Goal: Task Accomplishment & Management: Use online tool/utility

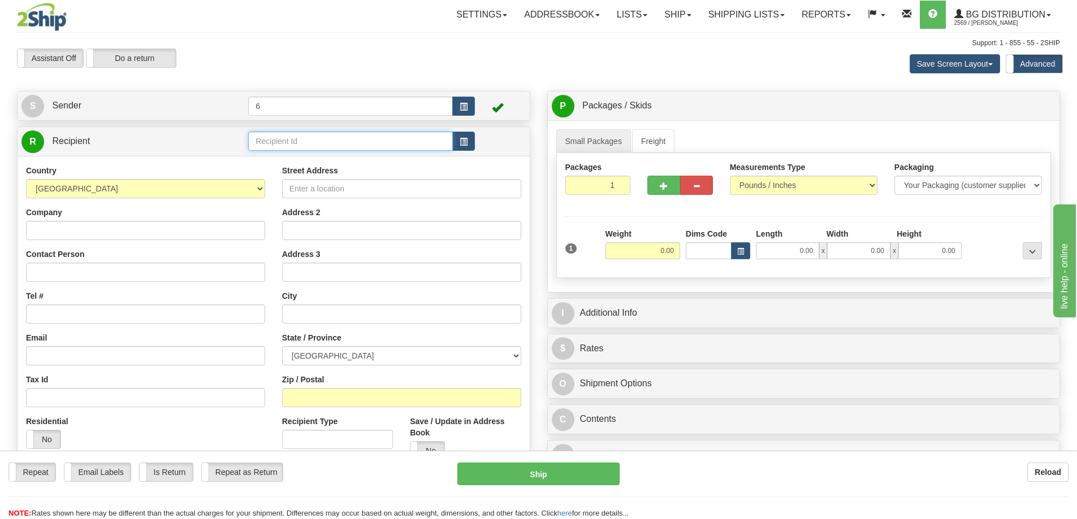
click at [333, 136] on input "text" at bounding box center [350, 141] width 205 height 19
click at [396, 166] on div "41012" at bounding box center [349, 160] width 194 height 12
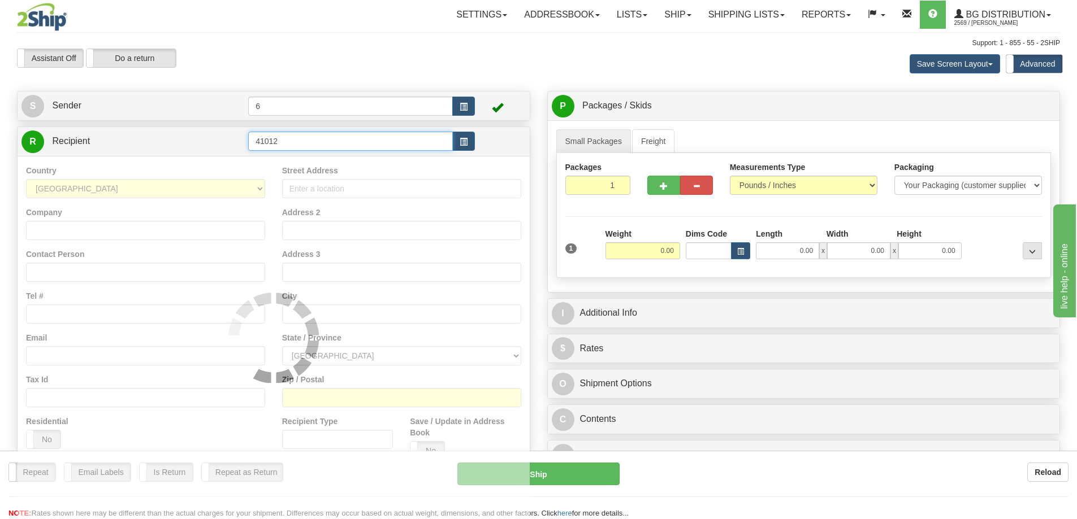
type input "41012"
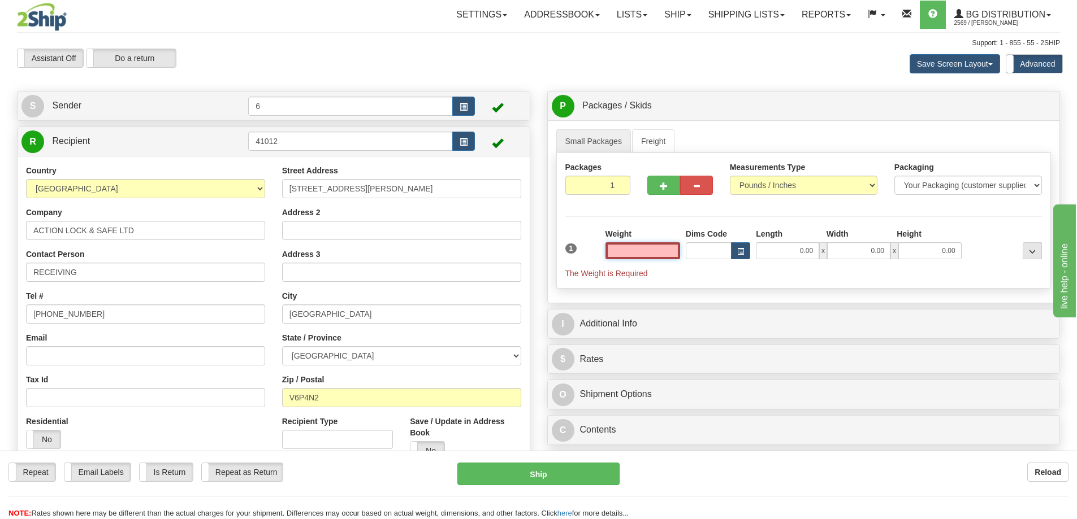
click at [629, 257] on input "text" at bounding box center [642, 251] width 75 height 17
type input "16.00"
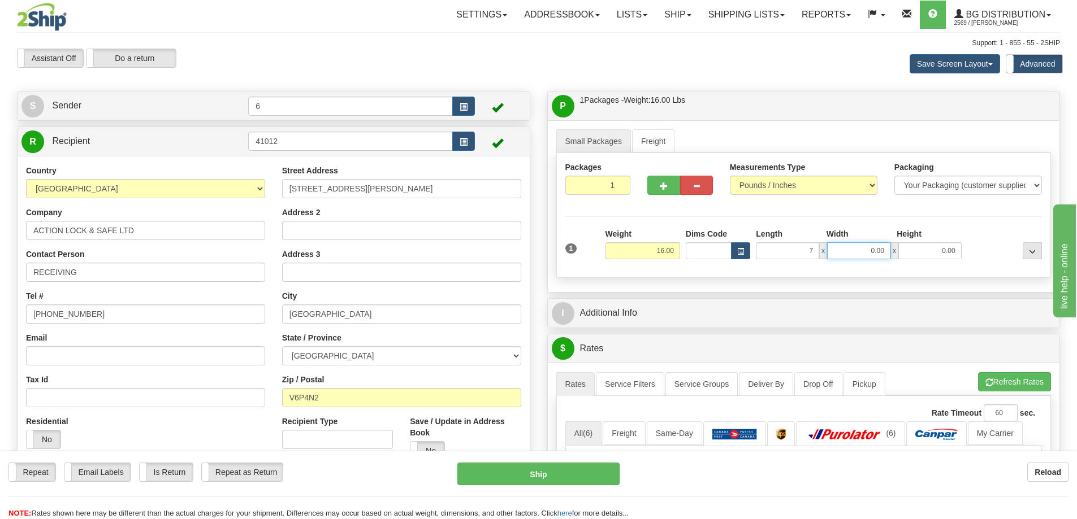
type input "7.00"
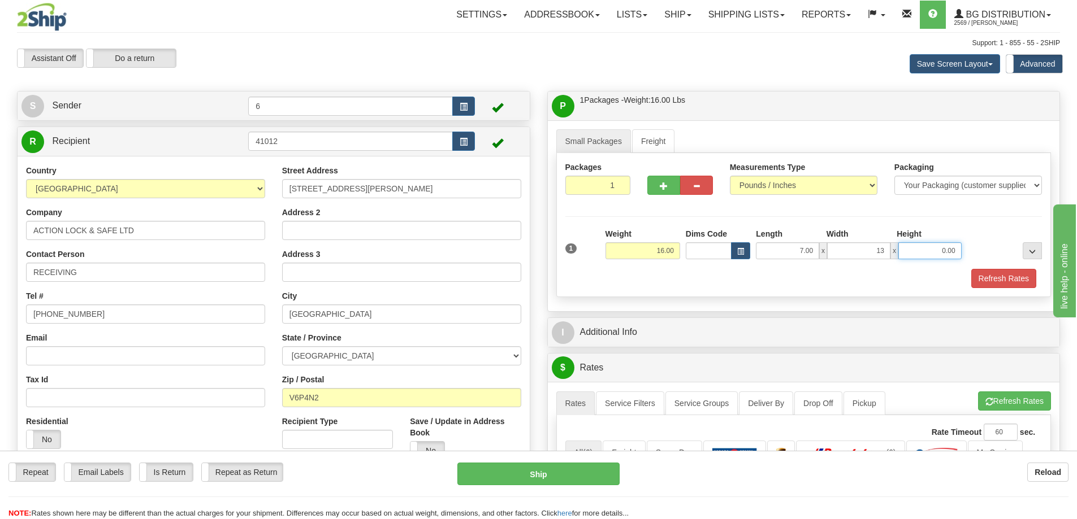
type input "13.00"
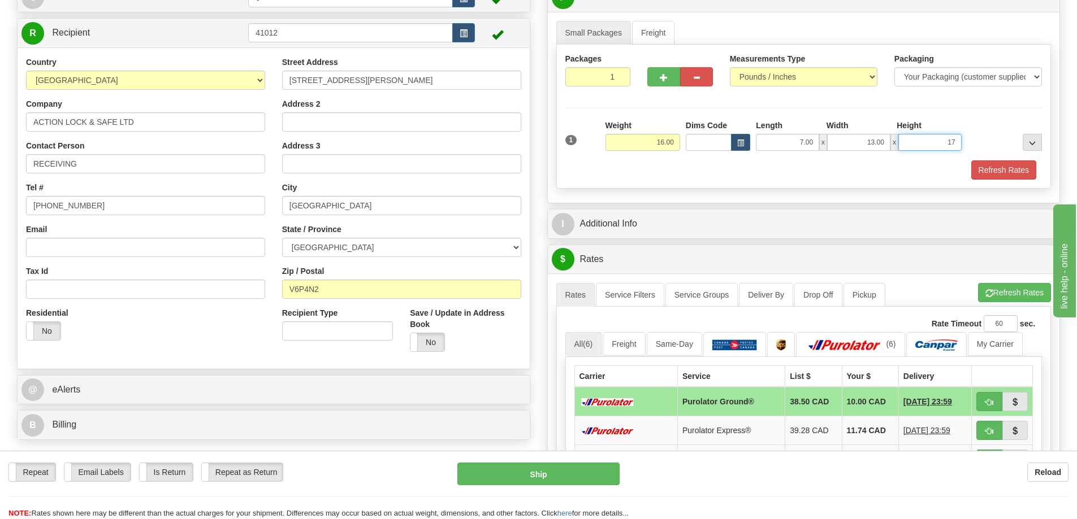
scroll to position [113, 0]
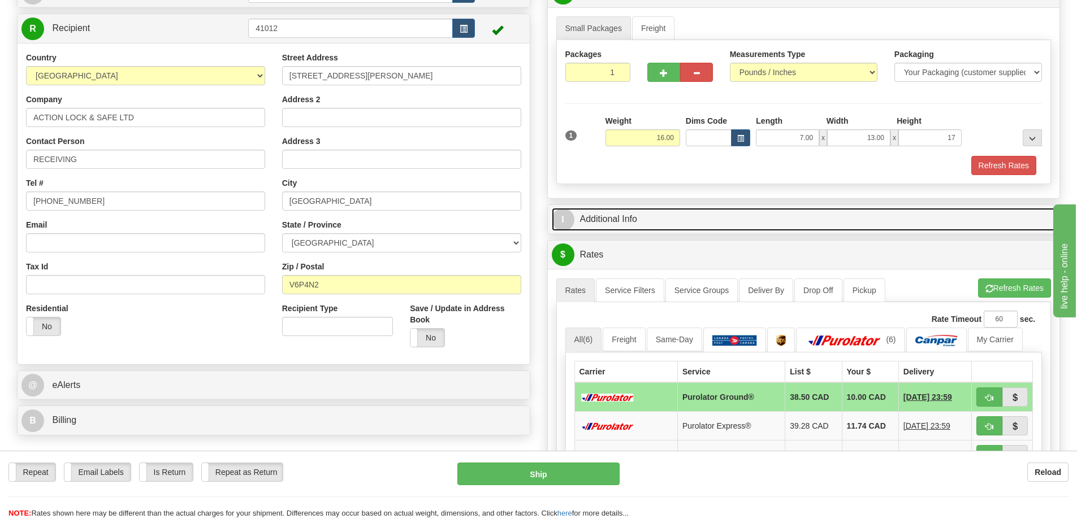
type input "17.00"
click at [630, 223] on link "I Additional Info" at bounding box center [804, 219] width 504 height 23
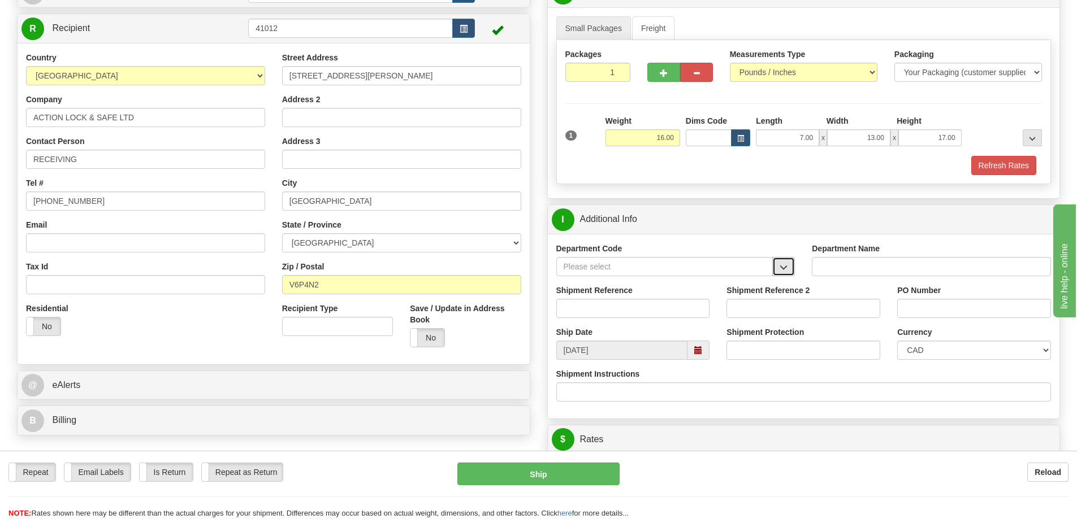
click at [790, 265] on button "button" at bounding box center [783, 266] width 23 height 19
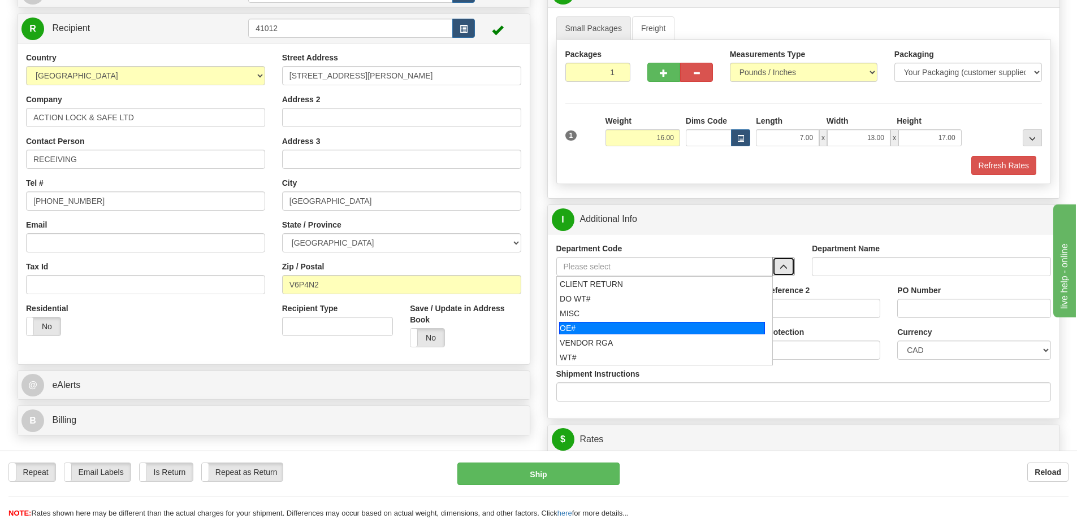
click at [620, 332] on div "OE#" at bounding box center [662, 328] width 206 height 12
type input "OE#"
type input "ORDERS"
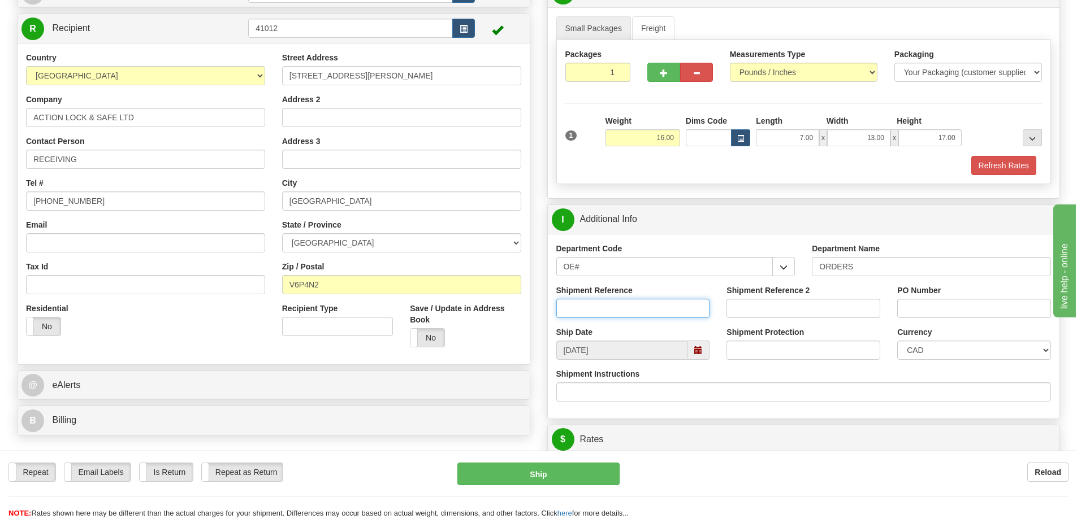
click at [603, 309] on input "Shipment Reference" at bounding box center [633, 308] width 154 height 19
type input "60033808-00"
type input "60033779-00"
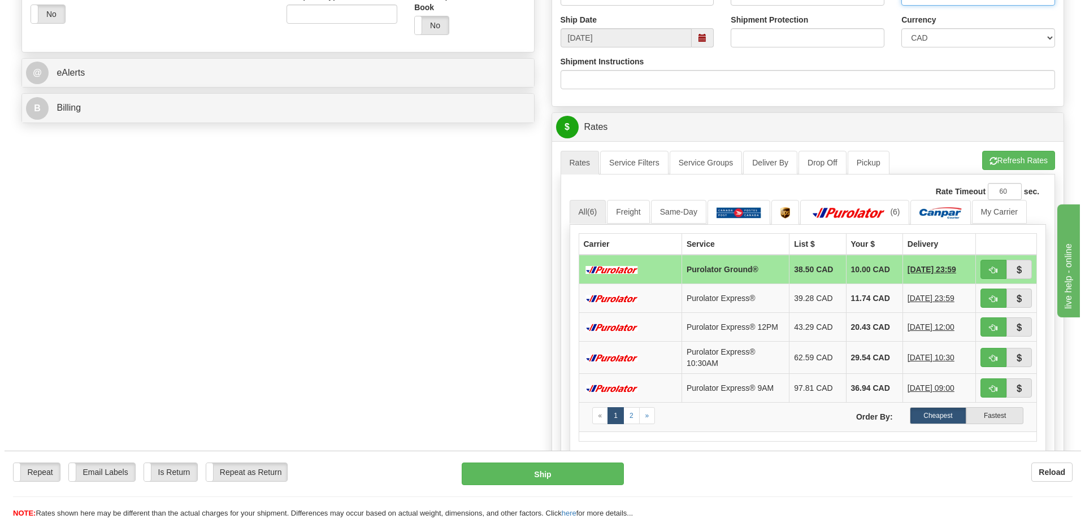
scroll to position [452, 0]
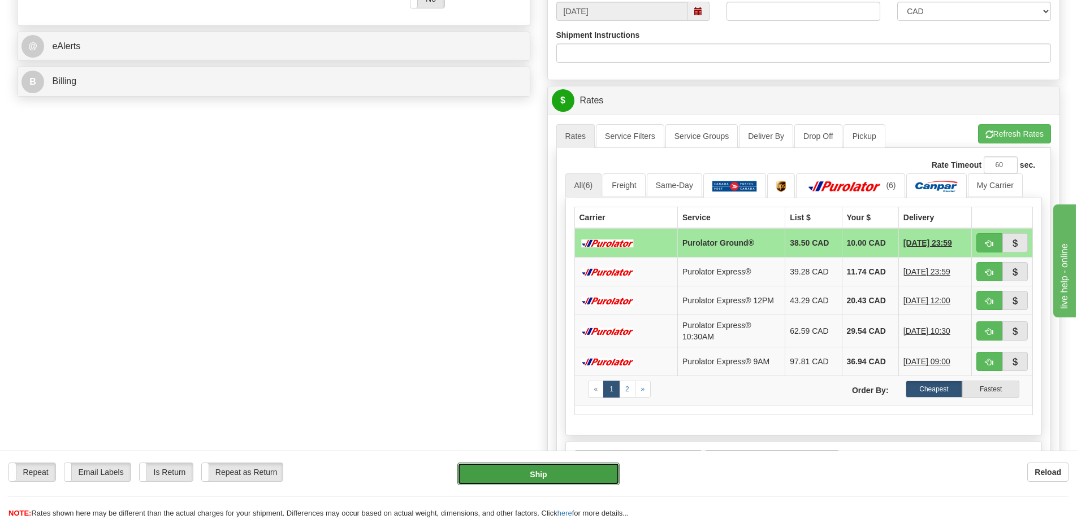
click at [557, 469] on button "Ship" at bounding box center [538, 474] width 162 height 23
type input "260"
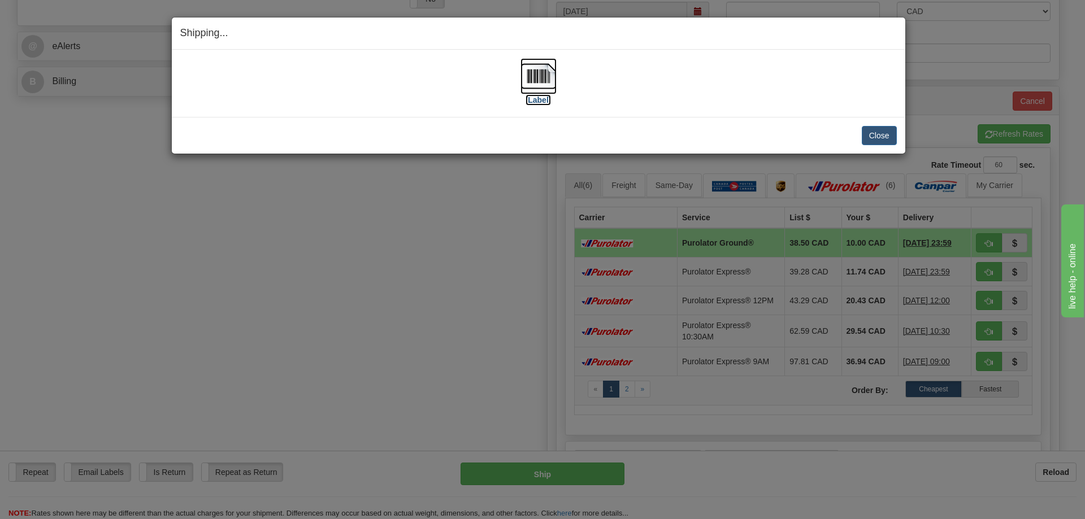
click at [543, 97] on label "[Label]" at bounding box center [539, 99] width 26 height 11
click at [835, 486] on div "Shipping... Your SHIPMENT will EXPIRE in [Label] IMPORTANT NOTICE Embassy / Con…" at bounding box center [542, 259] width 1085 height 519
click at [888, 136] on button "Close" at bounding box center [879, 135] width 35 height 19
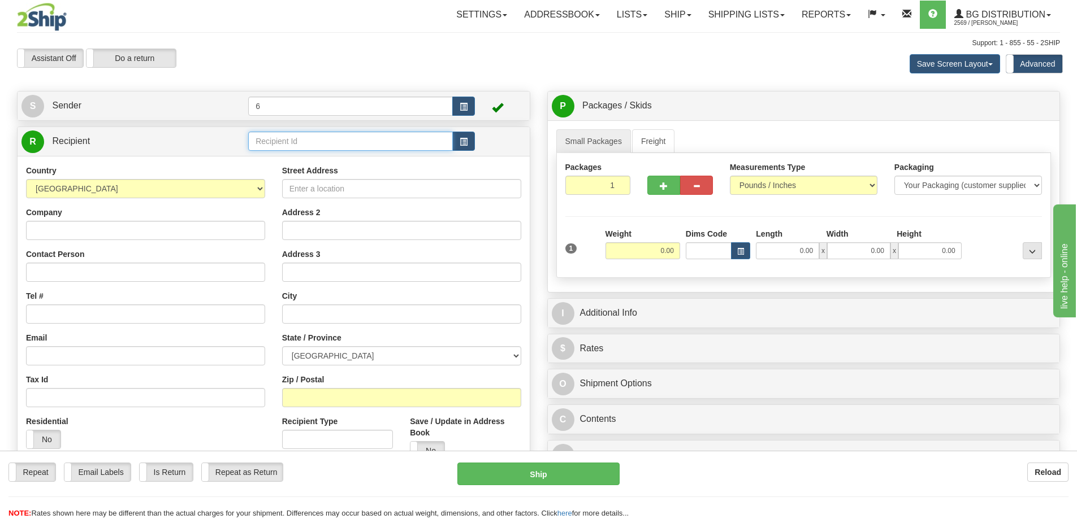
click at [311, 143] on input "text" at bounding box center [350, 141] width 205 height 19
type input "910919"
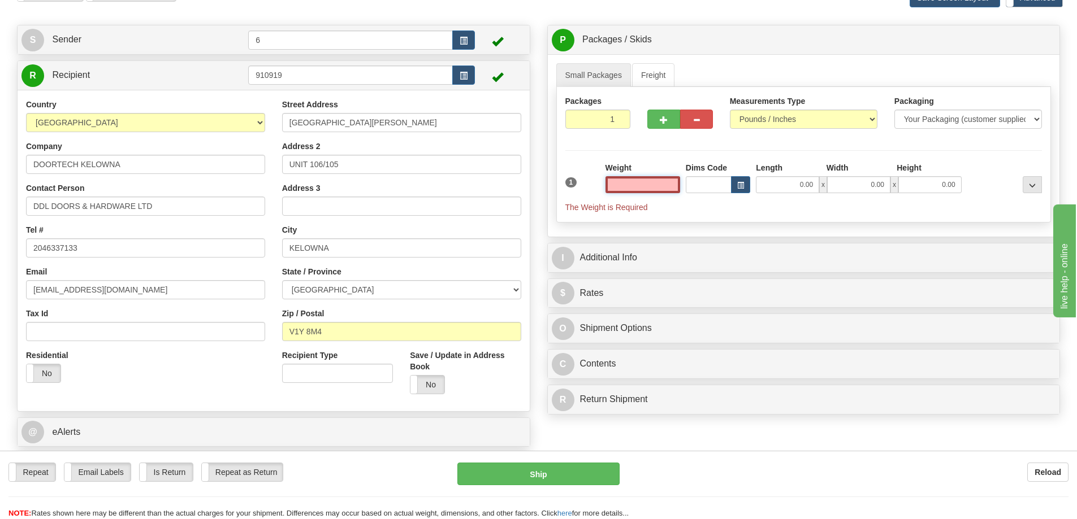
scroll to position [170, 0]
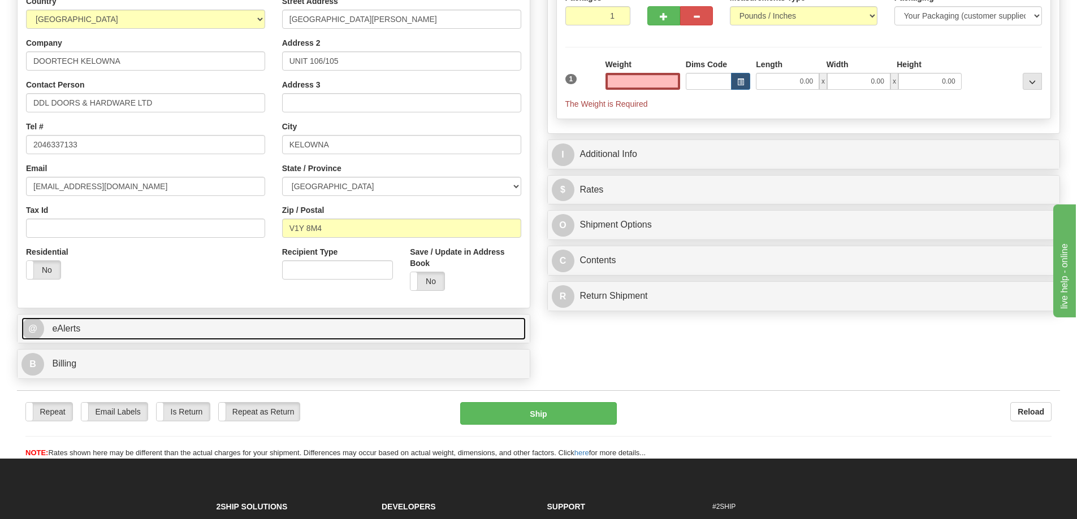
type input "0.00"
click at [263, 332] on link "@ eAlerts" at bounding box center [273, 329] width 504 height 23
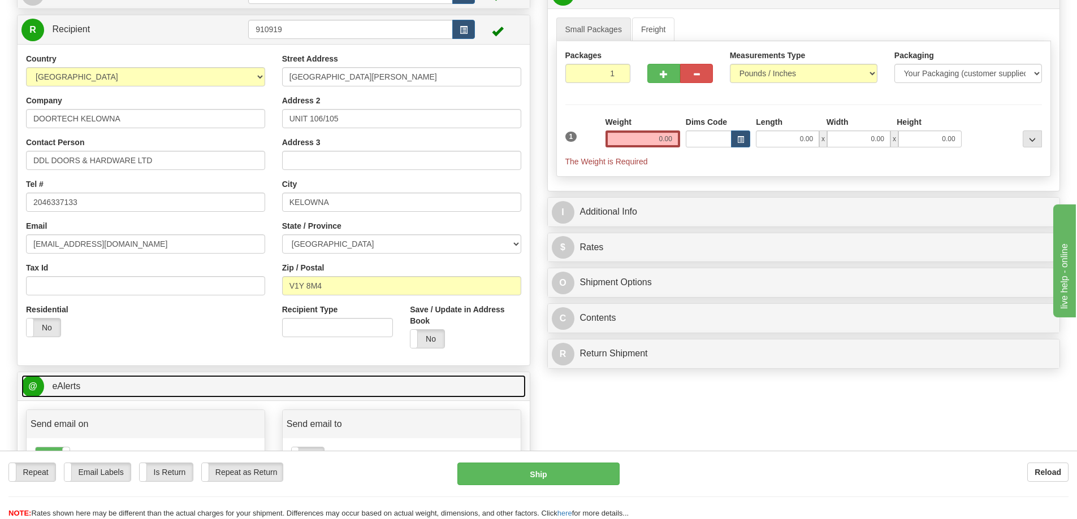
scroll to position [0, 0]
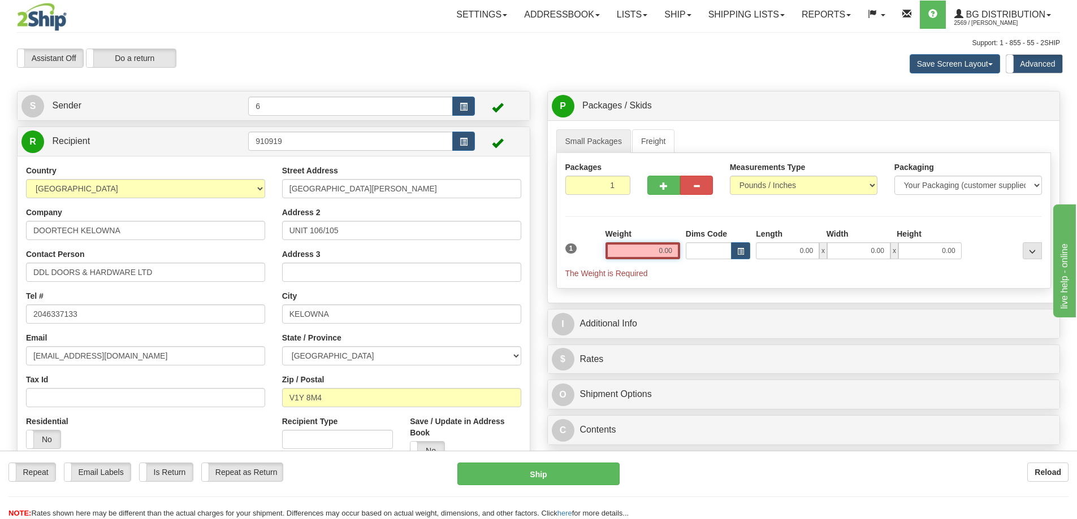
click at [648, 257] on input "0.00" at bounding box center [642, 251] width 75 height 17
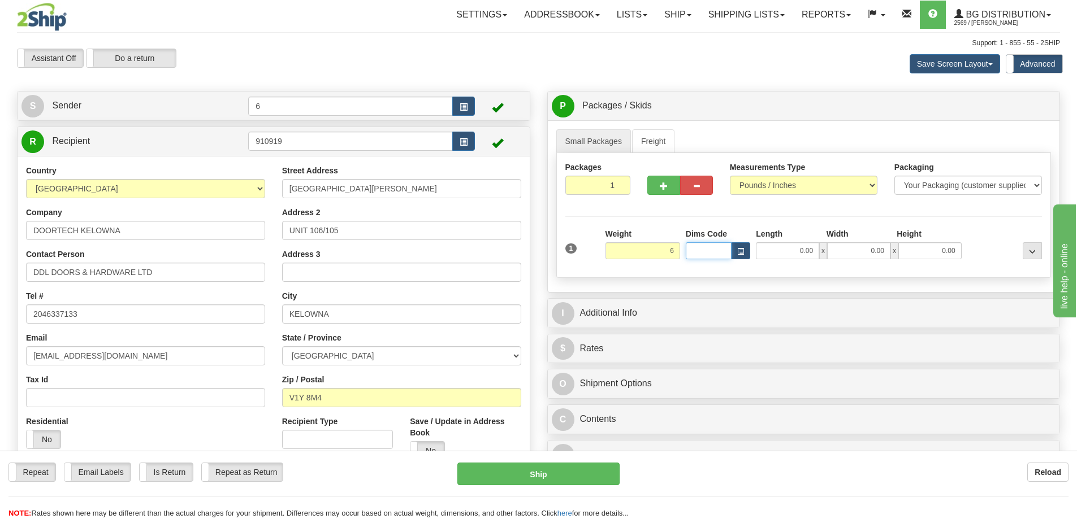
type input "6.00"
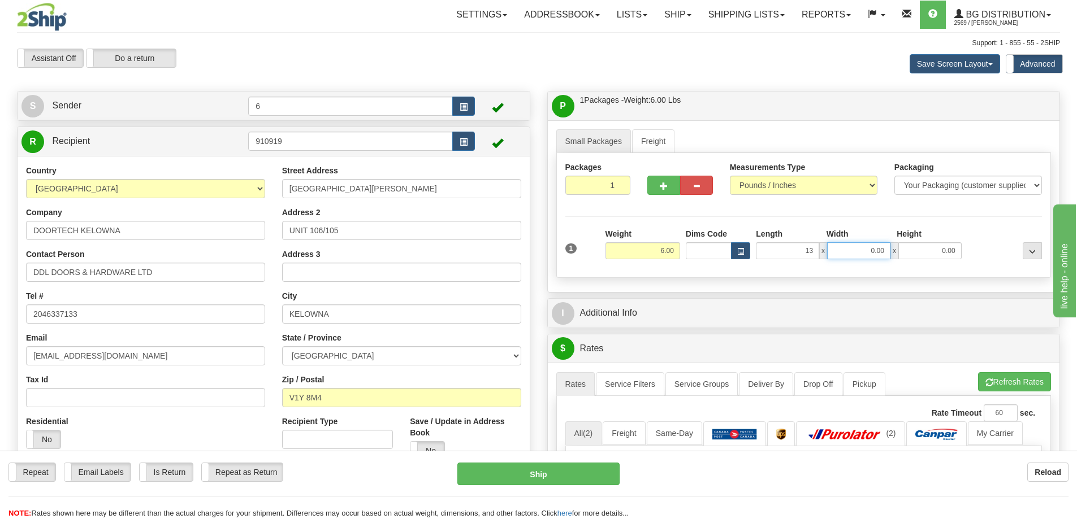
type input "13.00"
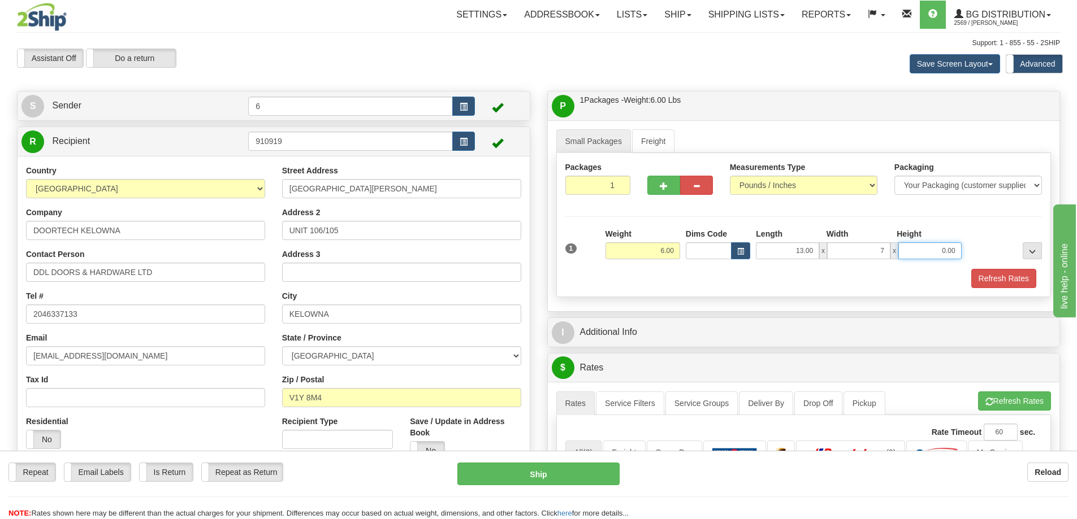
type input "7.00"
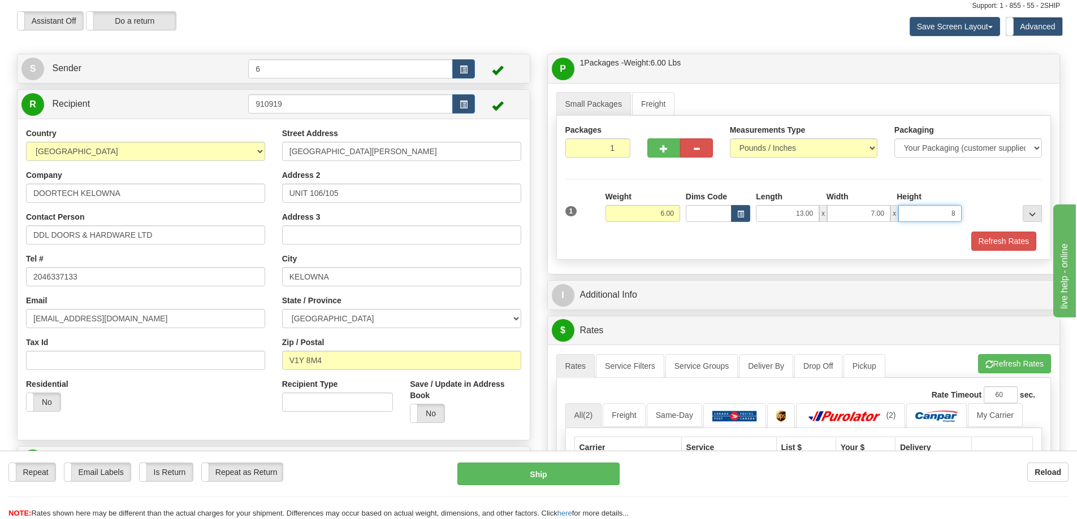
scroll to position [57, 0]
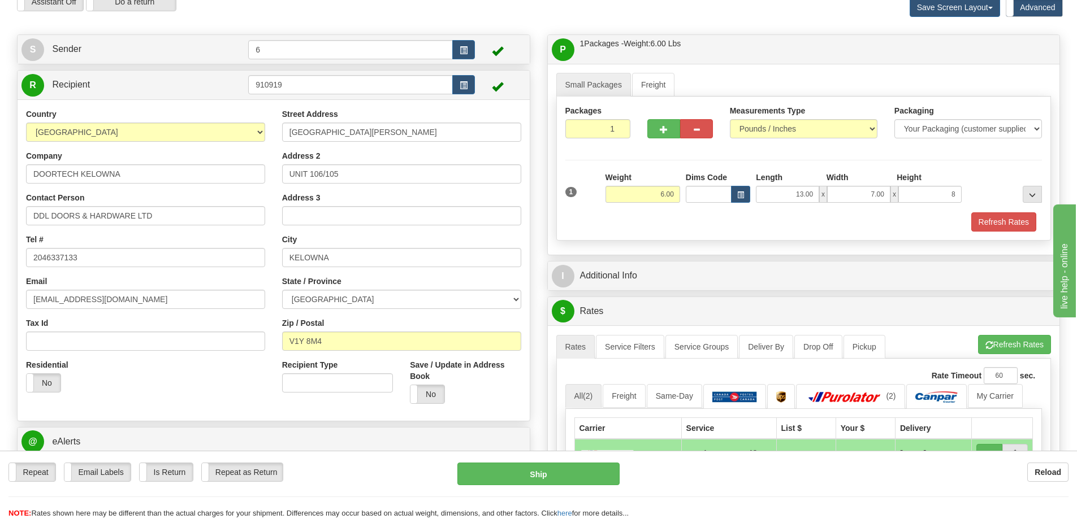
type input "8.00"
click at [725, 264] on div "I Additional Info" at bounding box center [804, 276] width 512 height 29
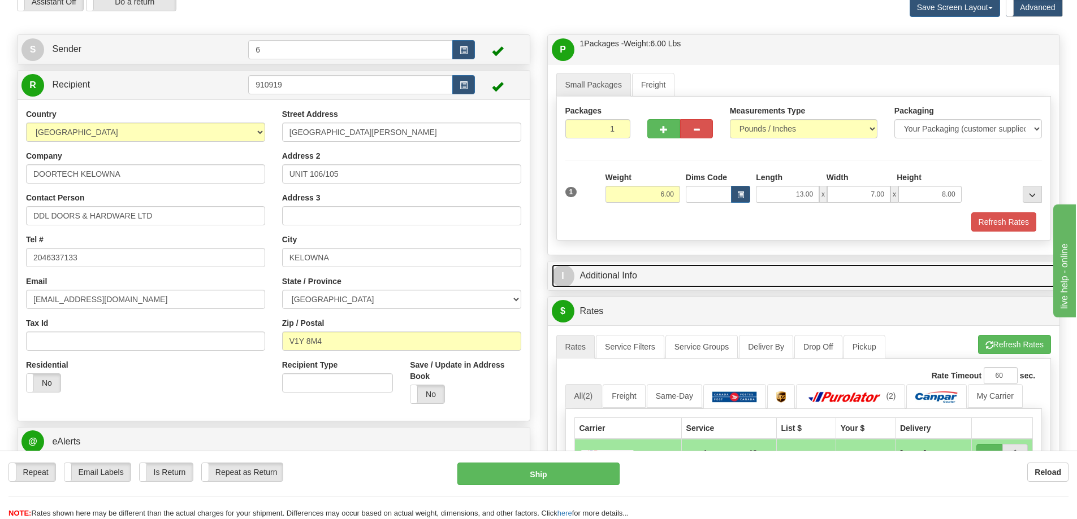
click at [718, 278] on link "I Additional Info" at bounding box center [804, 276] width 504 height 23
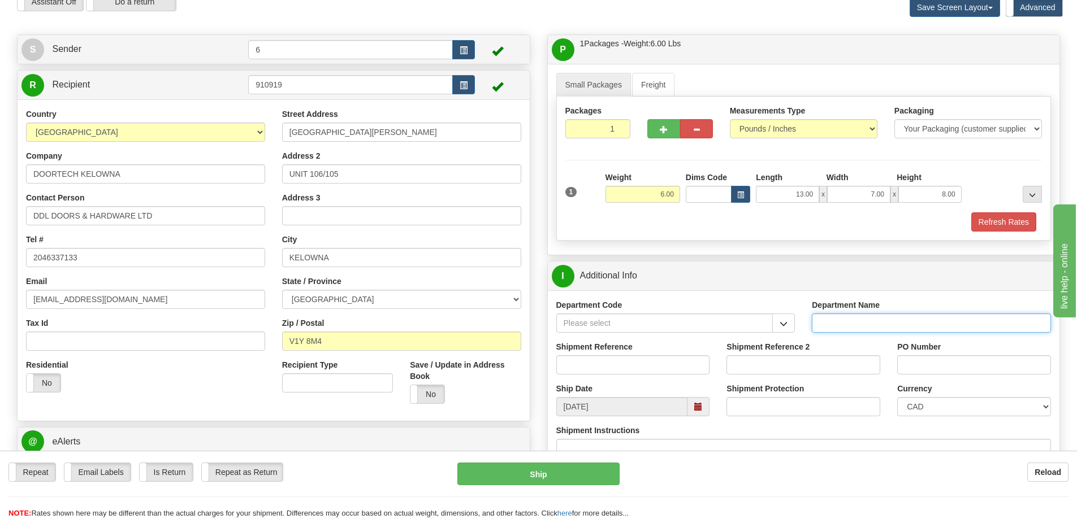
click at [853, 324] on input "Department Name" at bounding box center [931, 323] width 239 height 19
click at [793, 325] on button "button" at bounding box center [783, 323] width 23 height 19
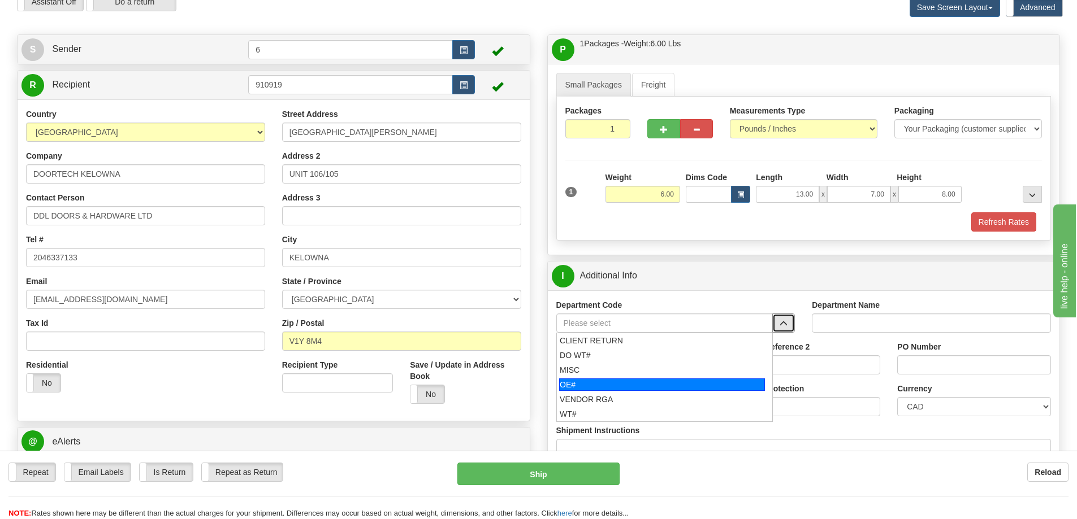
click at [647, 384] on div "OE#" at bounding box center [662, 385] width 206 height 12
type input "OE#"
type input "ORDERS"
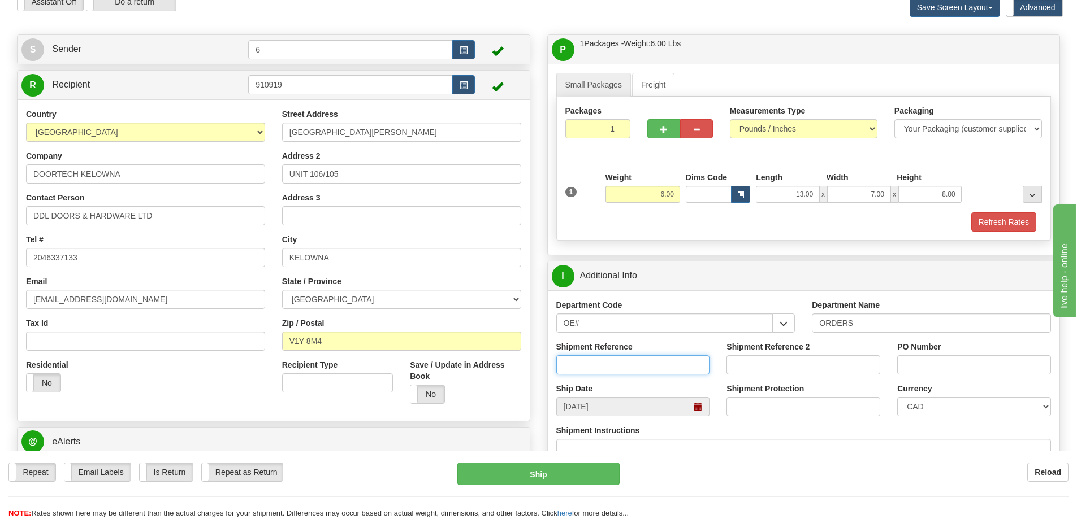
click at [603, 370] on input "Shipment Reference" at bounding box center [633, 365] width 154 height 19
type input "60099770-00"
click at [906, 370] on input "PO Number" at bounding box center [974, 365] width 154 height 19
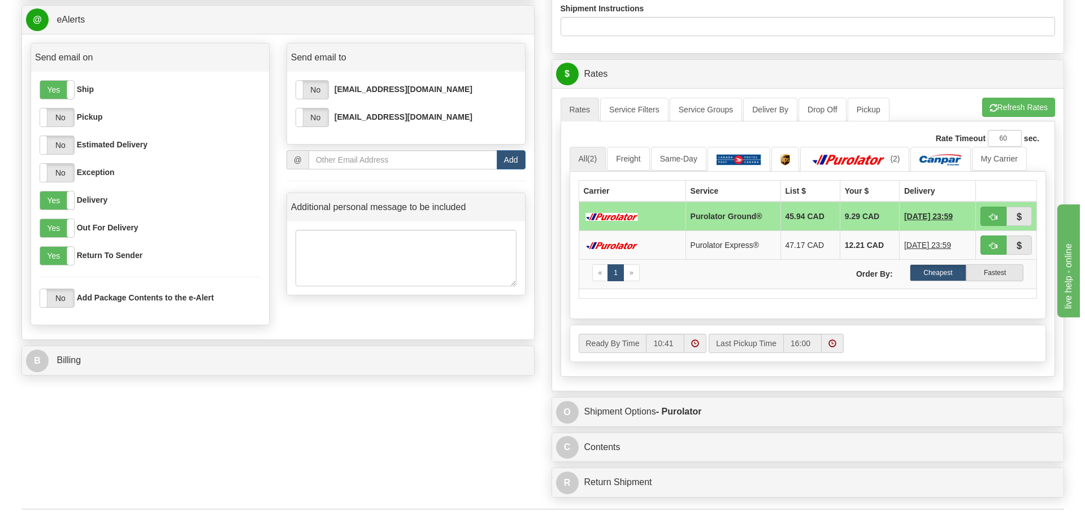
scroll to position [622, 0]
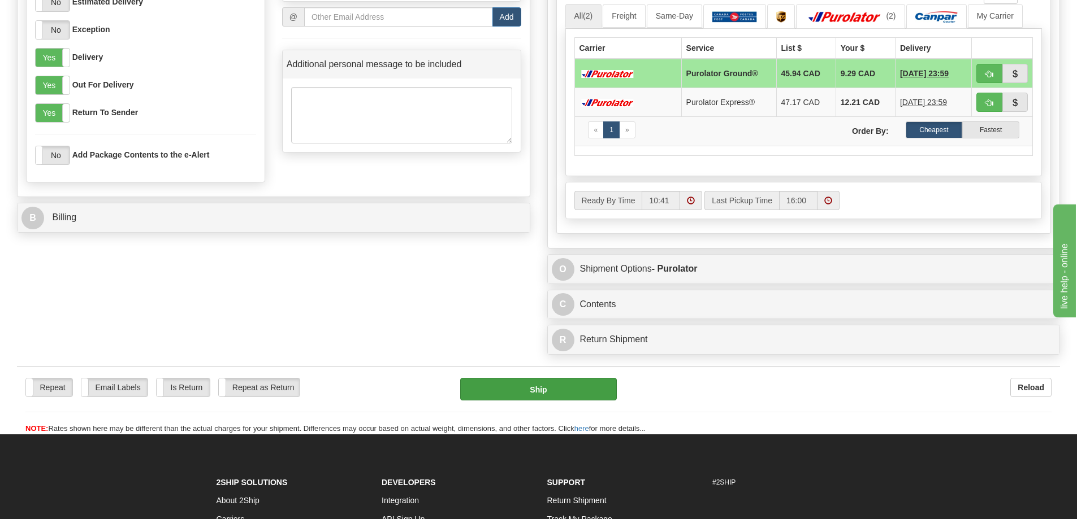
type input "K37587"
click at [534, 392] on button "Ship" at bounding box center [538, 389] width 157 height 23
type input "260"
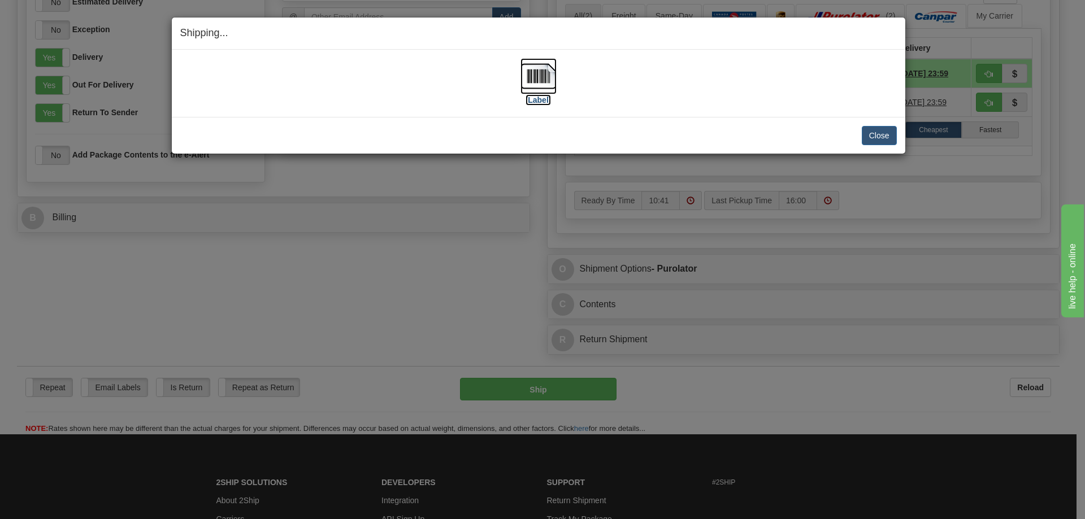
click at [546, 99] on label "[Label]" at bounding box center [539, 99] width 26 height 11
click at [878, 130] on button "Close" at bounding box center [879, 135] width 35 height 19
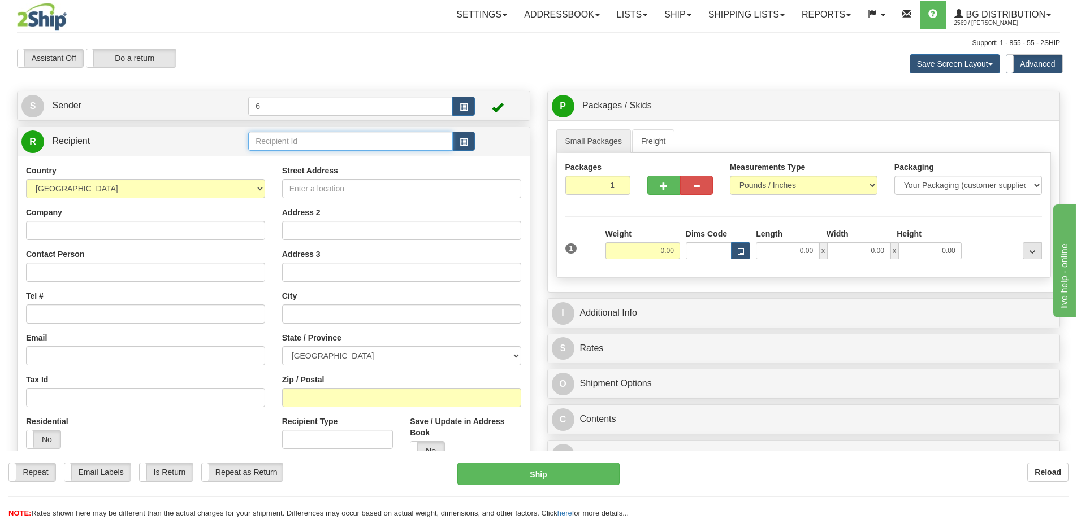
click at [298, 145] on input "text" at bounding box center [350, 141] width 205 height 19
drag, startPoint x: 300, startPoint y: 137, endPoint x: 168, endPoint y: 133, distance: 132.4
click at [168, 133] on tr "R Recipient 45028" at bounding box center [273, 141] width 504 height 23
type input "45028"
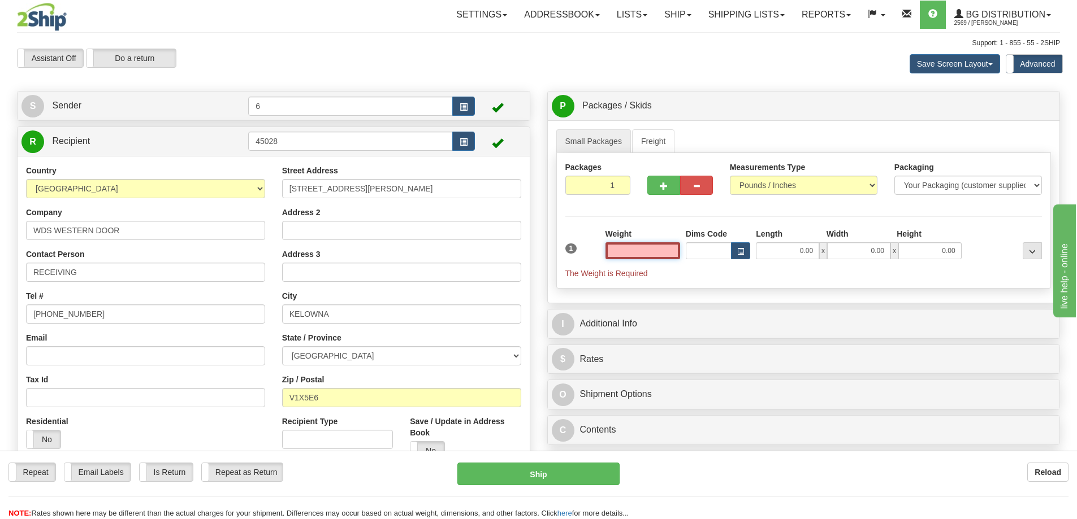
click at [643, 256] on input "text" at bounding box center [642, 251] width 75 height 17
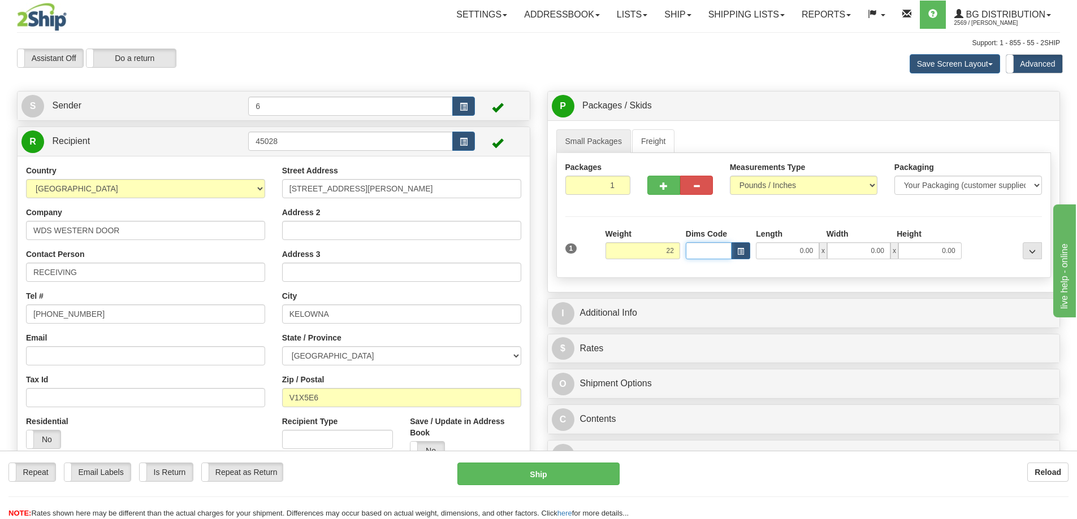
type input "22.00"
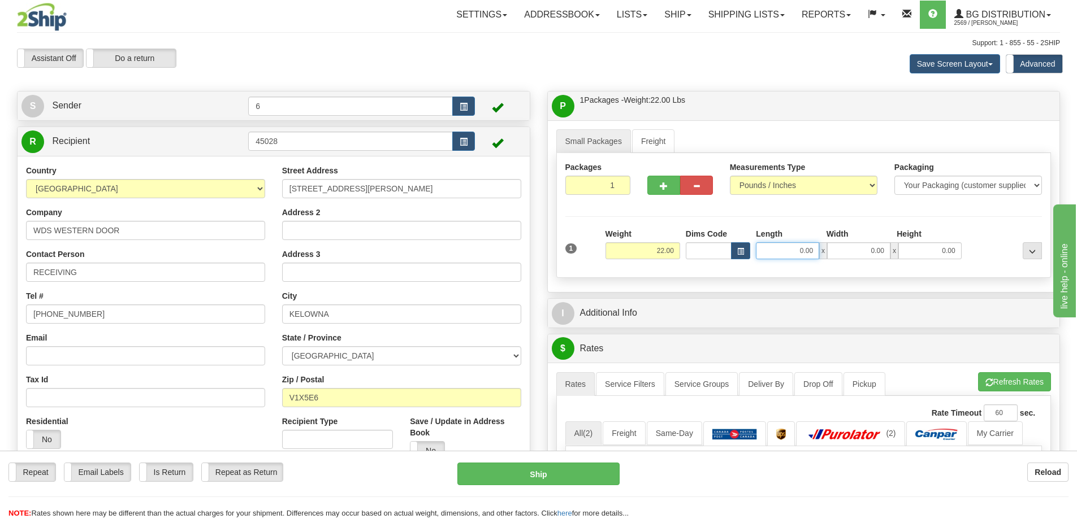
type input "7"
type input "41.00"
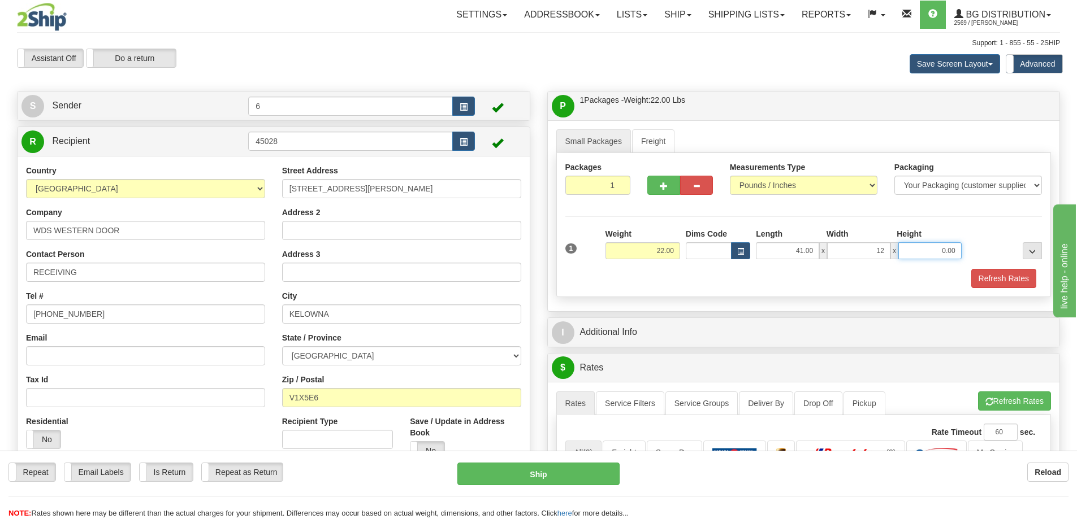
type input "12.00"
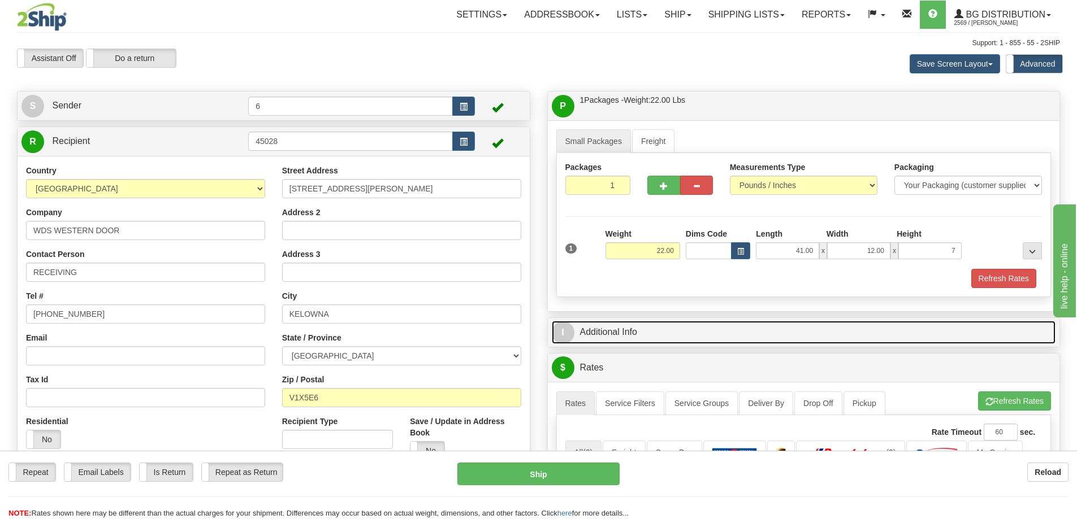
type input "7.00"
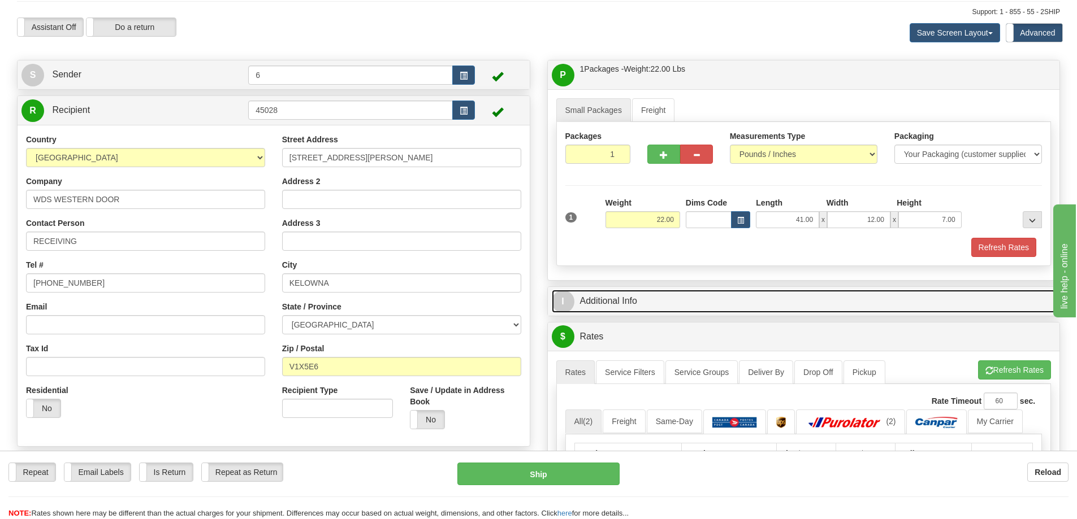
scroll to position [57, 0]
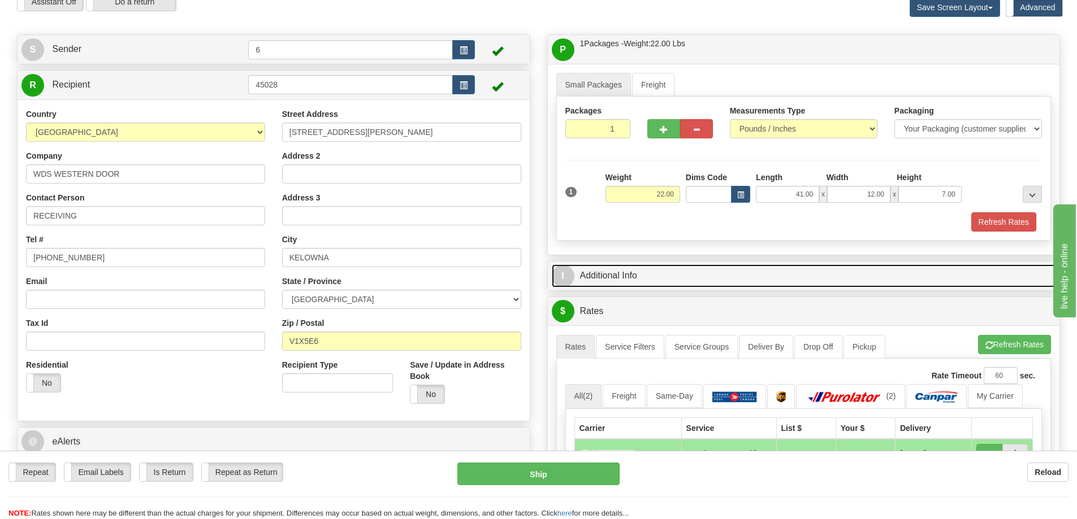
click at [635, 274] on link "I Additional Info" at bounding box center [804, 276] width 504 height 23
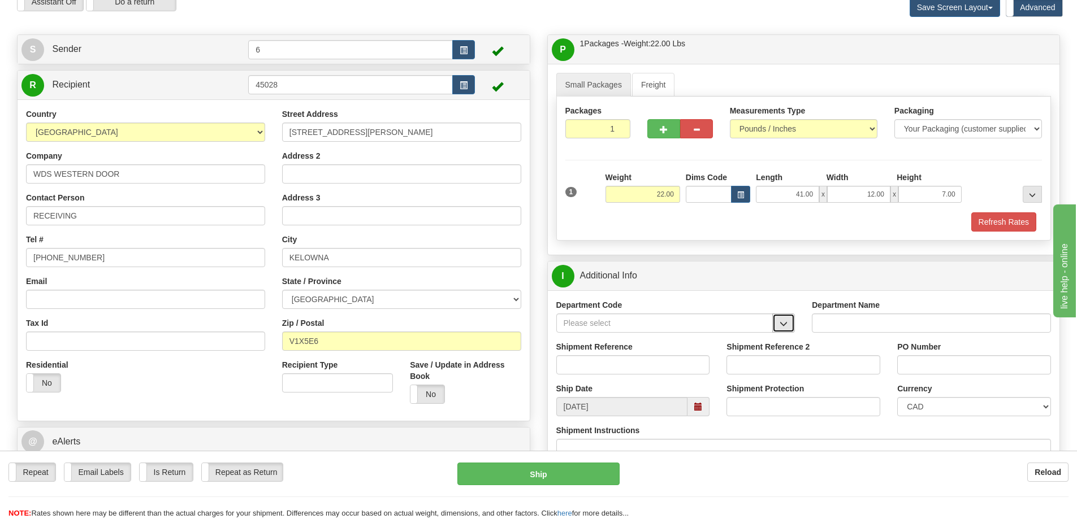
click at [782, 324] on span "button" at bounding box center [784, 324] width 8 height 7
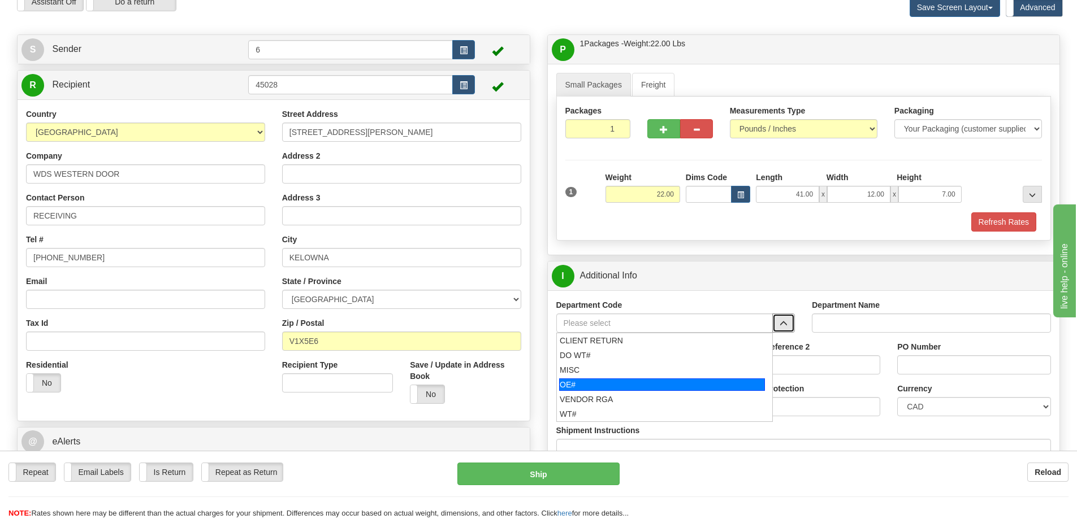
click at [646, 389] on div "OE#" at bounding box center [662, 385] width 206 height 12
type input "OE#"
type input "ORDERS"
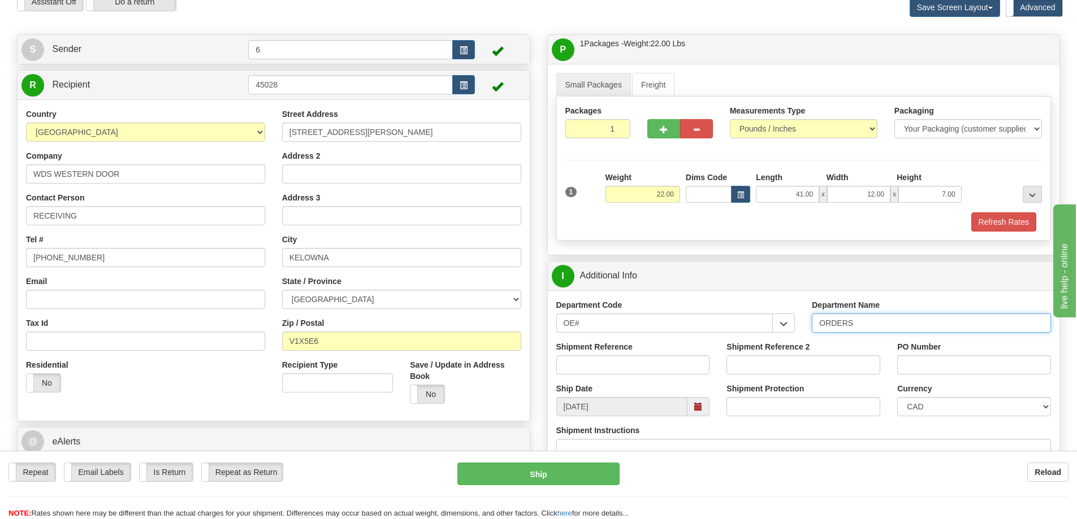
click at [890, 323] on input "ORDERS" at bounding box center [931, 323] width 239 height 19
click at [607, 363] on input "Shipment Reference" at bounding box center [633, 365] width 154 height 19
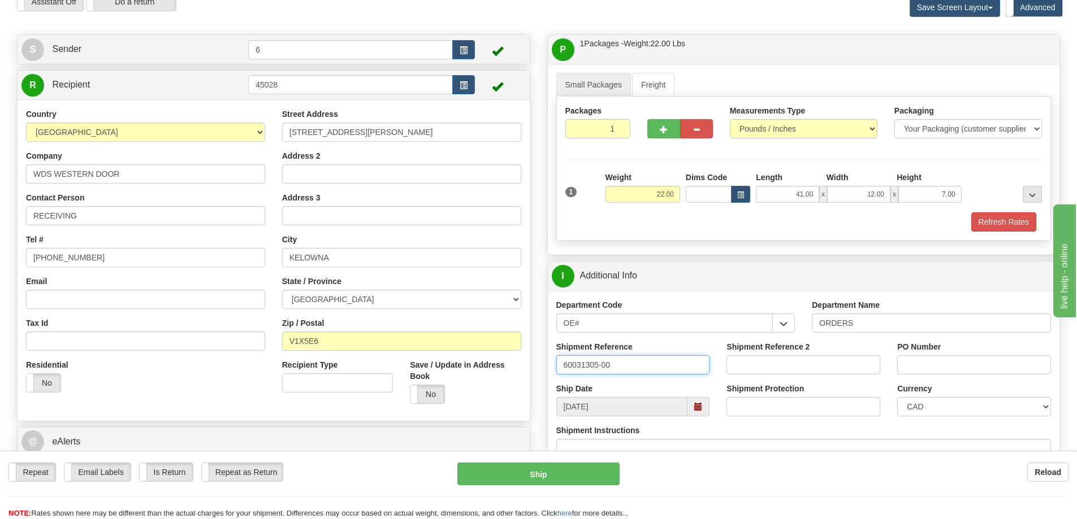
type input "60031305-00"
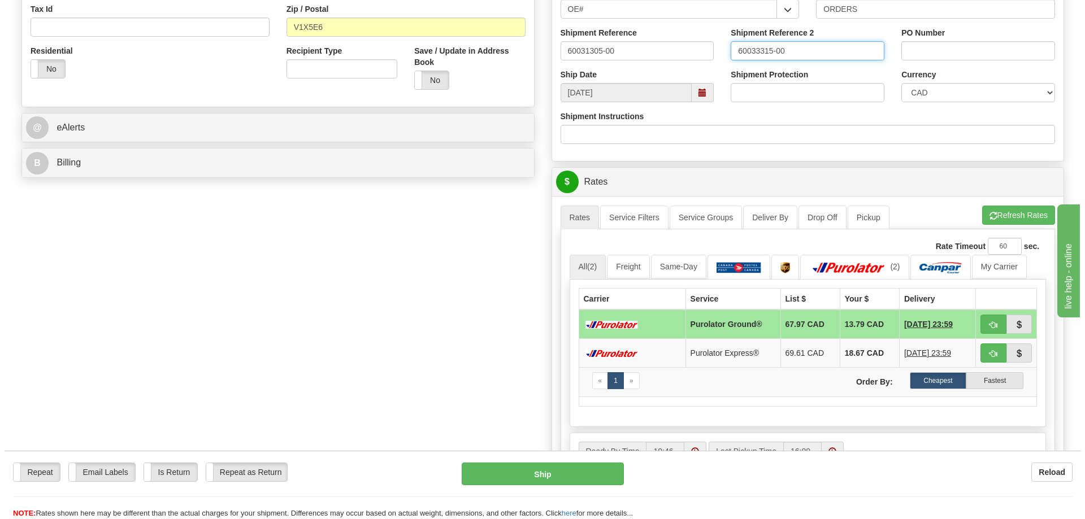
scroll to position [452, 0]
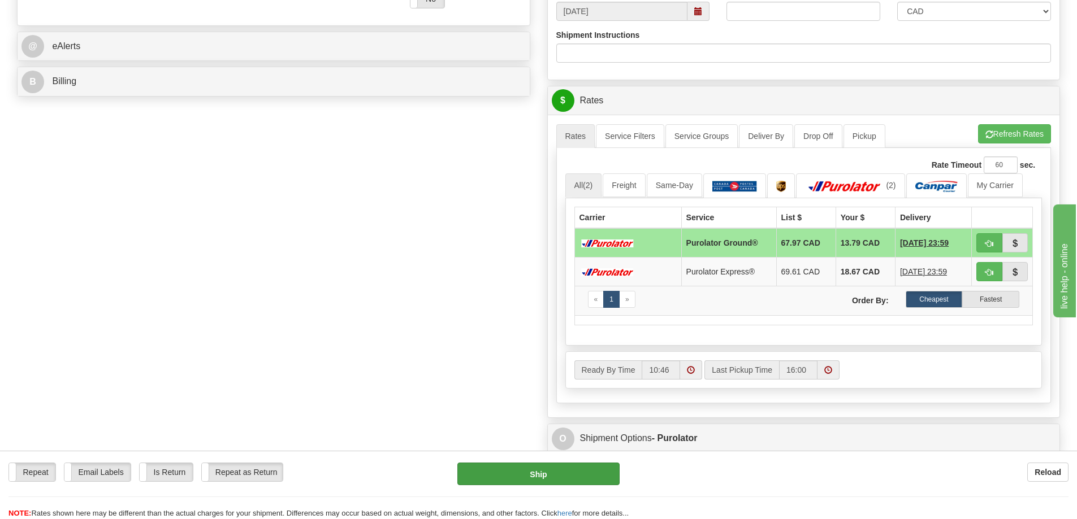
type input "60033315-00"
click at [537, 474] on button "Ship" at bounding box center [538, 474] width 162 height 23
type input "260"
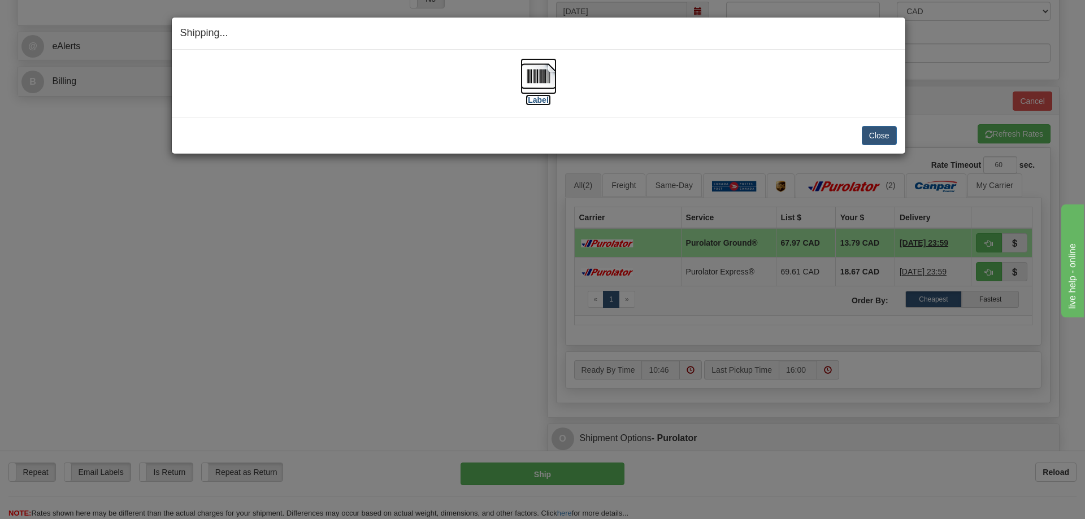
click at [544, 101] on label "[Label]" at bounding box center [539, 99] width 26 height 11
click at [883, 135] on button "Close" at bounding box center [879, 135] width 35 height 19
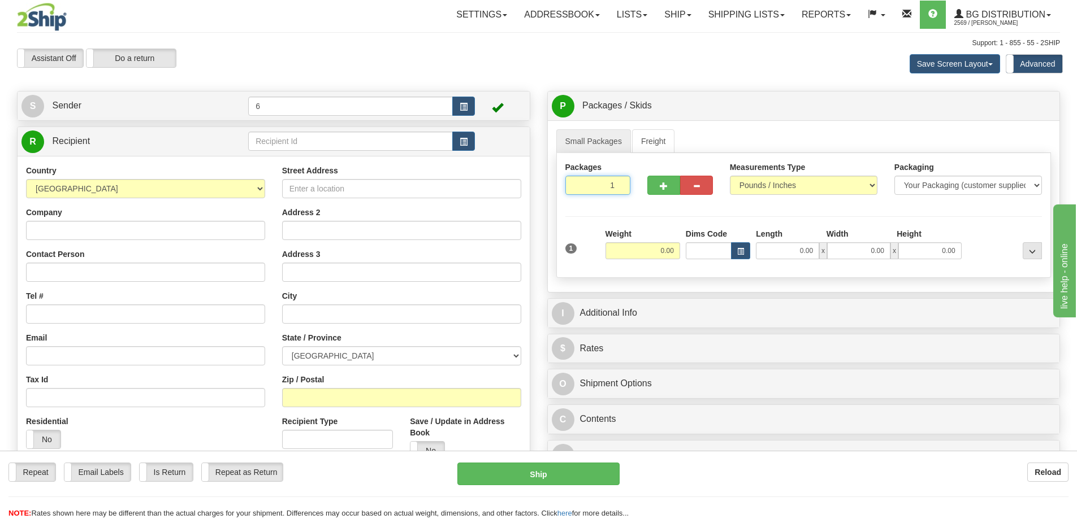
click at [601, 187] on input "1" at bounding box center [598, 185] width 66 height 19
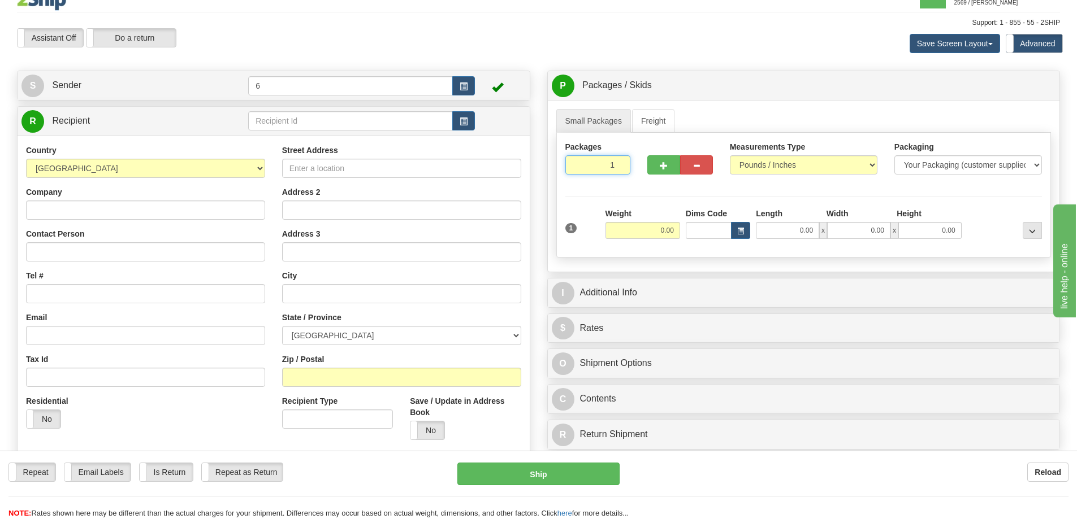
scroll to position [57, 0]
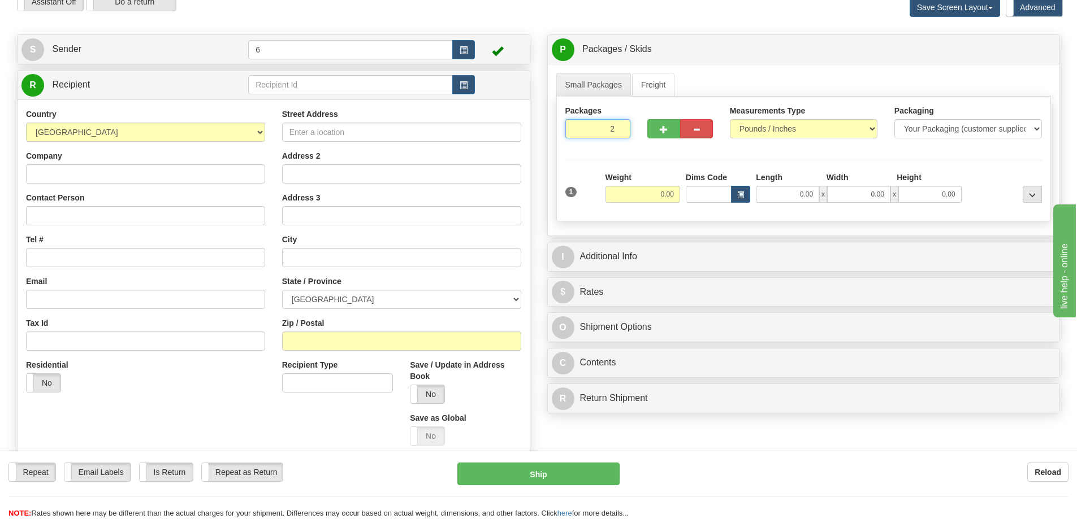
type input "2"
radio input "true"
click at [619, 129] on input "2" at bounding box center [598, 128] width 66 height 19
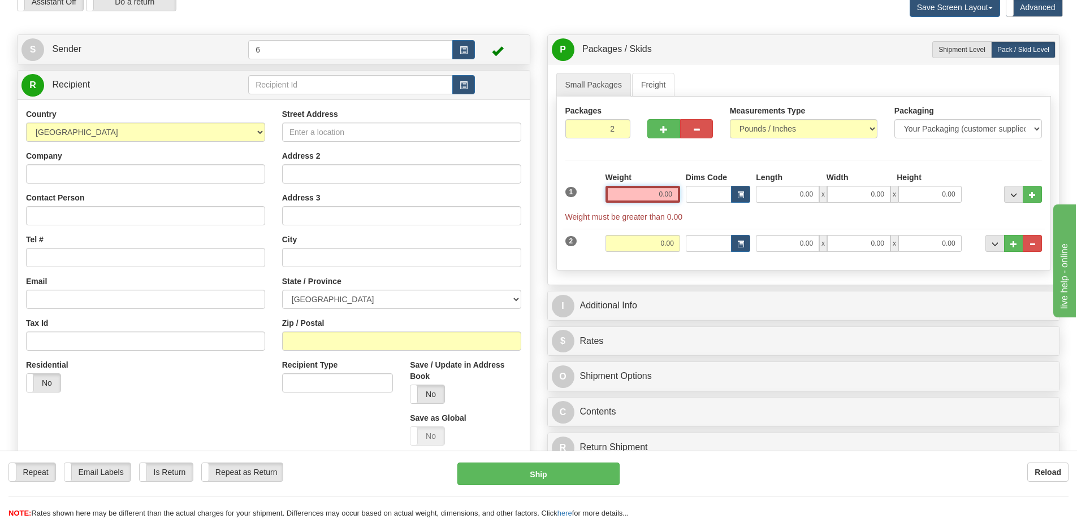
click at [647, 202] on input "0.00" at bounding box center [642, 194] width 75 height 17
click at [647, 202] on input "text" at bounding box center [642, 194] width 75 height 17
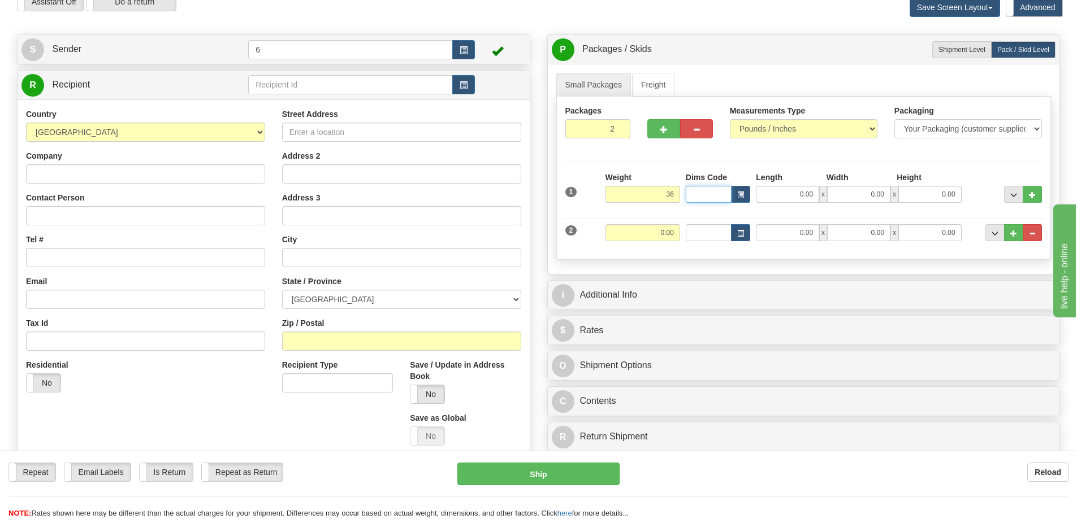
type input "36.00"
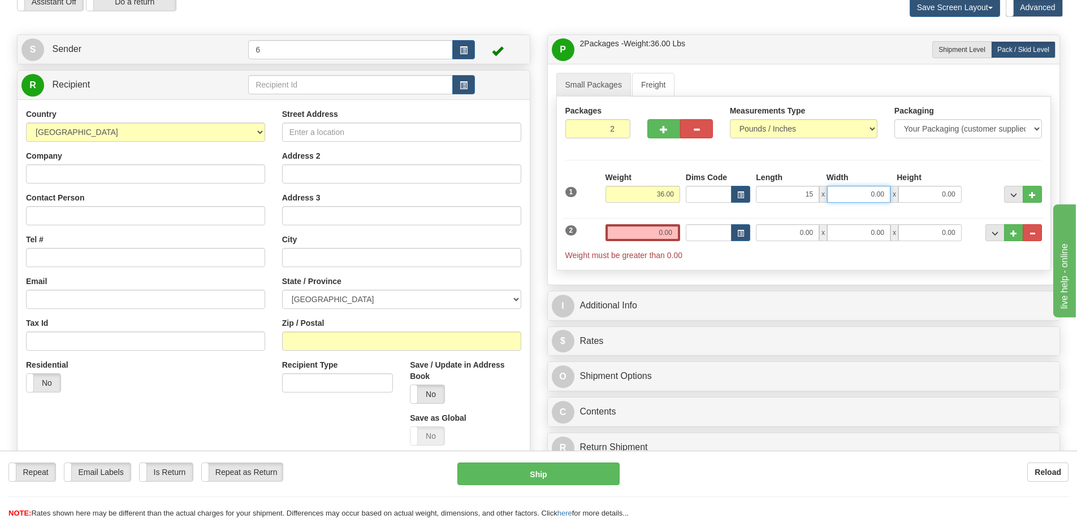
type input "15.00"
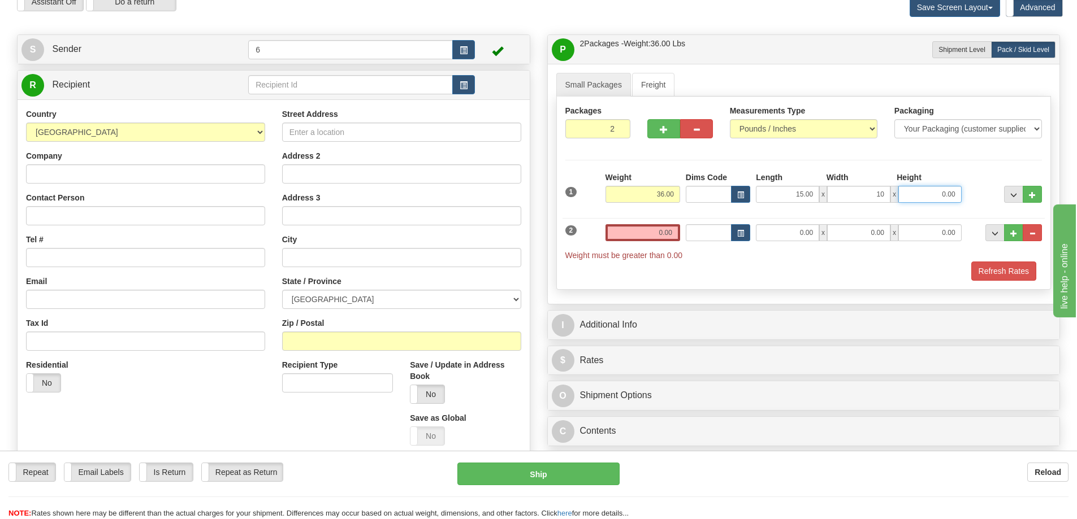
type input "10.00"
click at [638, 235] on input "0.00" at bounding box center [642, 232] width 75 height 17
type input "18.00"
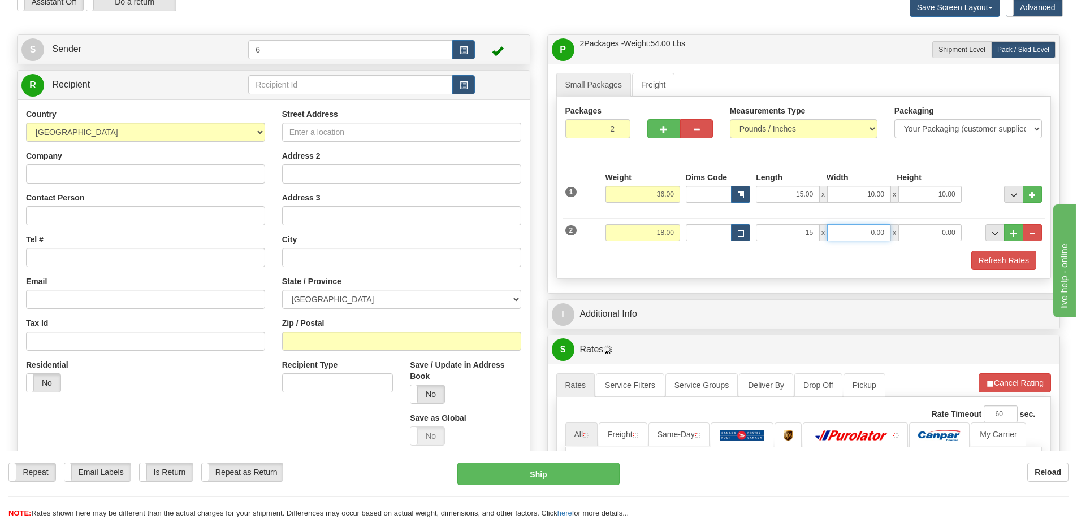
type input "15.00"
type input "10.00"
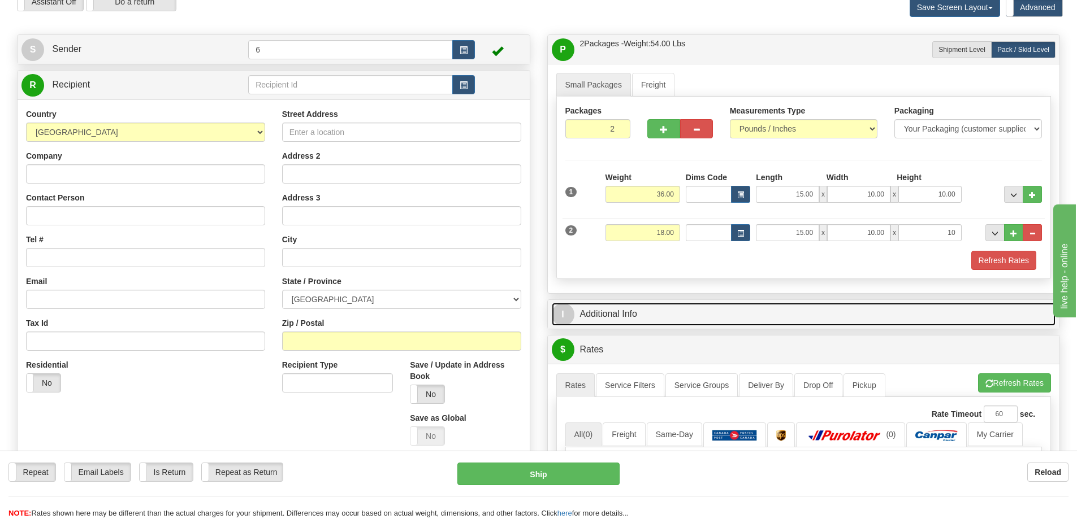
type input "10.00"
click at [737, 317] on link "I Additional Info" at bounding box center [804, 314] width 504 height 23
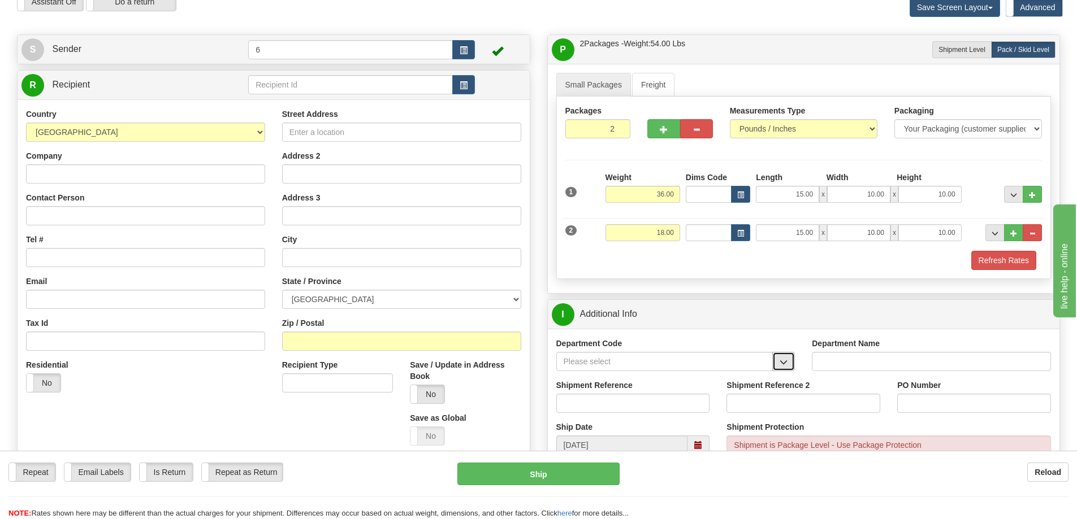
click at [790, 360] on button "button" at bounding box center [783, 361] width 23 height 19
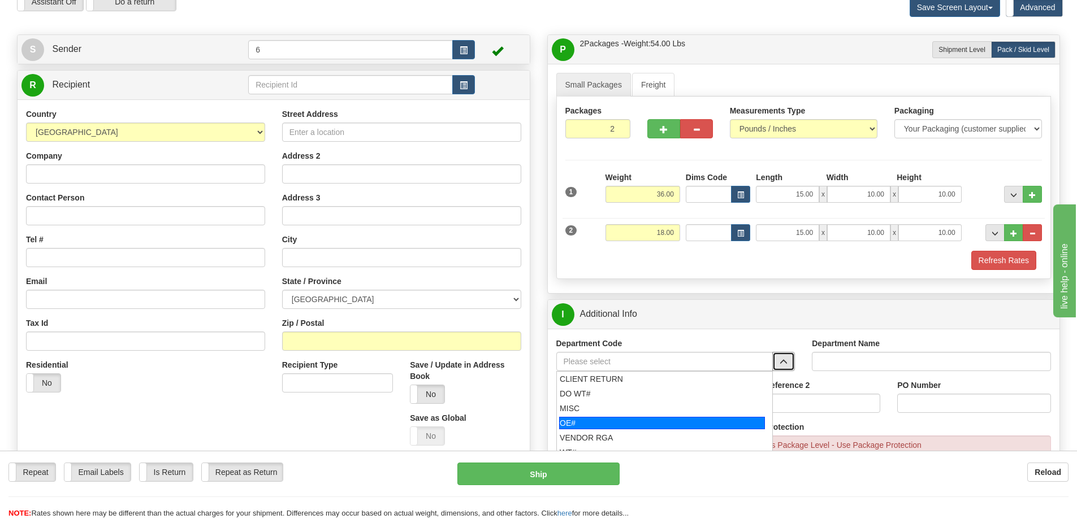
click at [648, 424] on div "OE#" at bounding box center [662, 423] width 206 height 12
type input "OE#"
type input "ORDERS"
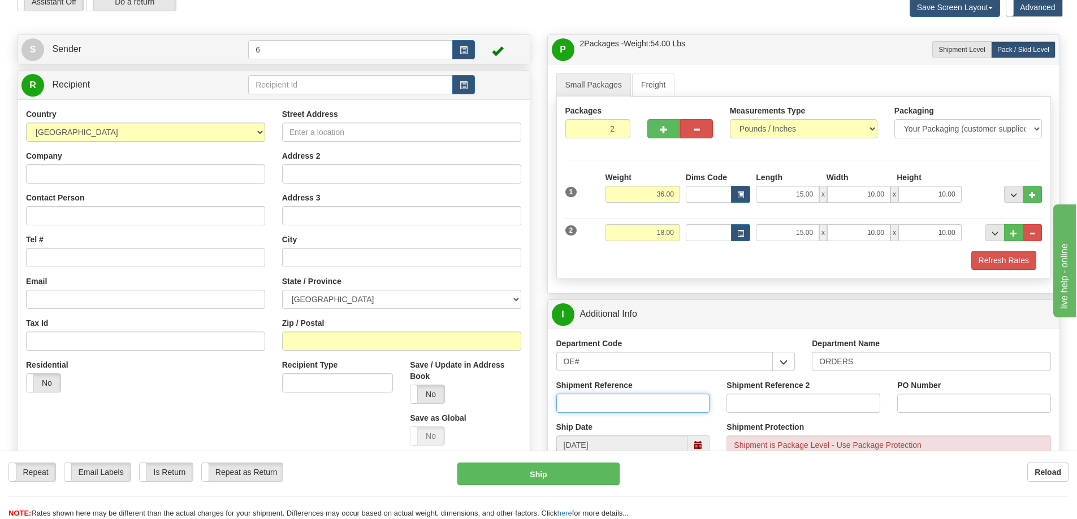
click at [642, 402] on input "Shipment Reference" at bounding box center [633, 403] width 154 height 19
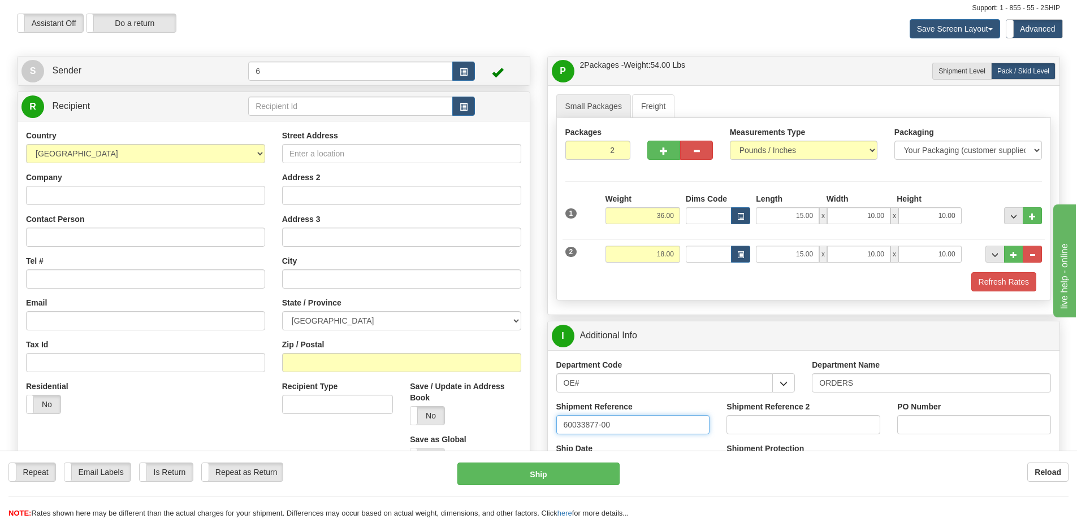
scroll to position [0, 0]
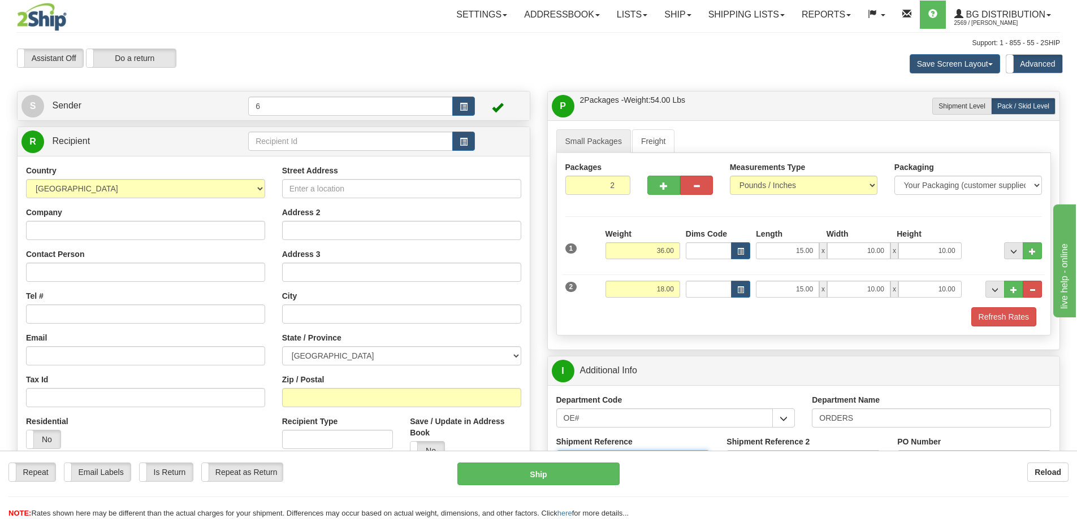
type input "60033877-00"
click at [610, 145] on link "Small Packages" at bounding box center [593, 141] width 75 height 24
click at [288, 146] on input "text" at bounding box center [350, 141] width 205 height 19
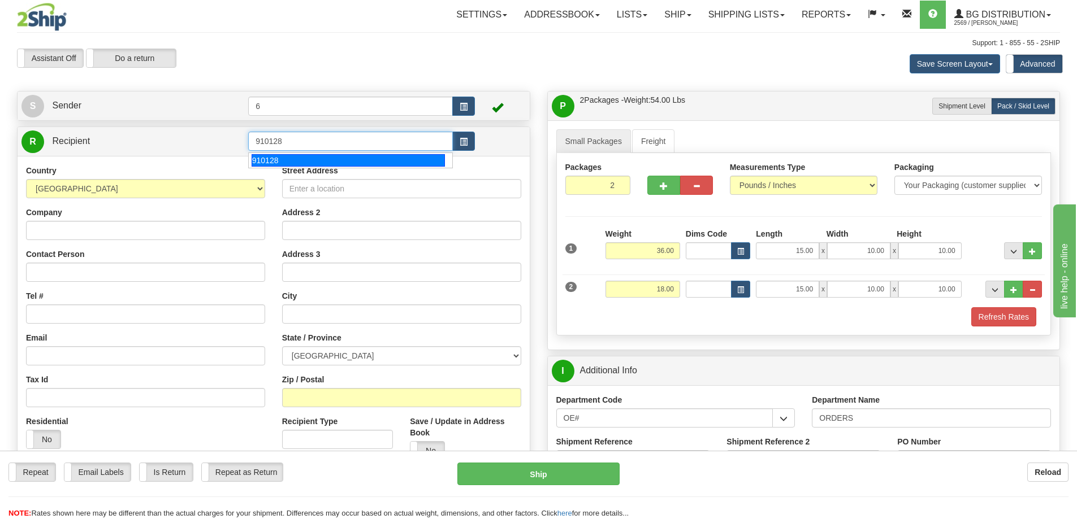
click at [358, 157] on div "910128" at bounding box center [349, 160] width 194 height 12
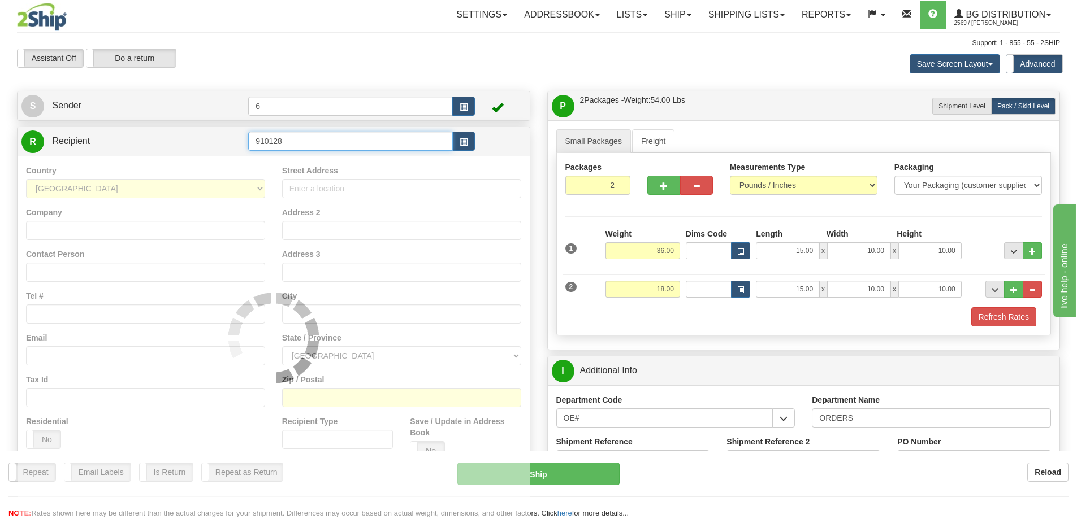
type input "910128"
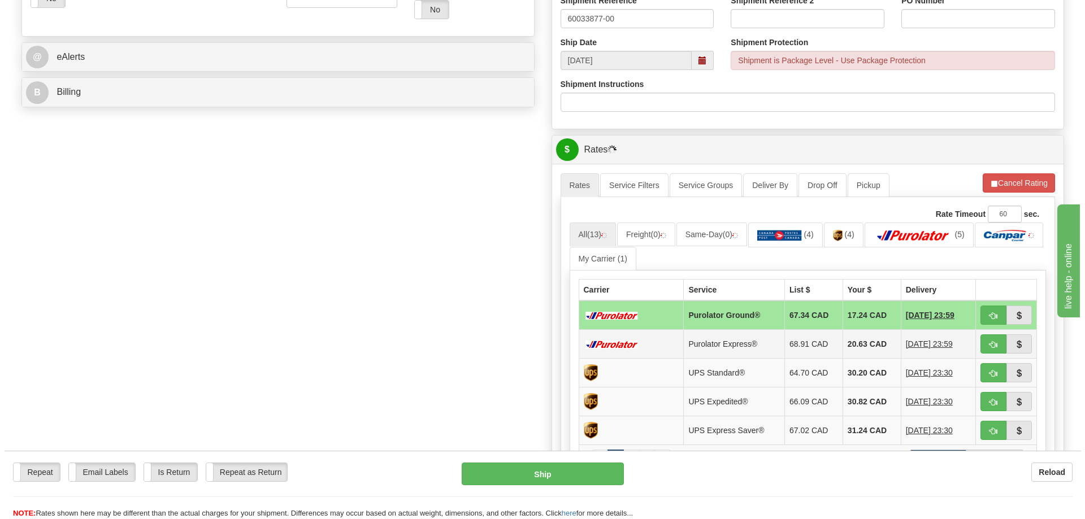
scroll to position [509, 0]
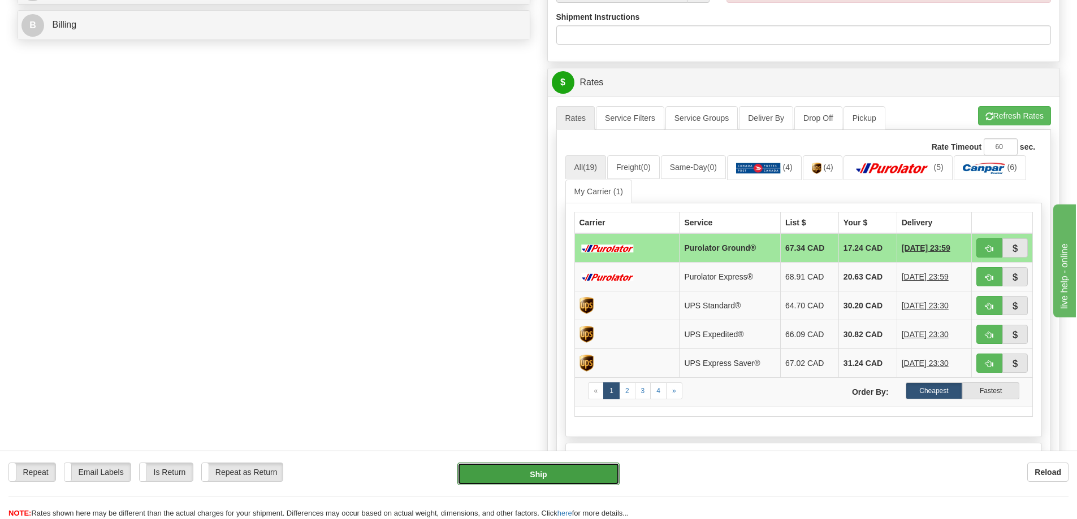
click at [574, 468] on button "Ship" at bounding box center [538, 474] width 162 height 23
type input "260"
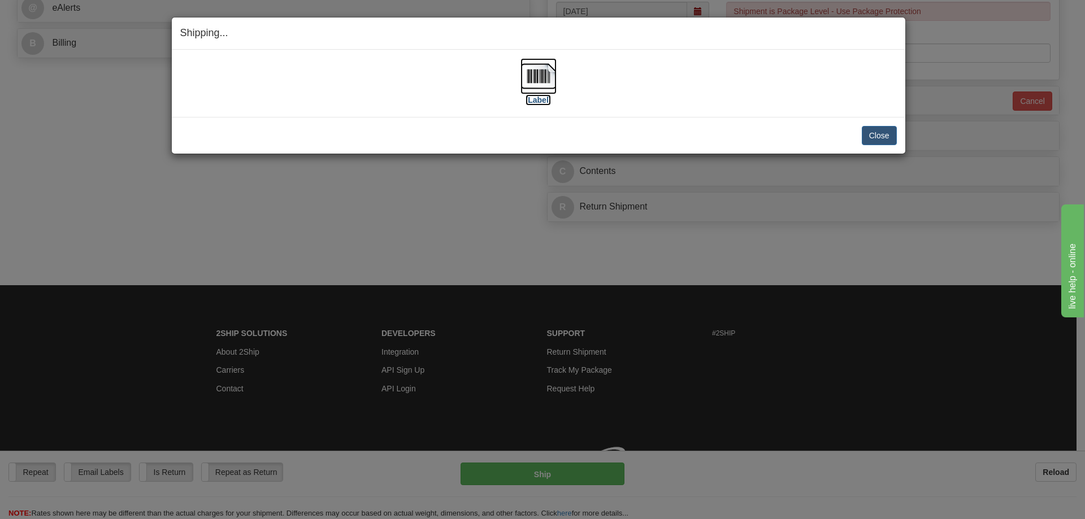
click at [542, 101] on label "[Label]" at bounding box center [539, 99] width 26 height 11
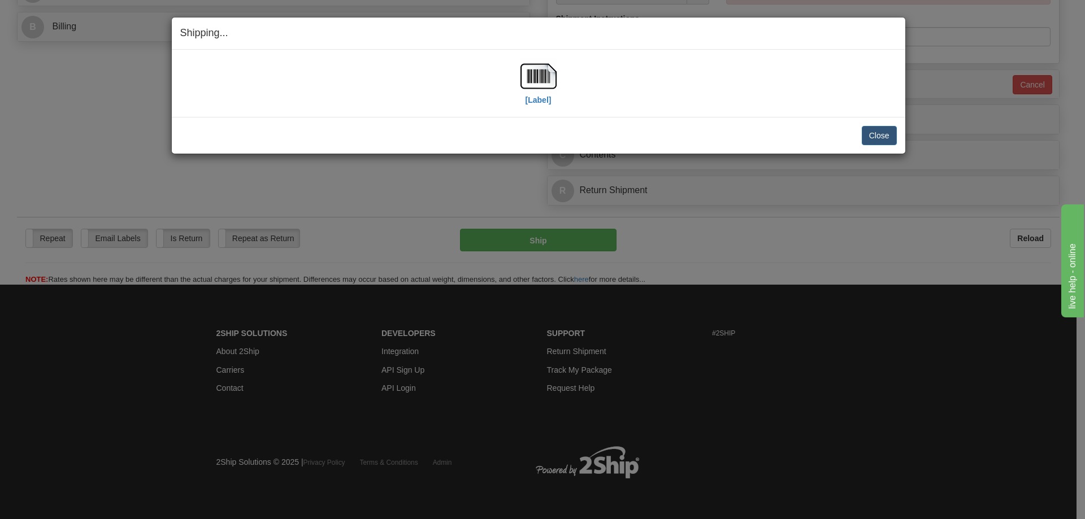
drag, startPoint x: 862, startPoint y: 365, endPoint x: 865, endPoint y: 340, distance: 25.0
click at [862, 365] on div "Shipping... Your SHIPMENT will EXPIRE in [Label] IMPORTANT NOTICE Embassy / Con…" at bounding box center [542, 259] width 1085 height 519
click at [880, 140] on button "Close" at bounding box center [879, 135] width 35 height 19
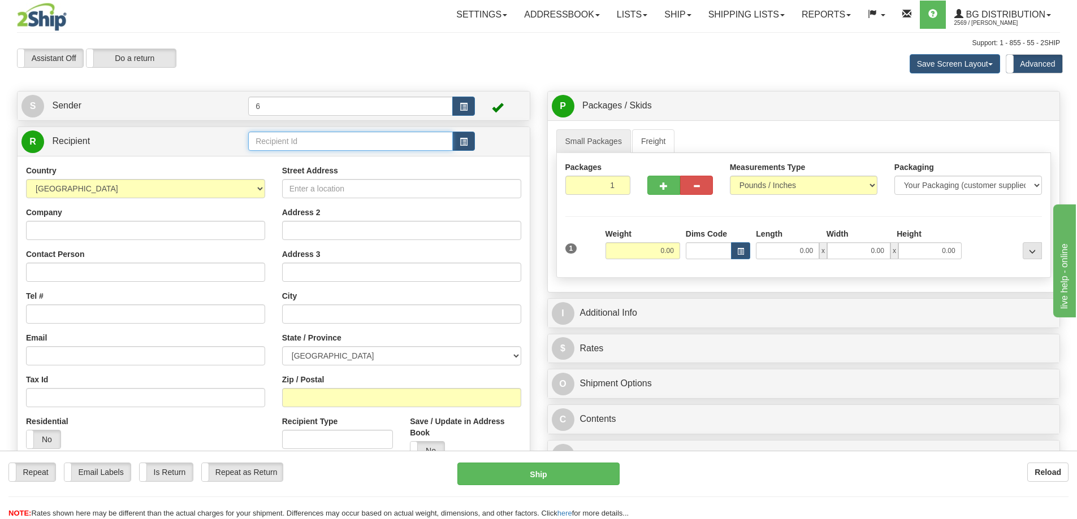
click at [299, 146] on input "text" at bounding box center [350, 141] width 205 height 19
click at [300, 163] on div "41005" at bounding box center [349, 160] width 194 height 12
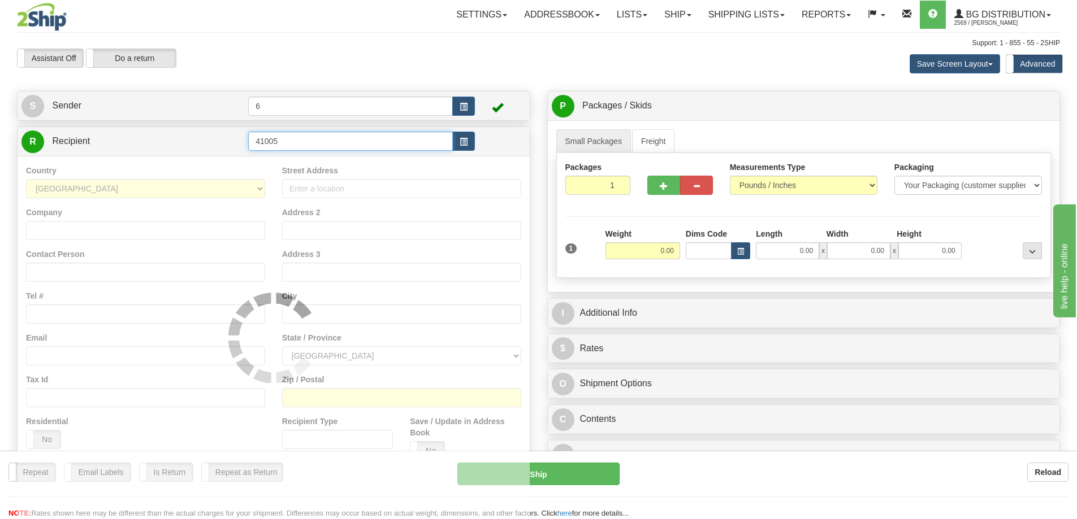
type input "41005"
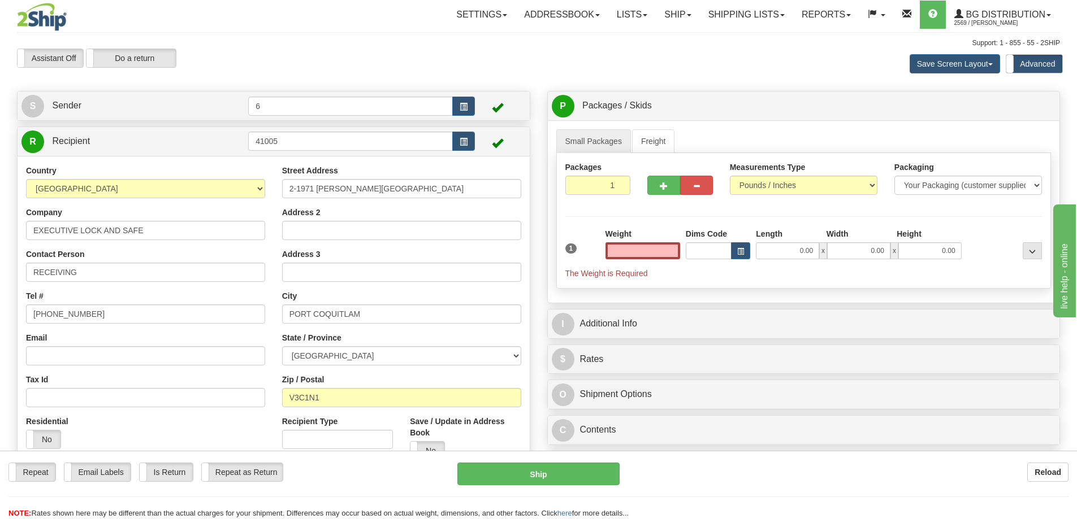
type input "0.00"
click at [658, 254] on input "0.00" at bounding box center [642, 251] width 75 height 17
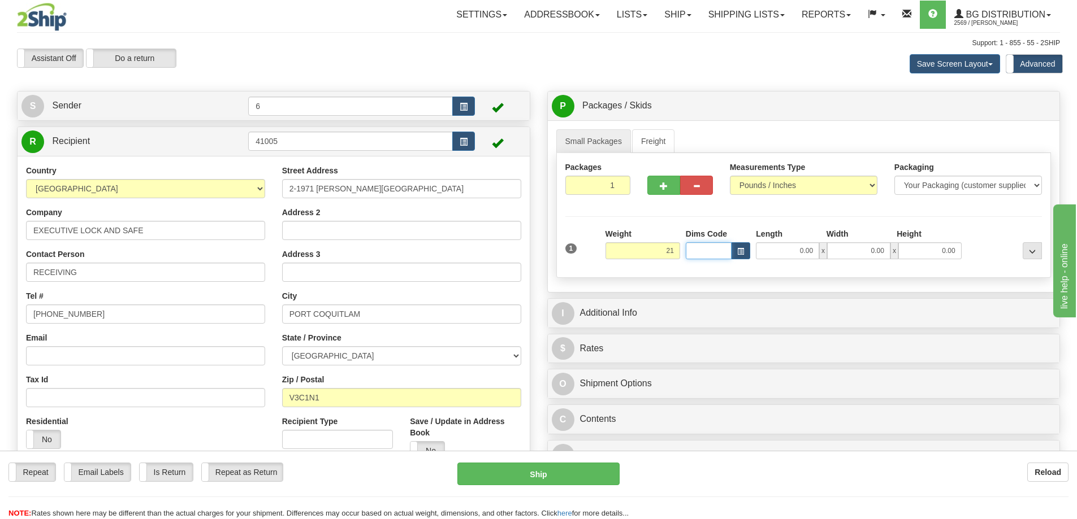
type input "21.00"
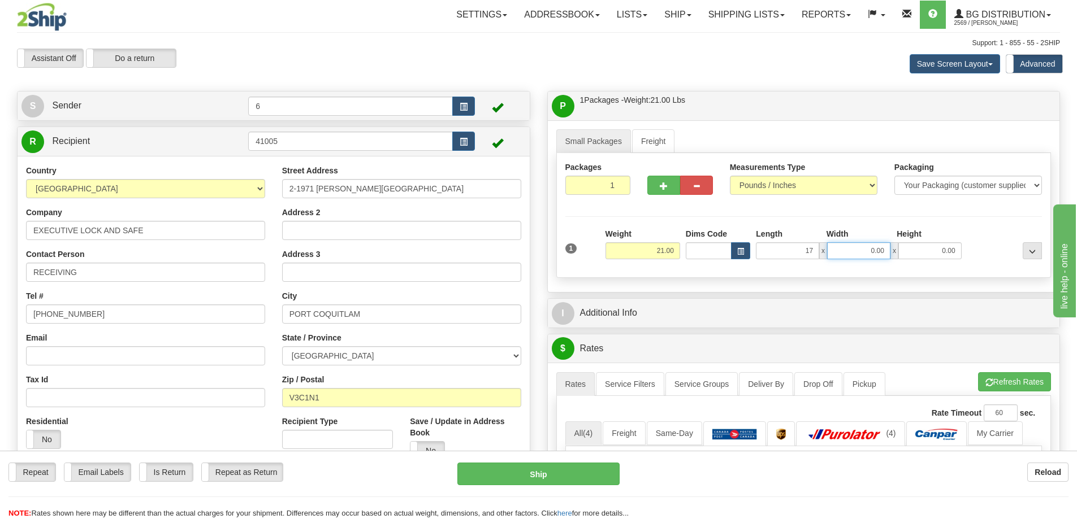
type input "17.00"
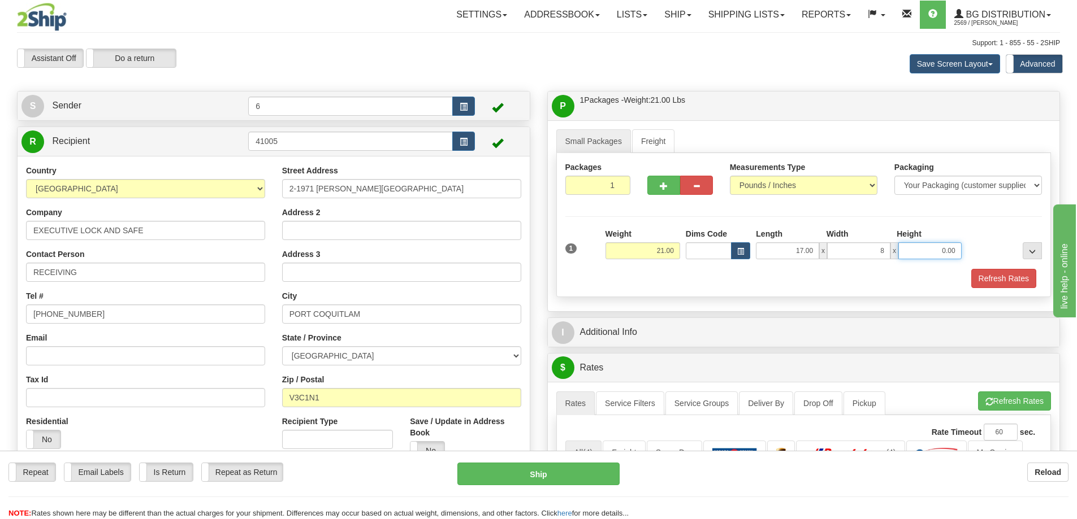
type input "8.00"
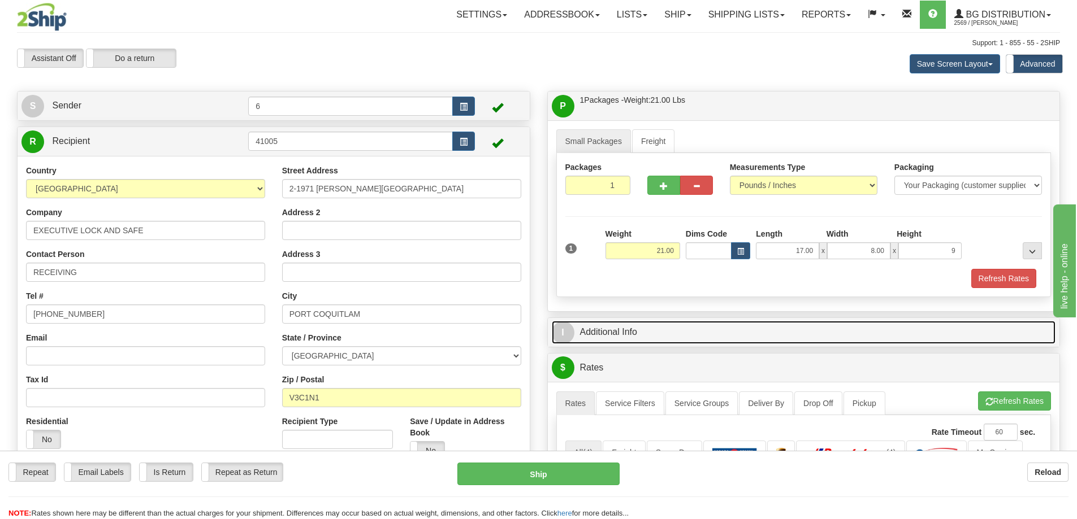
type input "9.00"
click at [647, 341] on link "I Additional Info" at bounding box center [804, 332] width 504 height 23
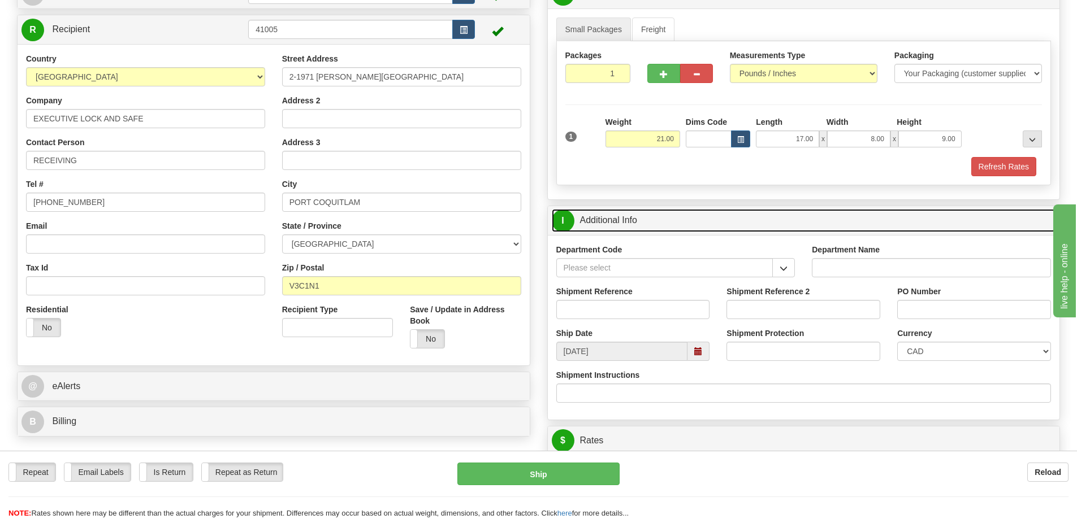
scroll to position [113, 0]
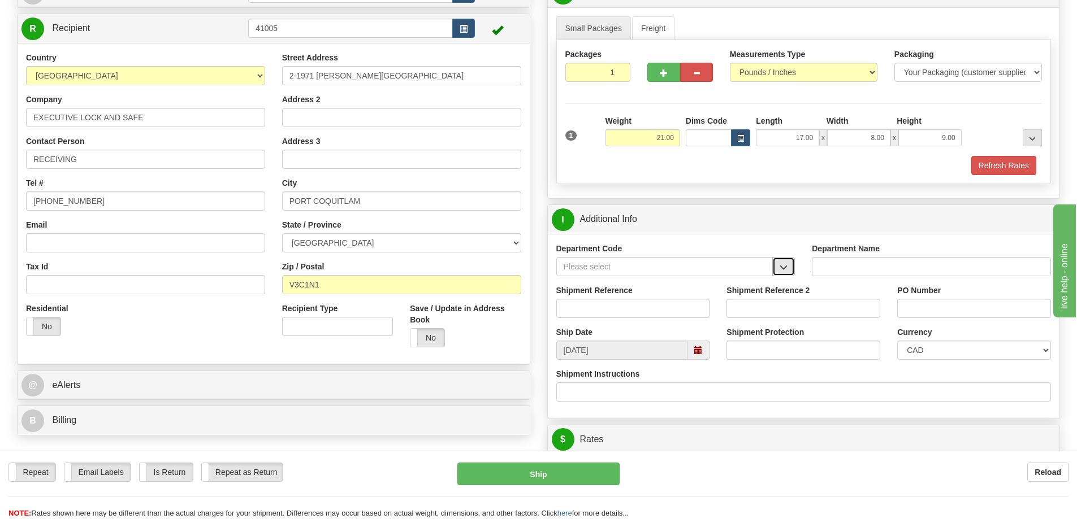
click at [786, 270] on span "button" at bounding box center [784, 267] width 8 height 7
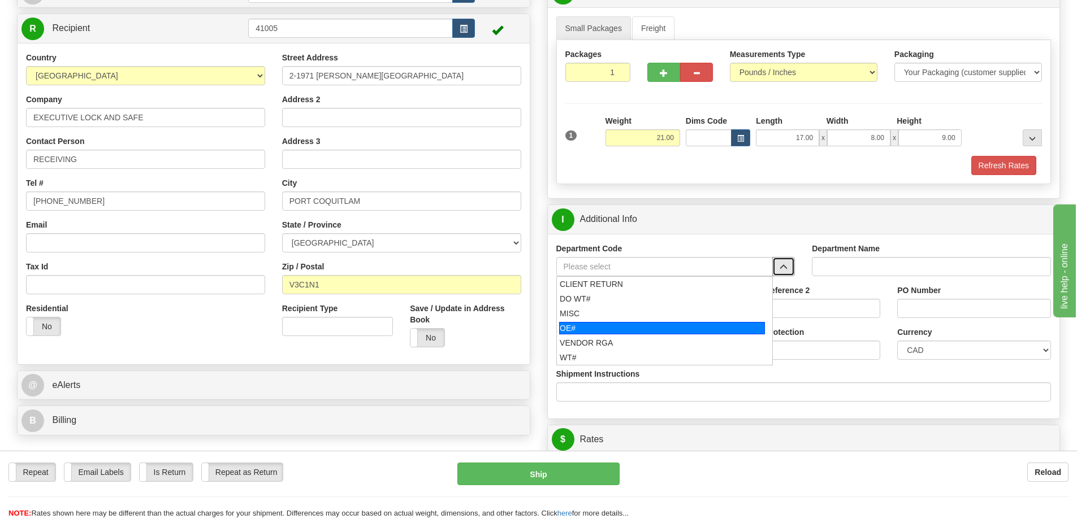
click at [648, 327] on div "OE#" at bounding box center [662, 328] width 206 height 12
type input "OE#"
type input "ORDERS"
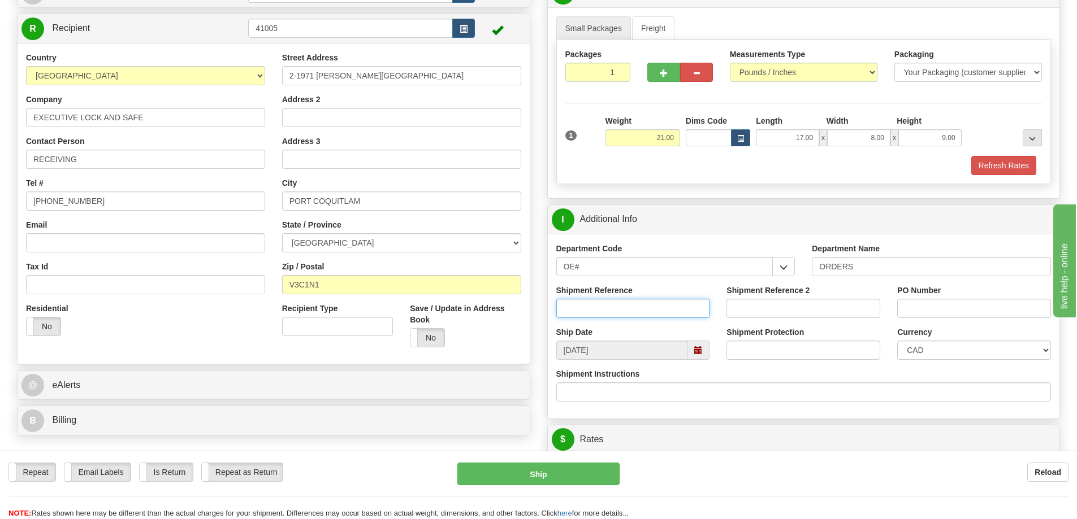
click at [628, 302] on input "Shipment Reference" at bounding box center [633, 308] width 154 height 19
paste input "60033512-01"
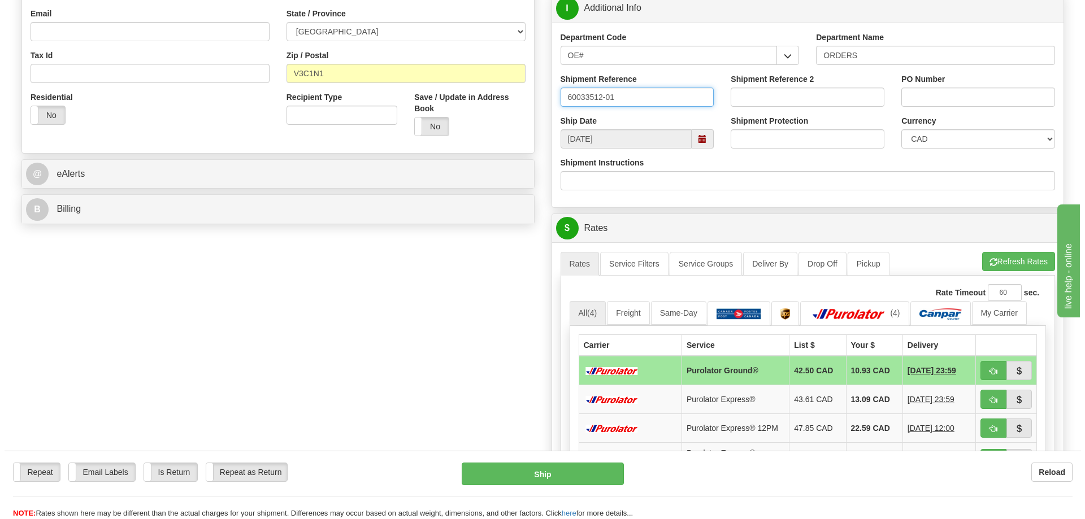
scroll to position [396, 0]
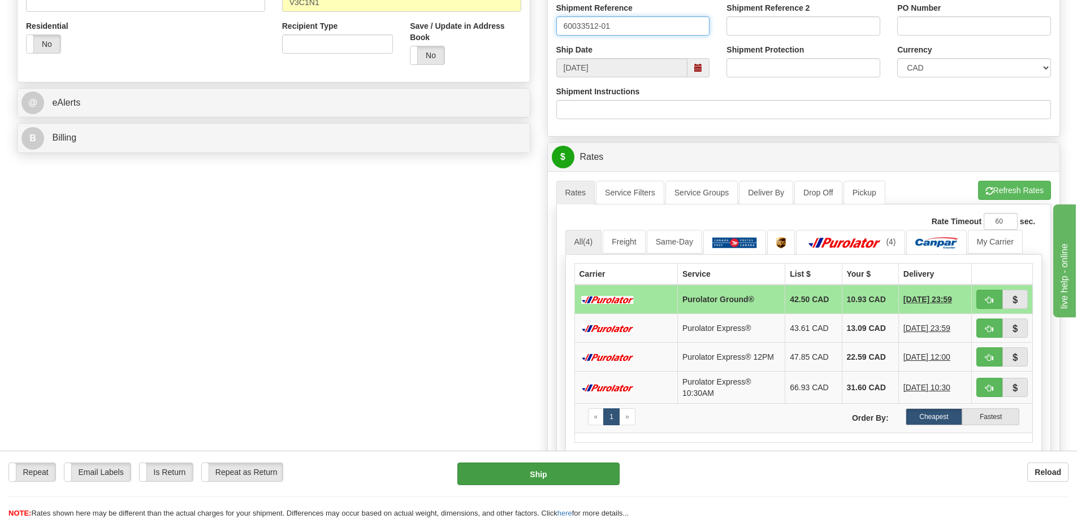
type input "60033512-01"
click at [551, 473] on button "Ship" at bounding box center [538, 474] width 162 height 23
type input "260"
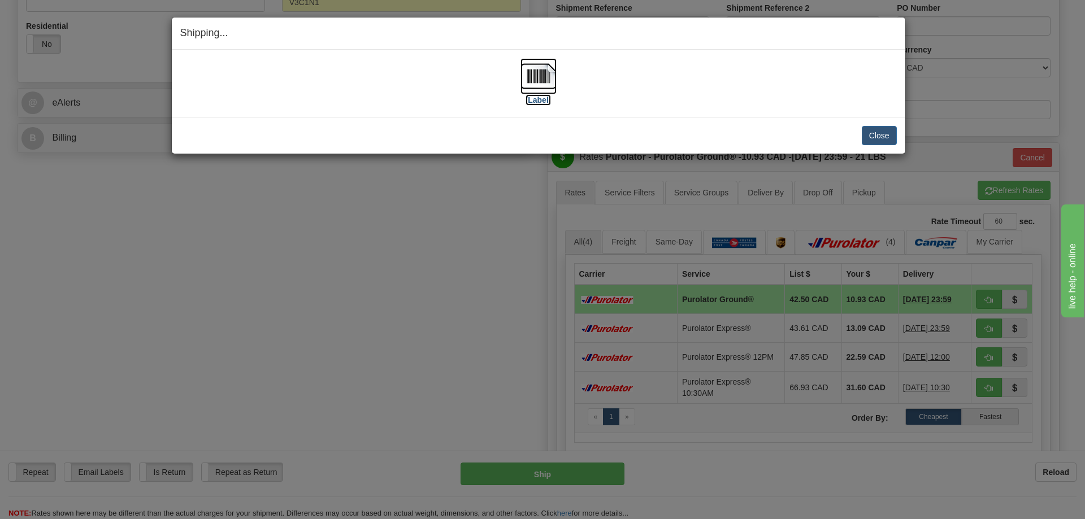
click at [542, 99] on label "[Label]" at bounding box center [539, 99] width 26 height 11
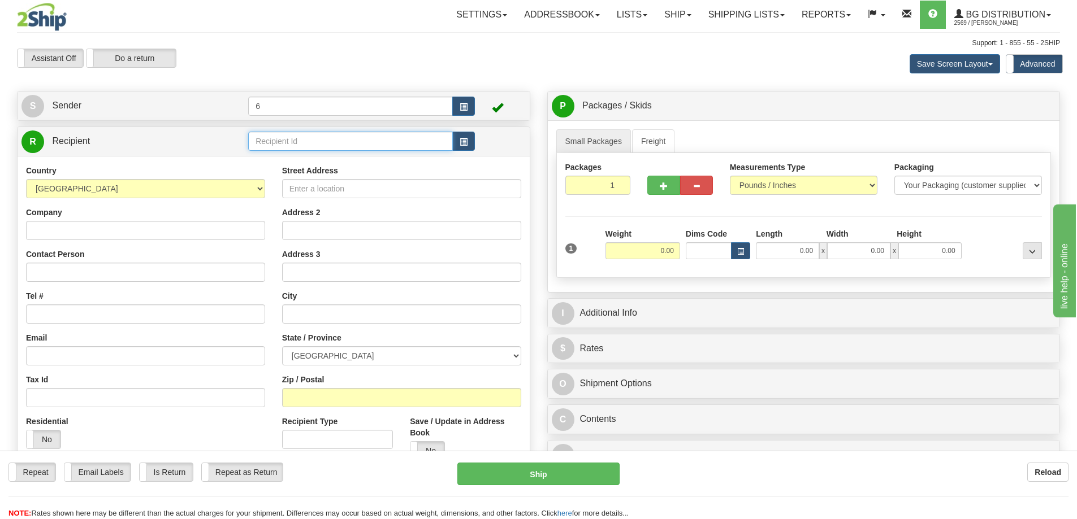
click at [299, 146] on input "text" at bounding box center [350, 141] width 205 height 19
click at [360, 161] on div "45031" at bounding box center [349, 160] width 194 height 12
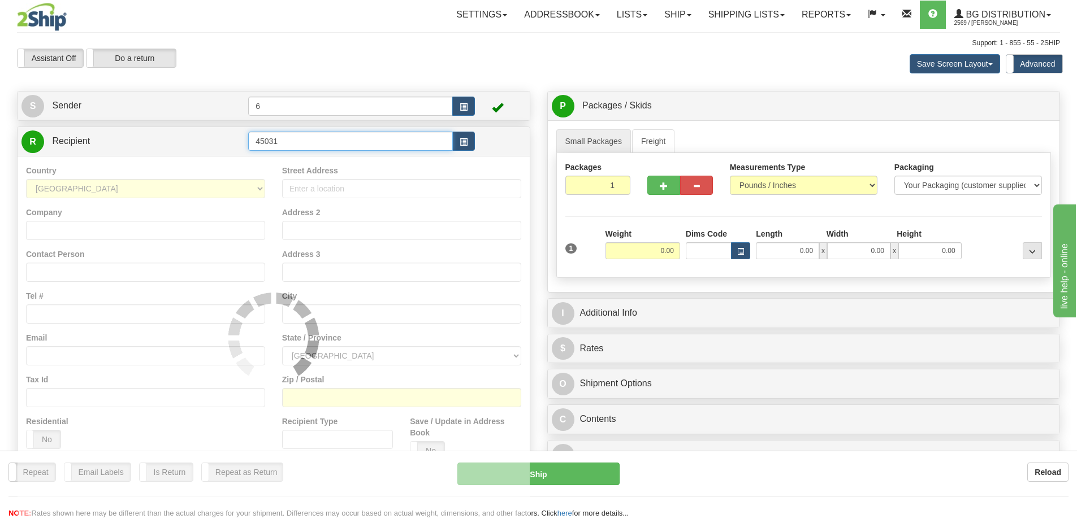
type input "45031"
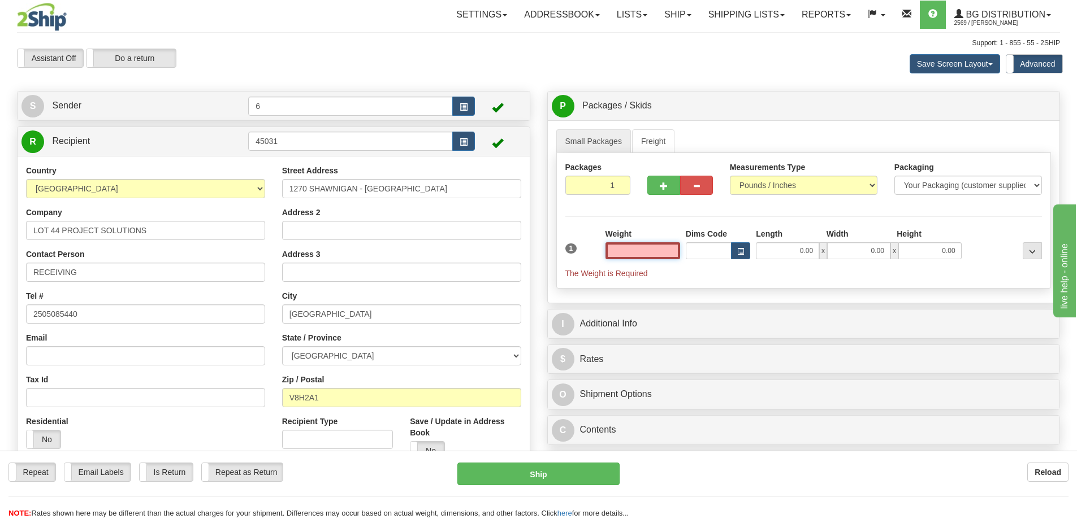
click at [652, 255] on input "text" at bounding box center [642, 251] width 75 height 17
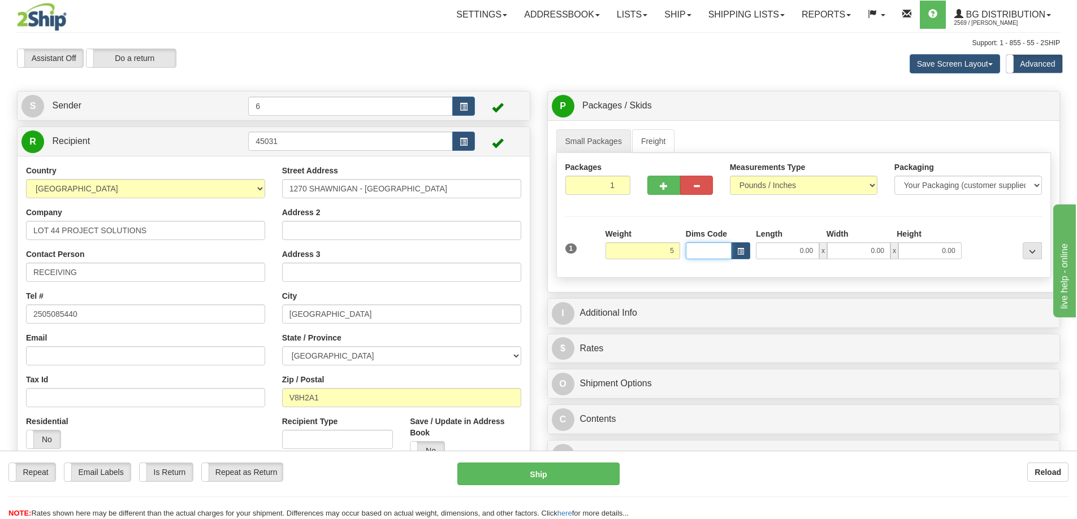
type input "5.00"
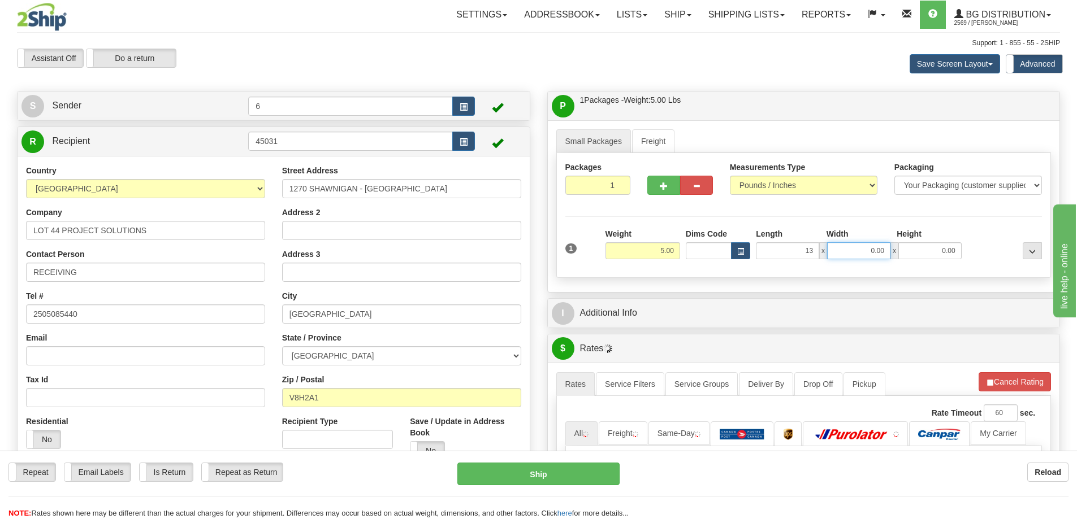
type input "13.00"
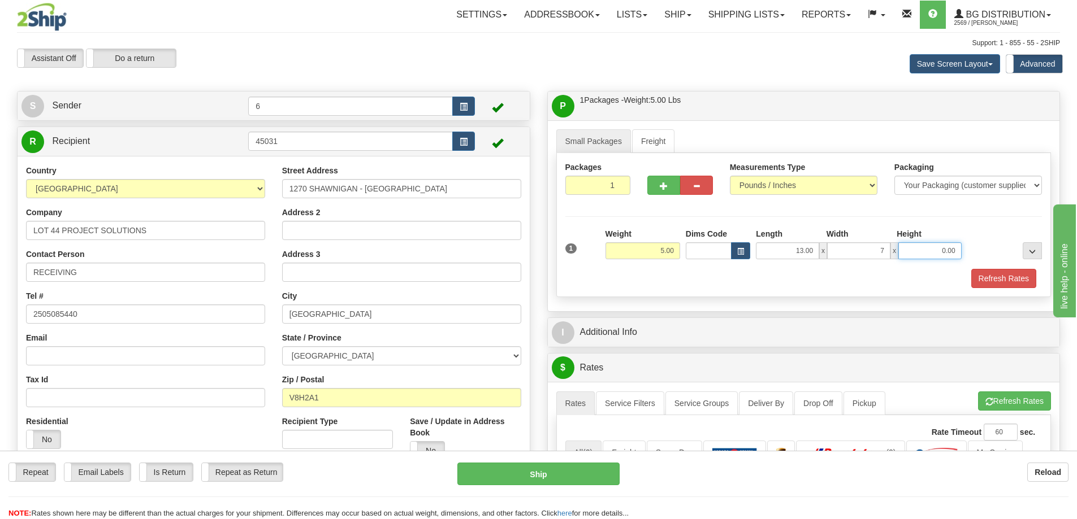
type input "7.00"
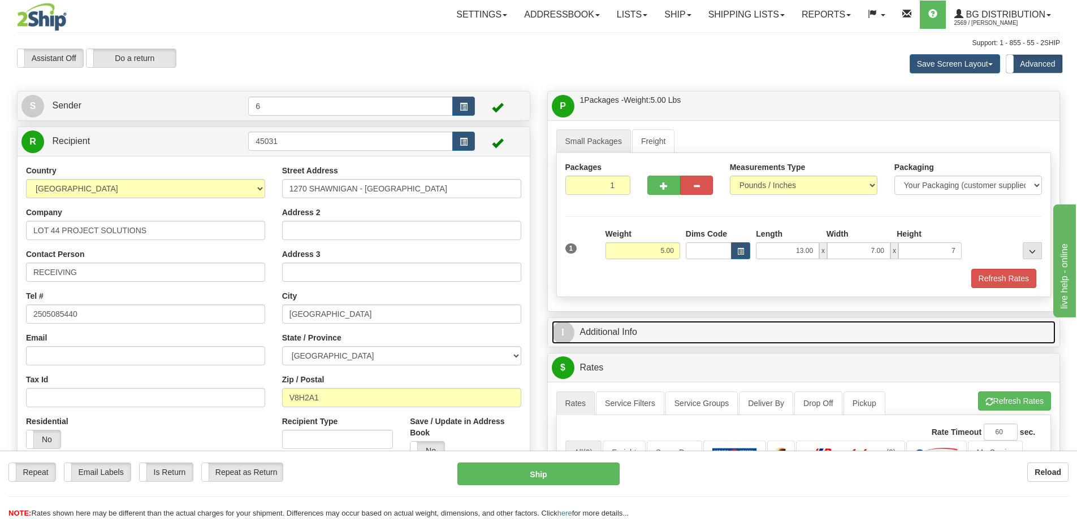
type input "7.00"
click at [743, 344] on link "I Additional Info" at bounding box center [804, 332] width 504 height 23
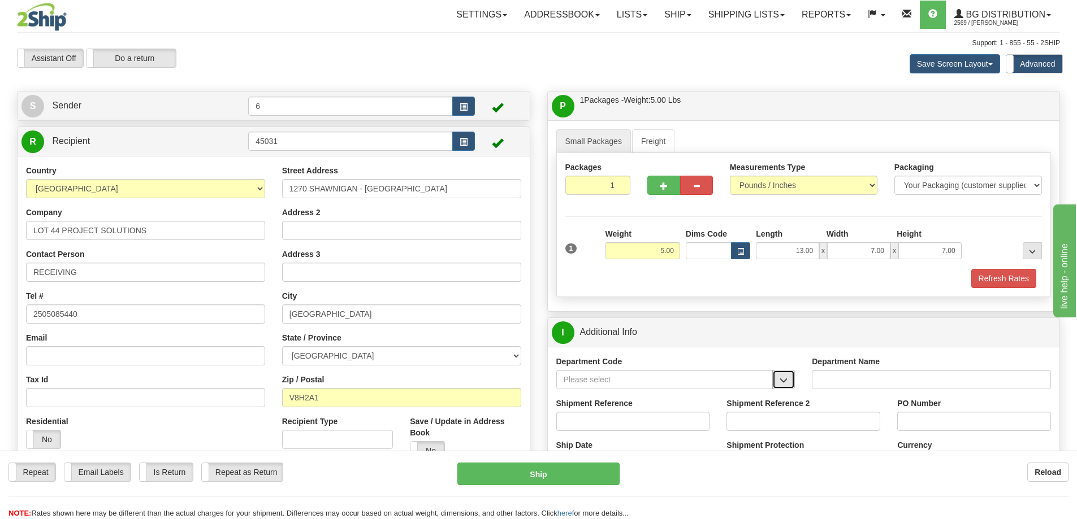
click at [787, 384] on span "button" at bounding box center [784, 380] width 8 height 7
click at [663, 439] on div "OE#" at bounding box center [662, 441] width 206 height 12
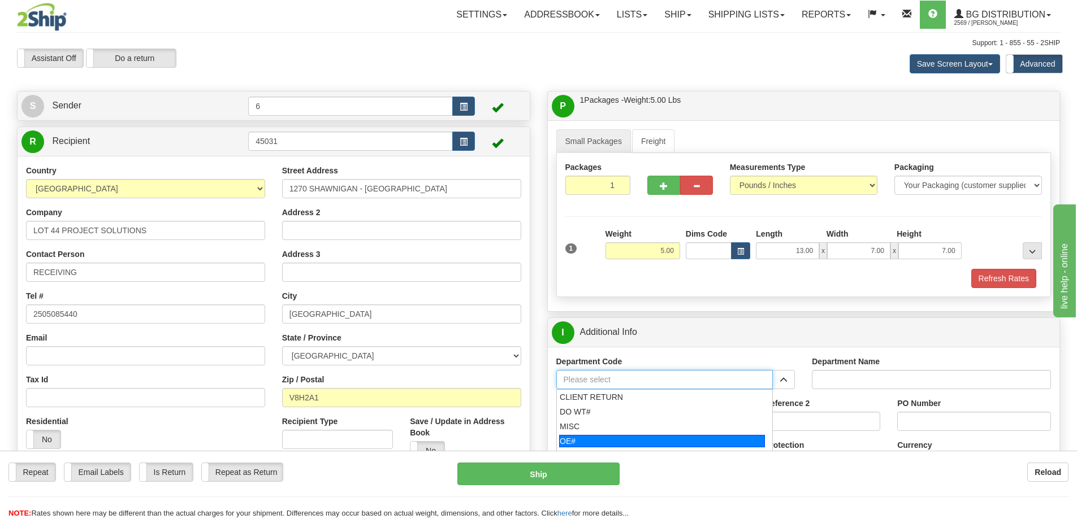
type input "OE#"
type input "ORDERS"
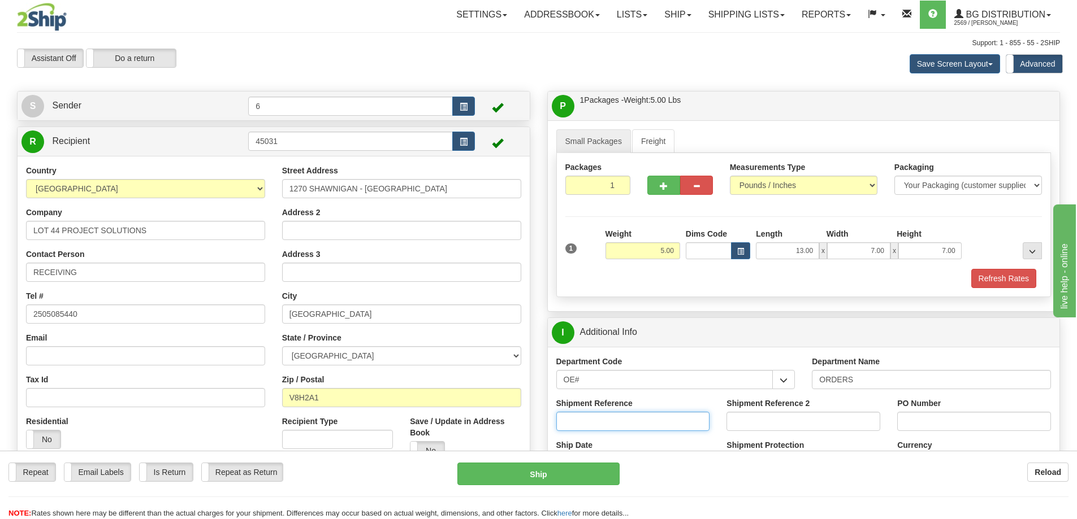
click at [664, 431] on input "Shipment Reference" at bounding box center [633, 421] width 154 height 19
paste input "60033890-00"
type input "60033890-00"
click at [757, 420] on input "Shipment Reference 2" at bounding box center [803, 421] width 154 height 19
paste input "60033890-00"
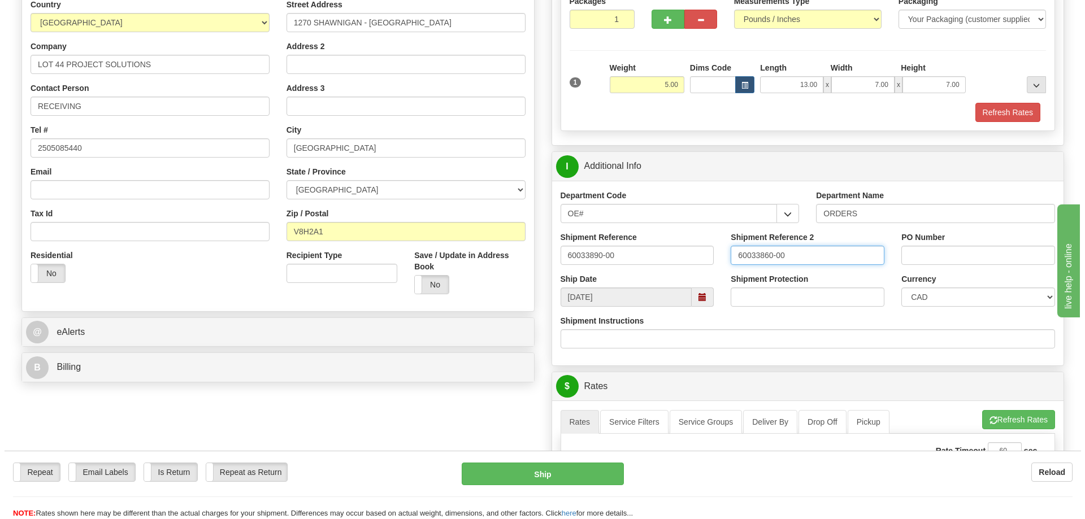
scroll to position [339, 0]
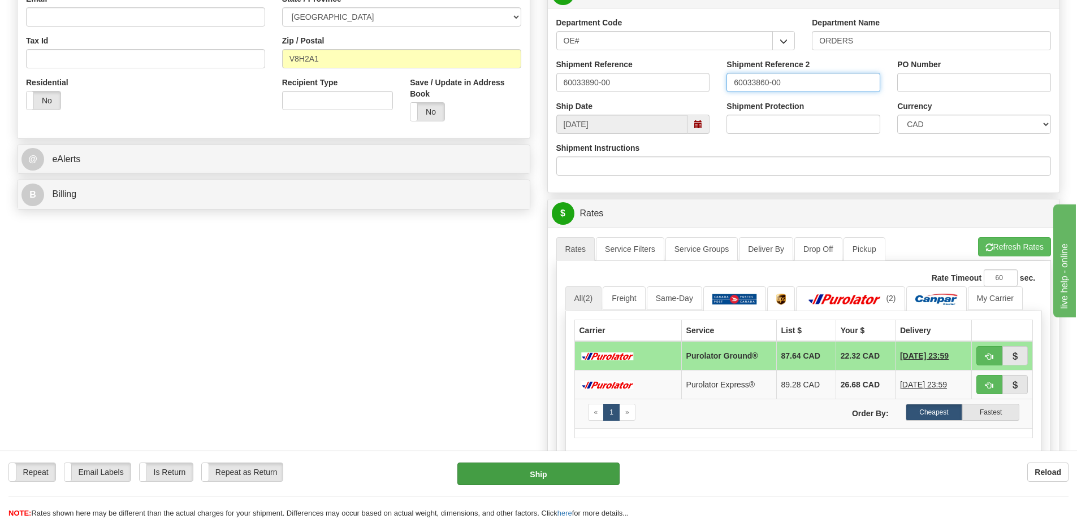
type input "60033860-00"
click at [552, 472] on button "Ship" at bounding box center [538, 474] width 162 height 23
type input "260"
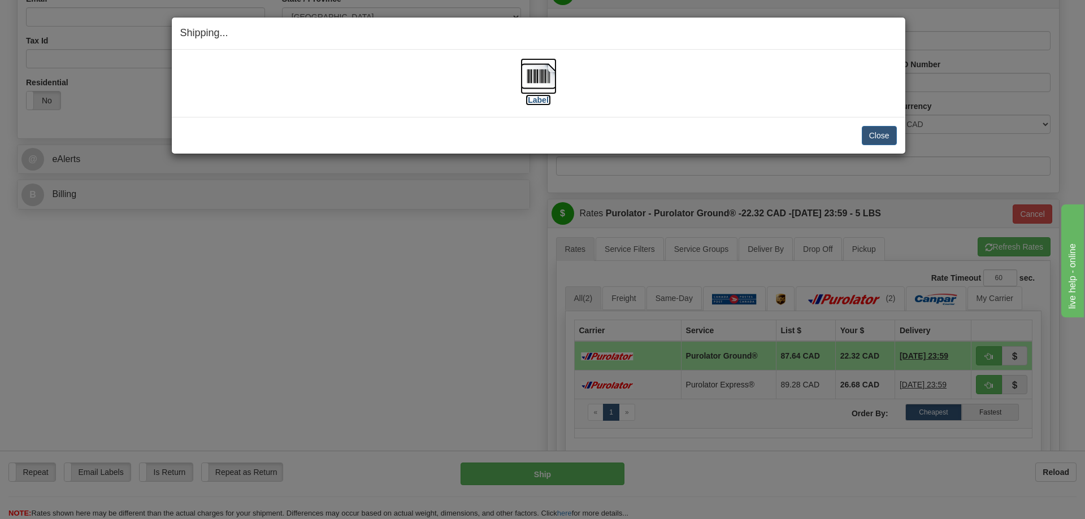
click at [541, 99] on label "[Label]" at bounding box center [539, 99] width 26 height 11
click at [886, 137] on button "Close" at bounding box center [879, 135] width 35 height 19
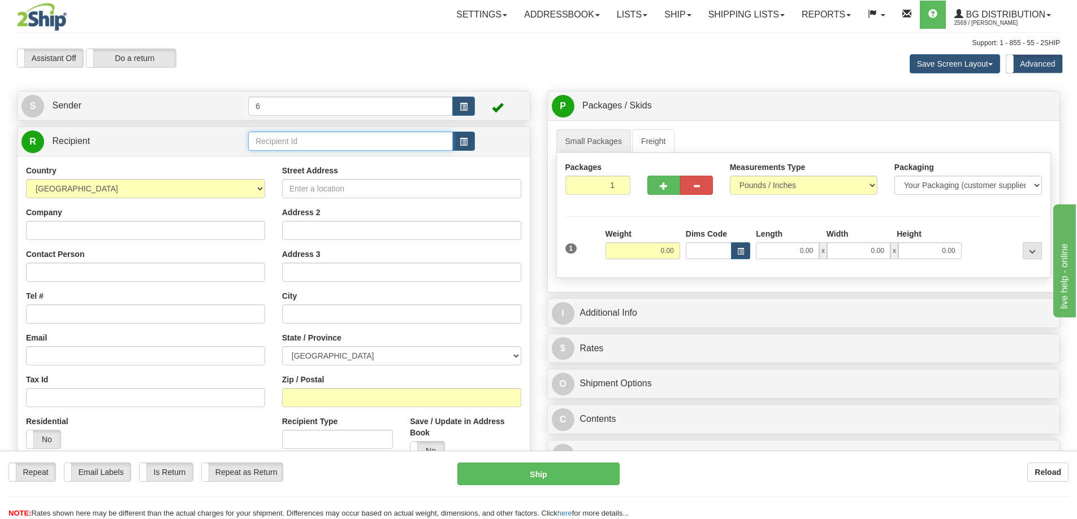
click at [369, 141] on input "text" at bounding box center [350, 141] width 205 height 19
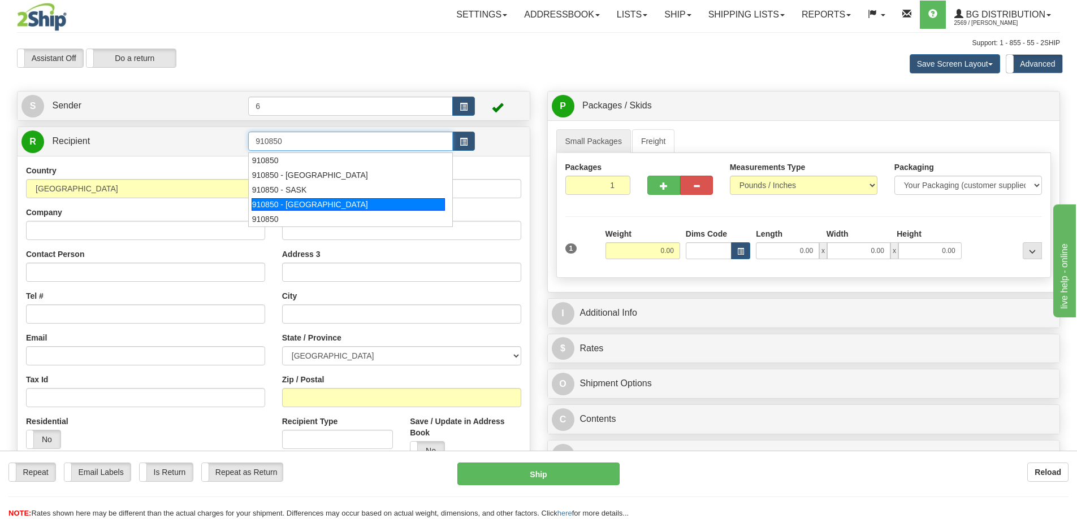
click at [319, 207] on div "910850 - SURREY" at bounding box center [349, 204] width 194 height 12
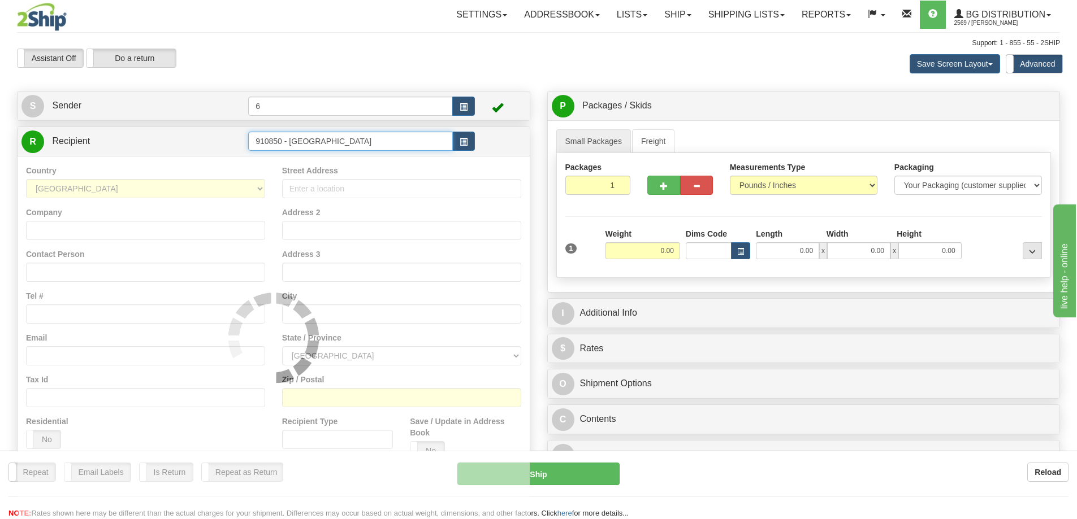
type input "910850 - SURREY"
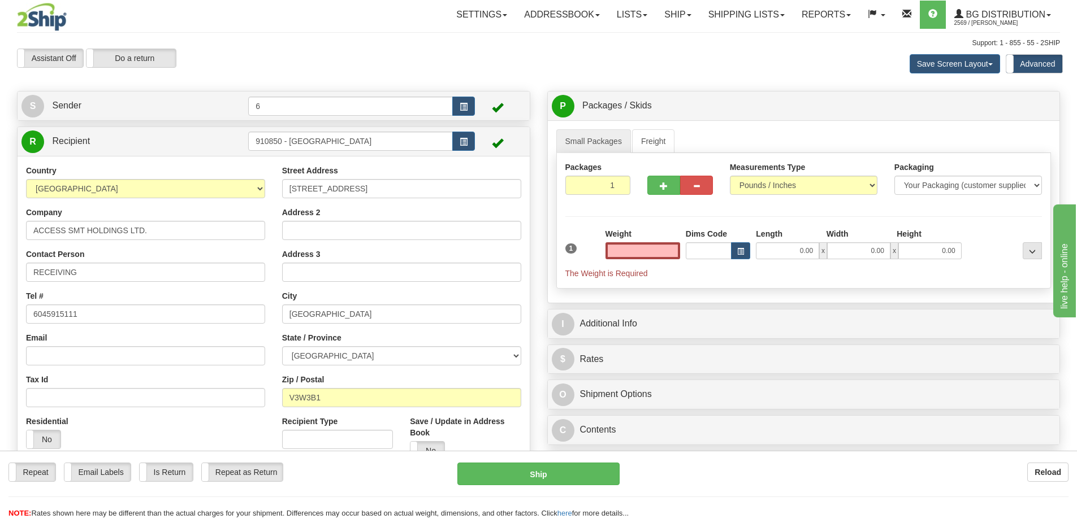
type input "0.00"
click at [439, 142] on input "910850 - SURREY" at bounding box center [350, 141] width 205 height 19
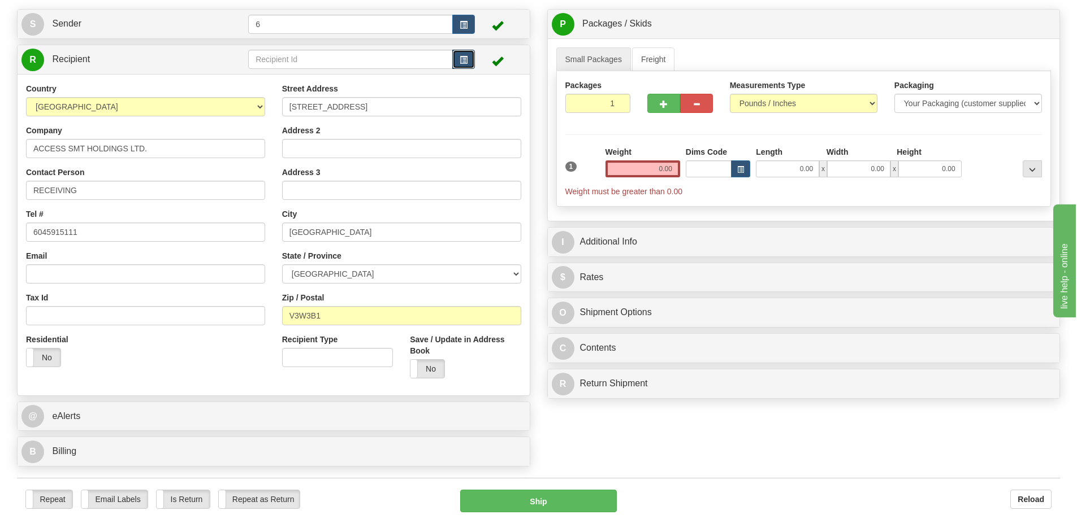
scroll to position [170, 0]
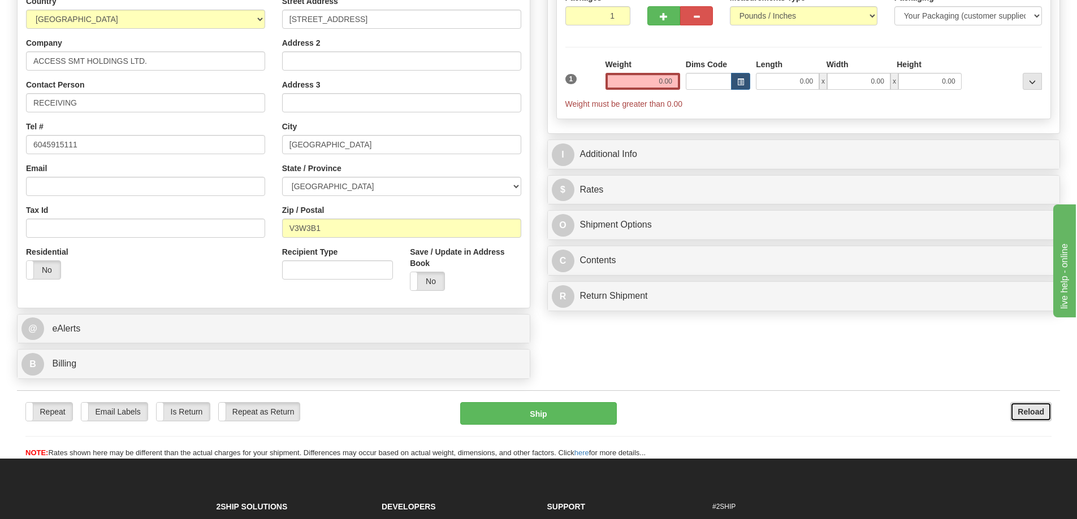
click at [1031, 417] on b "Reload" at bounding box center [1031, 412] width 27 height 9
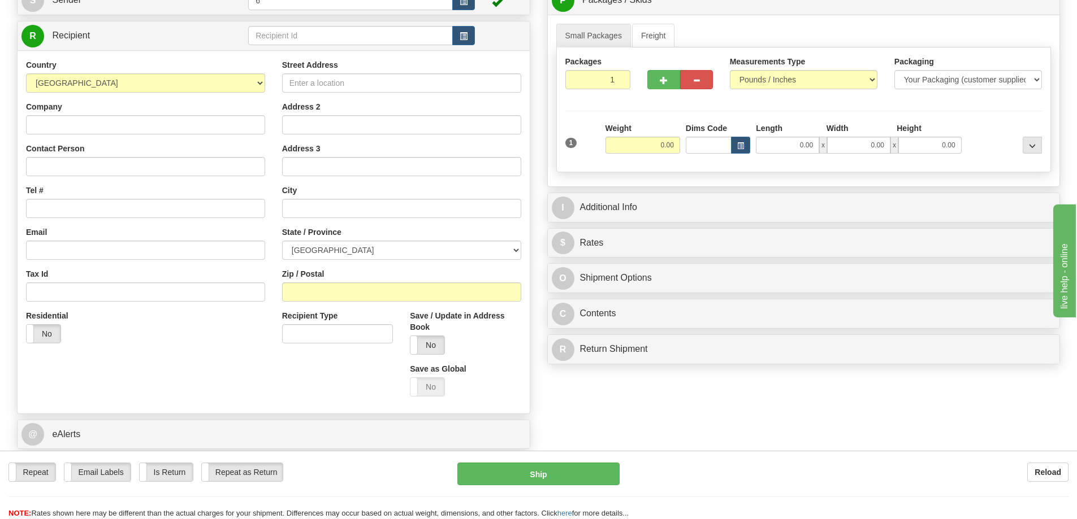
scroll to position [170, 0]
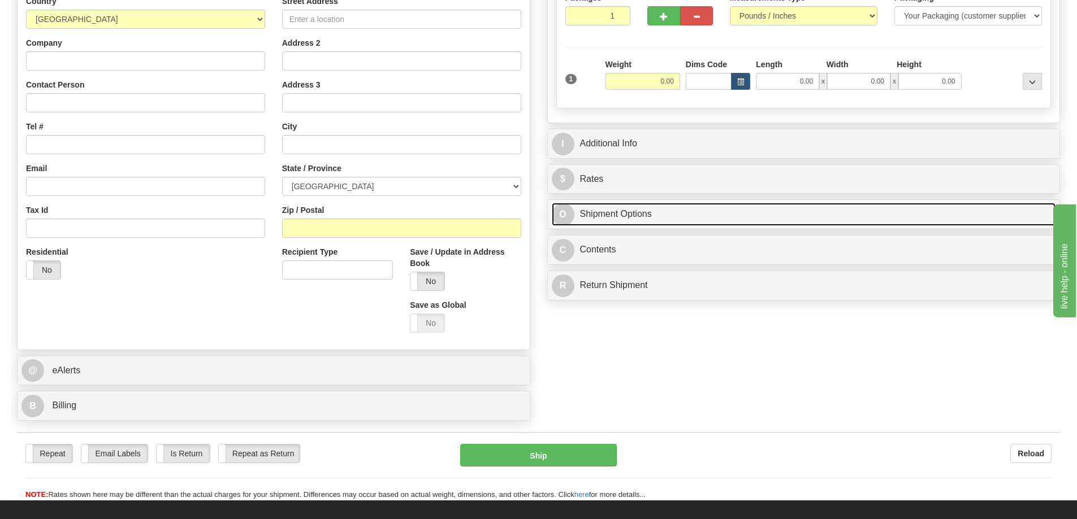
click at [630, 217] on link "O Shipment Options" at bounding box center [804, 214] width 504 height 23
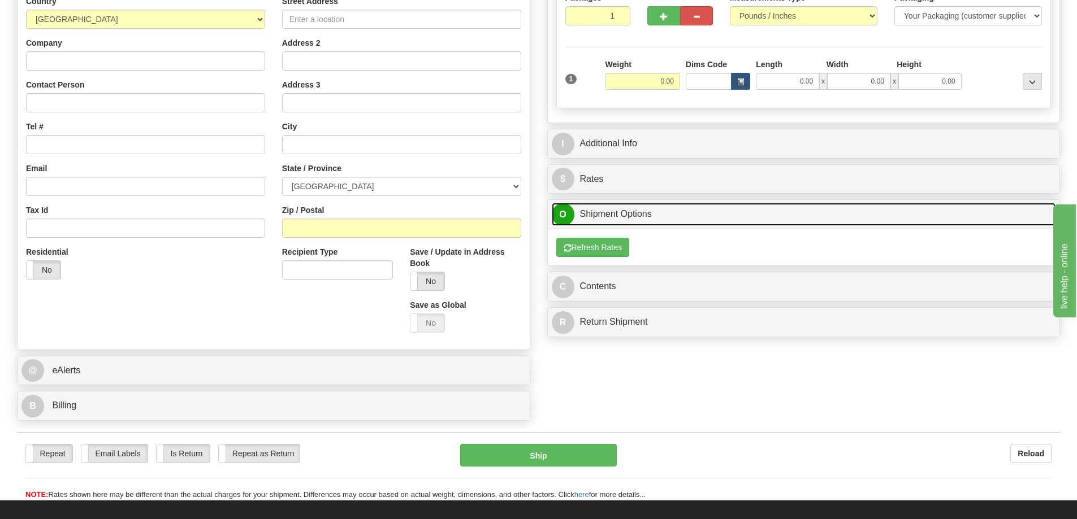
click at [630, 217] on link "O Shipment Options" at bounding box center [804, 214] width 504 height 23
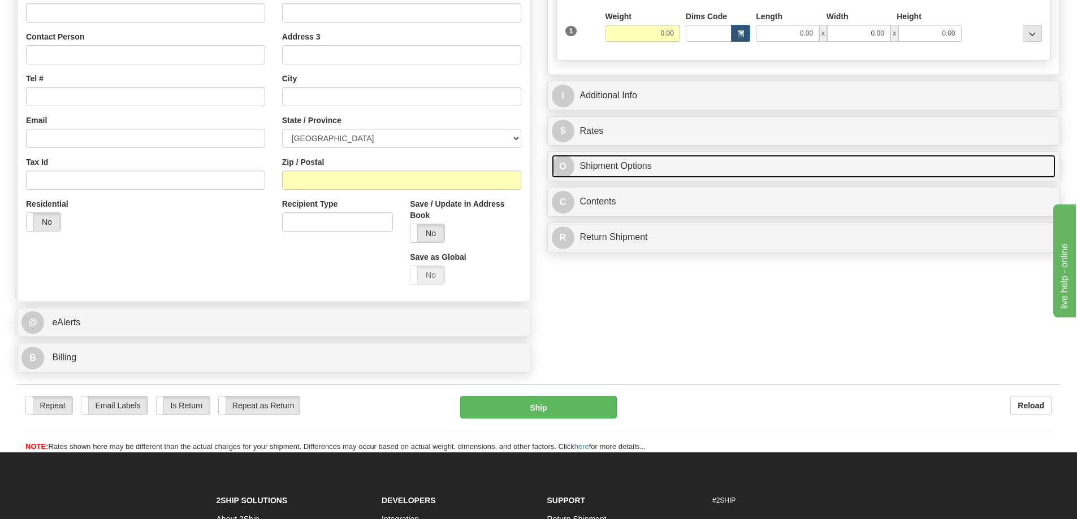
scroll to position [194, 0]
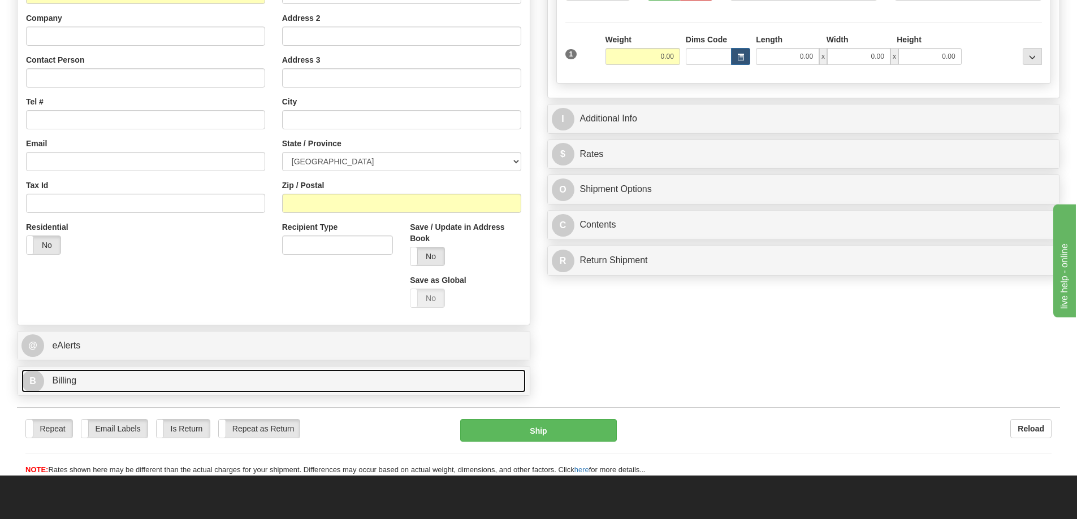
click at [180, 376] on link "B Billing" at bounding box center [273, 381] width 504 height 23
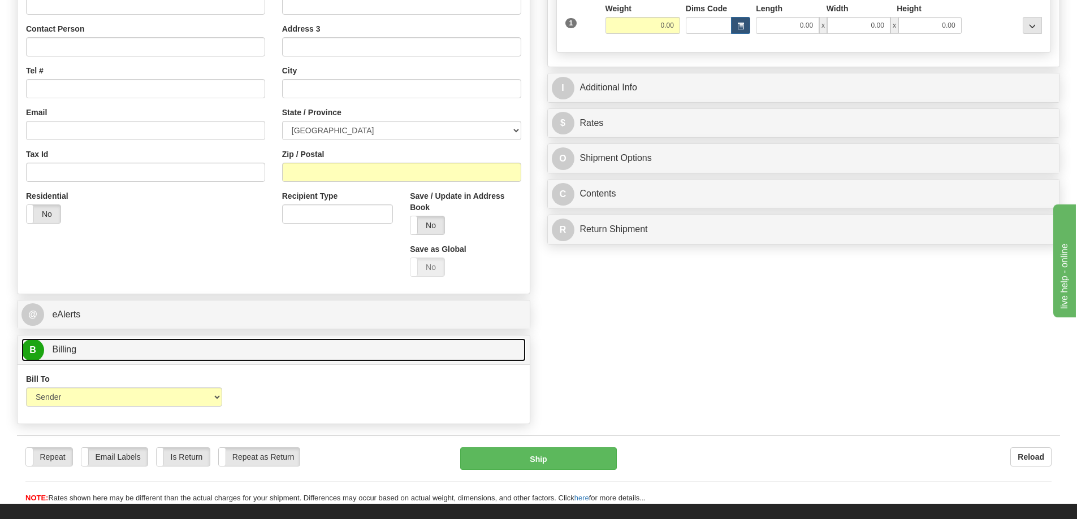
scroll to position [251, 0]
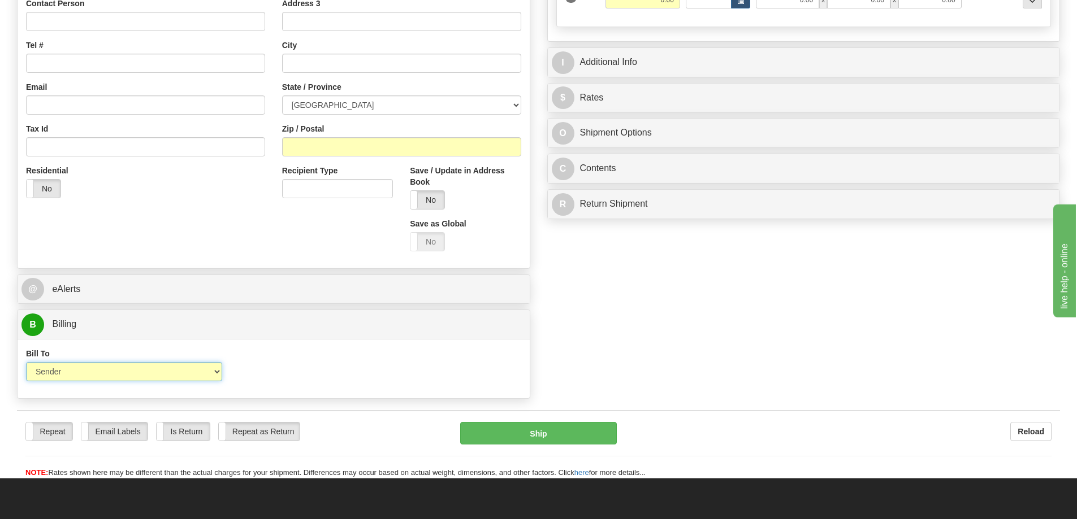
click at [217, 375] on select "Sender Recipient Third Party Collect" at bounding box center [124, 371] width 196 height 19
select select "4"
click at [26, 364] on select "Sender Recipient Third Party Collect" at bounding box center [124, 371] width 196 height 19
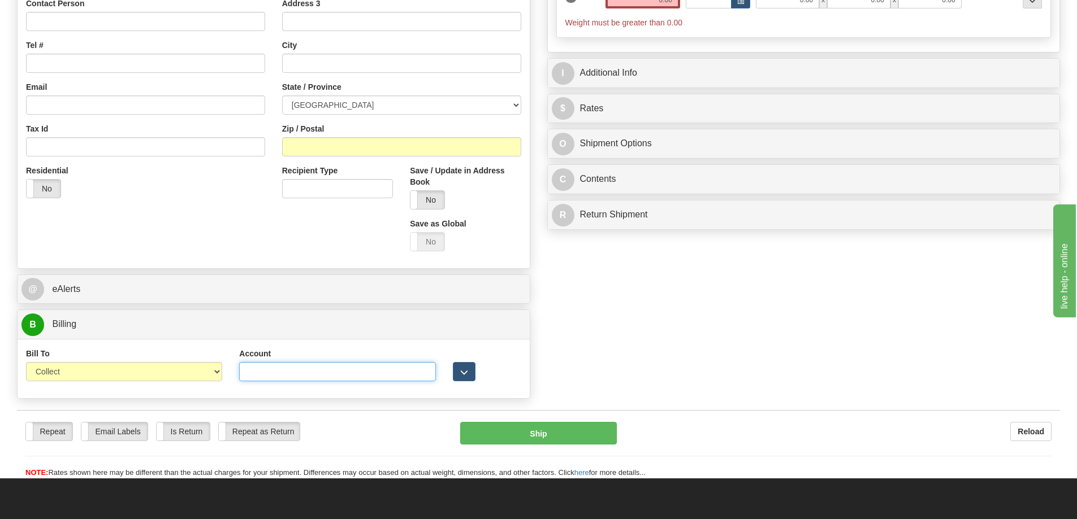
click at [427, 374] on input "Account" at bounding box center [337, 371] width 196 height 19
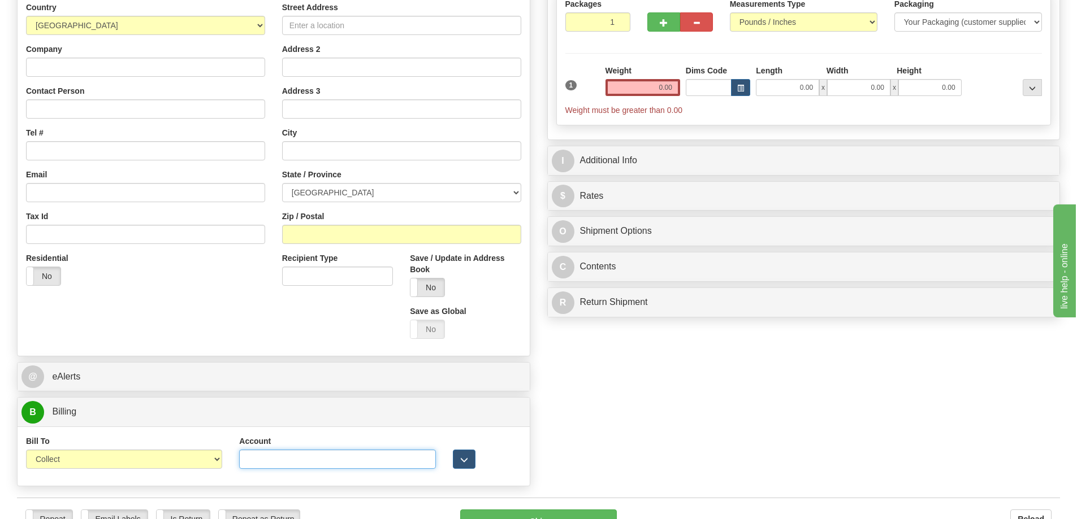
scroll to position [0, 0]
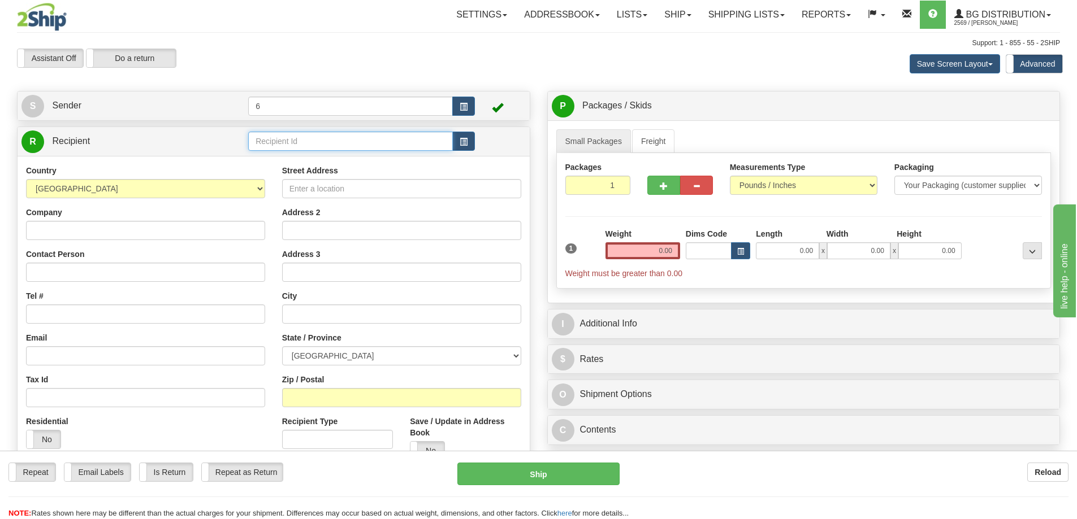
click at [313, 135] on input "text" at bounding box center [350, 141] width 205 height 19
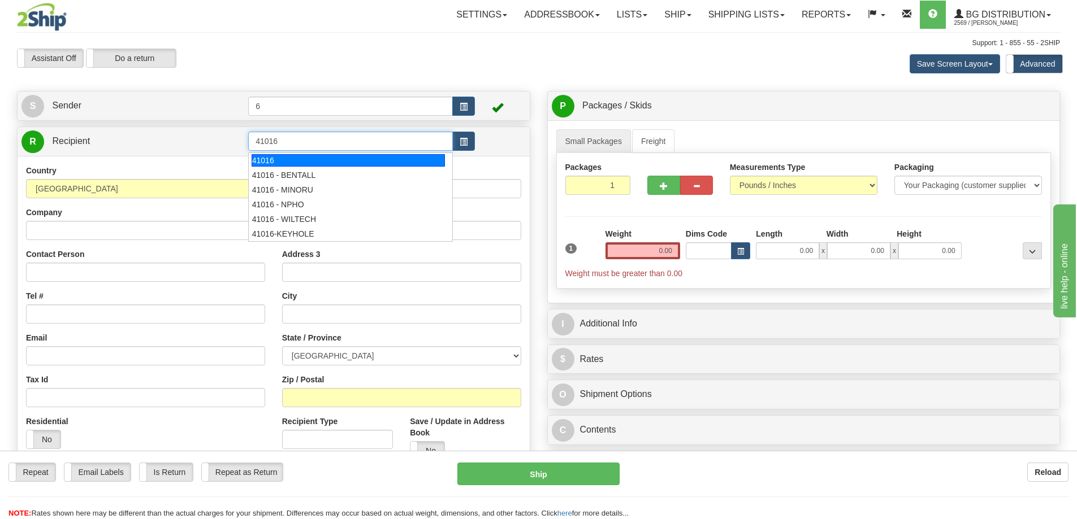
click at [315, 158] on div "41016" at bounding box center [349, 160] width 194 height 12
type input "41016"
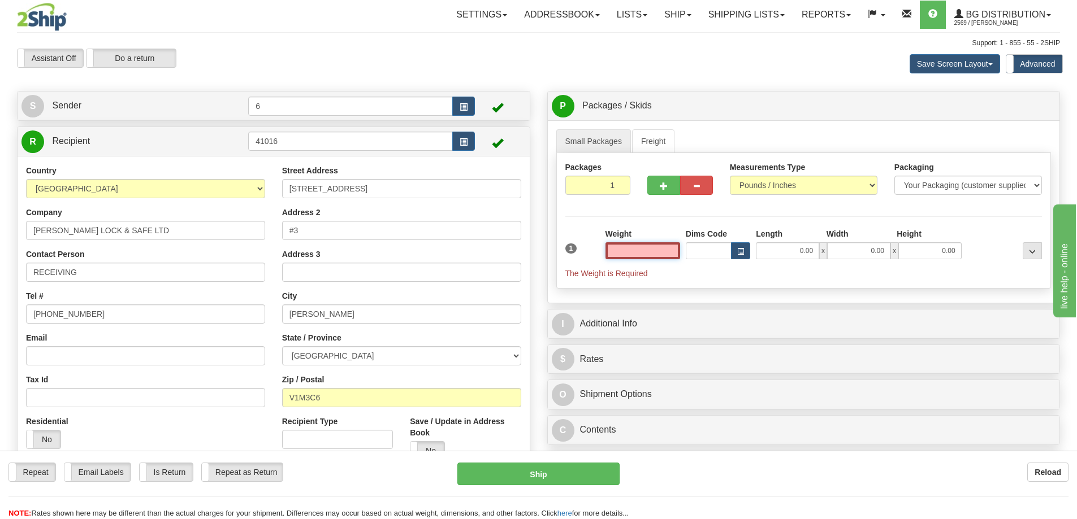
click at [647, 257] on input "text" at bounding box center [642, 251] width 75 height 17
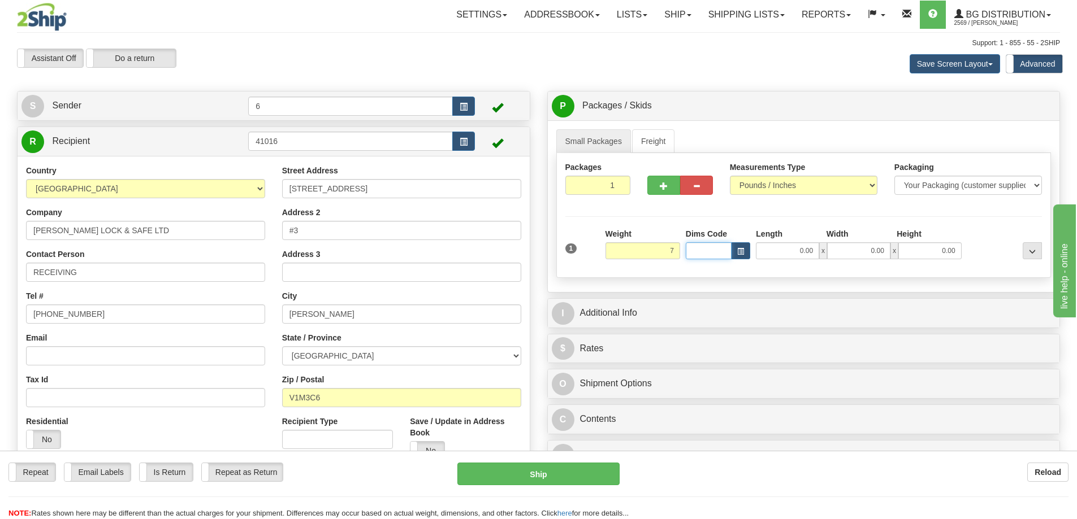
type input "7.00"
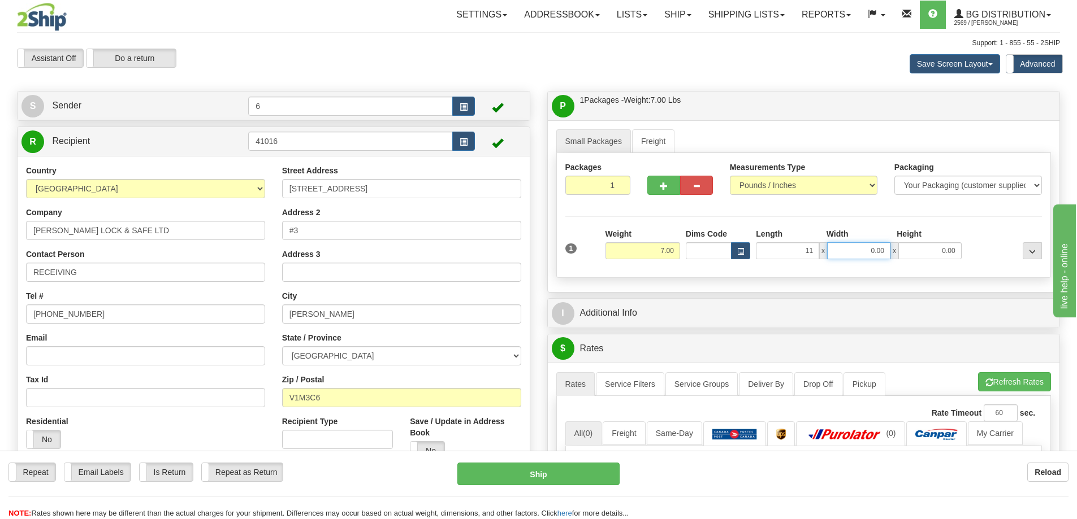
type input "11.00"
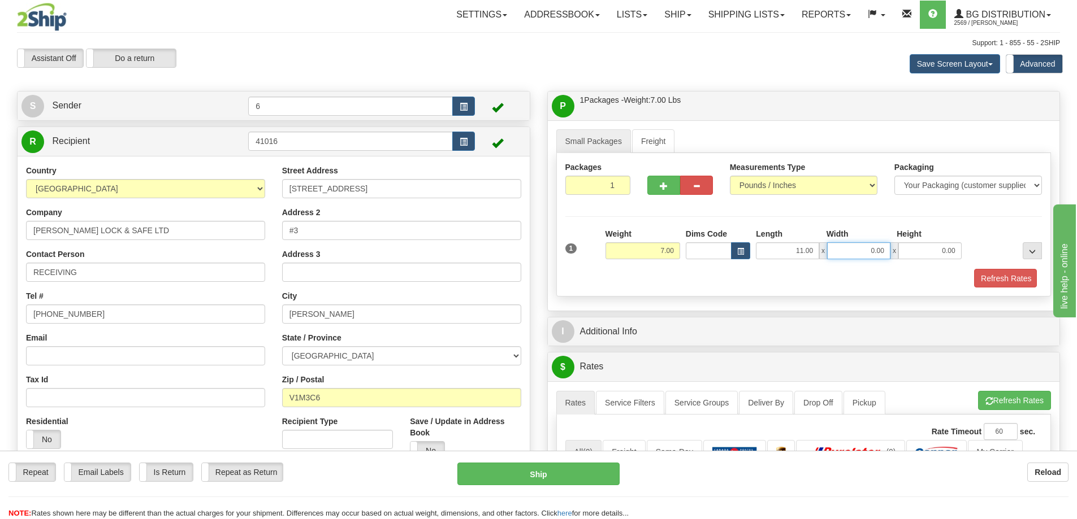
type input "8"
type input "10.00"
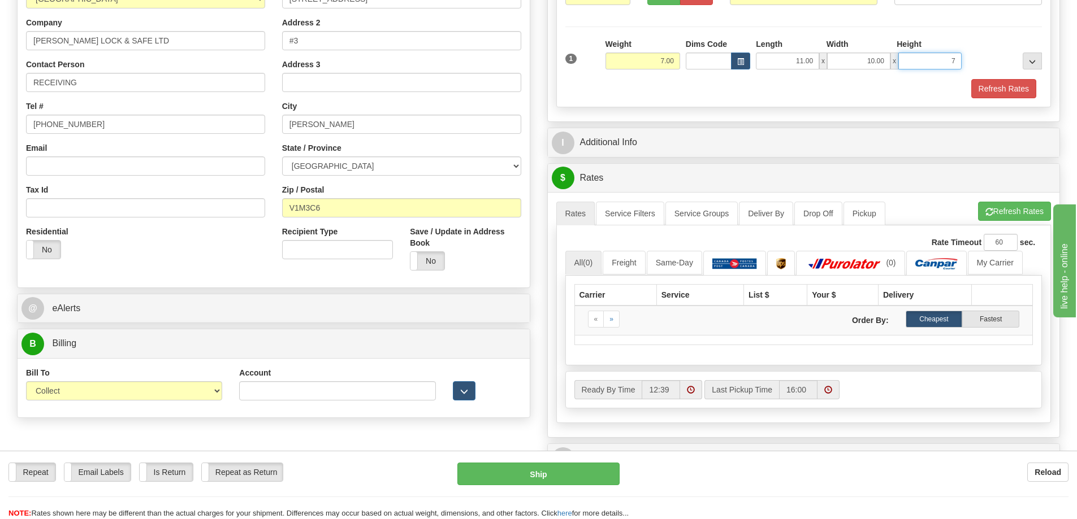
scroll to position [226, 0]
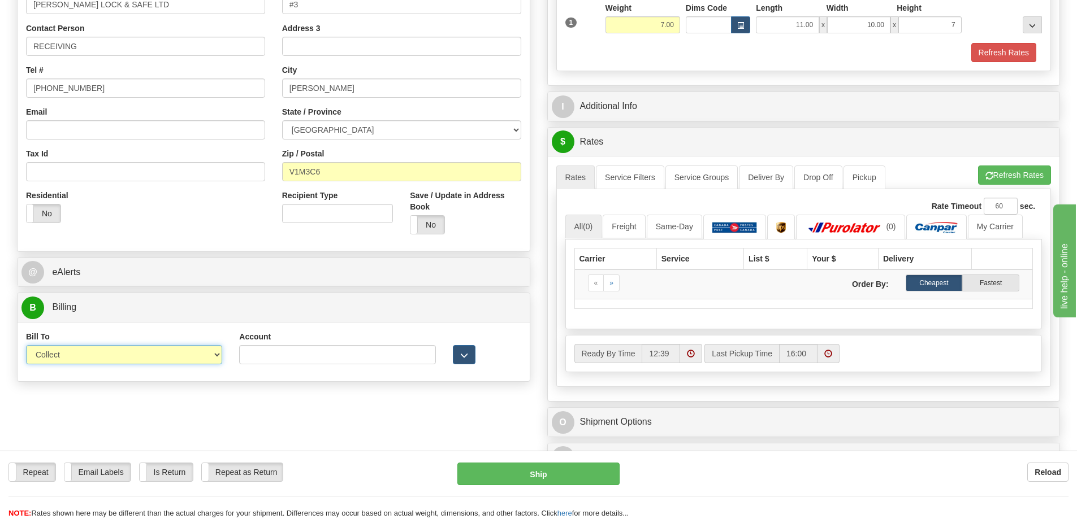
type input "7.00"
click at [212, 355] on select "Sender Recipient Third Party Collect" at bounding box center [124, 354] width 196 height 19
click at [26, 347] on select "Sender Recipient Third Party Collect" at bounding box center [124, 354] width 196 height 19
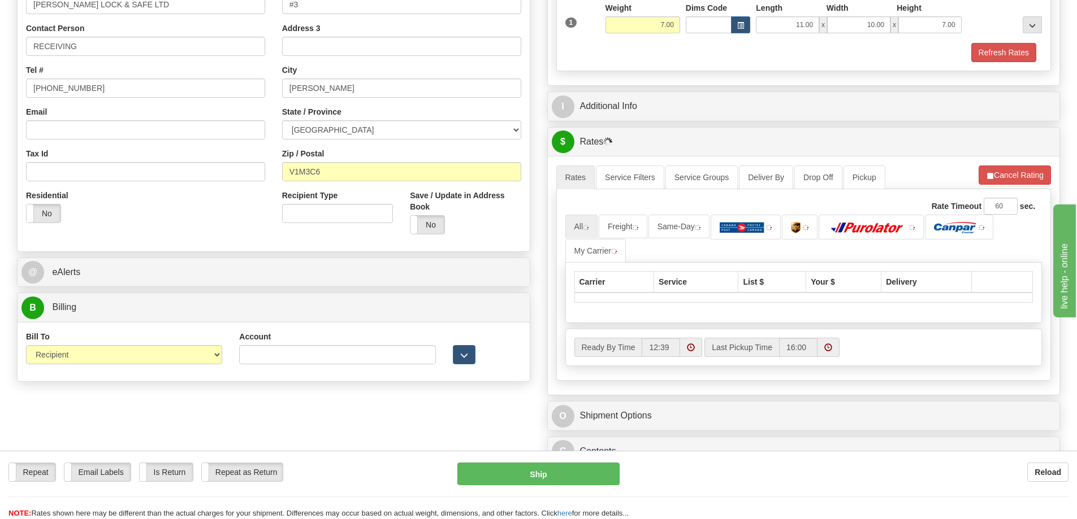
click at [188, 369] on div "Bill To Sender Recipient Third Party Collect" at bounding box center [124, 352] width 213 height 42
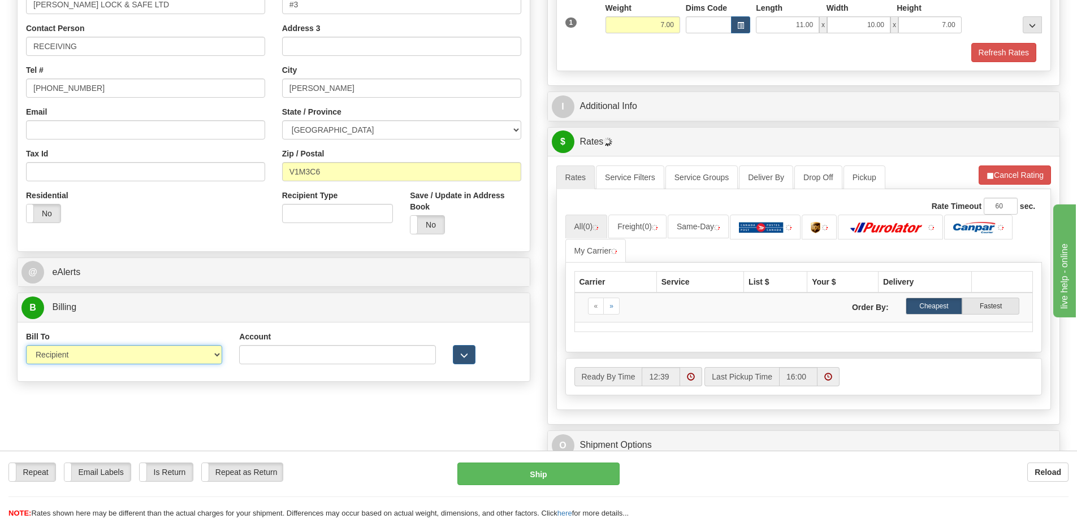
click at [209, 356] on select "Sender Recipient Third Party Collect" at bounding box center [124, 354] width 196 height 19
select select "1"
click at [26, 347] on select "Sender Recipient Third Party Collect" at bounding box center [124, 354] width 196 height 19
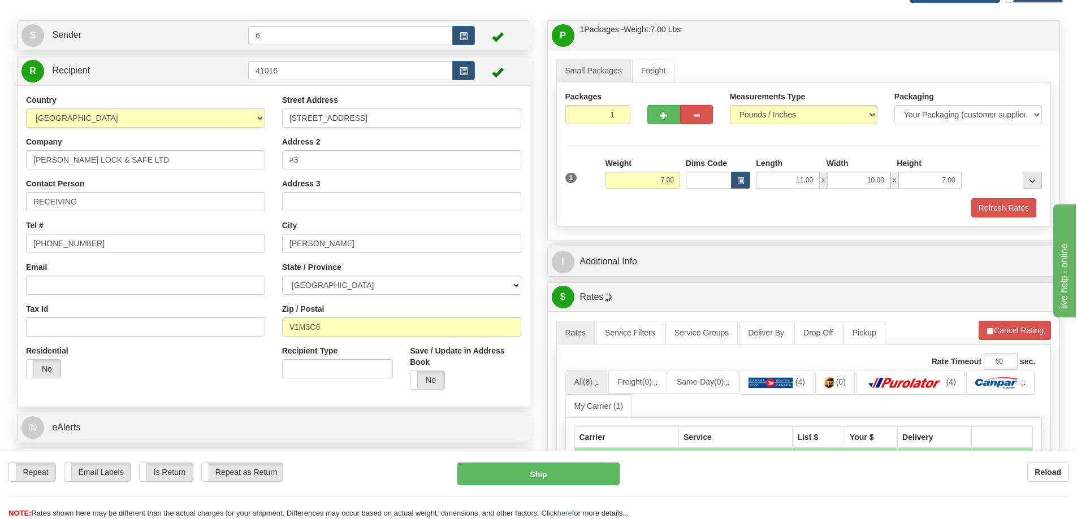
scroll to position [283, 0]
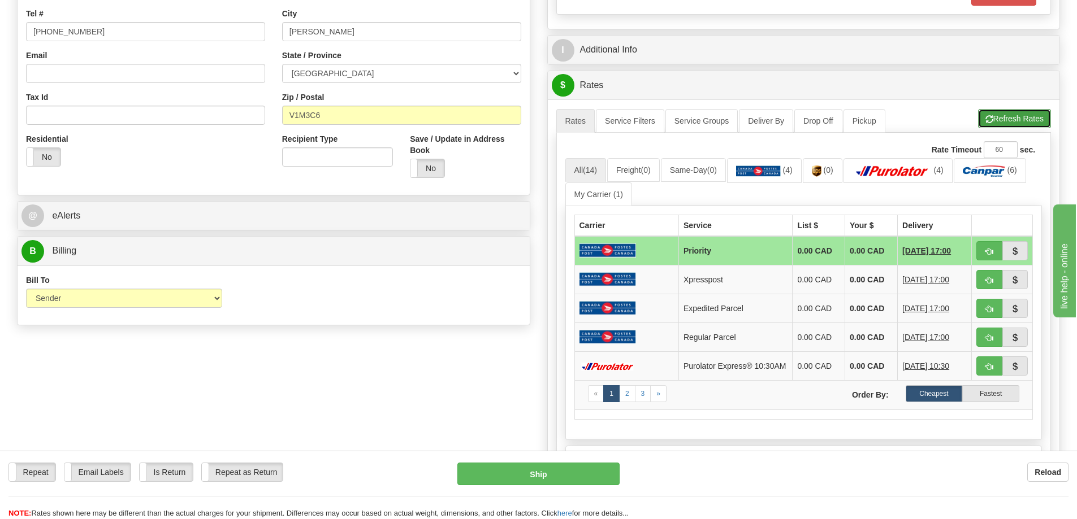
click at [1014, 120] on button "Refresh Rates" at bounding box center [1014, 118] width 73 height 19
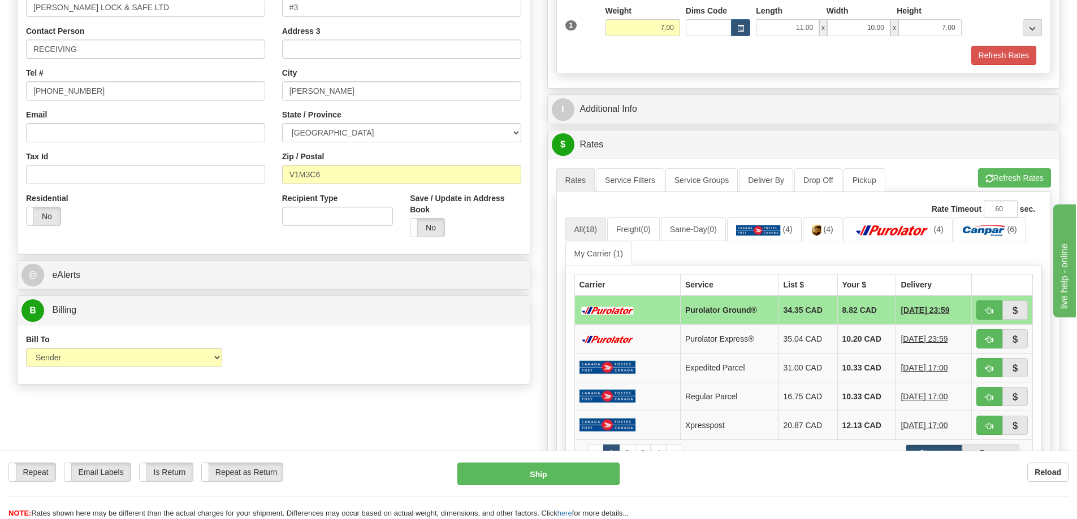
scroll to position [226, 0]
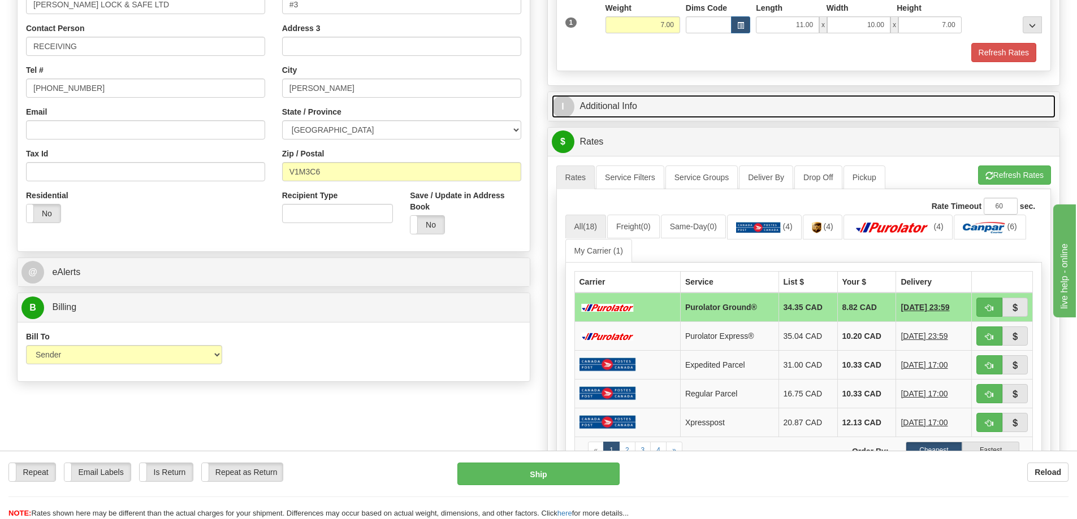
click at [668, 109] on link "I Additional Info" at bounding box center [804, 106] width 504 height 23
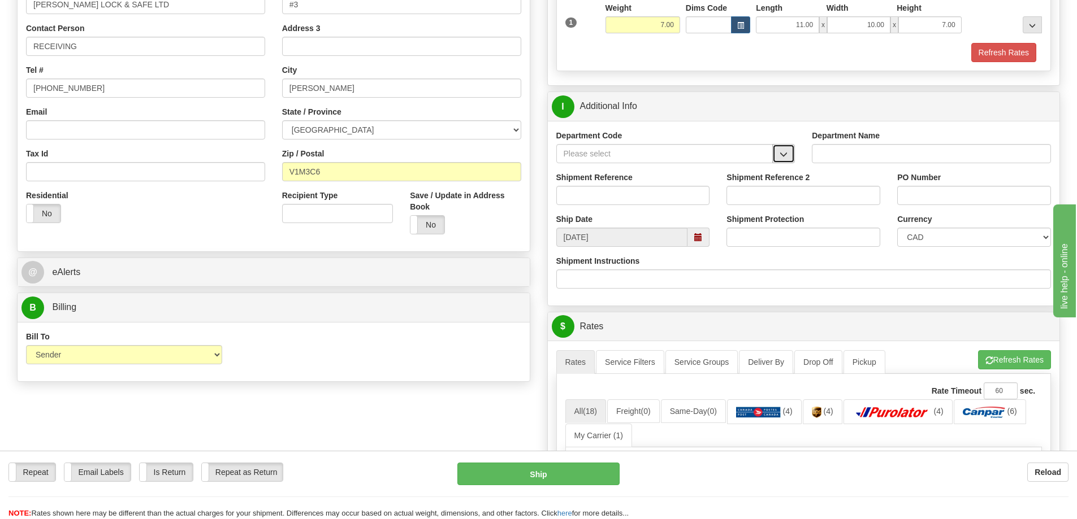
click at [784, 157] on span "button" at bounding box center [784, 154] width 8 height 7
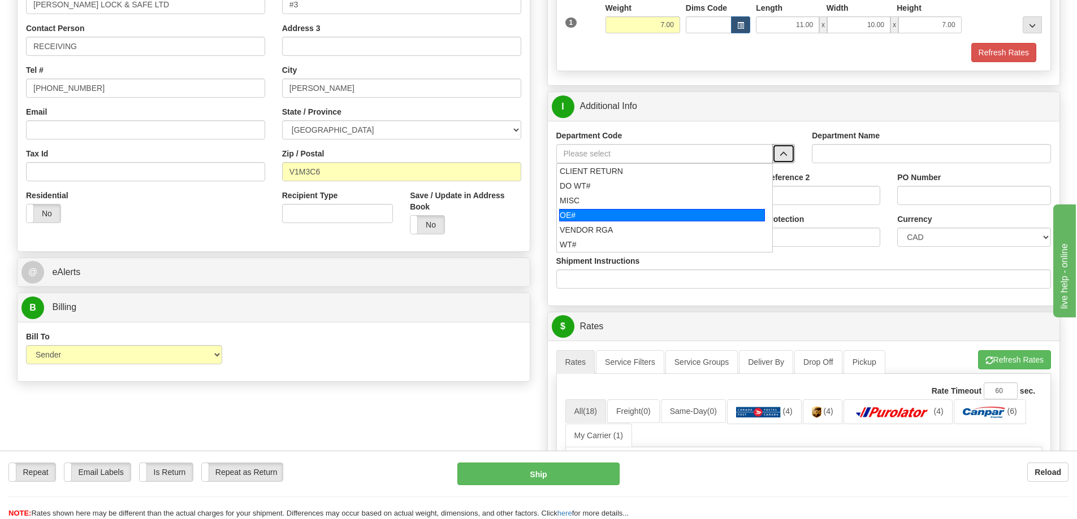
click at [633, 214] on div "OE#" at bounding box center [662, 215] width 206 height 12
type input "OE#"
type input "ORDERS"
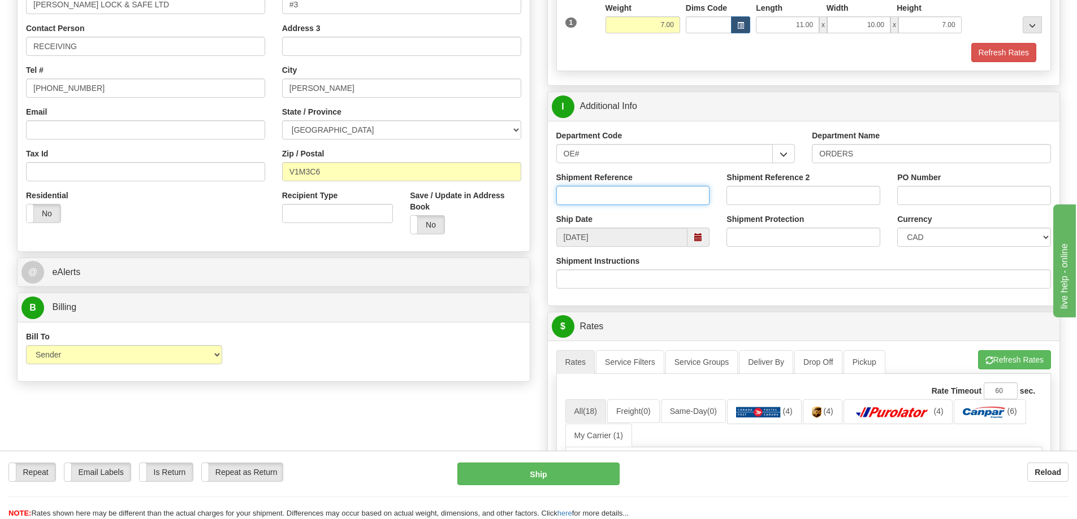
click at [609, 194] on input "Shipment Reference" at bounding box center [633, 195] width 154 height 19
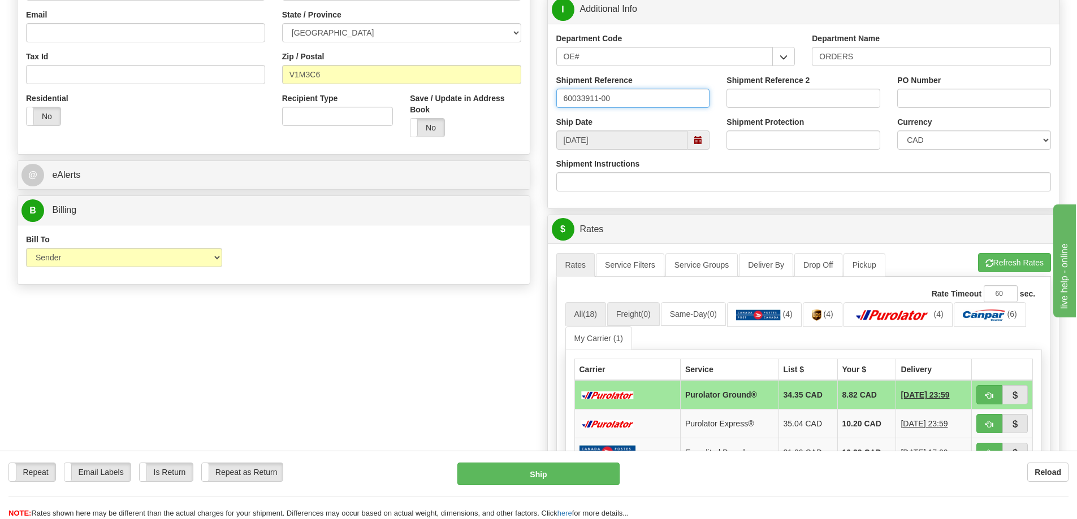
scroll to position [339, 0]
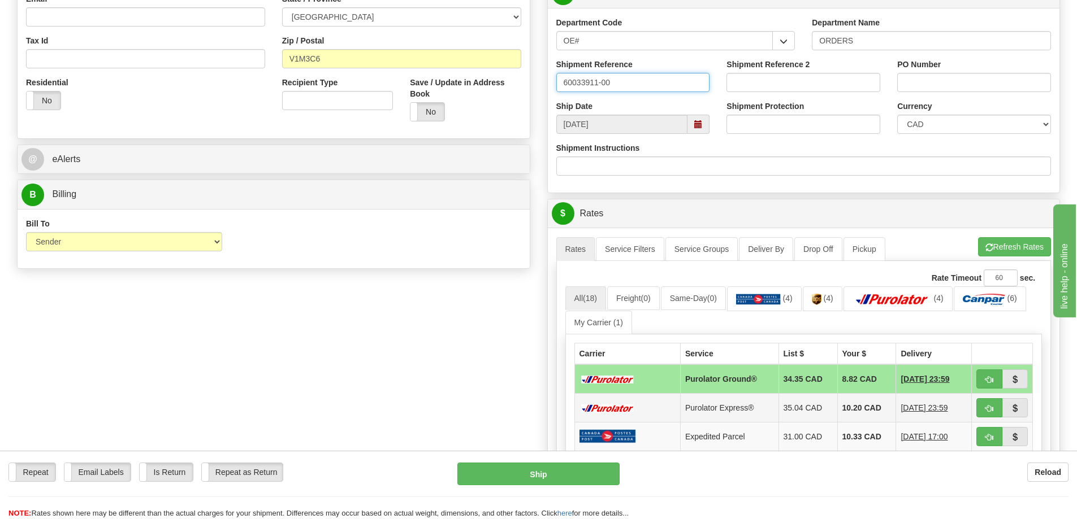
type input "60033911-00"
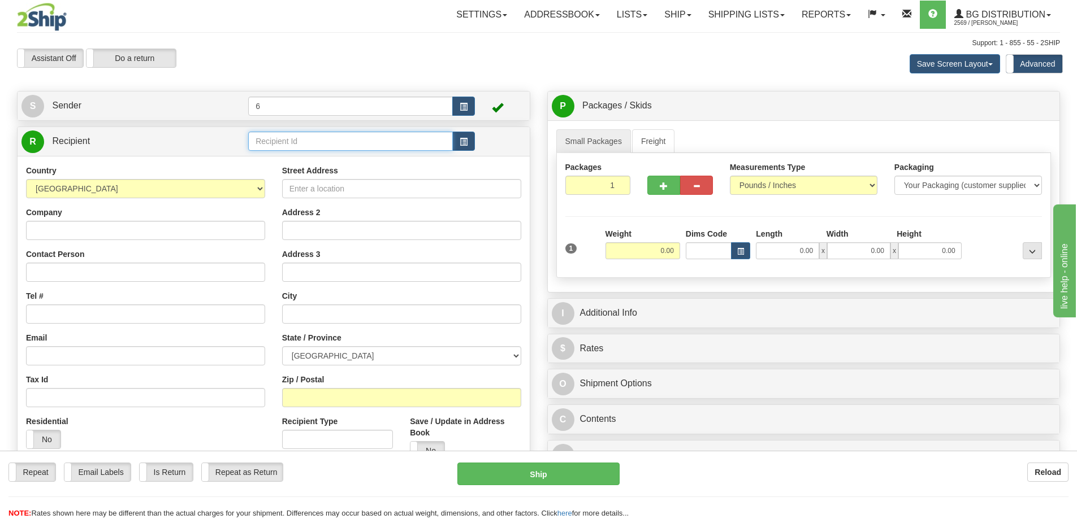
click at [304, 140] on input "text" at bounding box center [350, 141] width 205 height 19
type input "41124"
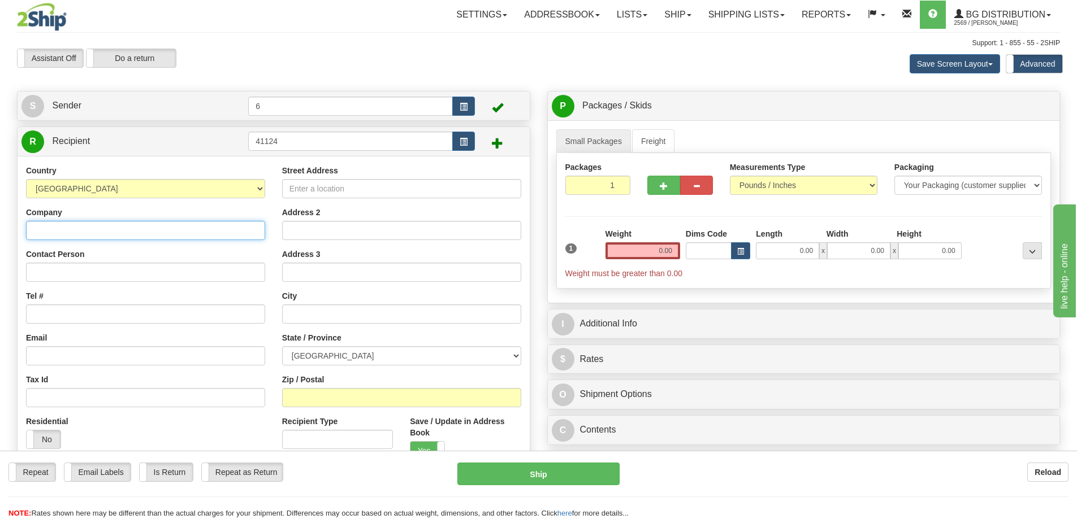
click at [103, 233] on input "Company" at bounding box center [145, 230] width 239 height 19
type input "TRIDENT LOCK & SECURITY"
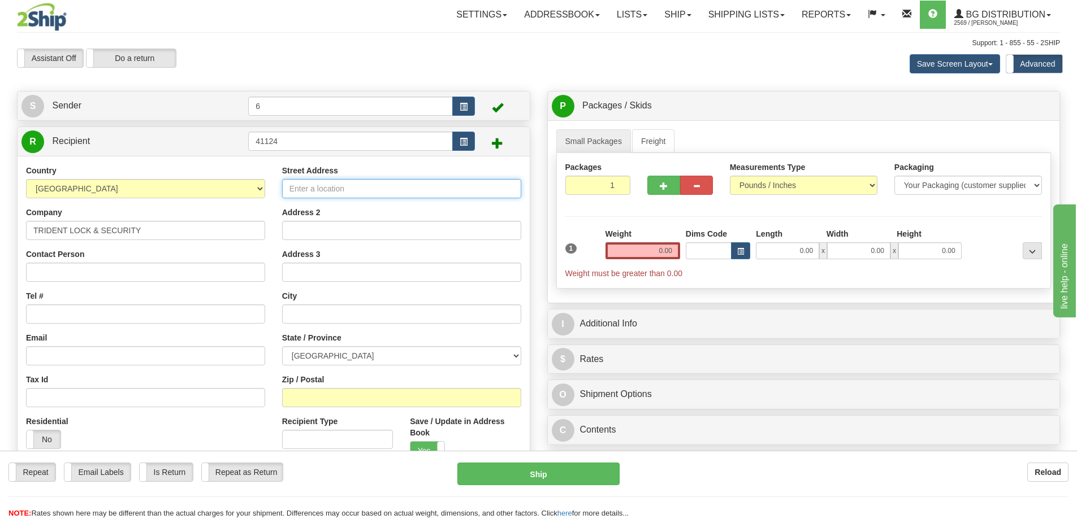
click at [298, 190] on input "Street Address" at bounding box center [401, 188] width 239 height 19
type input "[STREET_ADDRESS][PERSON_NAME]"
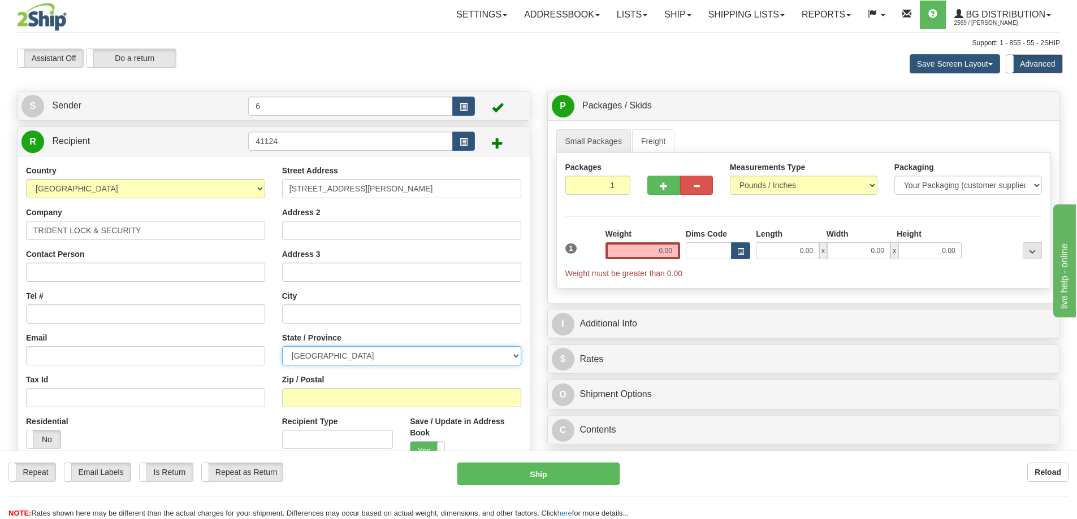
click at [364, 356] on select "[GEOGRAPHIC_DATA] [GEOGRAPHIC_DATA] [GEOGRAPHIC_DATA] [GEOGRAPHIC_DATA] [GEOGRA…" at bounding box center [401, 356] width 239 height 19
select select "BC"
click at [282, 348] on select "[GEOGRAPHIC_DATA] [GEOGRAPHIC_DATA] [GEOGRAPHIC_DATA] [GEOGRAPHIC_DATA] [GEOGRA…" at bounding box center [401, 356] width 239 height 19
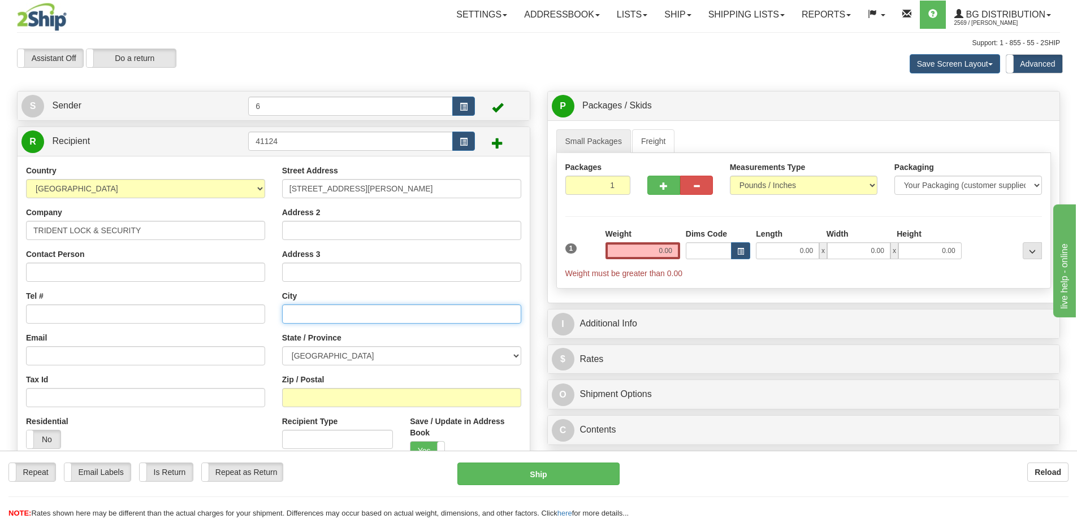
click at [324, 315] on input "text" at bounding box center [401, 314] width 239 height 19
type input "PRINCE [PERSON_NAME]"
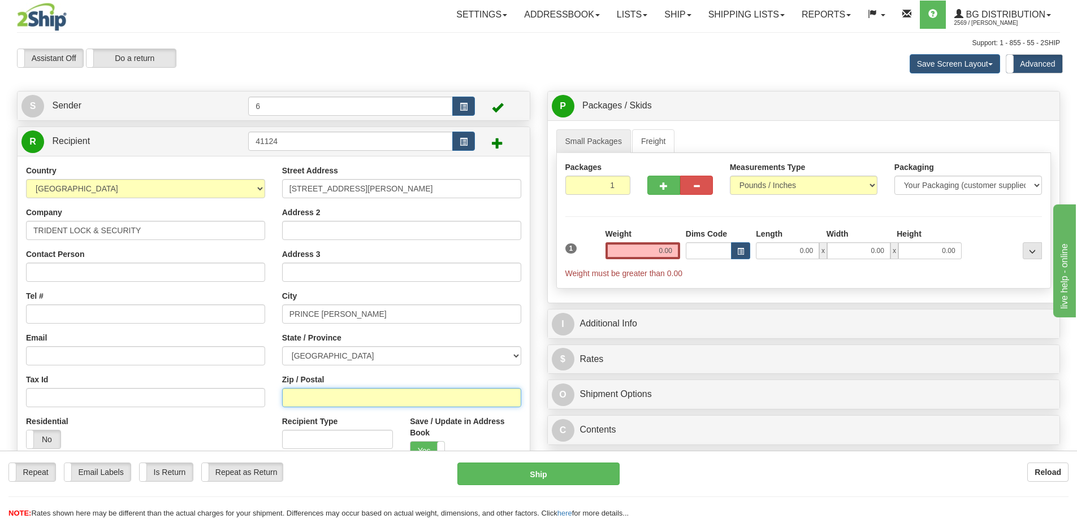
click at [394, 399] on input "Zip / Postal" at bounding box center [401, 397] width 239 height 19
type input "V2N 1W1"
click at [643, 254] on input "0.00" at bounding box center [642, 251] width 75 height 17
type input "2"
type input "0.00"
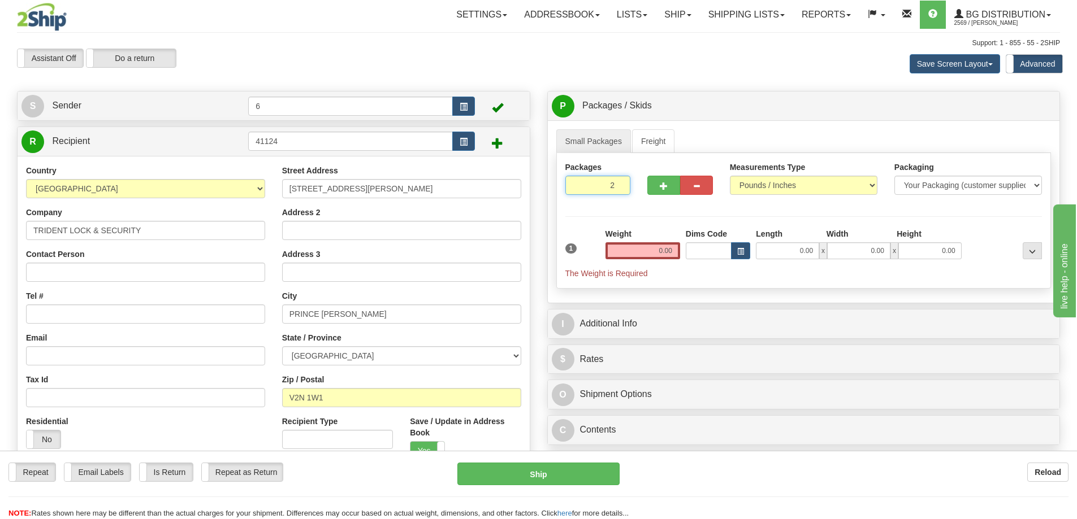
type input "2"
radio input "true"
click at [618, 185] on input "2" at bounding box center [598, 185] width 66 height 19
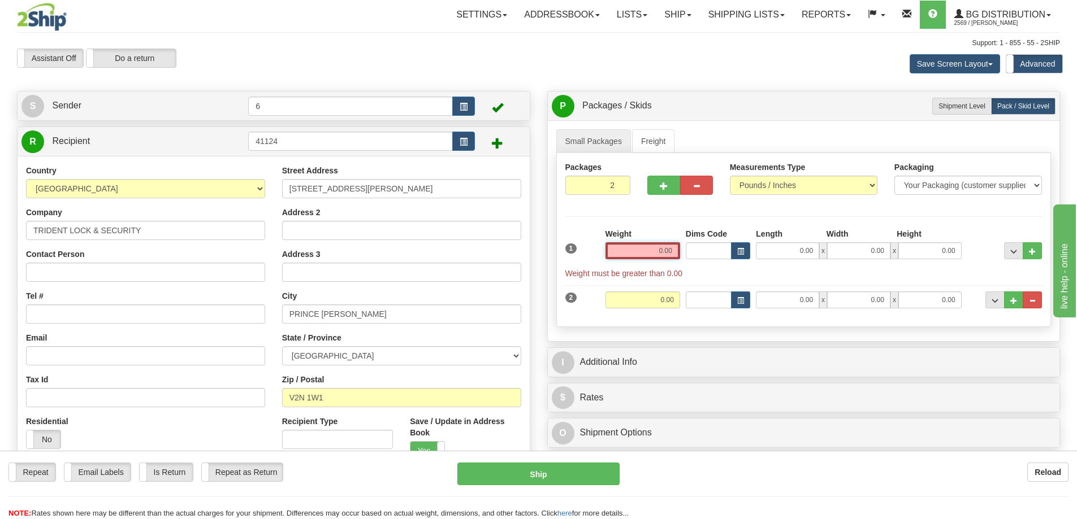
click at [646, 254] on input "0.00" at bounding box center [642, 251] width 75 height 17
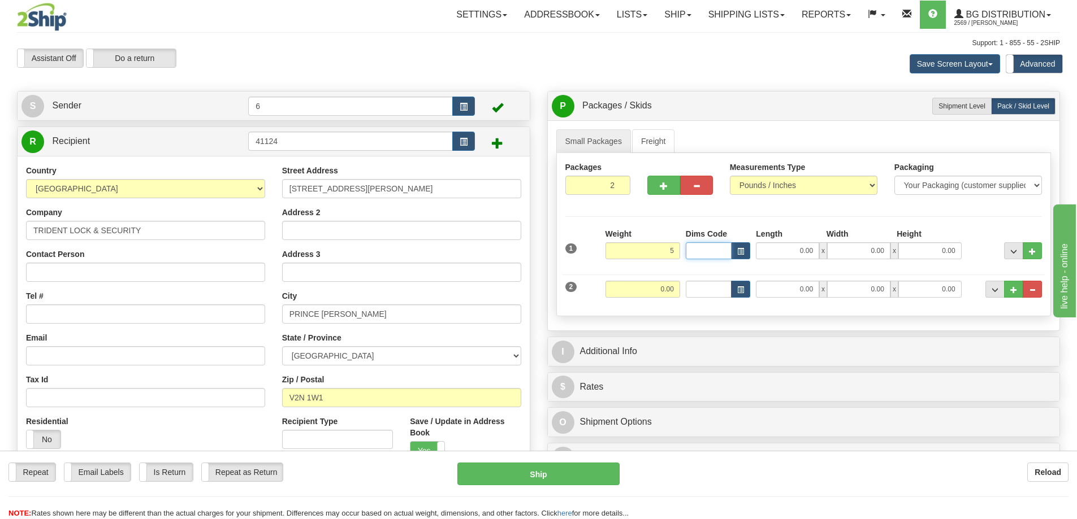
type input "5.00"
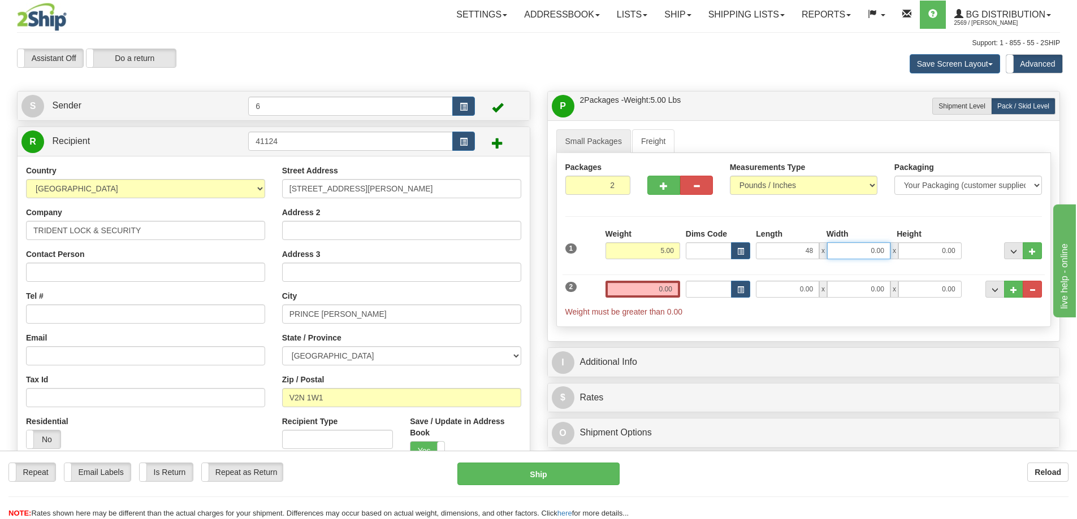
type input "48.00"
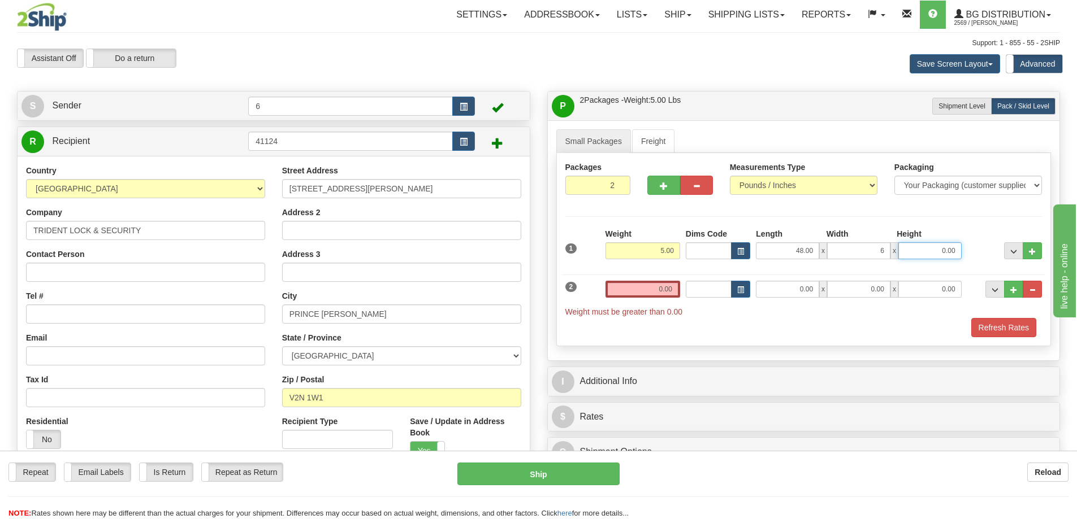
type input "6.00"
type input "4.00"
click at [630, 297] on input "0.00" at bounding box center [642, 289] width 75 height 17
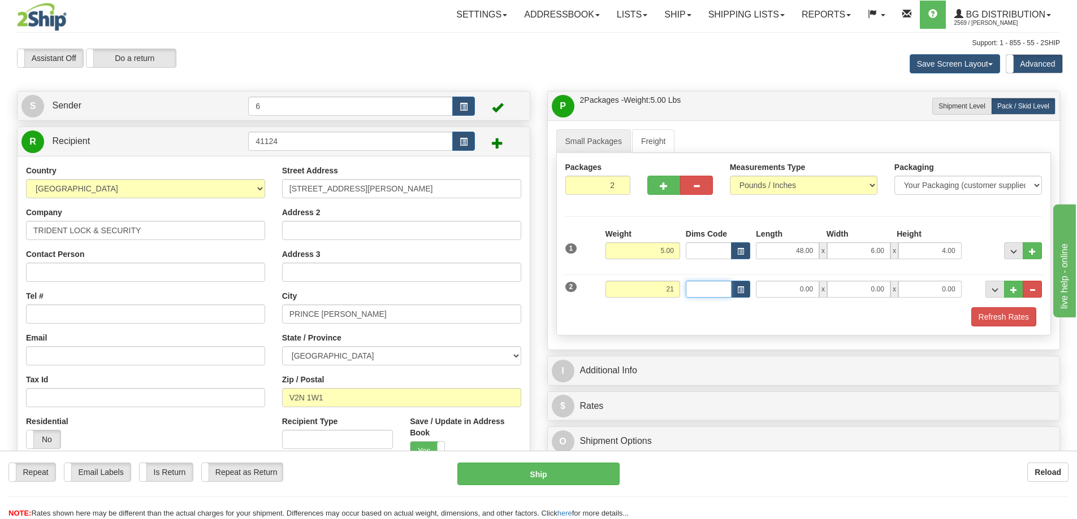
type input "21.00"
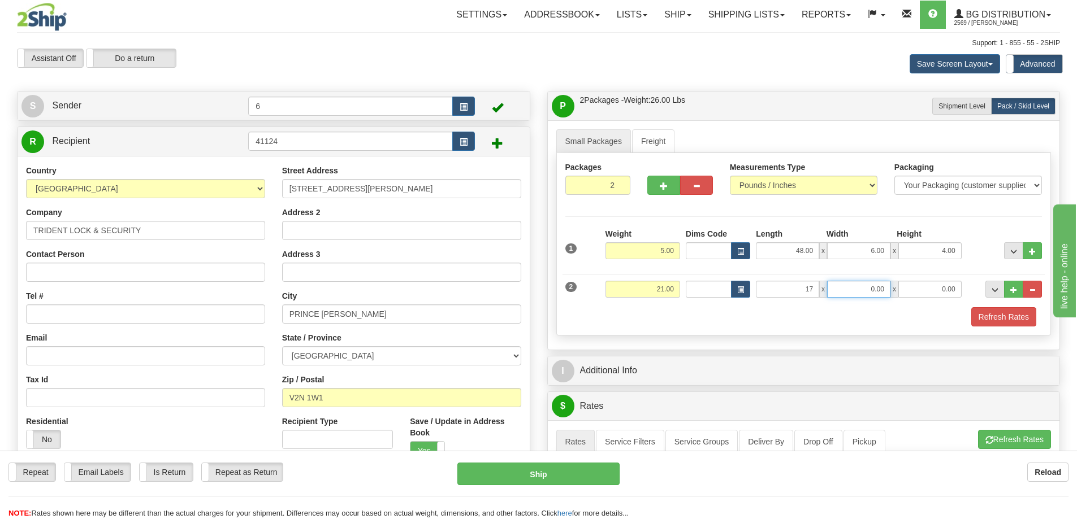
type input "17.00"
type input "13.00"
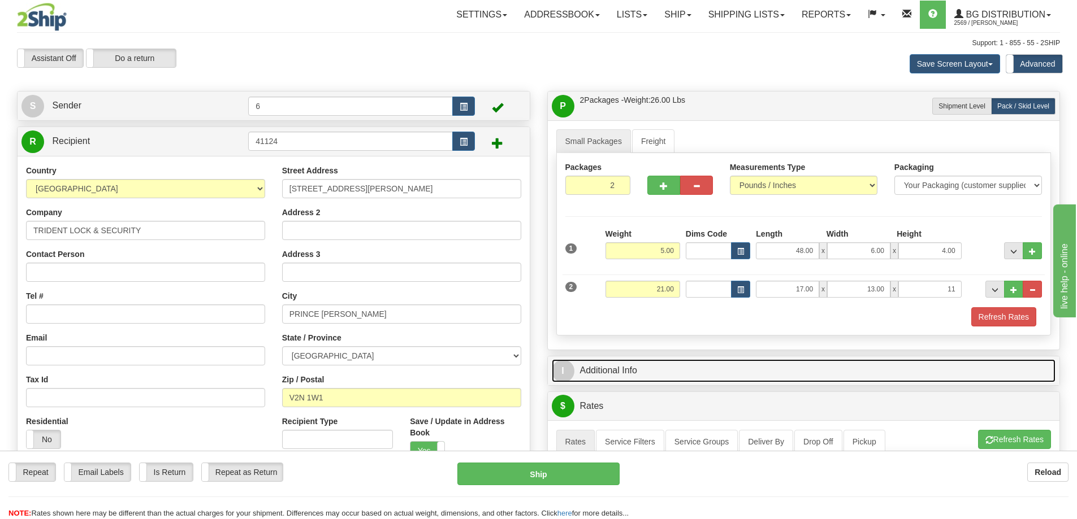
type input "11.00"
click at [707, 373] on link "I Additional Info" at bounding box center [804, 371] width 504 height 23
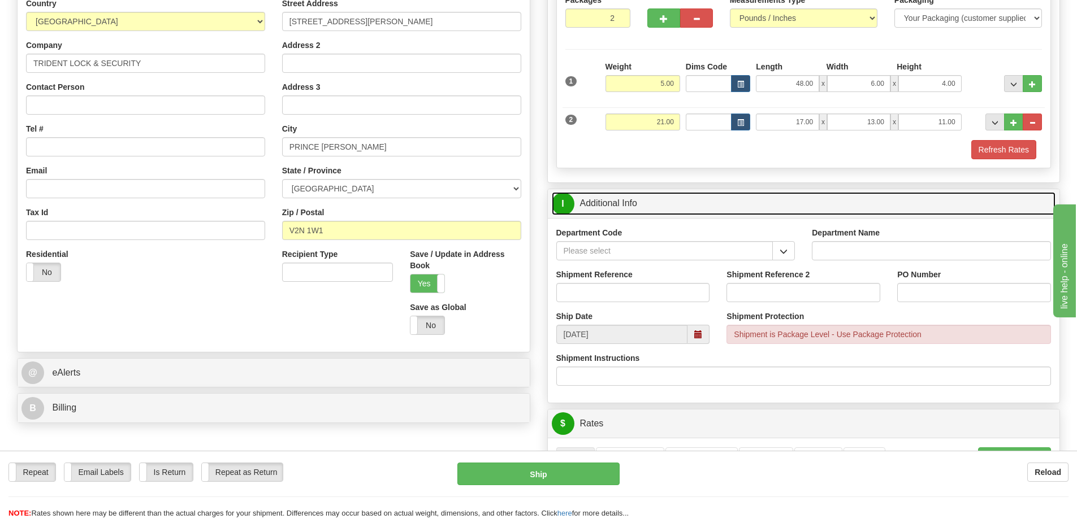
scroll to position [170, 0]
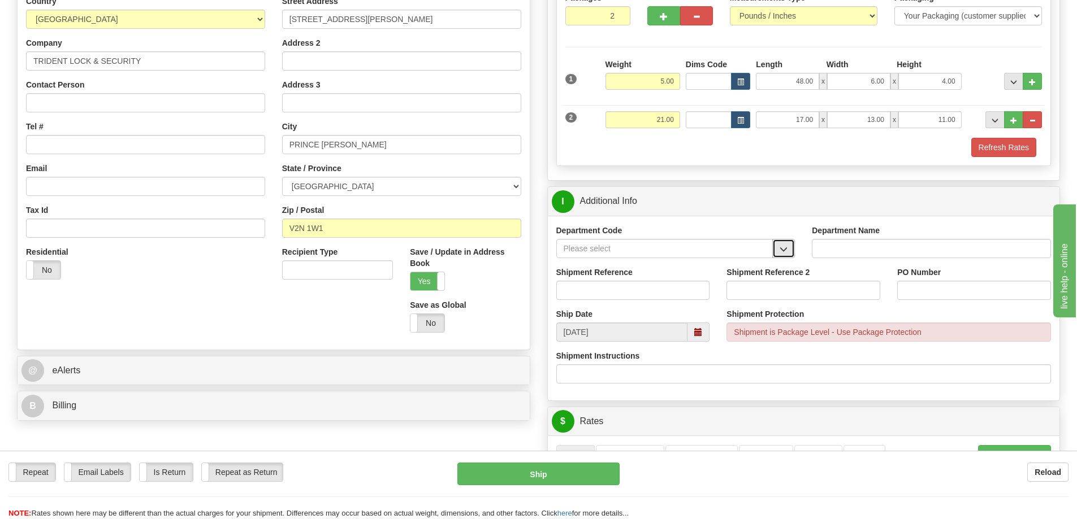
click at [783, 246] on span "button" at bounding box center [784, 249] width 8 height 7
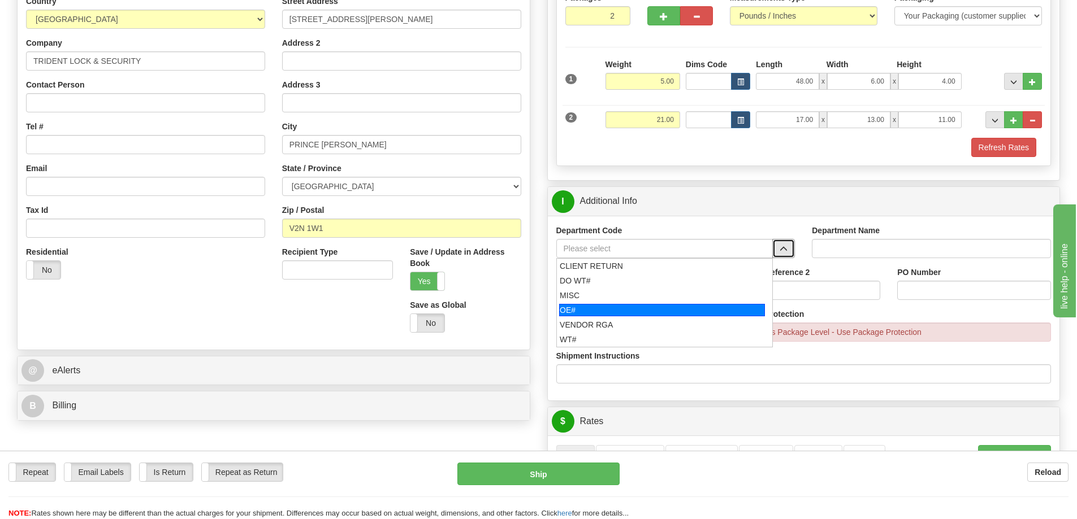
click at [665, 311] on div "OE#" at bounding box center [662, 310] width 206 height 12
type input "OE#"
type input "ORDERS"
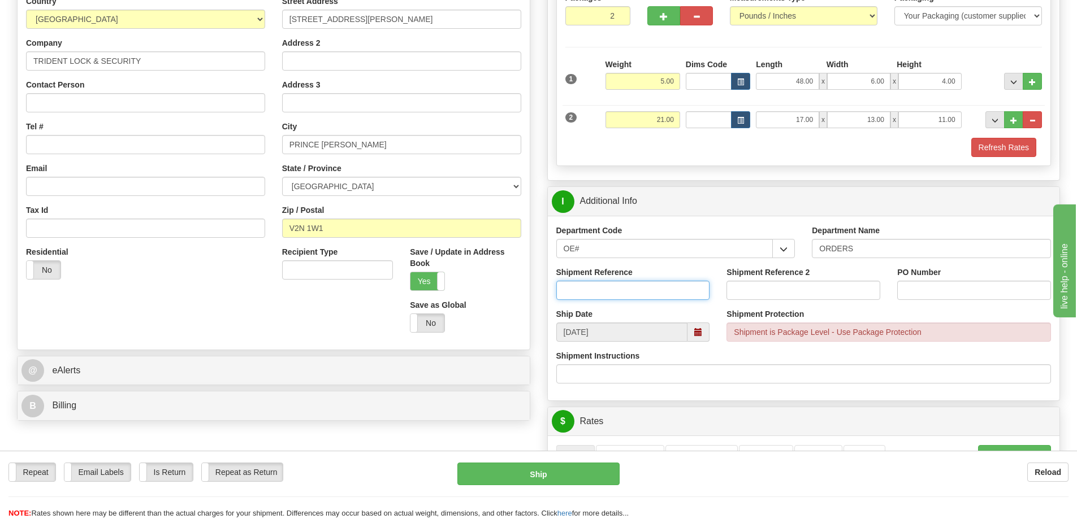
click at [596, 289] on input "Shipment Reference" at bounding box center [633, 290] width 154 height 19
type input "60033827-00"
type input "3"
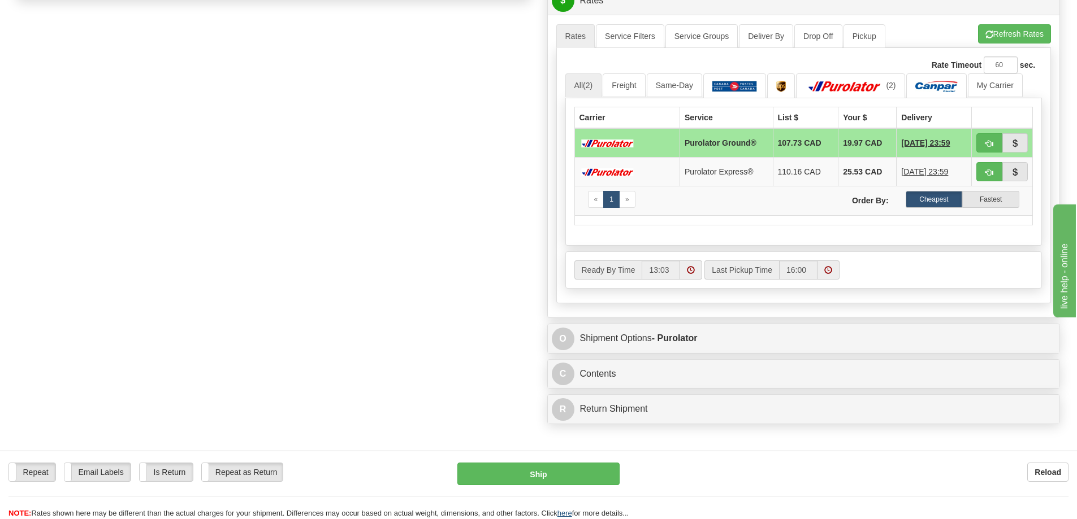
scroll to position [678, 0]
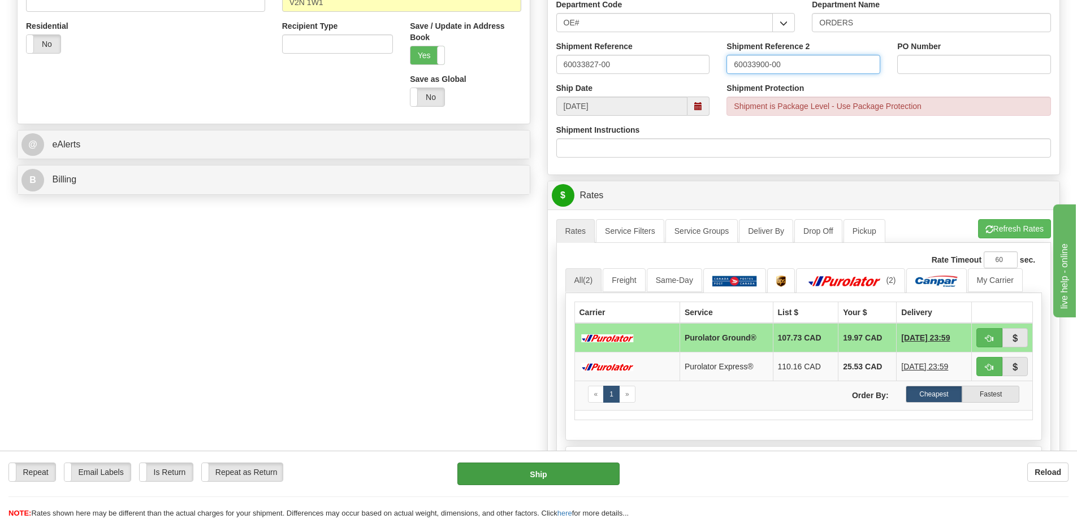
type input "60033900-00"
click at [533, 473] on button "Ship" at bounding box center [538, 474] width 162 height 23
type input "260"
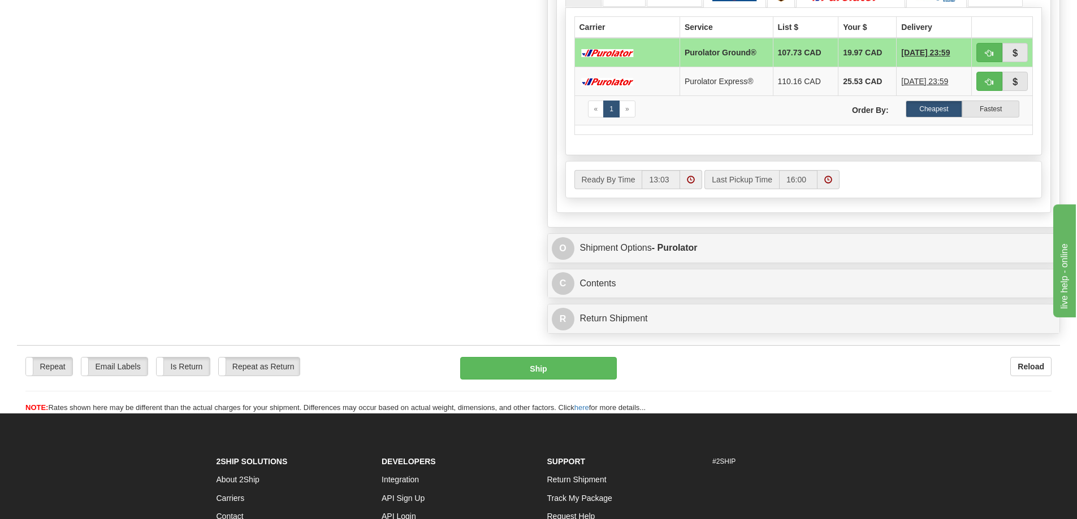
scroll to position [847, 0]
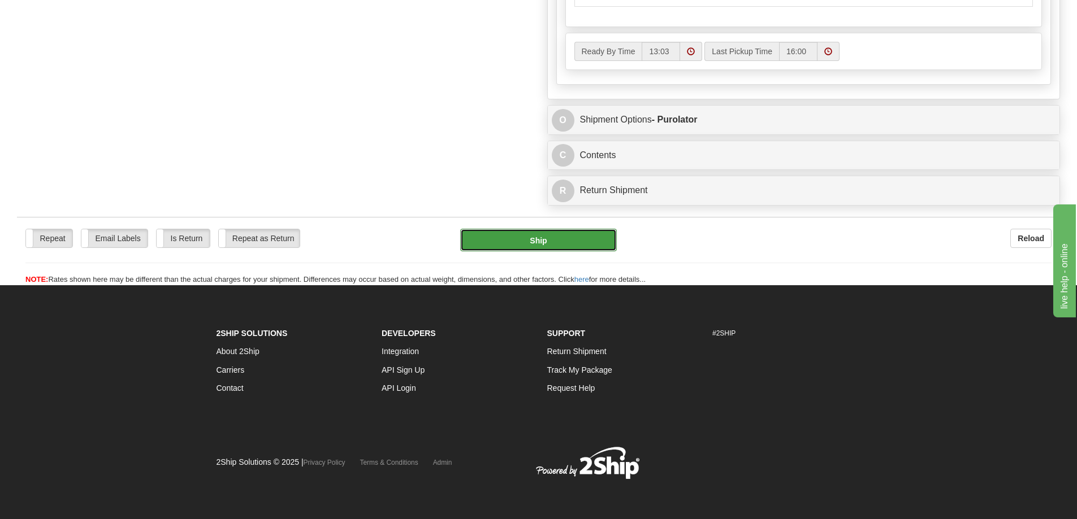
click at [547, 229] on button "Ship" at bounding box center [538, 240] width 157 height 23
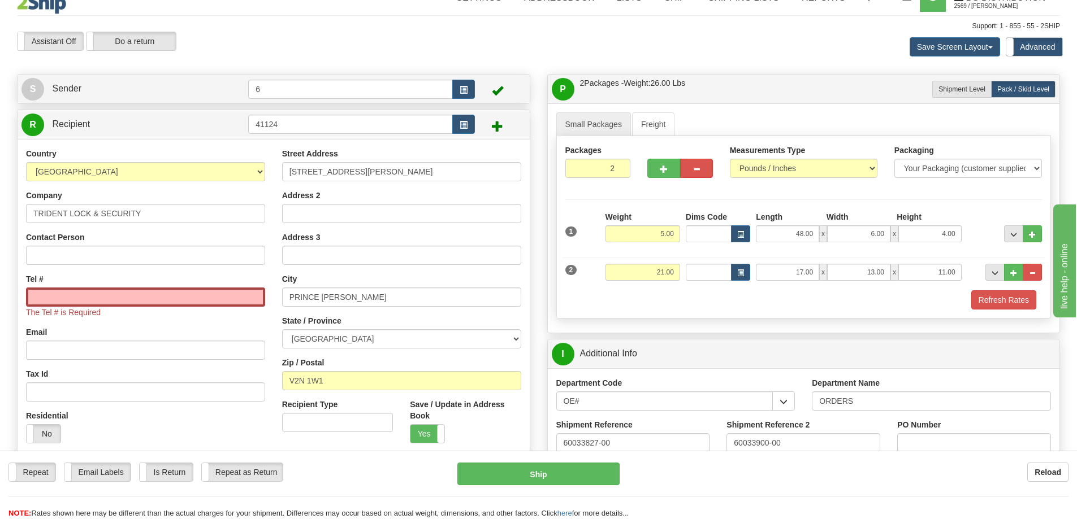
scroll to position [0, 0]
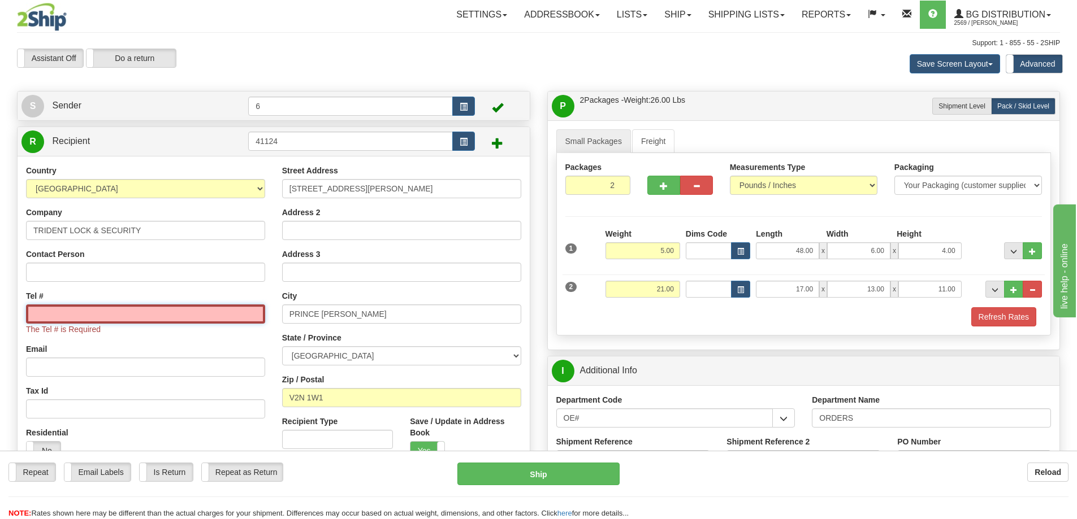
click at [77, 321] on input "Tel #" at bounding box center [145, 314] width 239 height 19
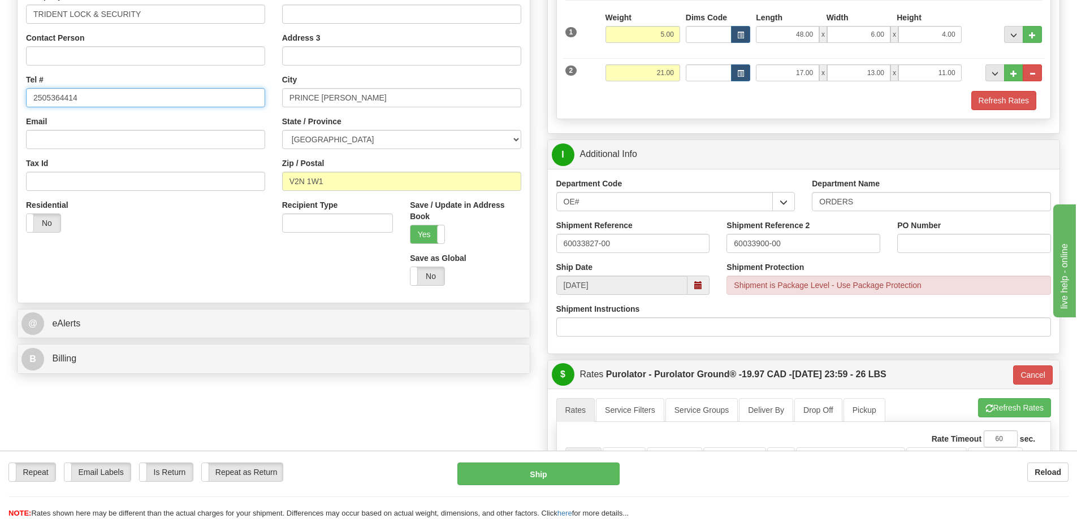
scroll to position [113, 0]
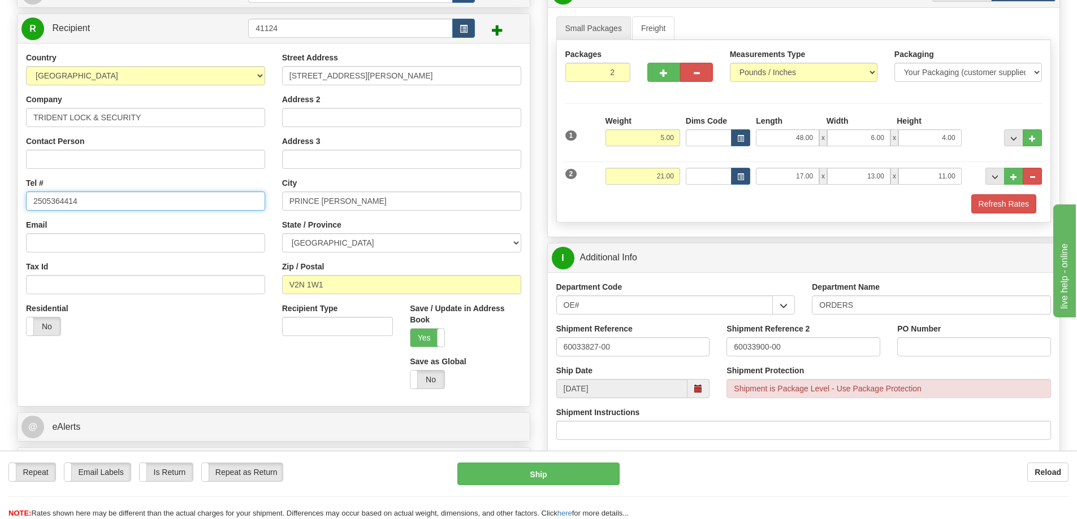
type input "2505364414"
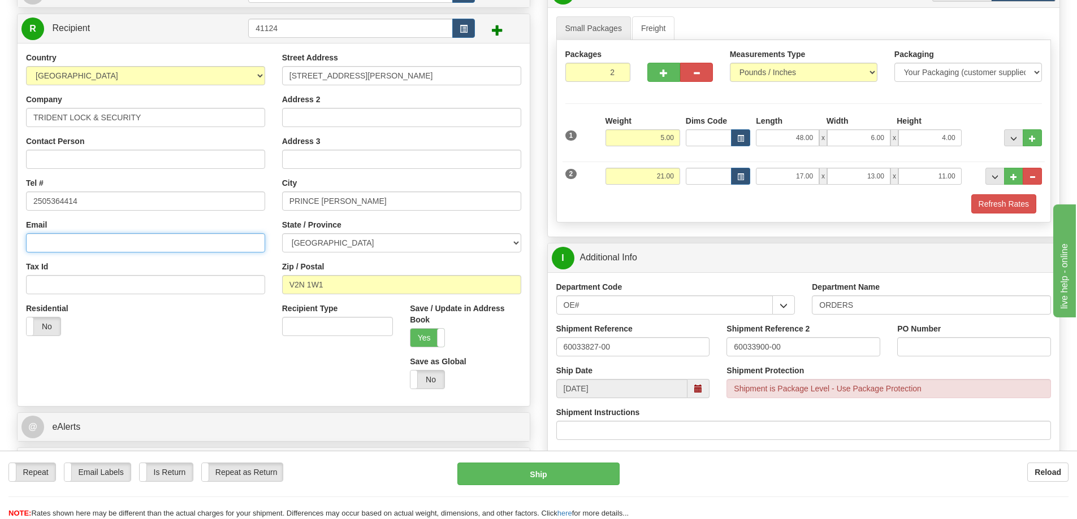
click at [109, 247] on input "Email" at bounding box center [145, 242] width 239 height 19
paste input "dawn@tridentlocksmiths.ca"
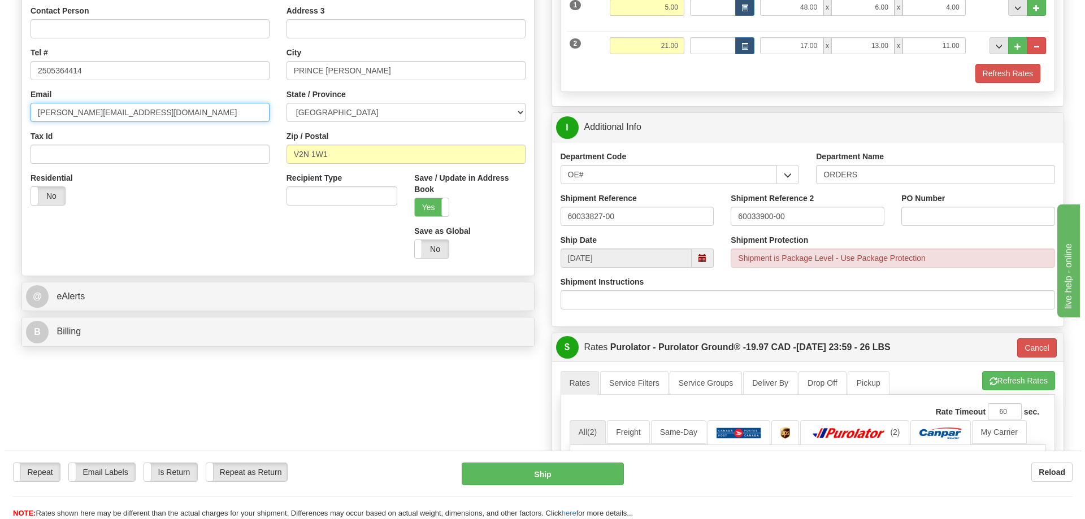
scroll to position [452, 0]
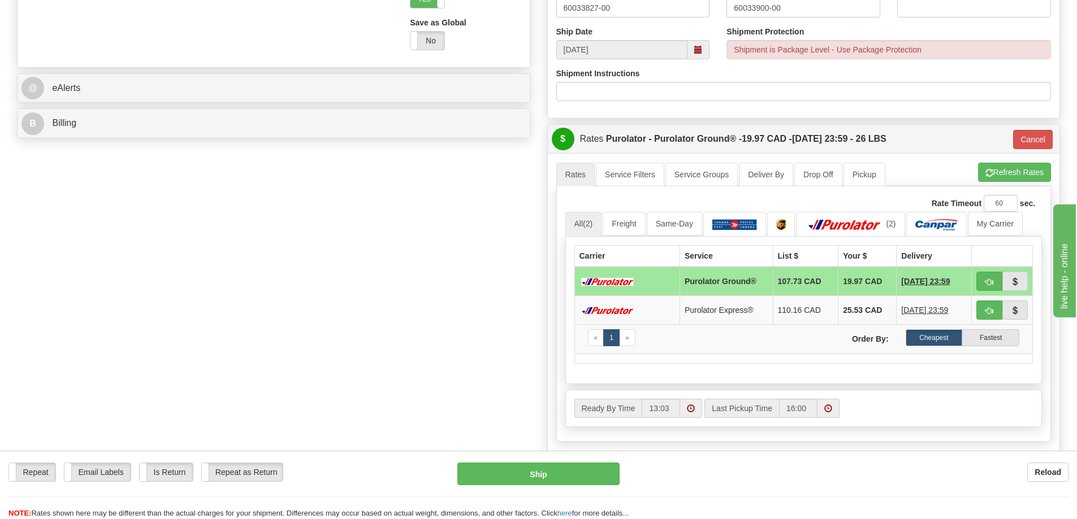
type input "dawn@tridentlocksmiths.ca"
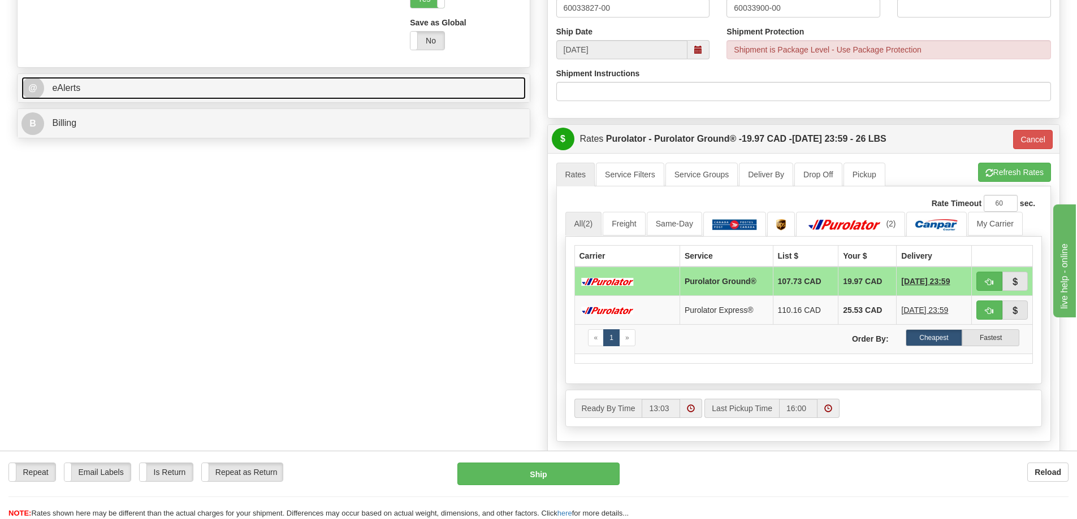
click at [313, 84] on link "@ eAlerts" at bounding box center [273, 88] width 504 height 23
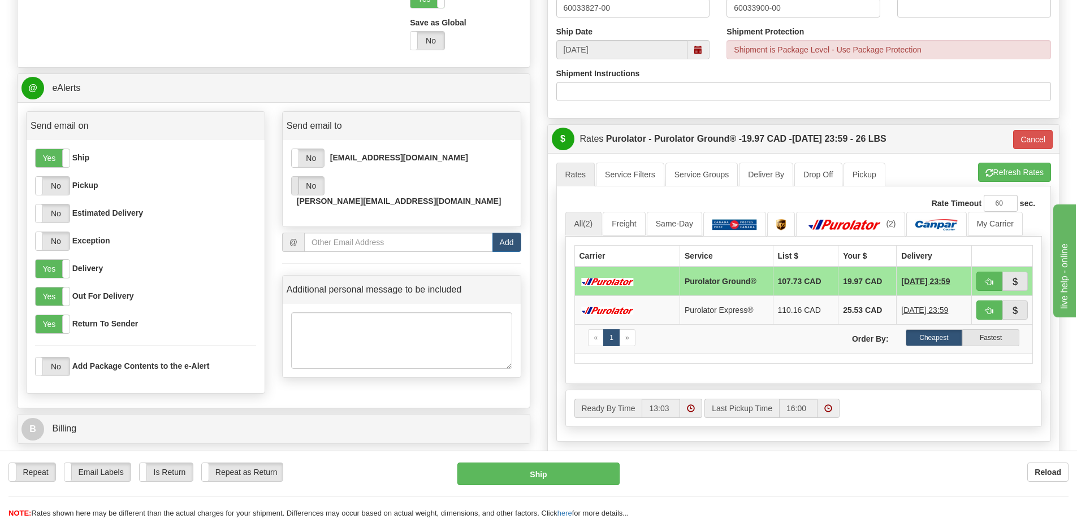
click at [296, 187] on span at bounding box center [291, 186] width 15 height 18
click at [547, 470] on button "Ship" at bounding box center [538, 474] width 162 height 23
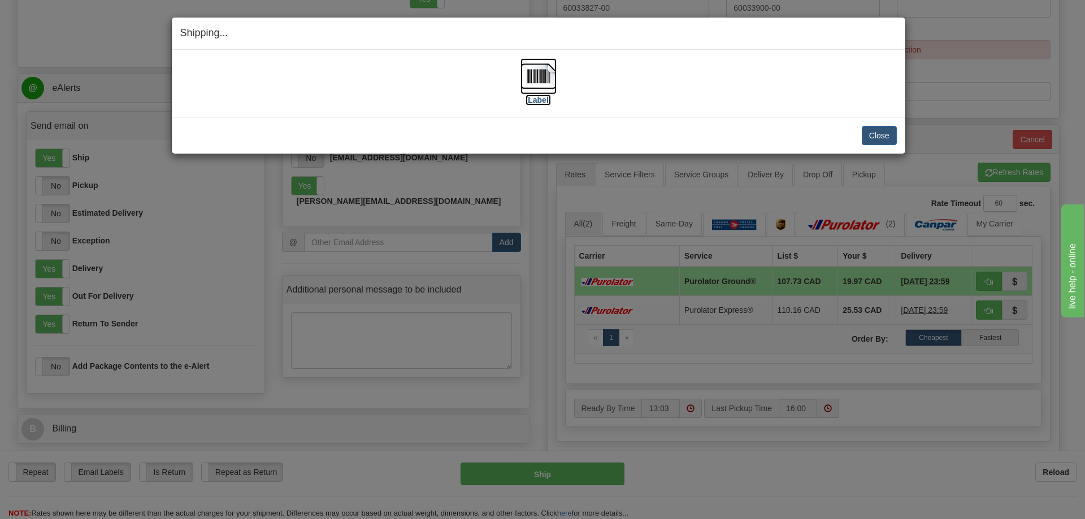
click at [545, 101] on label "[Label]" at bounding box center [539, 99] width 26 height 11
click at [895, 435] on div "Shipping... Your SHIPMENT will EXPIRE in [Label] IMPORTANT NOTICE Embassy / Con…" at bounding box center [542, 259] width 1085 height 519
click at [879, 137] on button "Close" at bounding box center [879, 135] width 35 height 19
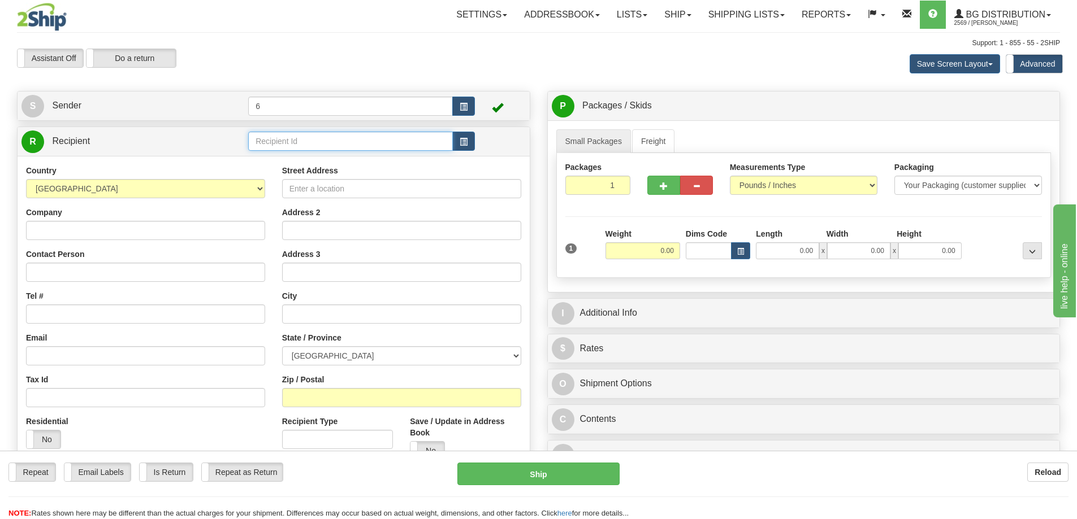
click at [314, 144] on input "text" at bounding box center [350, 141] width 205 height 19
click at [361, 163] on div "42012" at bounding box center [349, 160] width 194 height 12
type input "42012"
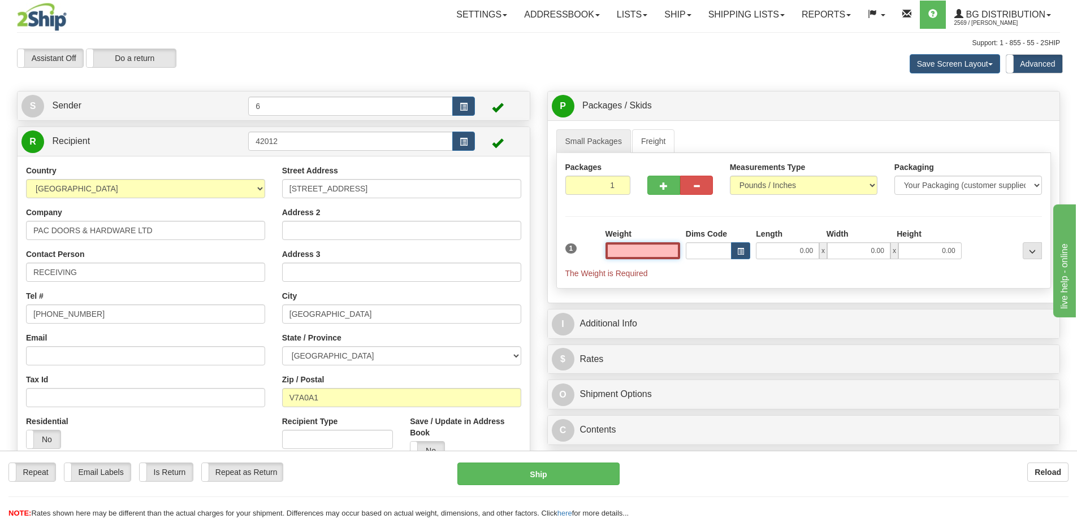
click at [640, 251] on input "text" at bounding box center [642, 251] width 75 height 17
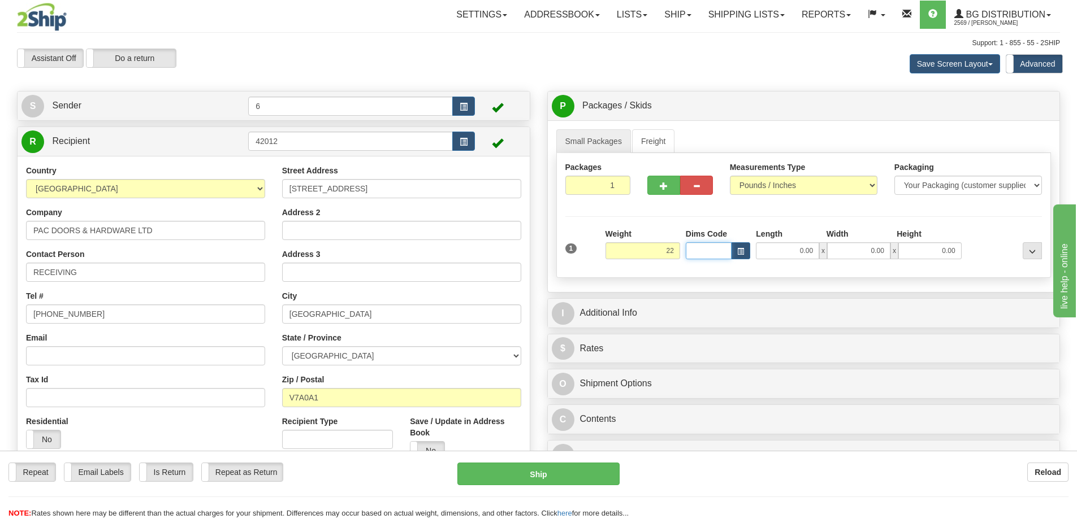
type input "22.00"
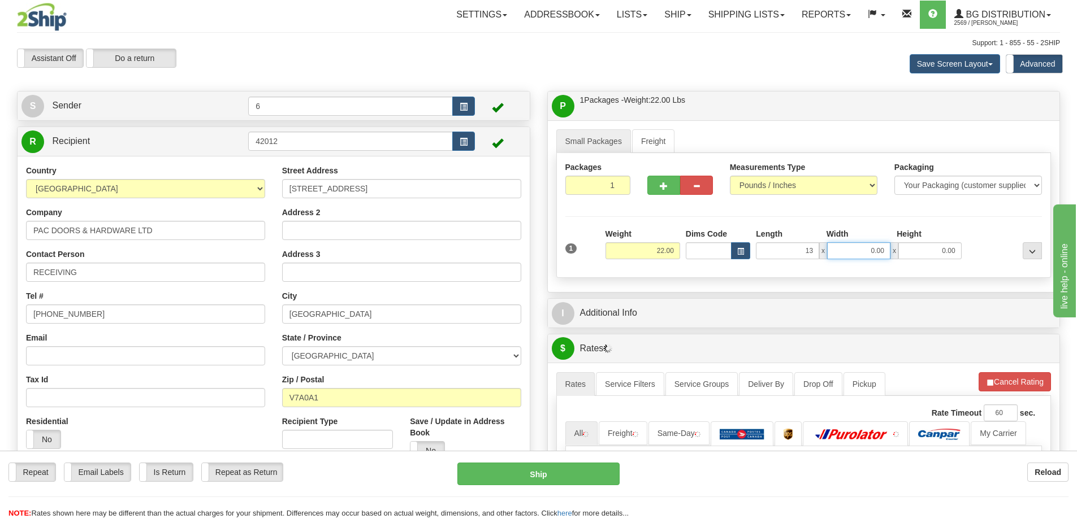
type input "13.00"
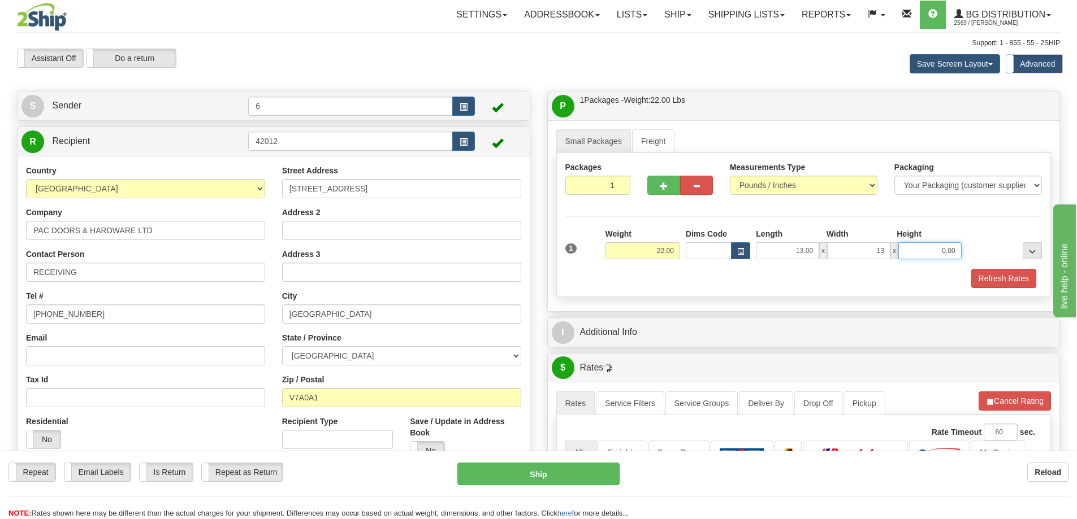
type input "13.00"
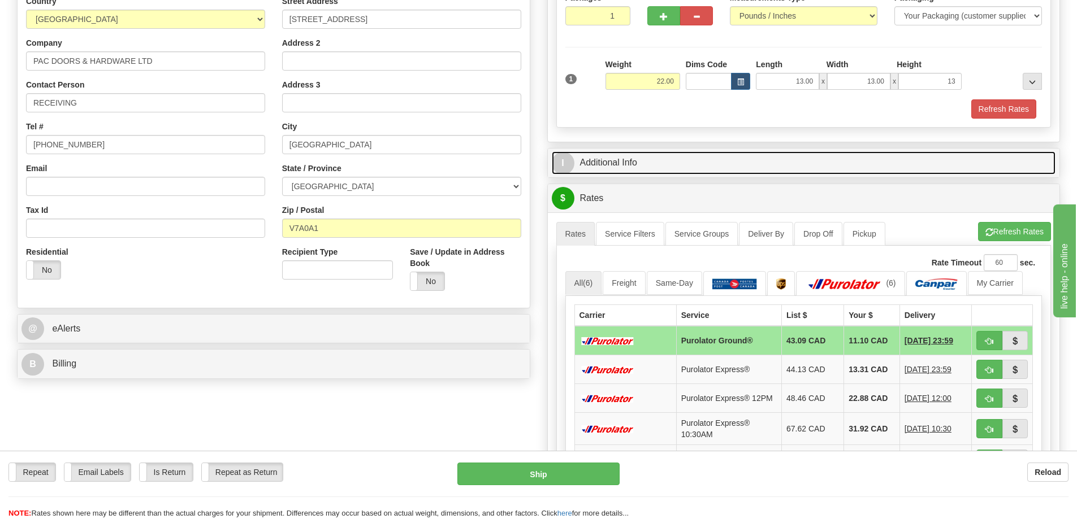
type input "13.00"
click at [634, 168] on link "I Additional Info" at bounding box center [804, 162] width 504 height 23
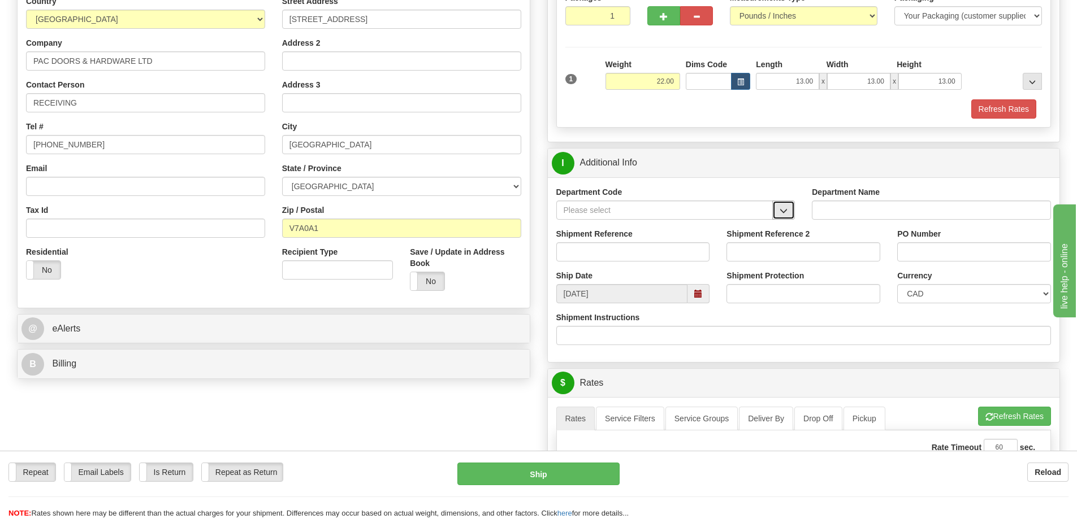
click at [791, 210] on button "button" at bounding box center [783, 210] width 23 height 19
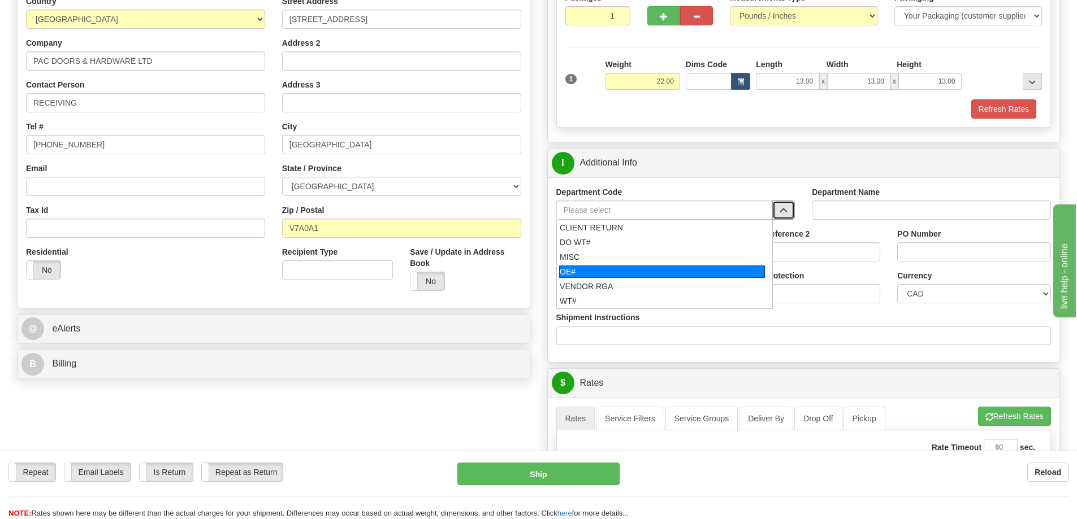
click at [675, 271] on div "OE#" at bounding box center [662, 272] width 206 height 12
type input "OE#"
type input "ORDERS"
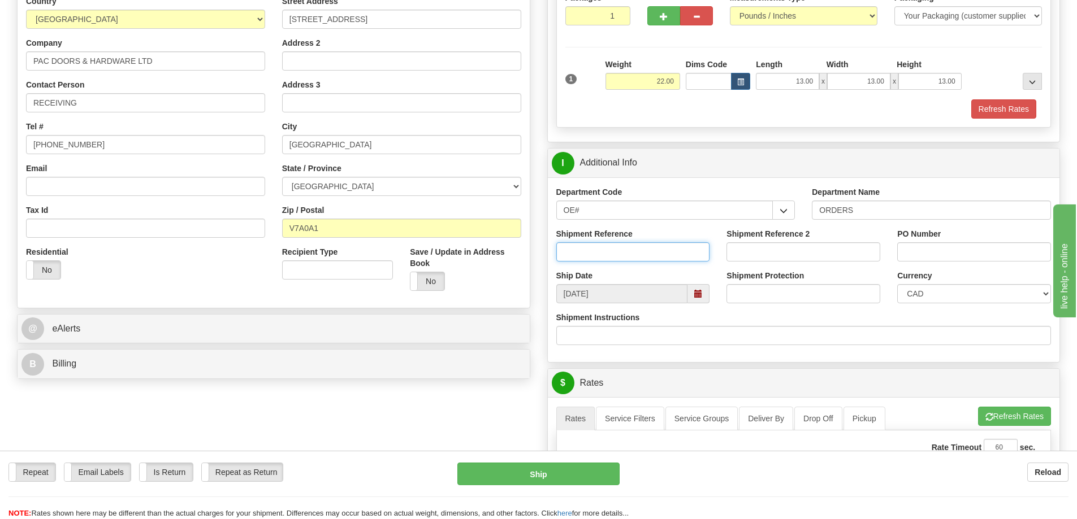
click at [612, 255] on input "Shipment Reference" at bounding box center [633, 252] width 154 height 19
paste input "60032413-01"
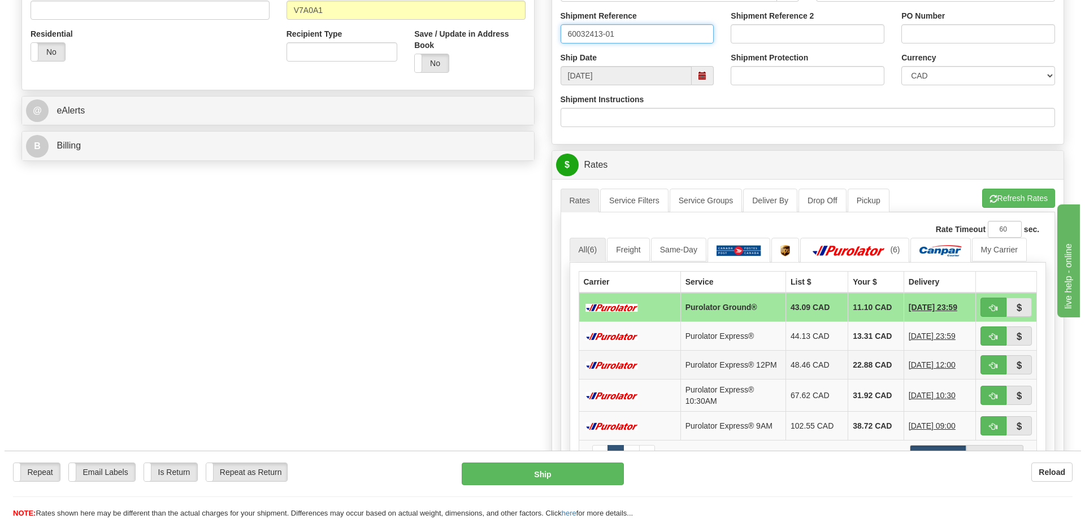
scroll to position [396, 0]
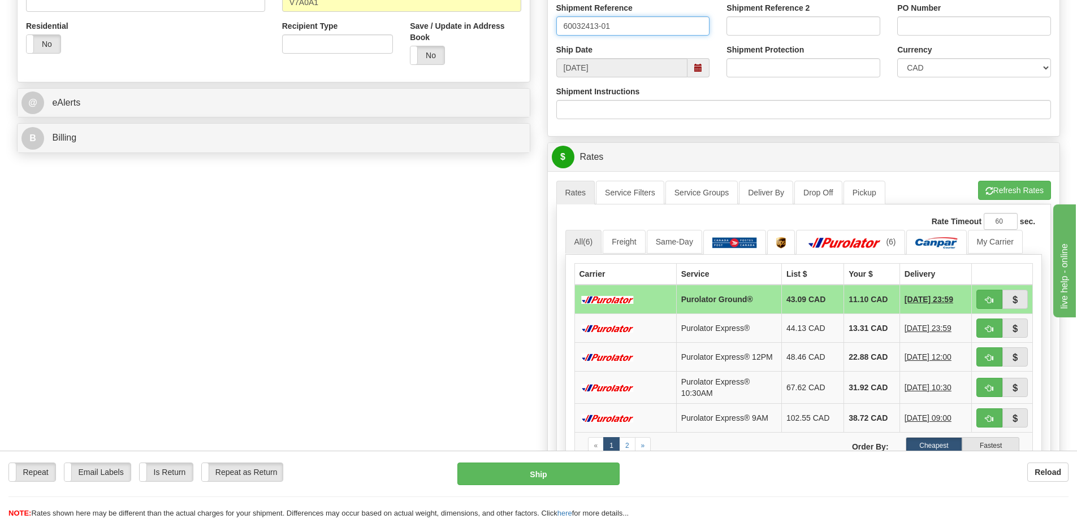
type input "60032413-01"
click at [700, 309] on td "Purolator Ground®" at bounding box center [728, 299] width 105 height 29
click at [566, 486] on div "Repeat Repeat Email Labels Email Labels Edit Is Return Is Return Repeat as Retu…" at bounding box center [538, 491] width 1077 height 57
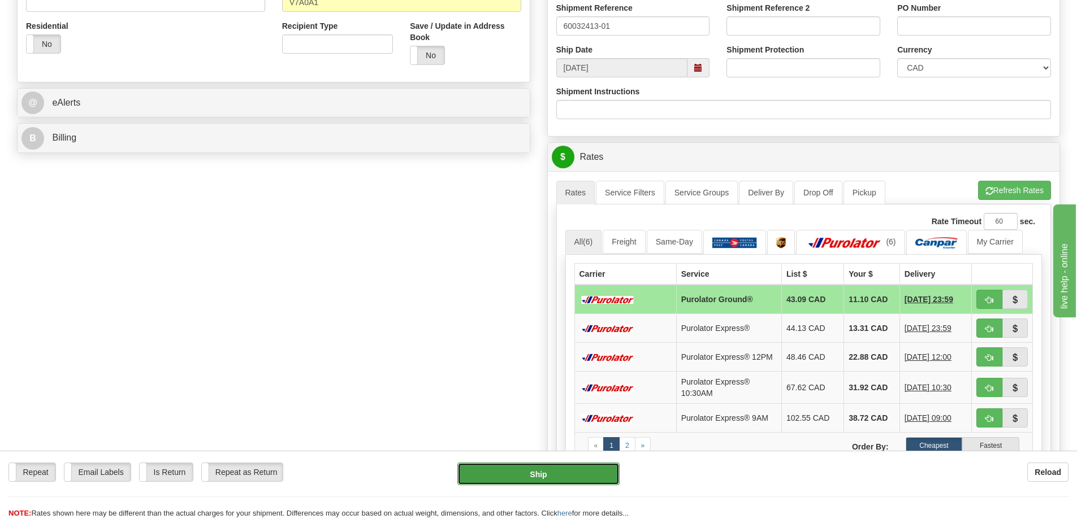
click at [569, 480] on button "Ship" at bounding box center [538, 474] width 162 height 23
type input "260"
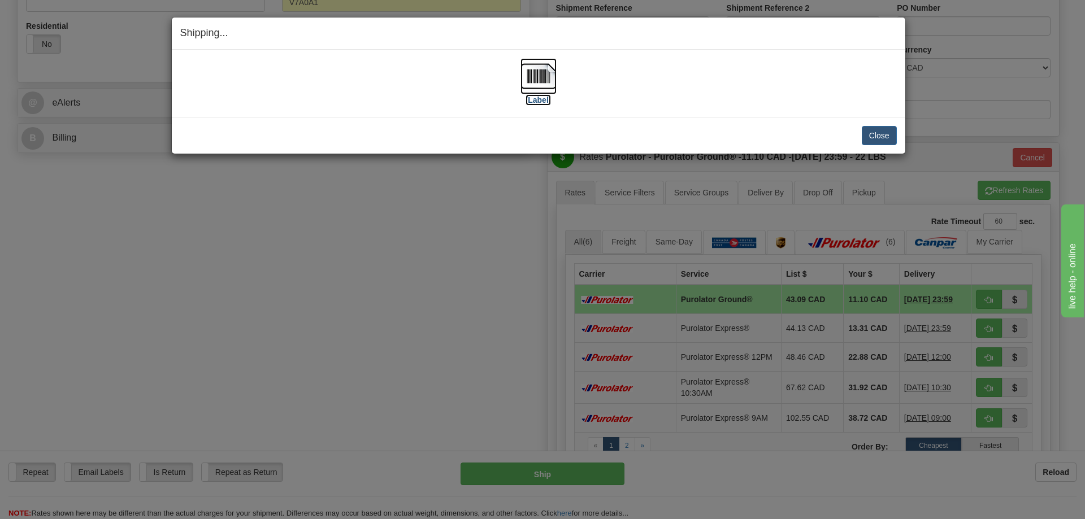
click at [539, 103] on label "[Label]" at bounding box center [539, 99] width 26 height 11
click at [886, 136] on button "Close" at bounding box center [879, 135] width 35 height 19
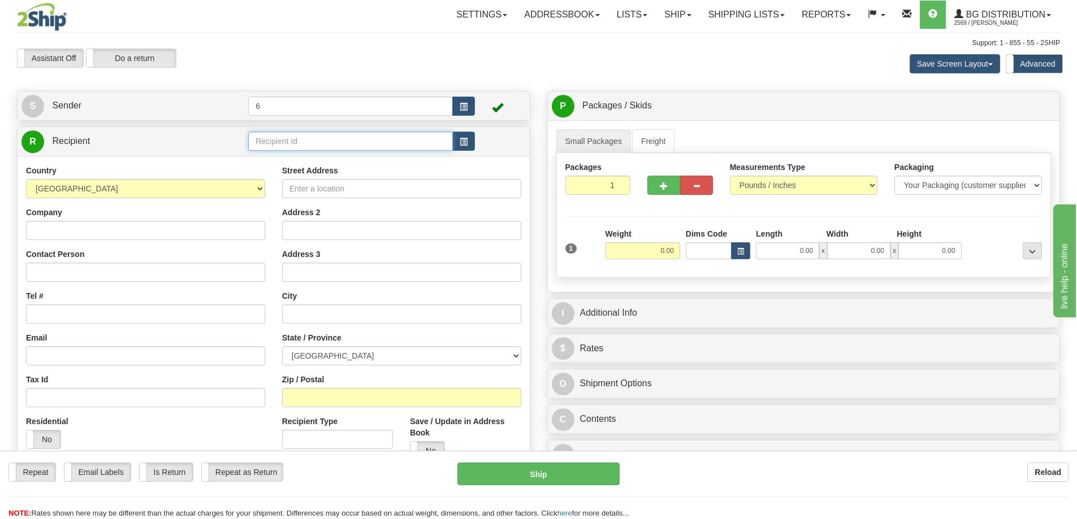
click at [295, 144] on input "text" at bounding box center [350, 141] width 205 height 19
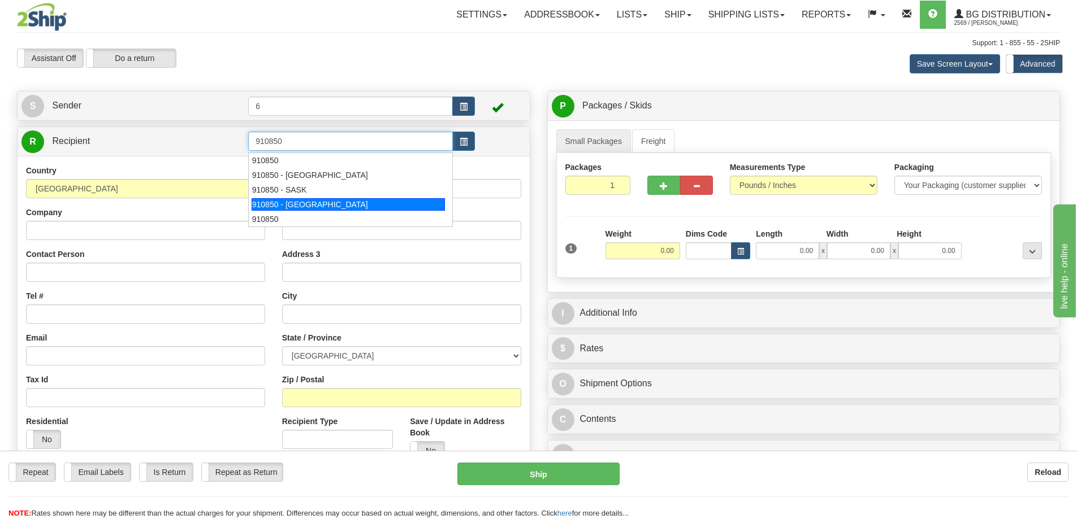
click at [344, 205] on div "910850 - [GEOGRAPHIC_DATA]" at bounding box center [349, 204] width 194 height 12
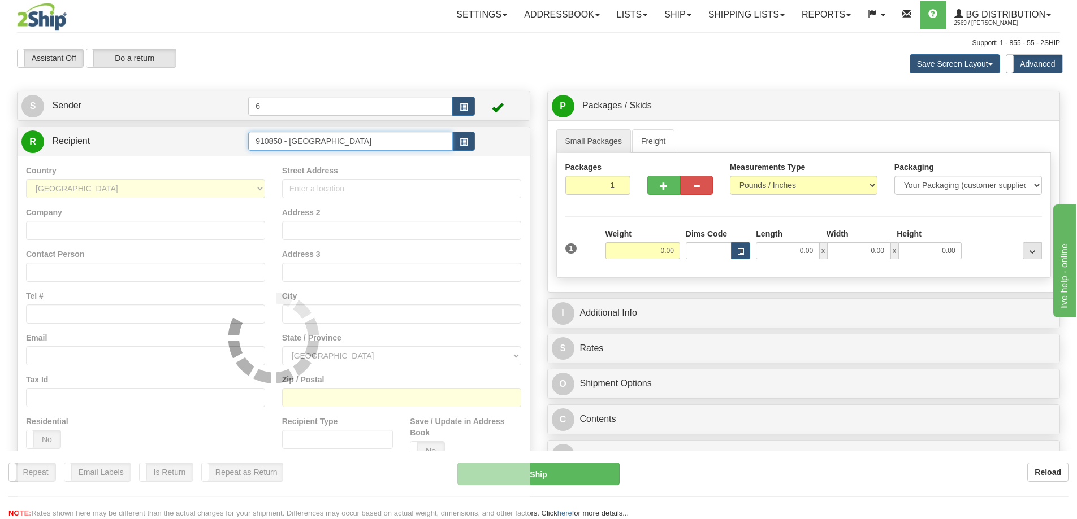
type input "910850 - [GEOGRAPHIC_DATA]"
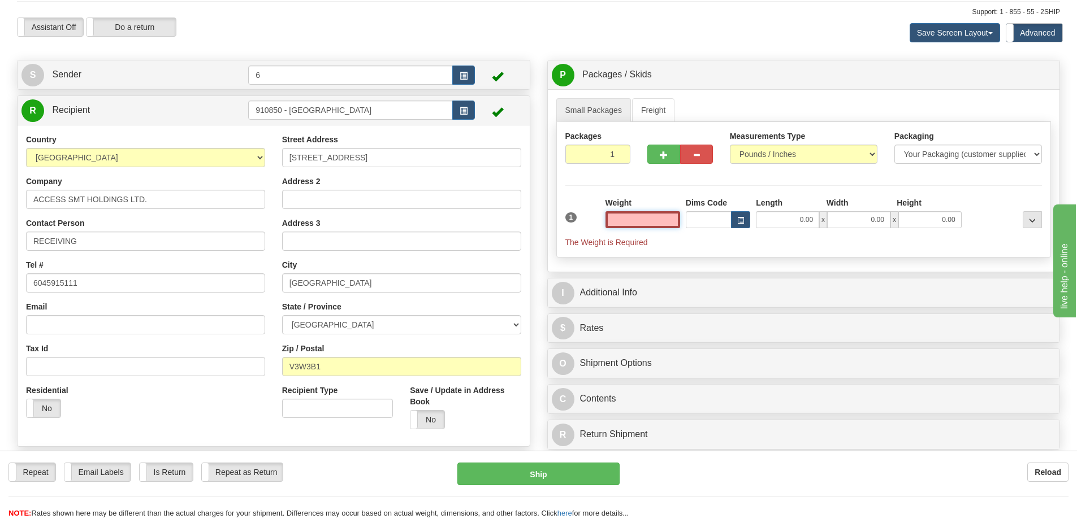
scroll to position [57, 0]
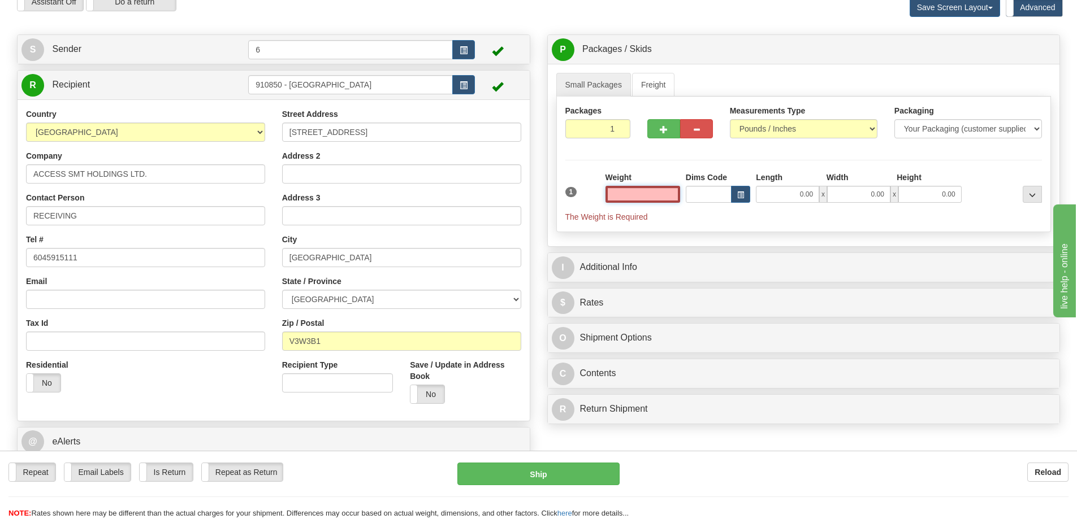
click at [645, 193] on input "text" at bounding box center [642, 194] width 75 height 17
type input "4"
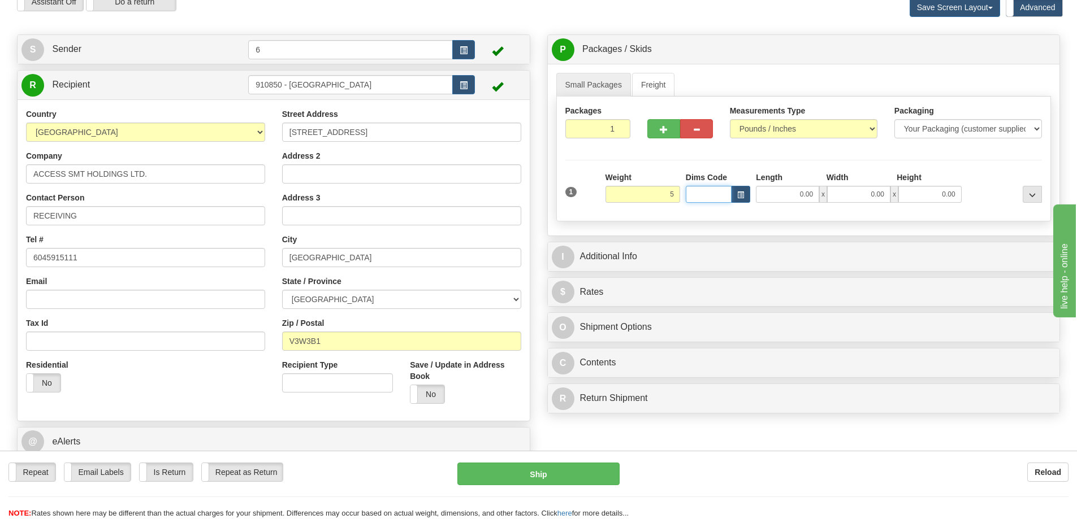
type input "5.00"
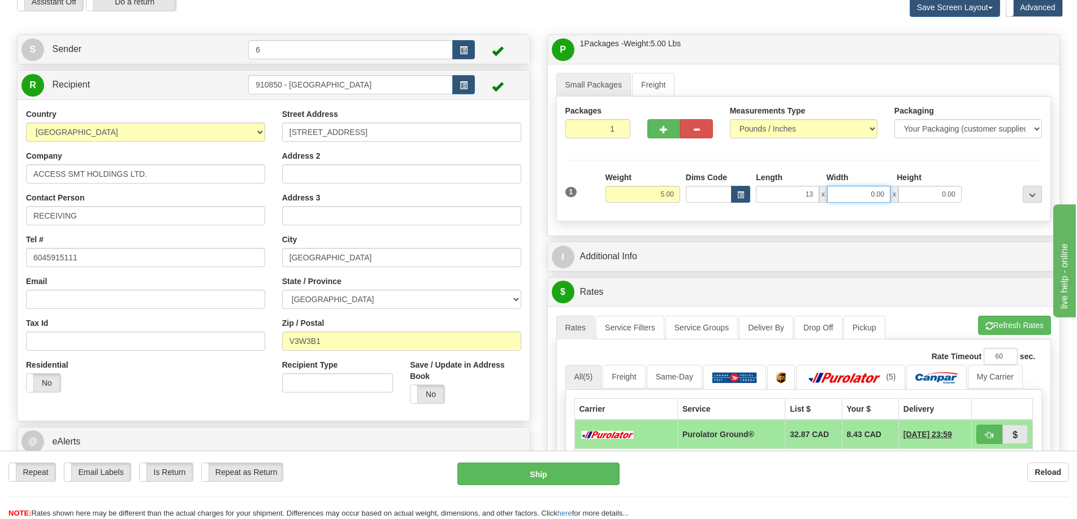
type input "13.00"
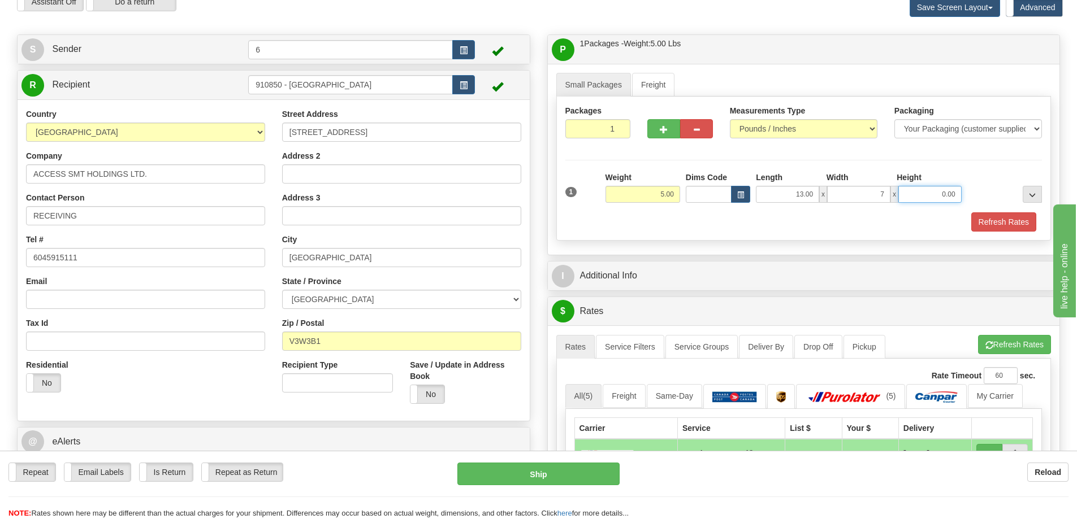
type input "7.00"
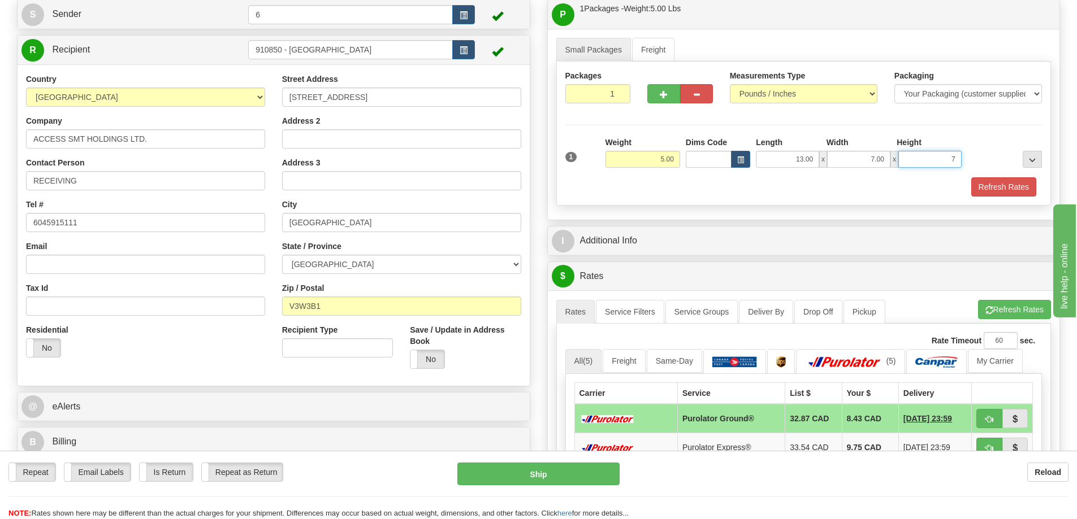
scroll to position [226, 0]
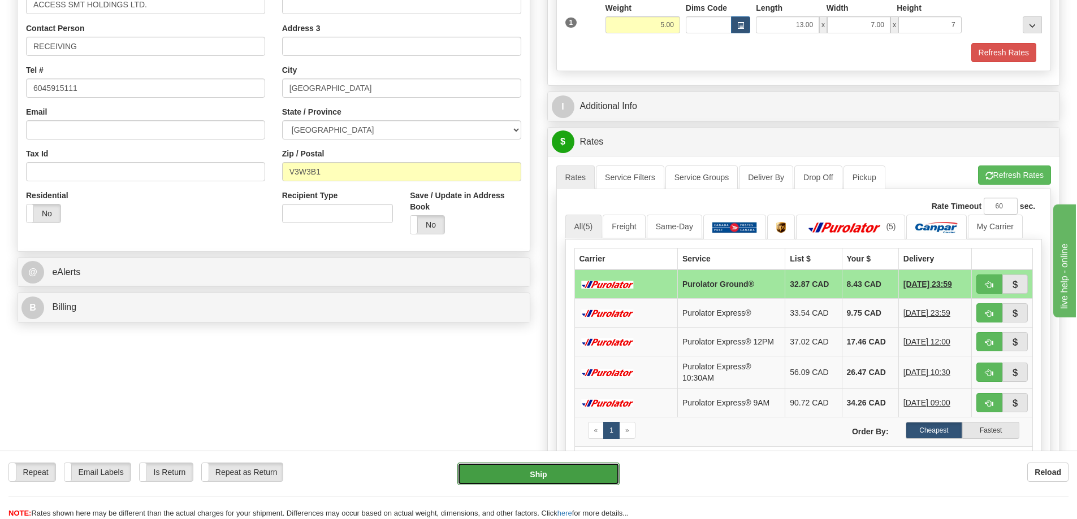
type input "7.00"
click at [510, 479] on button "Ship" at bounding box center [538, 474] width 162 height 23
type input "260"
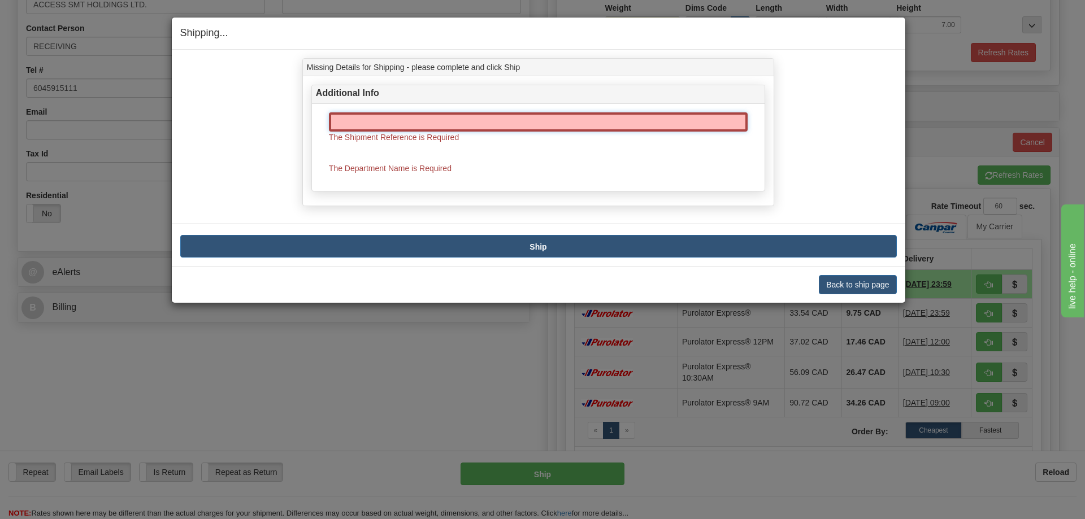
click at [486, 122] on input "text" at bounding box center [538, 121] width 419 height 19
type input "60030685-00"
click at [534, 246] on b "Ship" at bounding box center [538, 247] width 17 height 9
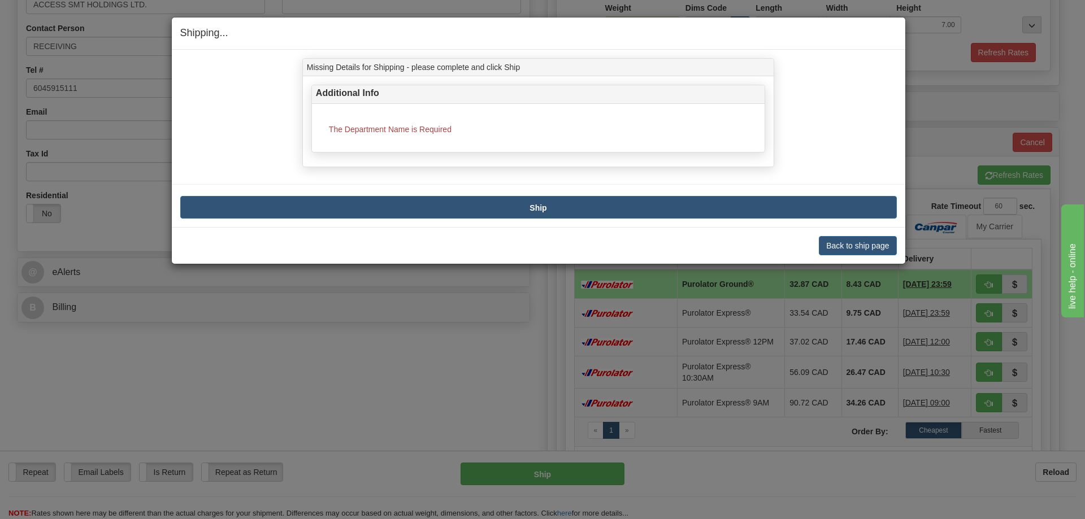
click at [439, 127] on span "The Department Name is Required" at bounding box center [390, 129] width 123 height 9
click at [855, 245] on button "Back to ship page" at bounding box center [857, 245] width 77 height 19
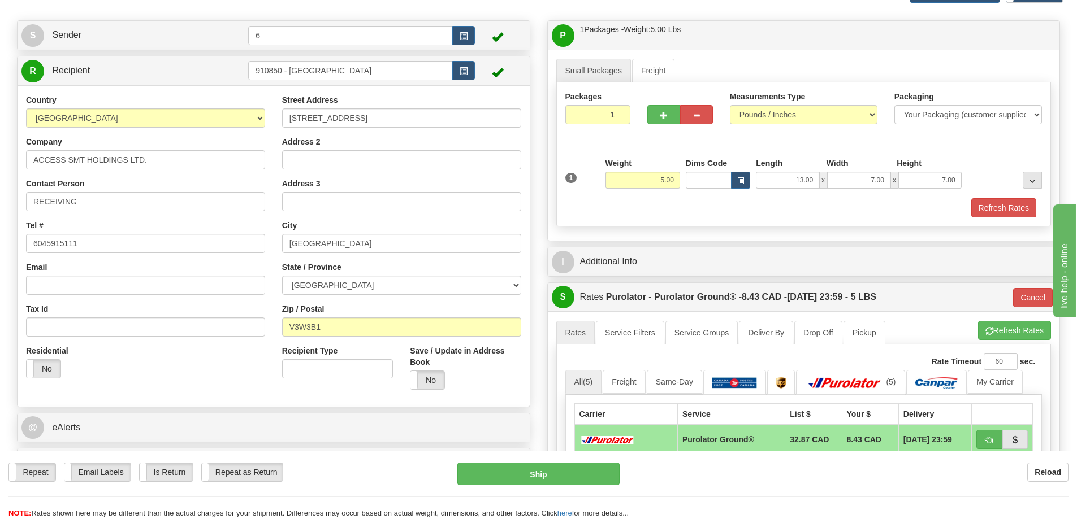
scroll to position [0, 0]
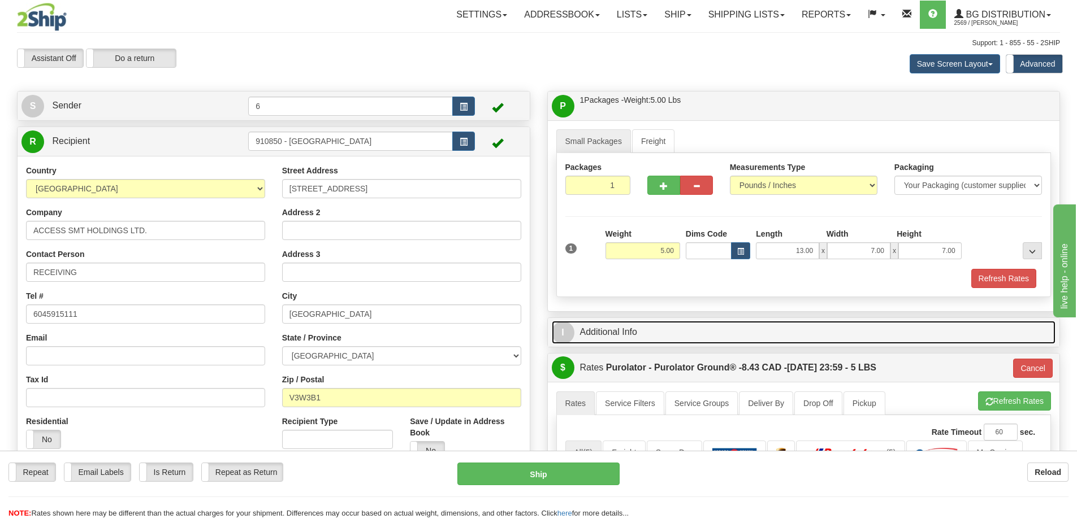
click at [769, 336] on link "I Additional Info" at bounding box center [804, 332] width 504 height 23
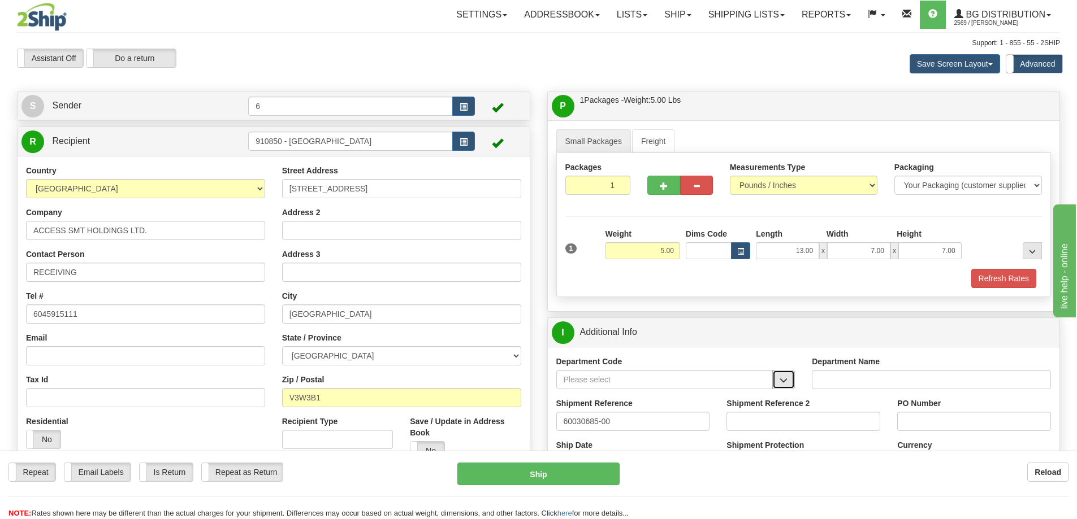
click at [789, 381] on button "button" at bounding box center [783, 379] width 23 height 19
click at [653, 440] on div "OE#" at bounding box center [662, 441] width 206 height 12
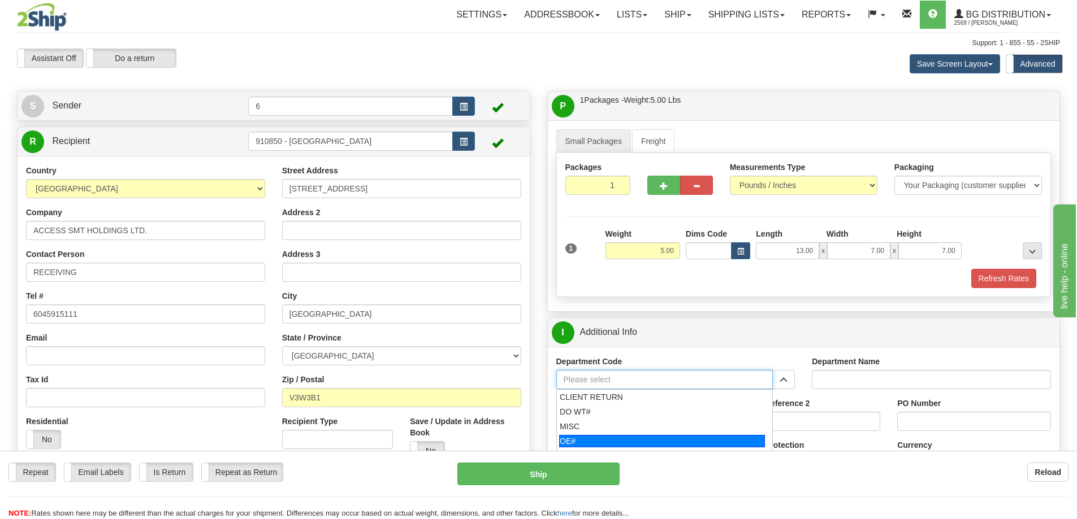
type input "OE#"
type input "ORDERS"
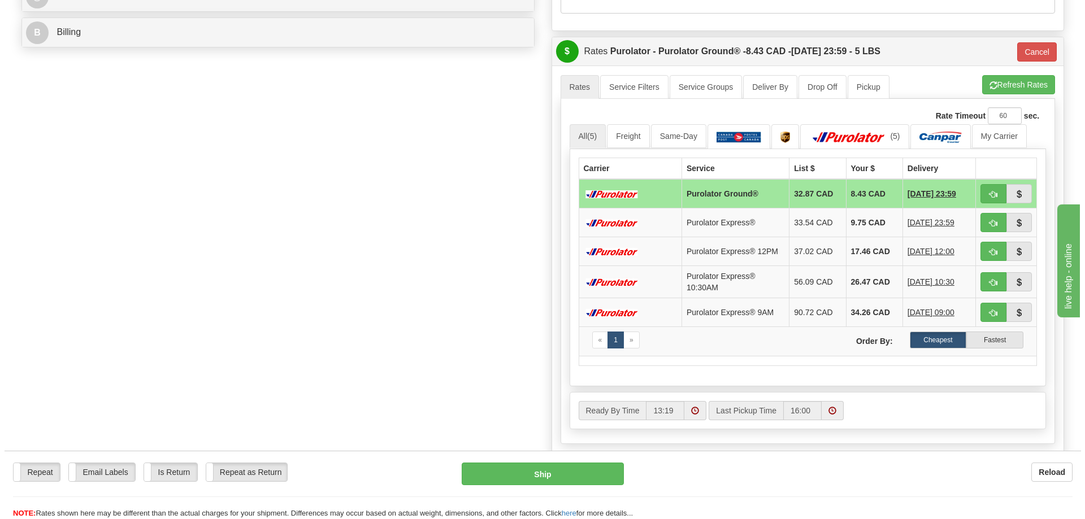
scroll to position [509, 0]
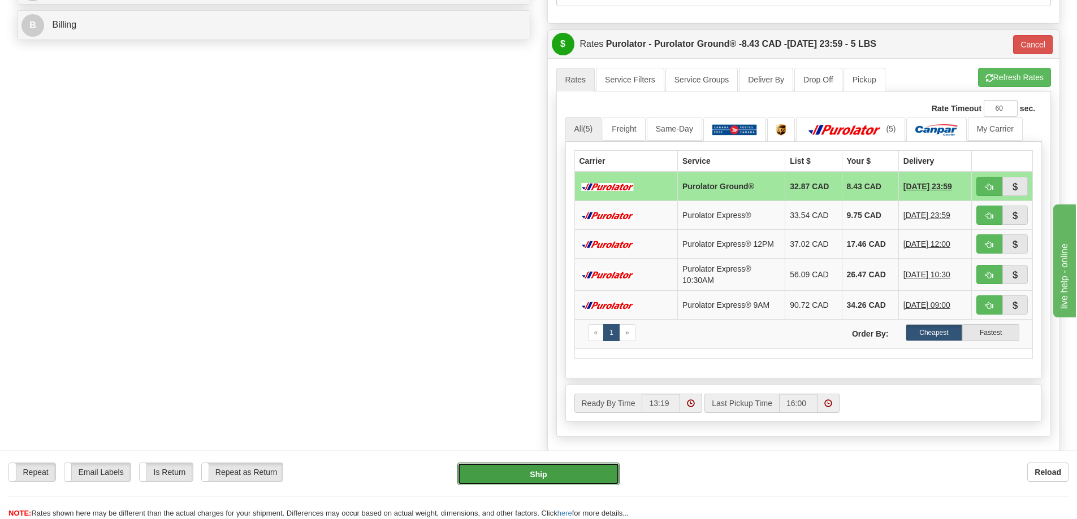
click at [567, 466] on button "Ship" at bounding box center [538, 474] width 162 height 23
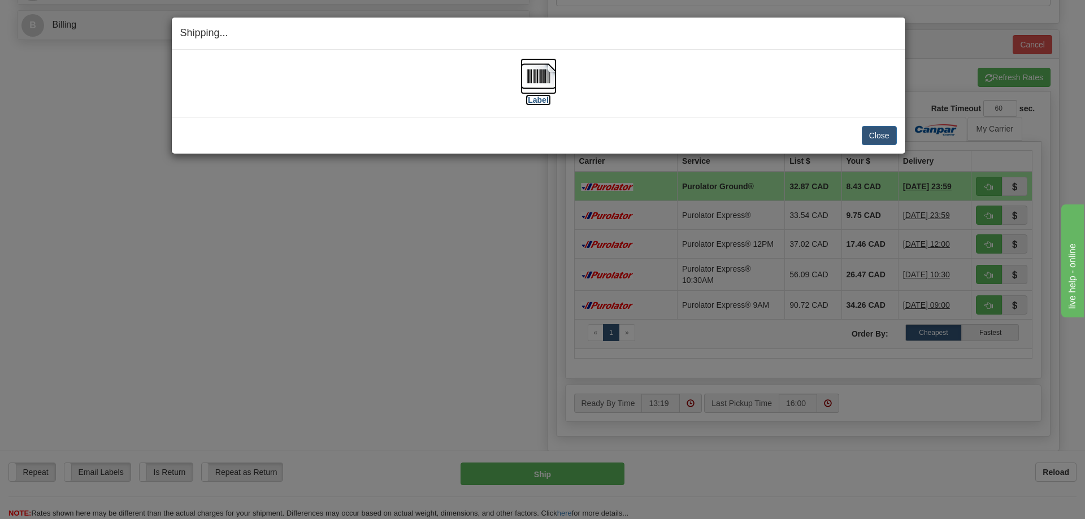
click at [543, 99] on label "[Label]" at bounding box center [539, 99] width 26 height 11
click at [884, 135] on button "Close" at bounding box center [879, 135] width 35 height 19
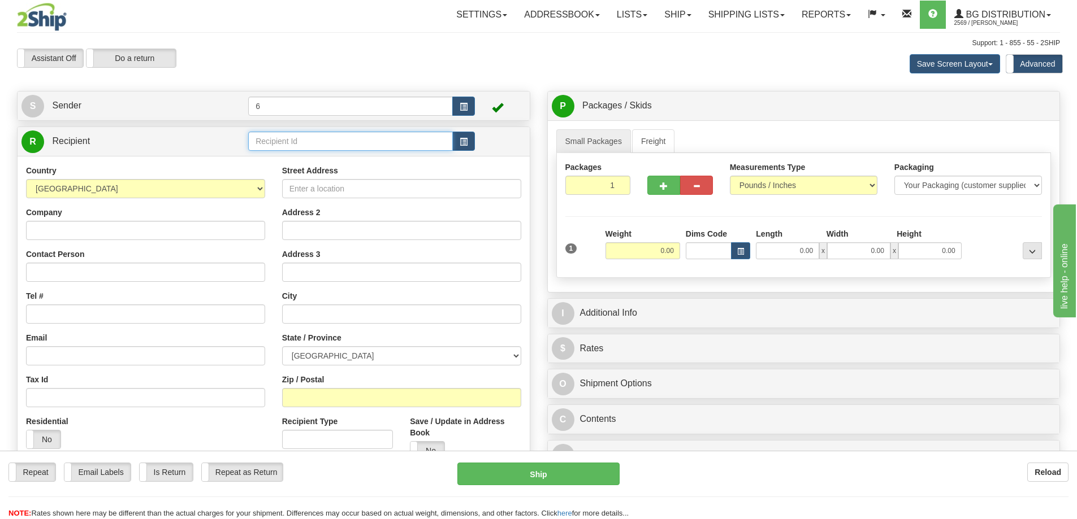
click at [349, 145] on input "text" at bounding box center [350, 141] width 205 height 19
click at [342, 163] on div "42032" at bounding box center [349, 160] width 194 height 12
type input "42032"
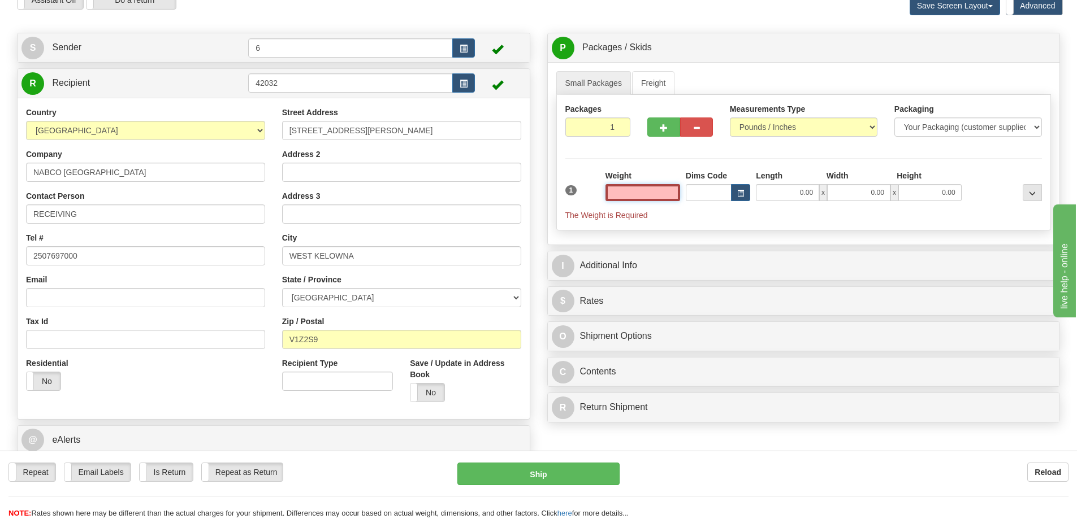
scroll to position [57, 0]
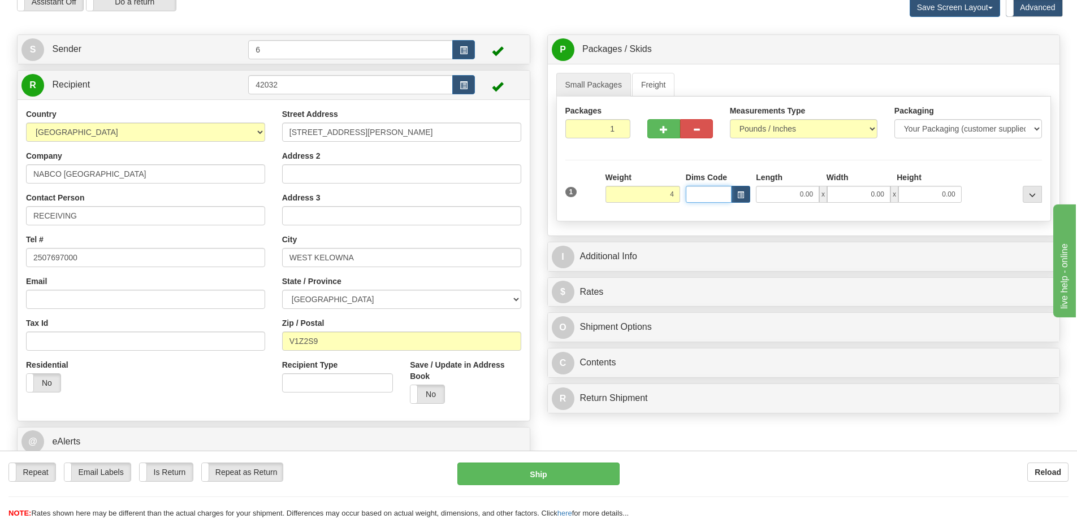
type input "4.00"
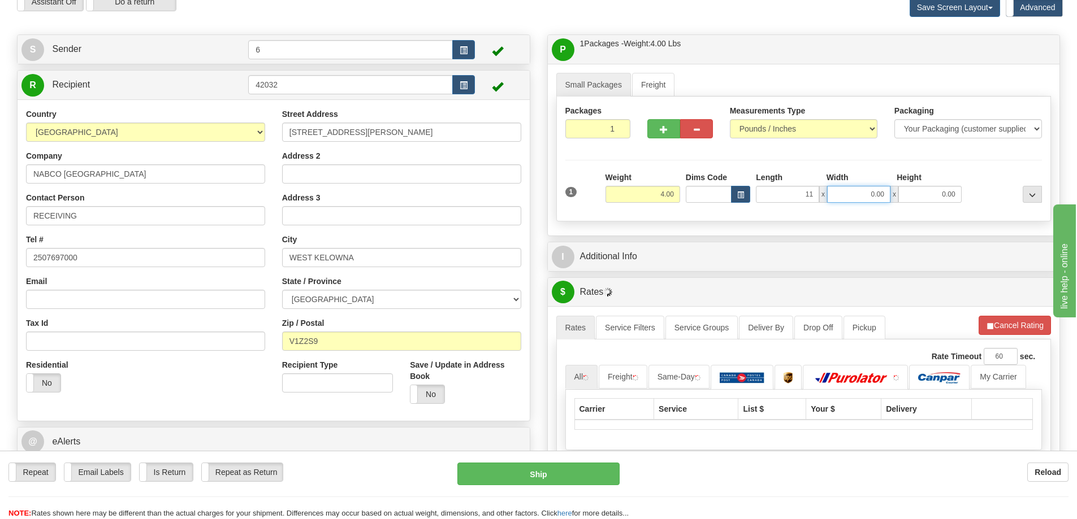
type input "11.00"
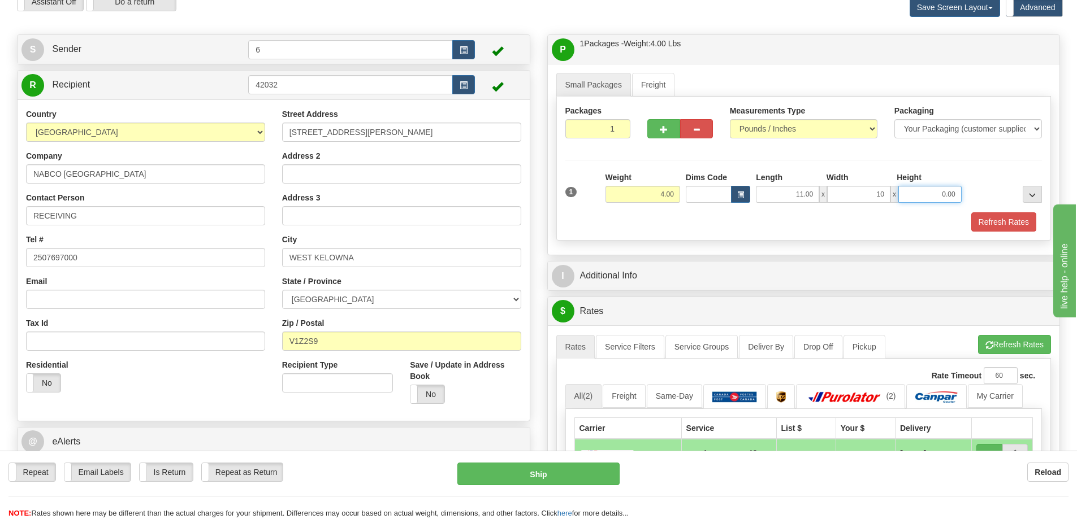
type input "10.00"
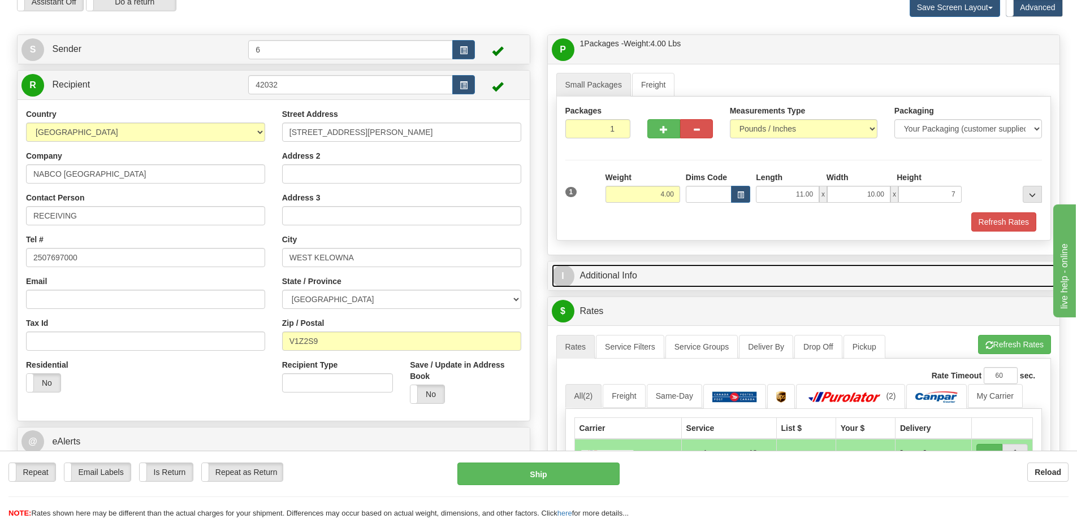
type input "7.00"
click at [736, 274] on link "I Additional Info" at bounding box center [804, 276] width 504 height 23
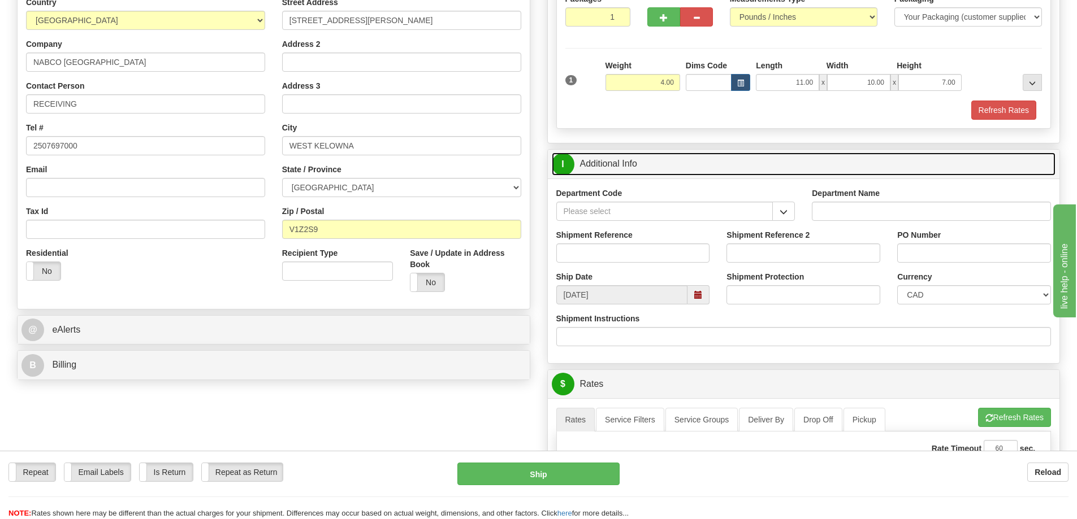
scroll to position [170, 0]
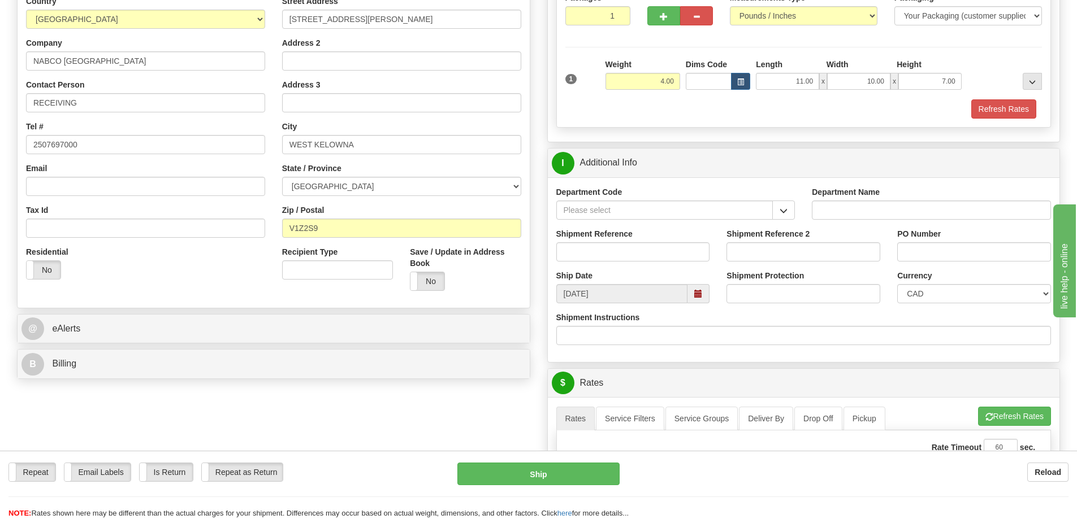
click at [796, 217] on div "Department Code" at bounding box center [676, 208] width 256 height 42
click at [790, 218] on button "button" at bounding box center [783, 210] width 23 height 19
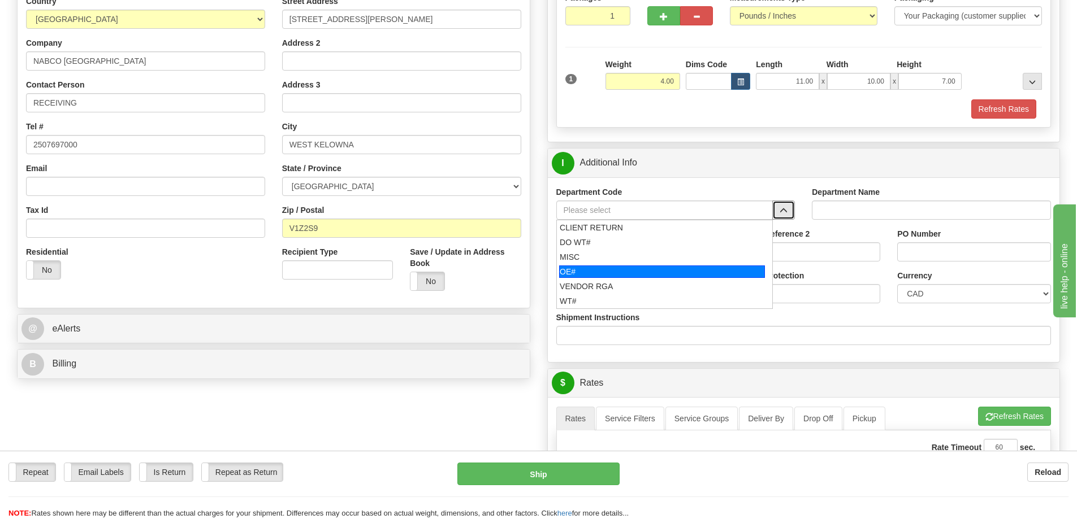
click at [694, 272] on div "OE#" at bounding box center [662, 272] width 206 height 12
type input "OE#"
type input "ORDERS"
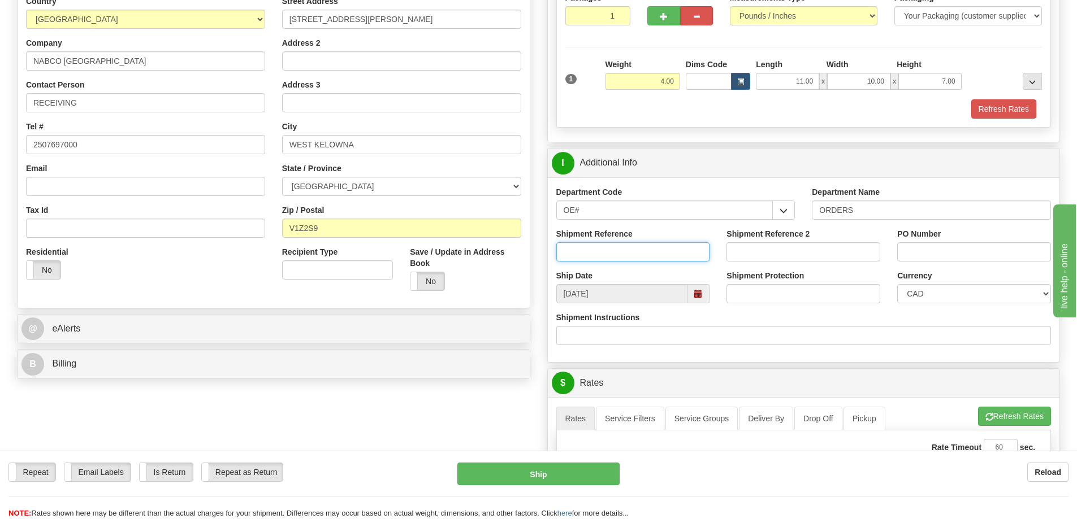
click at [585, 262] on input "Shipment Reference" at bounding box center [633, 252] width 154 height 19
paste input "60033797-00"
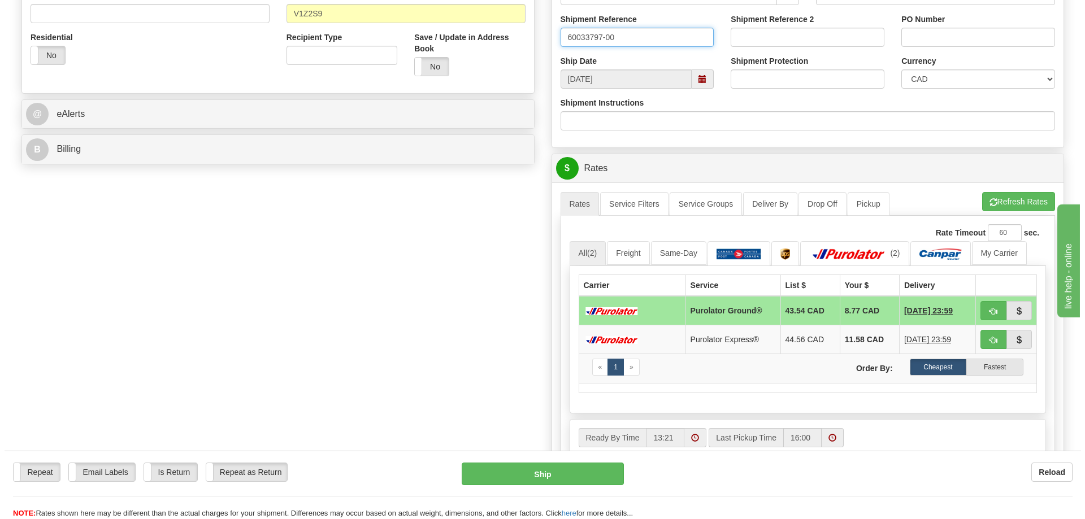
scroll to position [396, 0]
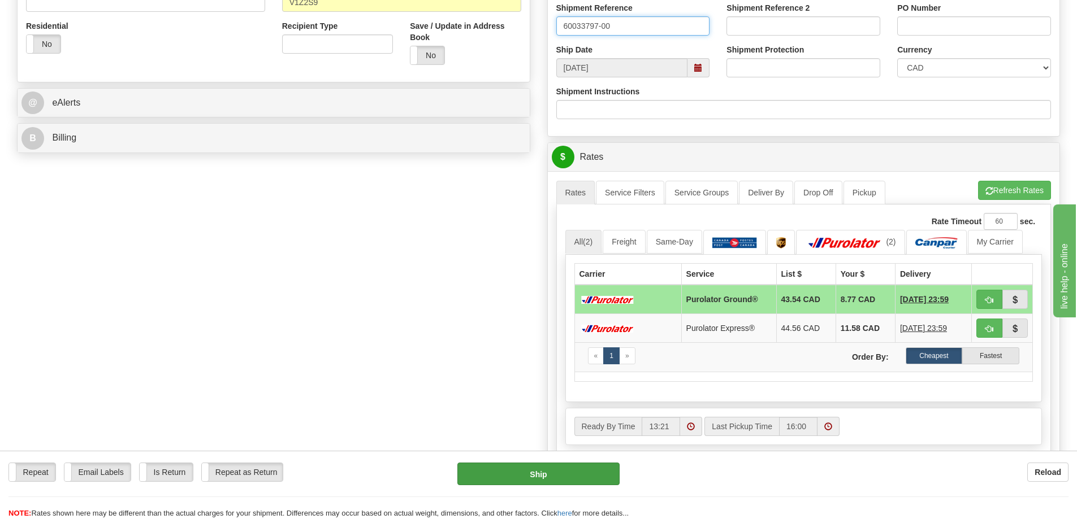
type input "60033797-00"
click at [550, 469] on button "Ship" at bounding box center [538, 474] width 162 height 23
type input "260"
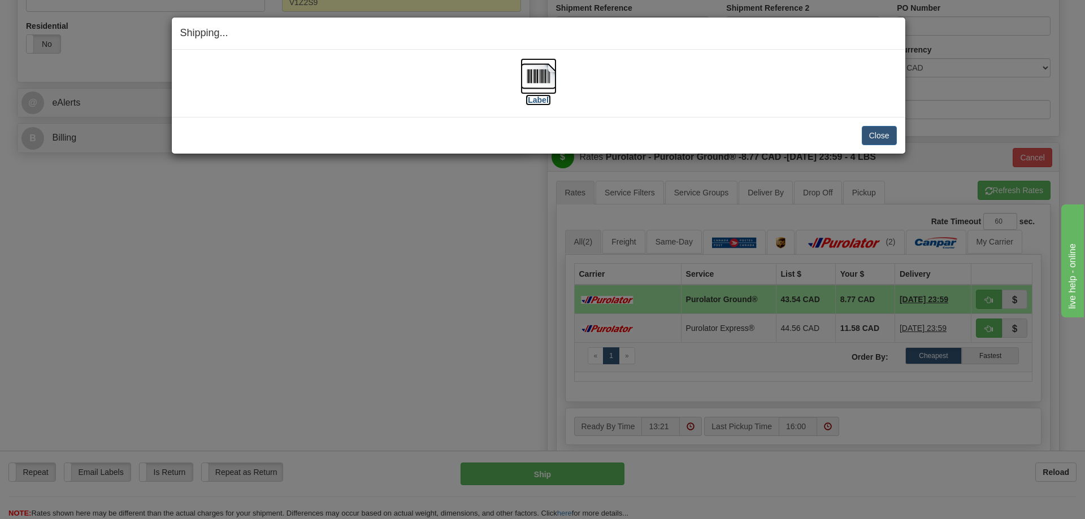
click at [543, 103] on label "[Label]" at bounding box center [539, 99] width 26 height 11
click at [871, 133] on button "Close" at bounding box center [879, 135] width 35 height 19
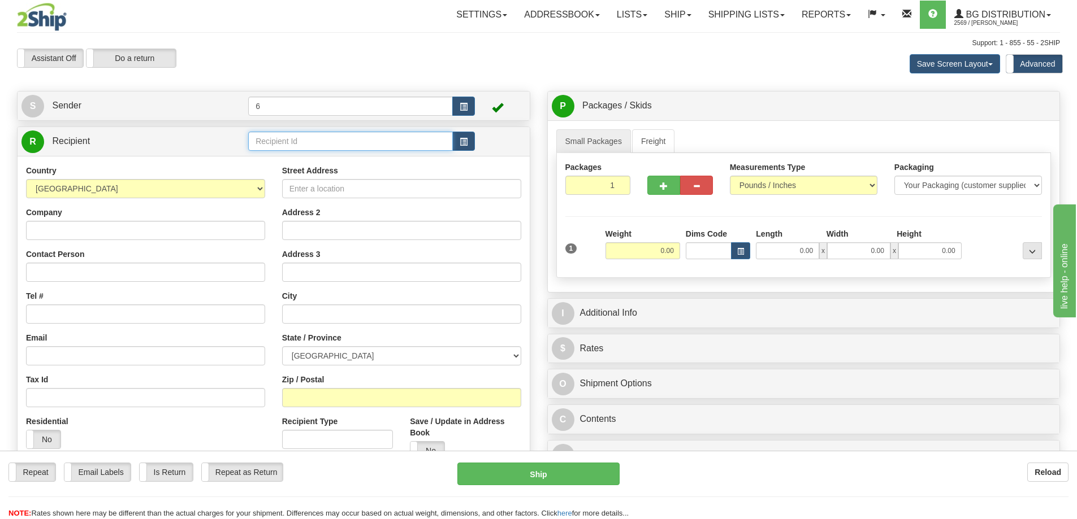
click at [326, 142] on input "text" at bounding box center [350, 141] width 205 height 19
click at [324, 172] on div "44006 - THUNDER" at bounding box center [349, 175] width 194 height 12
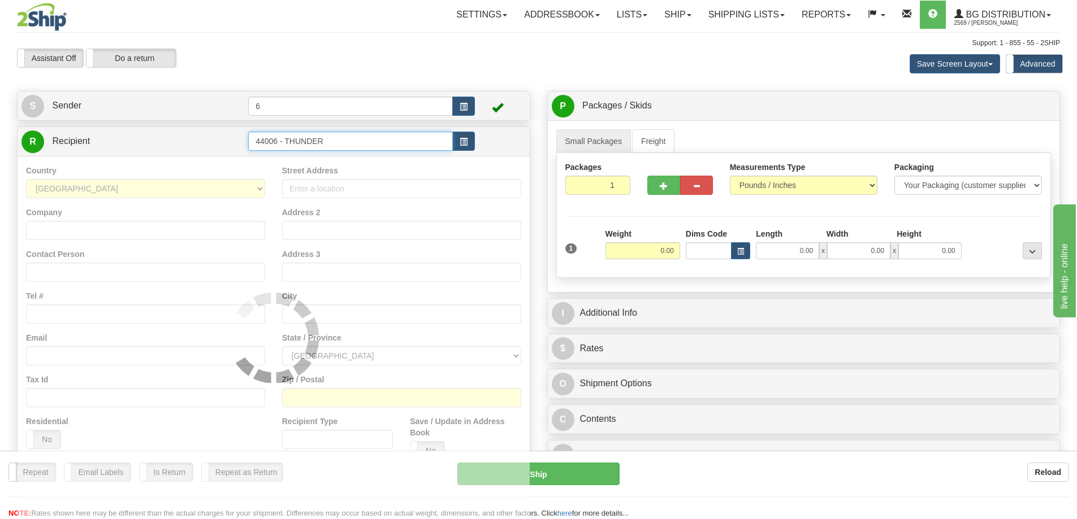
type input "44006 - THUNDER"
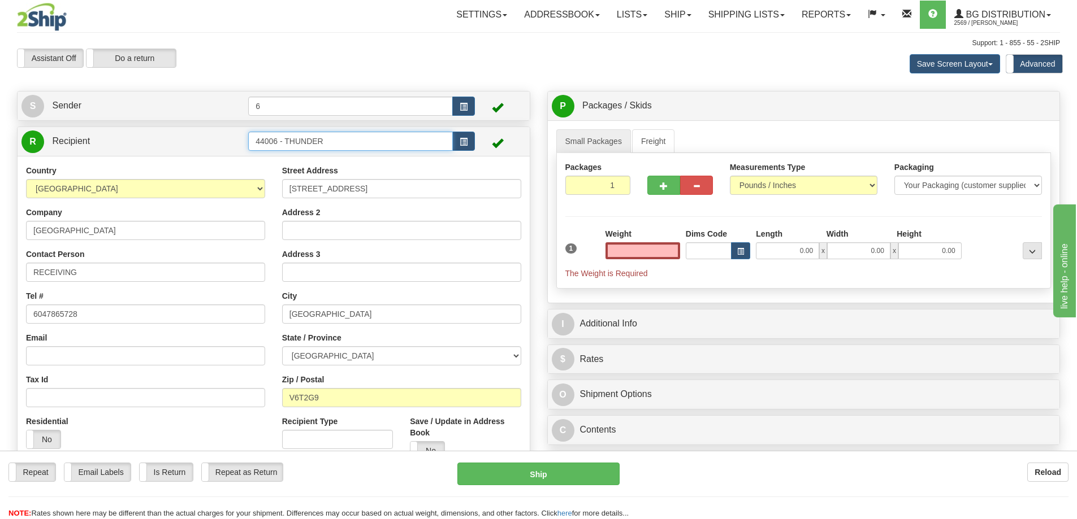
type input "0.00"
click at [380, 140] on input "44006 - THUNDER" at bounding box center [350, 141] width 205 height 19
click at [381, 140] on input "44006 - THUNDER" at bounding box center [350, 141] width 205 height 19
drag, startPoint x: 381, startPoint y: 140, endPoint x: 382, endPoint y: 146, distance: 6.3
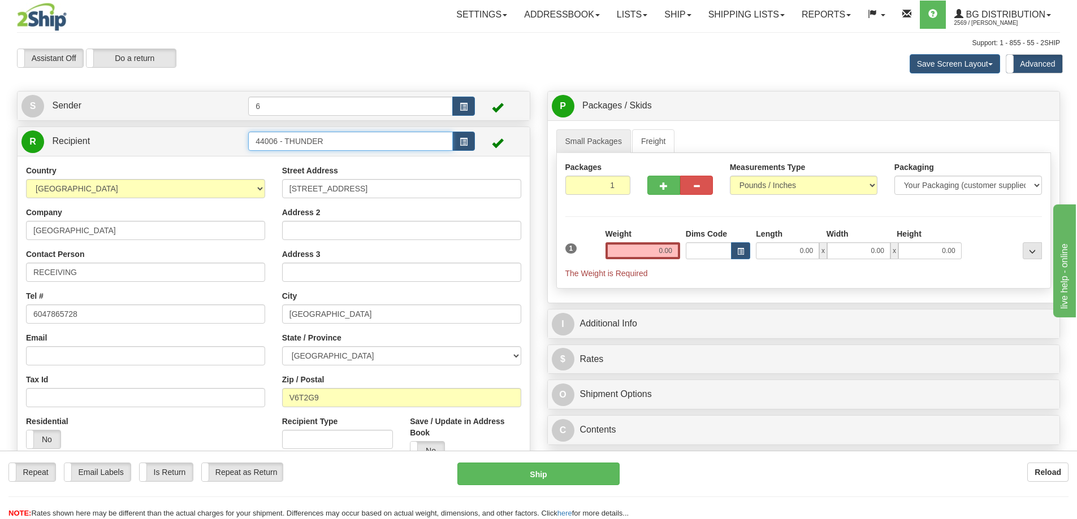
click at [382, 146] on input "44006 - THUNDER" at bounding box center [350, 141] width 205 height 19
click at [313, 192] on div "44006 - WARE" at bounding box center [349, 190] width 194 height 12
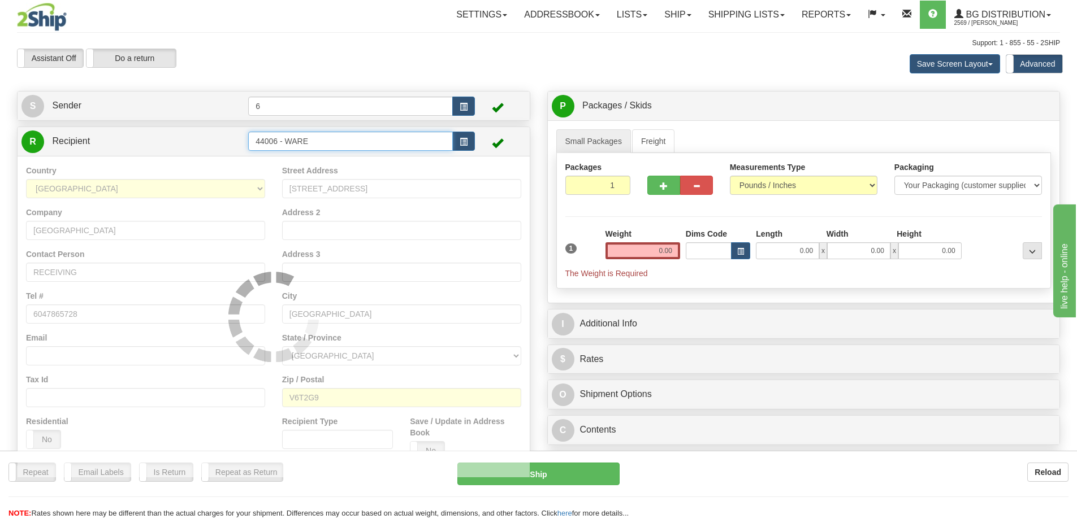
type input "44006 - WARE"
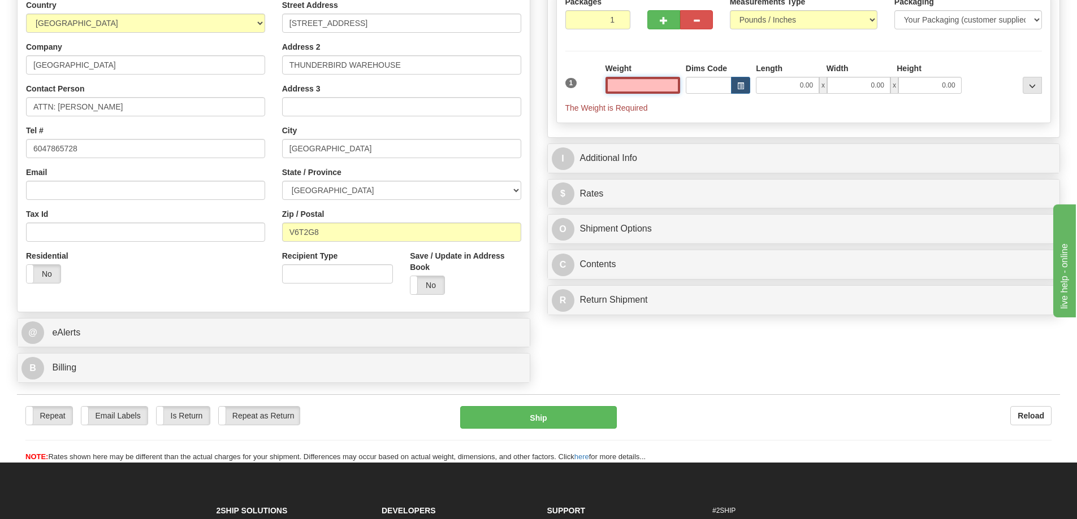
scroll to position [113, 0]
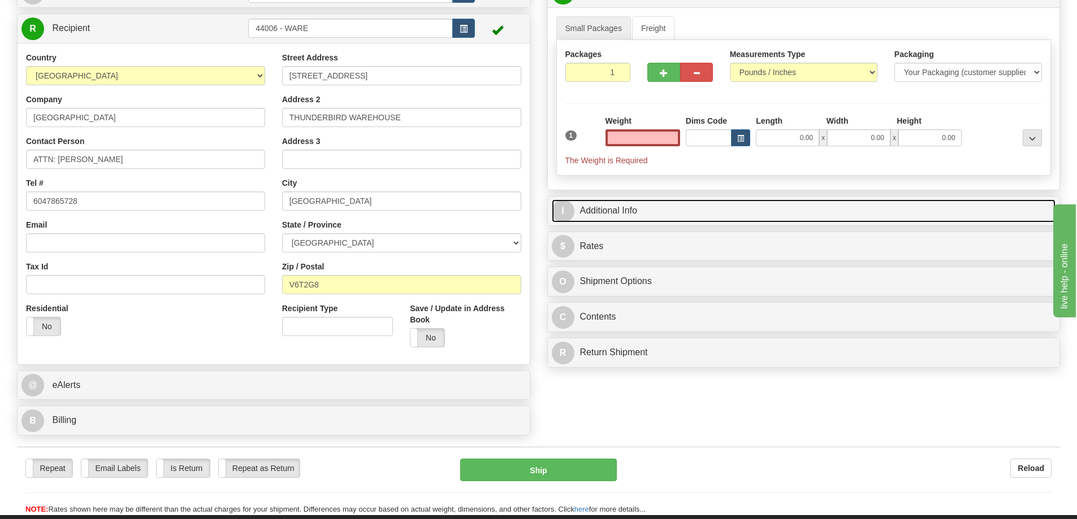
type input "0.00"
click at [647, 214] on link "I Additional Info" at bounding box center [804, 211] width 504 height 23
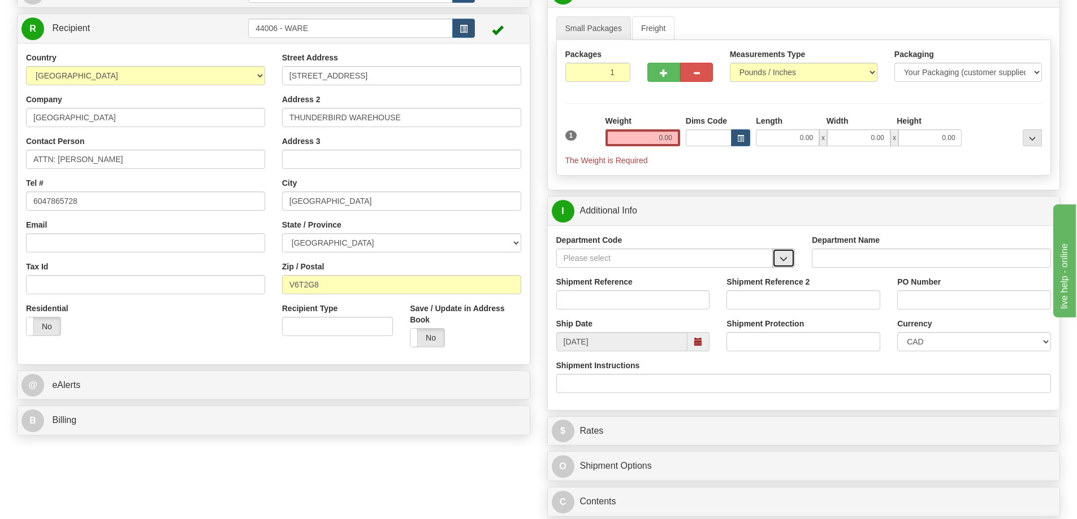
click at [791, 261] on button "button" at bounding box center [783, 258] width 23 height 19
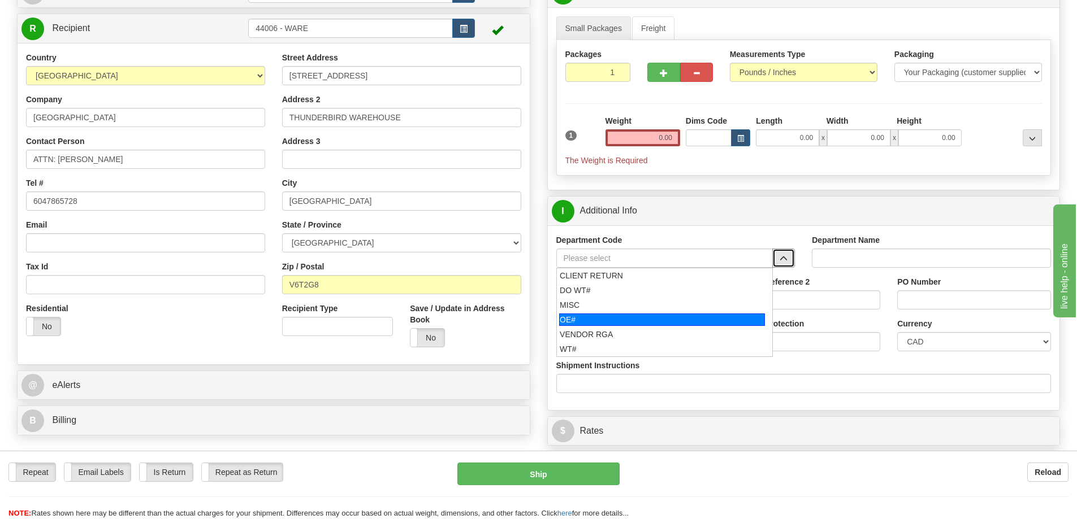
click at [607, 321] on div "OE#" at bounding box center [662, 320] width 206 height 12
type input "OE#"
type input "ORDERS"
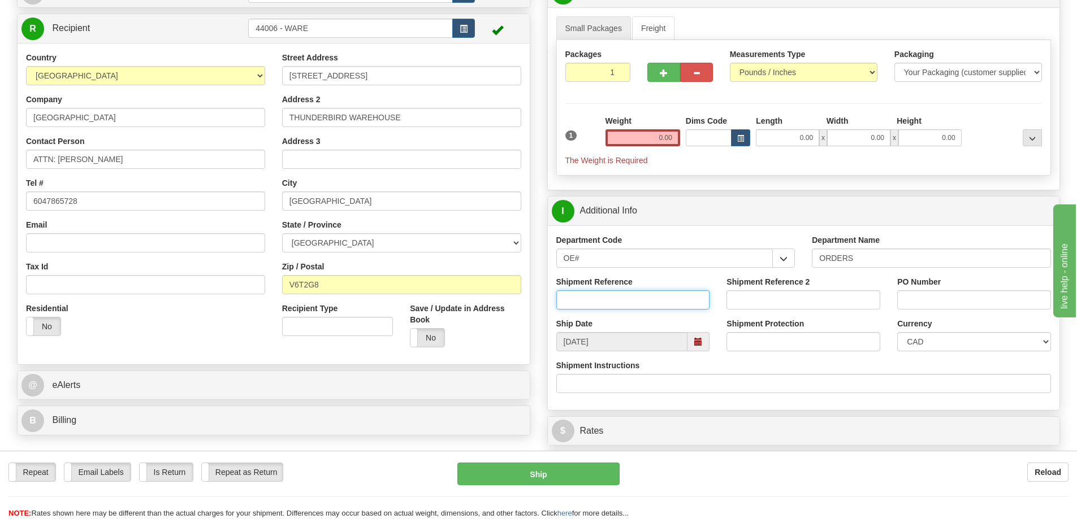
click at [642, 297] on input "Shipment Reference" at bounding box center [633, 300] width 154 height 19
paste input "60033834-00"
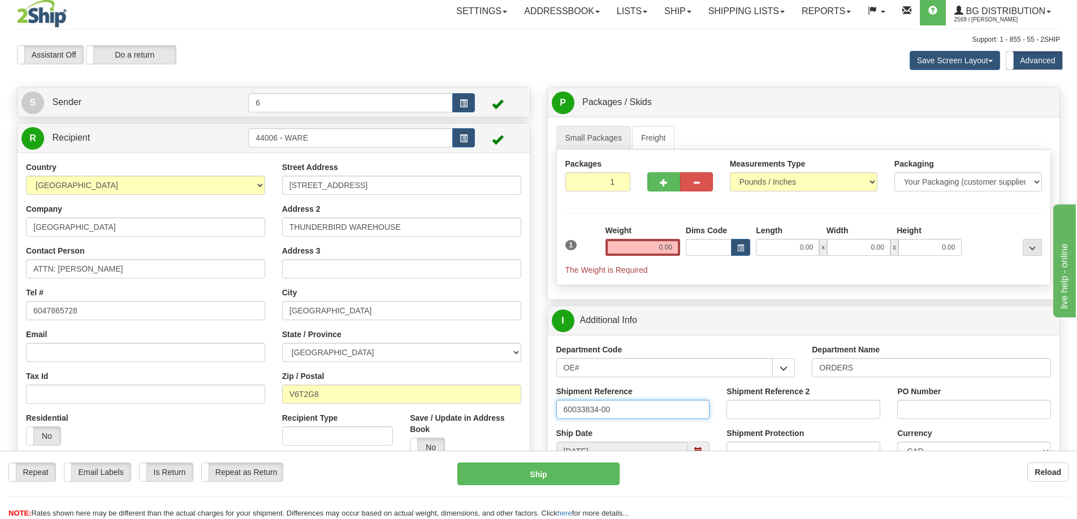
scroll to position [0, 0]
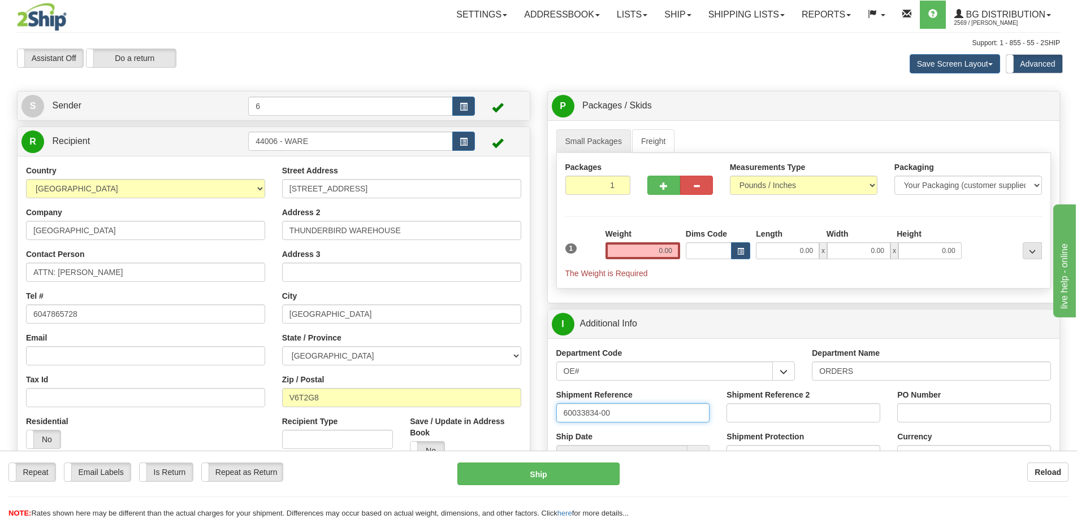
type input "60033834-00"
click at [652, 257] on input "0.00" at bounding box center [642, 251] width 75 height 17
type input "2"
type input "0.00"
type input "2"
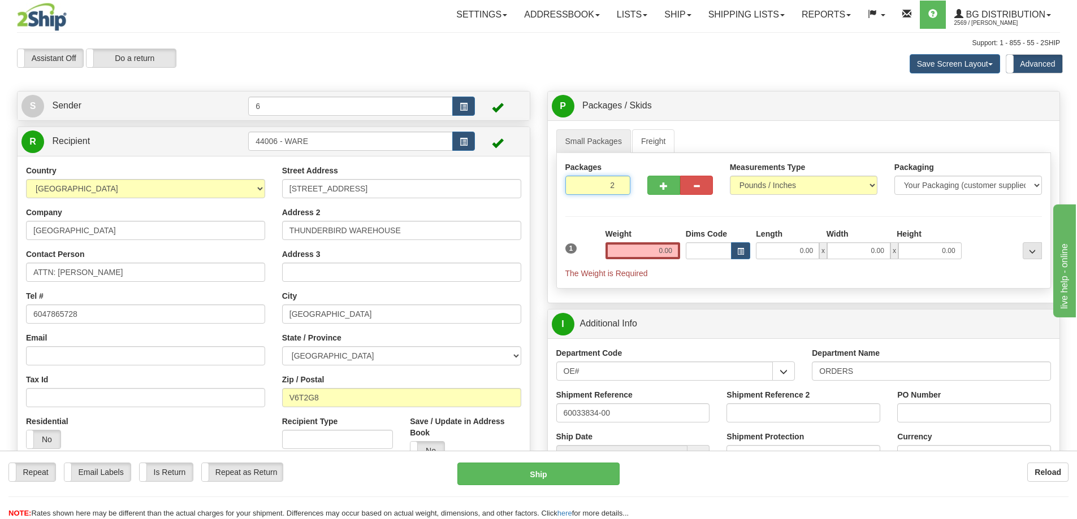
radio input "true"
click at [617, 185] on input "2" at bounding box center [598, 185] width 66 height 19
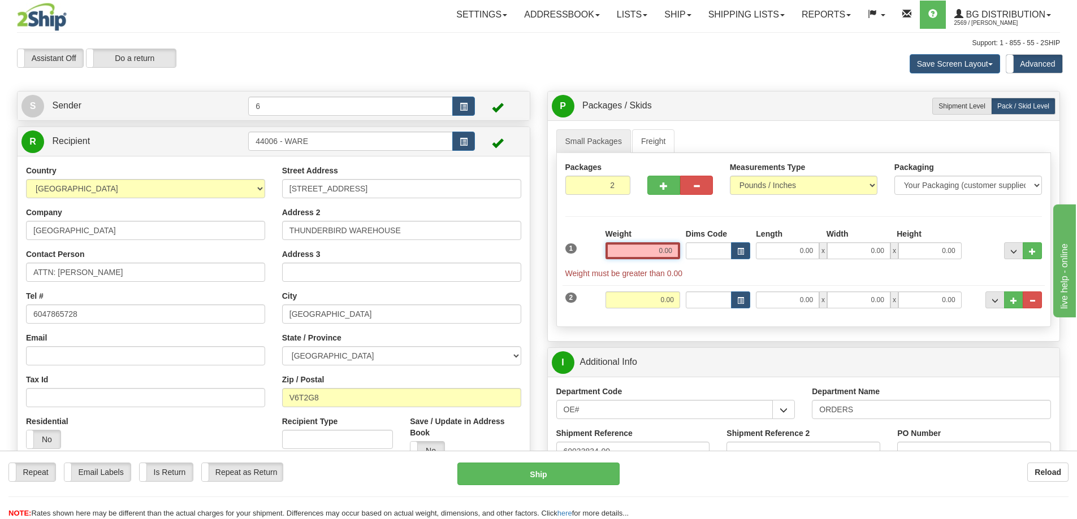
click at [648, 249] on input "0.00" at bounding box center [642, 251] width 75 height 17
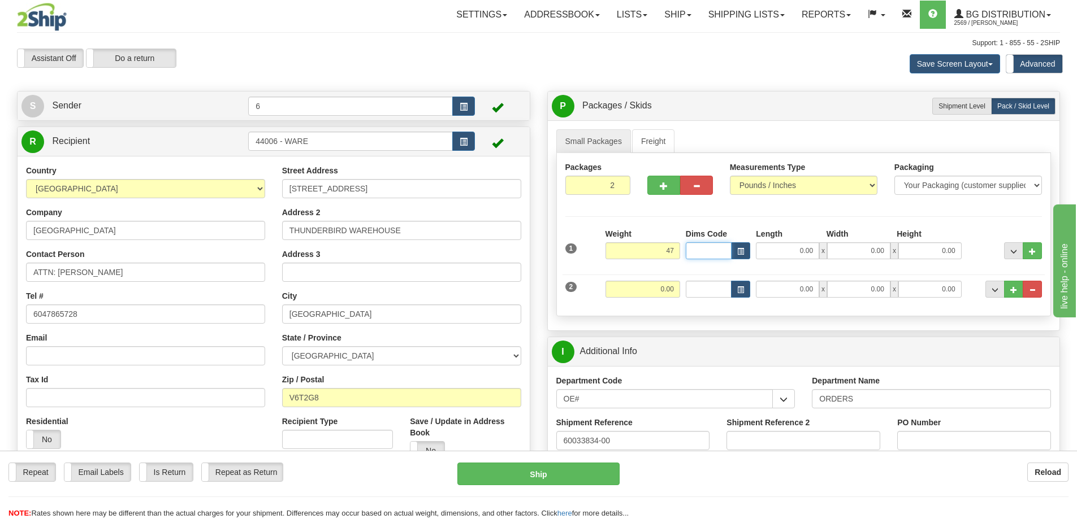
type input "47.00"
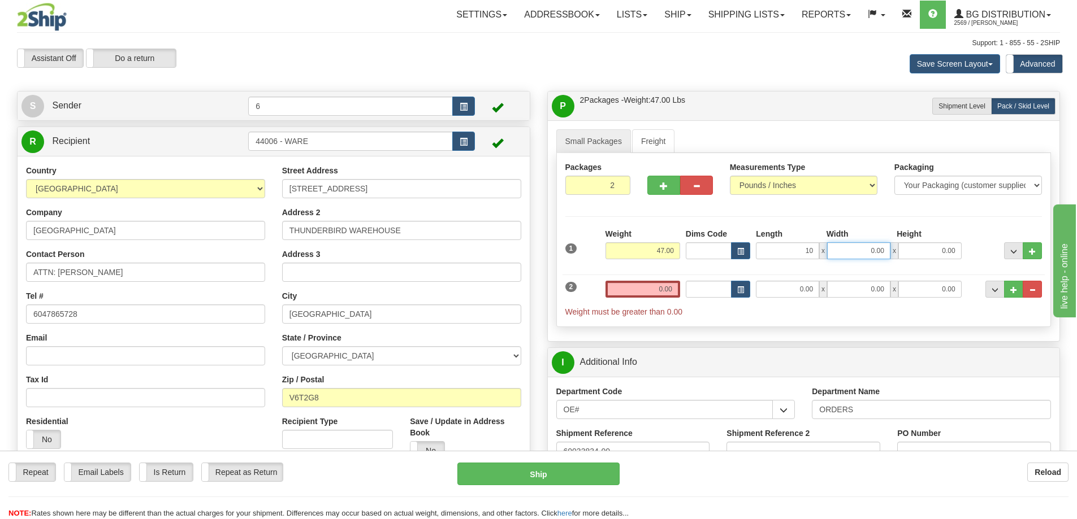
type input "10.00"
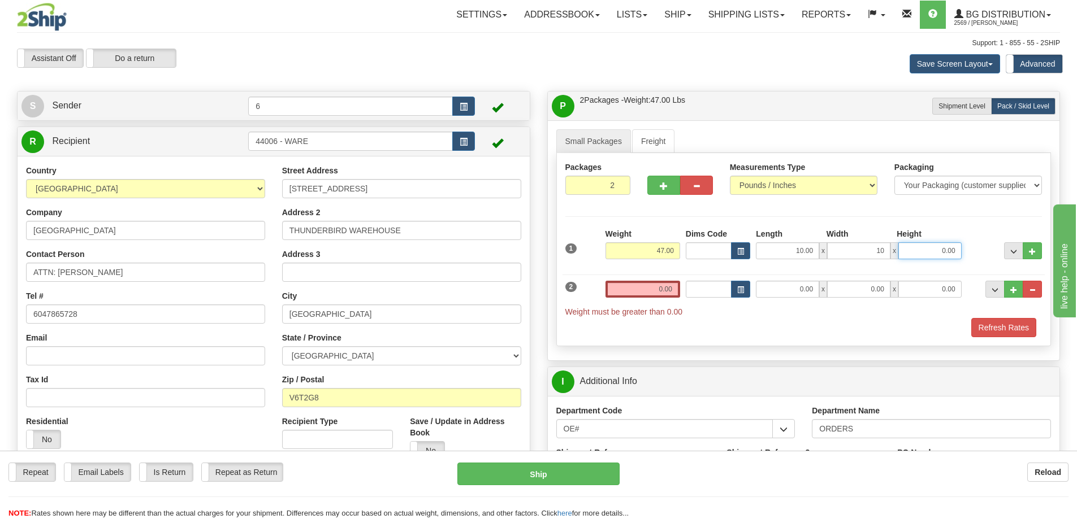
type input "10.00"
type input "15.00"
click at [625, 289] on input "0.00" at bounding box center [642, 289] width 75 height 17
click at [646, 291] on input "text" at bounding box center [642, 289] width 75 height 17
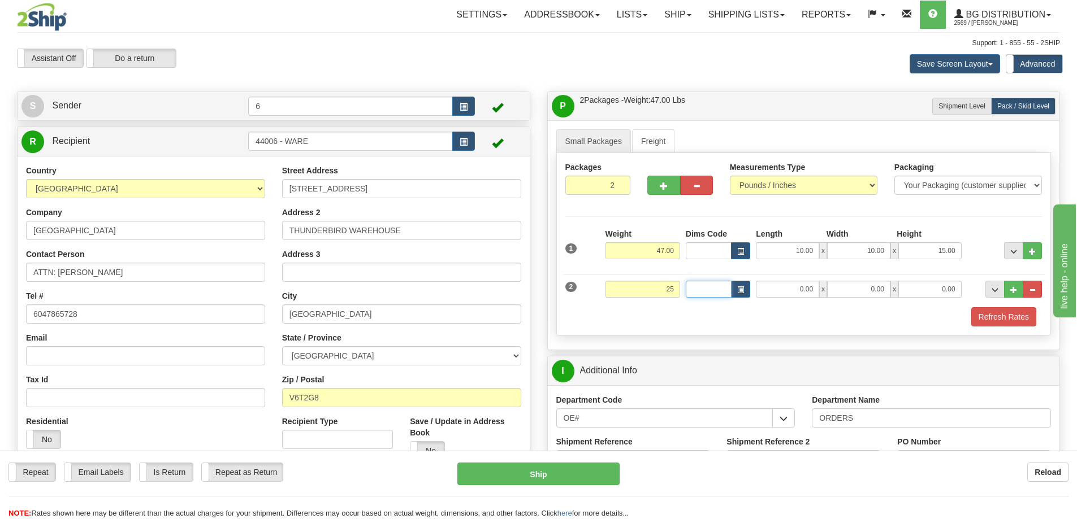
type input "25.00"
type input "13.00"
type input "10.00"
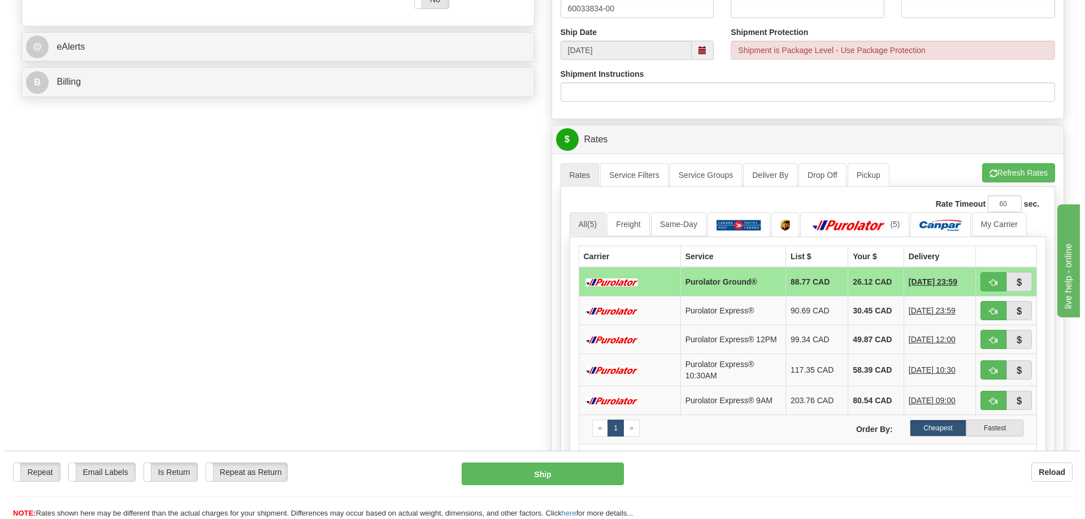
scroll to position [452, 0]
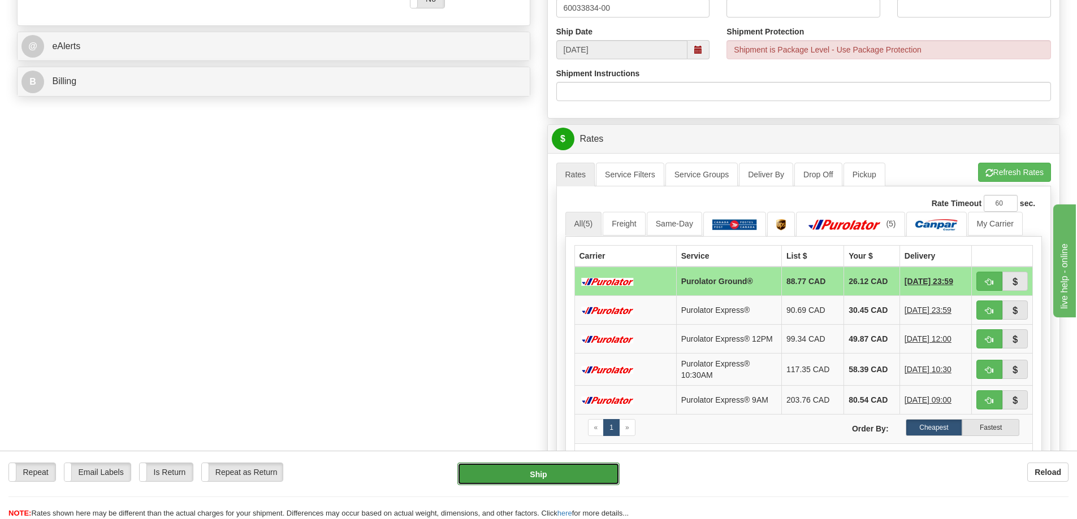
type input "17.00"
click at [571, 472] on button "Ship" at bounding box center [538, 474] width 162 height 23
type input "260"
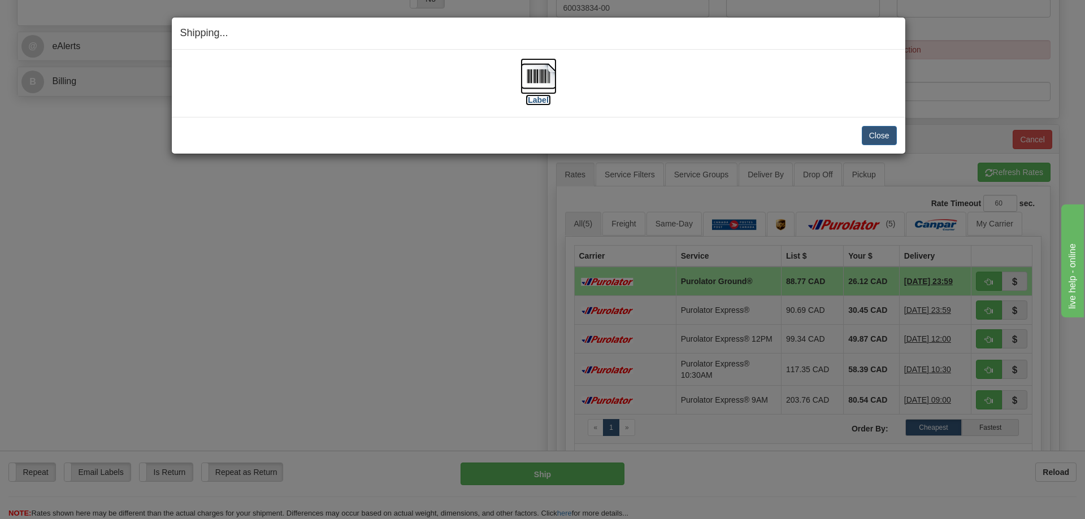
click at [545, 102] on label "[Label]" at bounding box center [539, 99] width 26 height 11
click at [544, 99] on label "[Label]" at bounding box center [539, 99] width 26 height 11
click at [889, 127] on button "Close" at bounding box center [879, 135] width 35 height 19
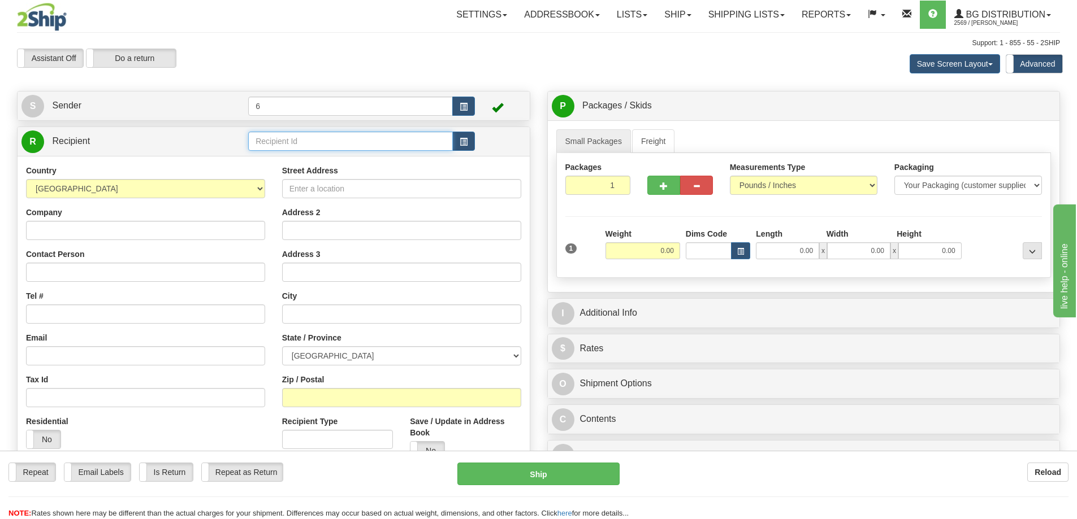
click at [332, 147] on input "text" at bounding box center [350, 141] width 205 height 19
click at [332, 163] on div "44008" at bounding box center [349, 160] width 194 height 12
type input "44008"
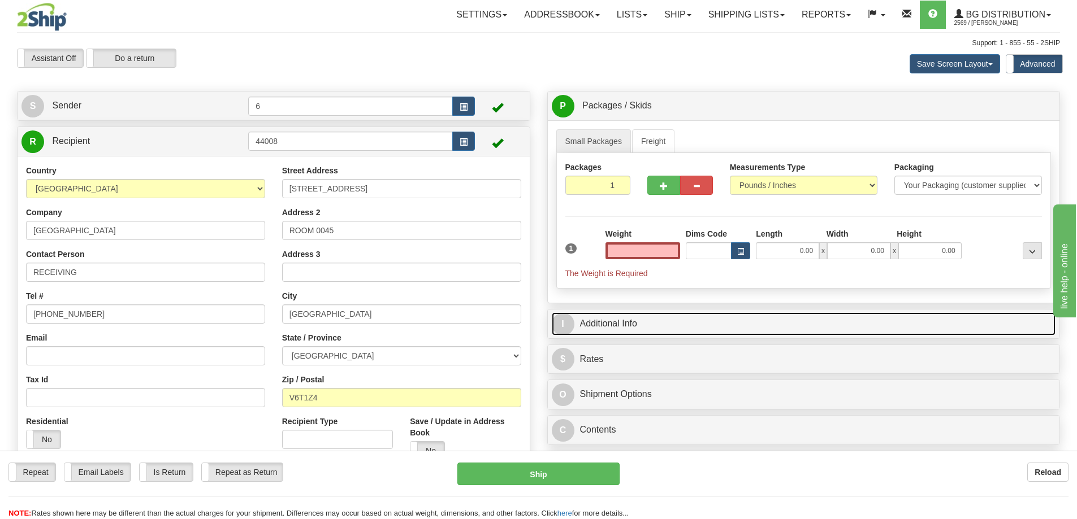
type input "0.00"
click at [639, 332] on link "I Additional Info" at bounding box center [804, 324] width 504 height 23
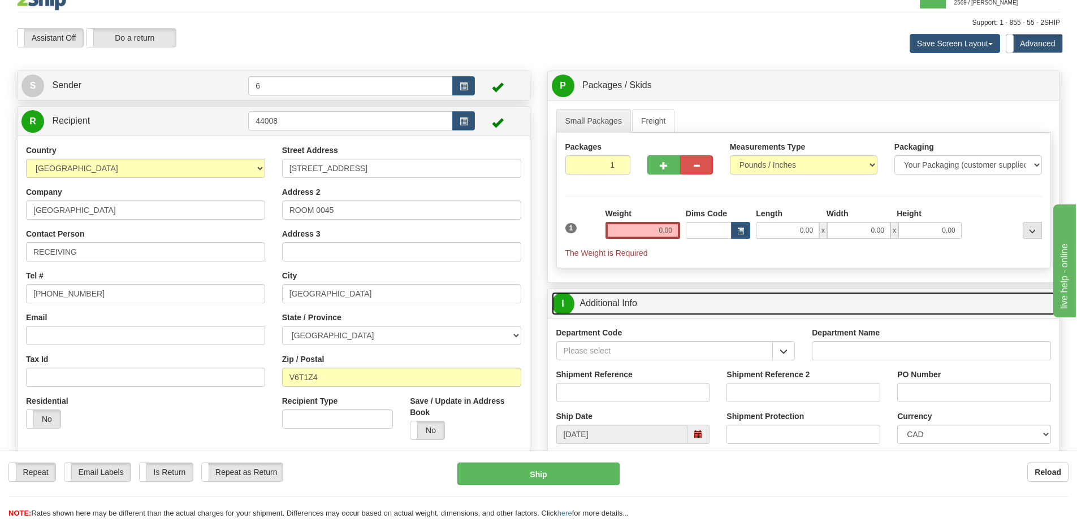
scroll to position [57, 0]
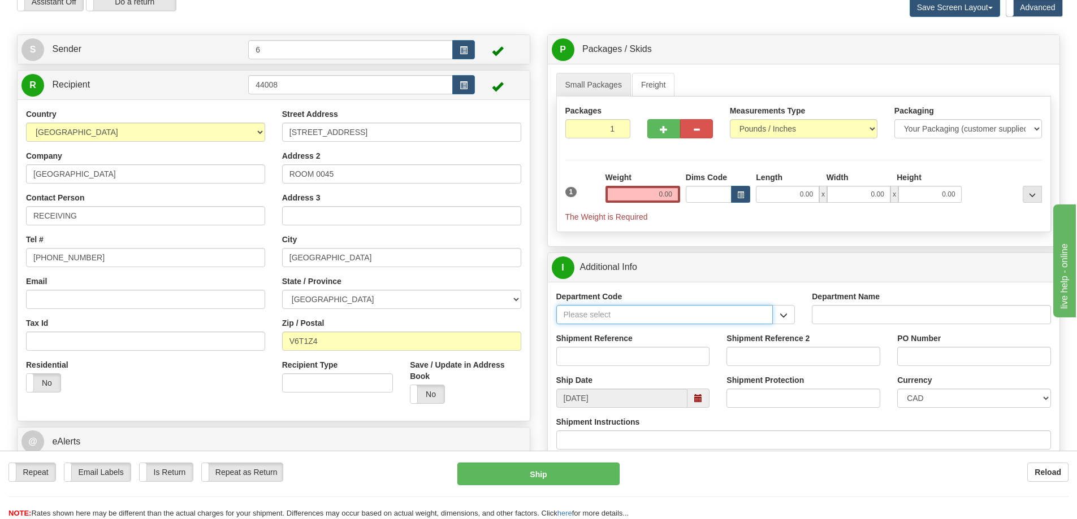
click at [770, 318] on input "Department Code" at bounding box center [664, 314] width 217 height 19
click at [785, 318] on span "button" at bounding box center [784, 315] width 8 height 7
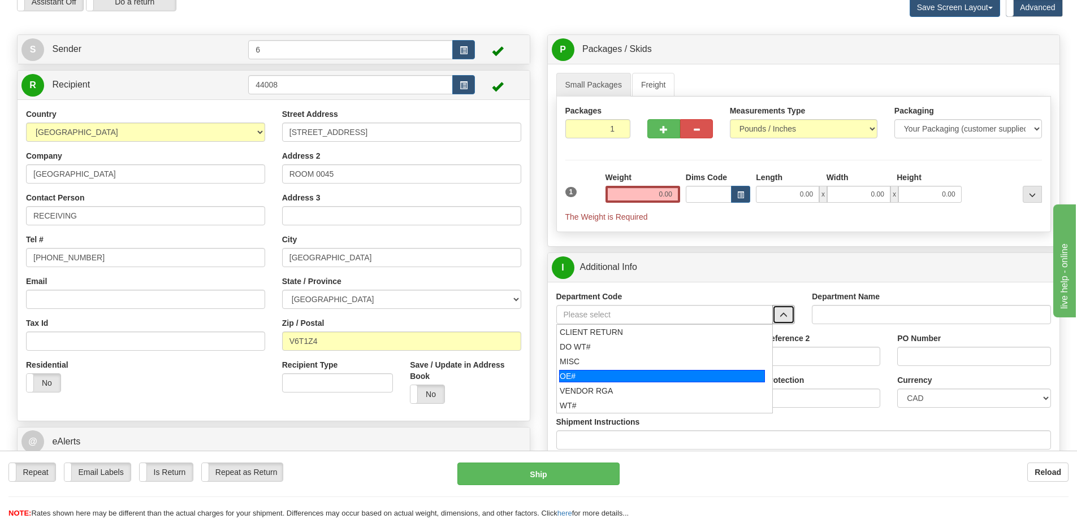
click at [651, 382] on div "OE#" at bounding box center [662, 376] width 206 height 12
type input "OE#"
type input "ORDERS"
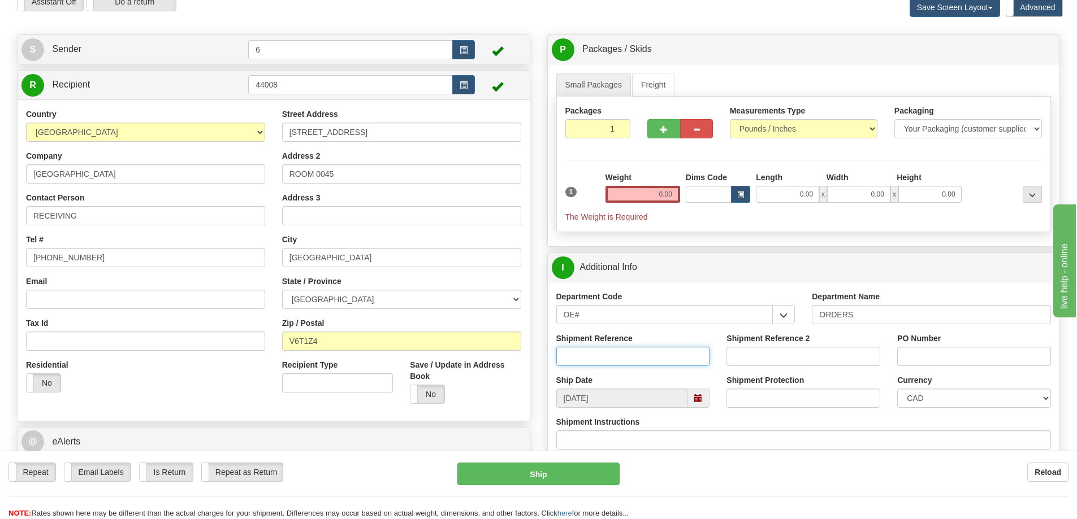
click at [627, 353] on input "Shipment Reference" at bounding box center [633, 356] width 154 height 19
paste input "60033278-01"
type input "60033278-01"
click at [653, 194] on input "0.00" at bounding box center [642, 194] width 75 height 17
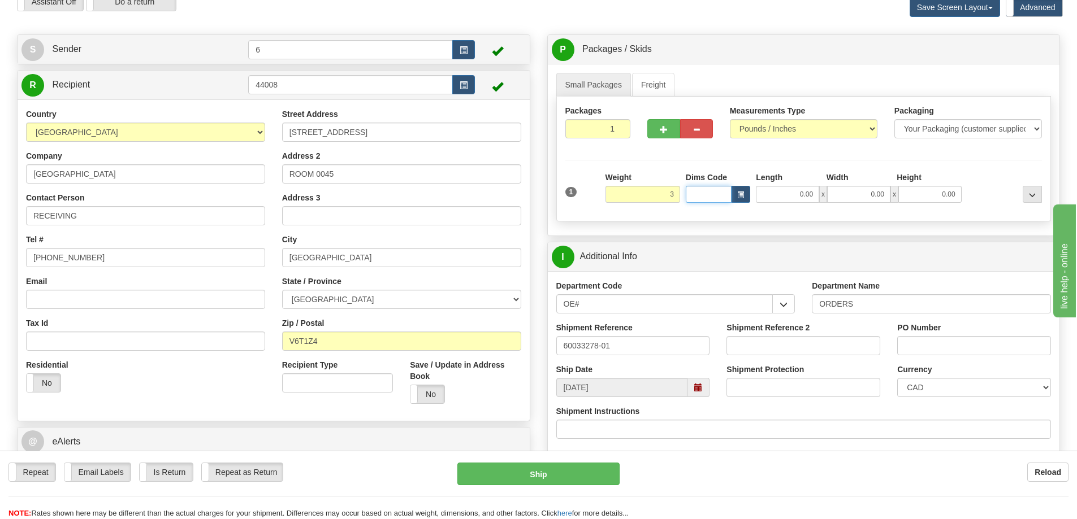
type input "3.00"
type input "5.00"
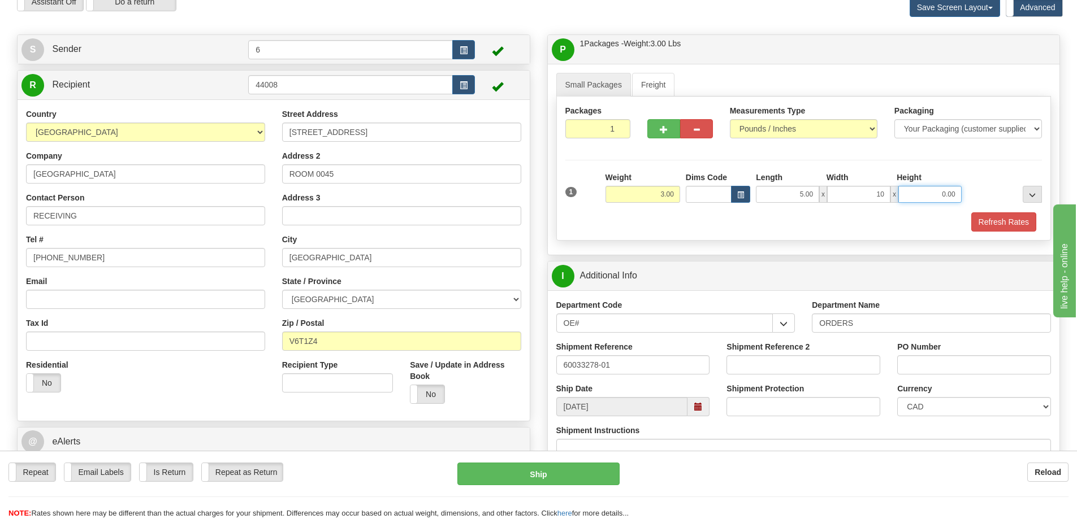
type input "10.00"
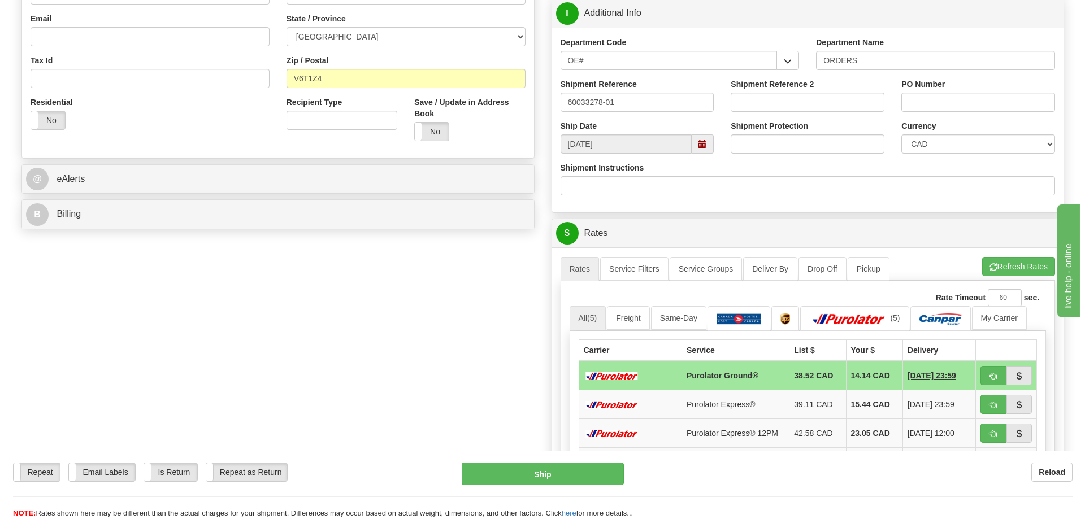
scroll to position [339, 0]
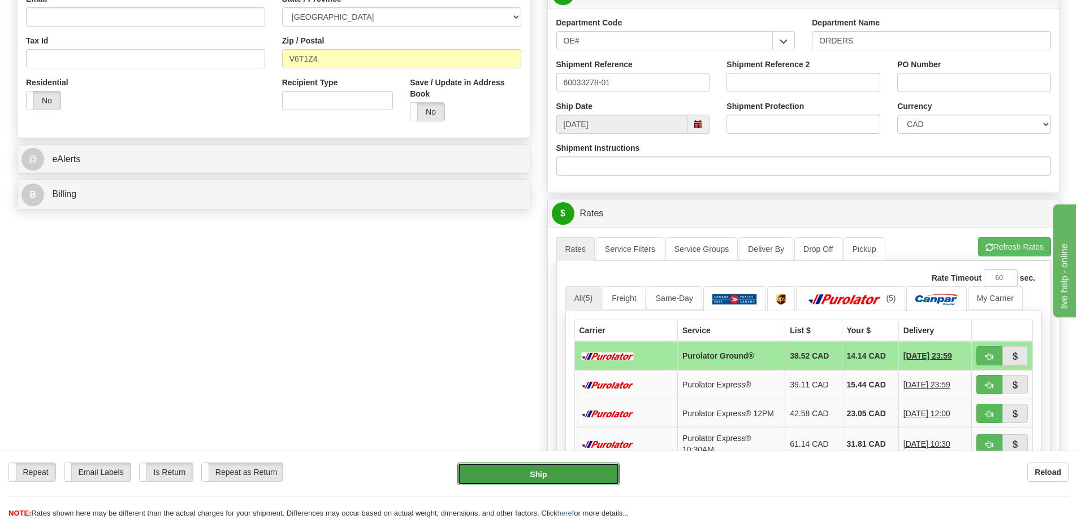
type input "19.00"
click at [554, 471] on button "Ship" at bounding box center [538, 474] width 162 height 23
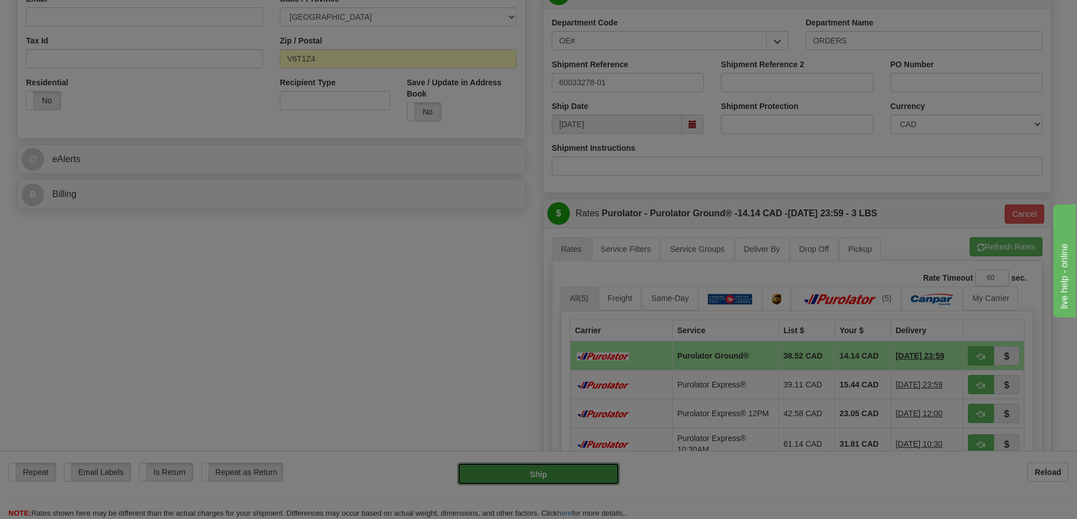
type input "260"
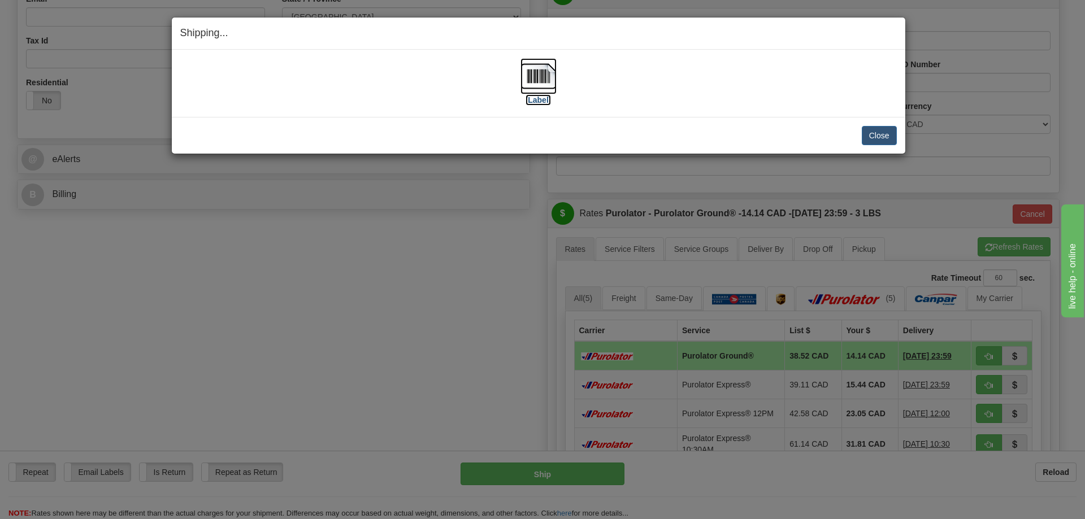
click at [539, 99] on label "[Label]" at bounding box center [539, 99] width 26 height 11
click at [880, 135] on button "Close" at bounding box center [879, 135] width 35 height 19
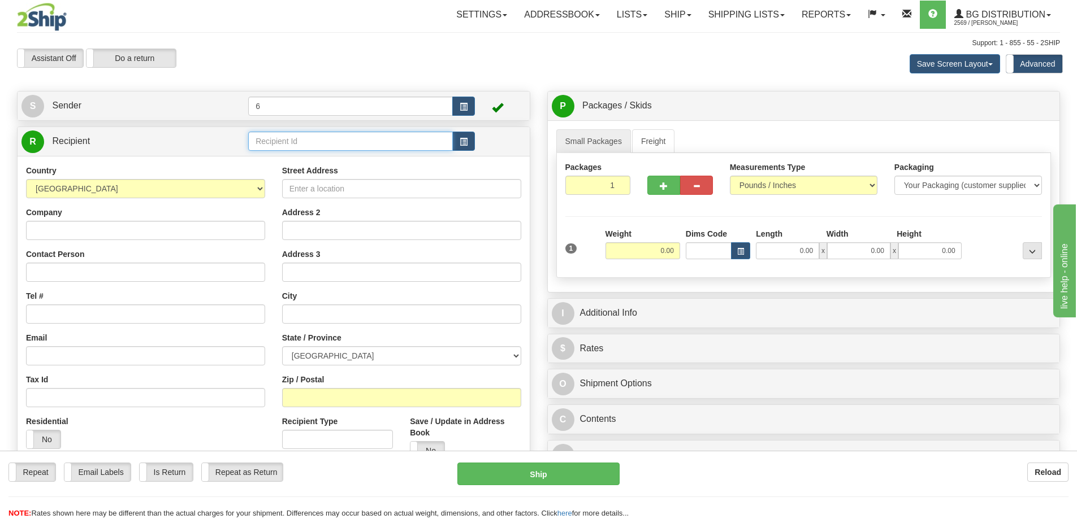
click at [308, 141] on input "text" at bounding box center [350, 141] width 205 height 19
type input "80076"
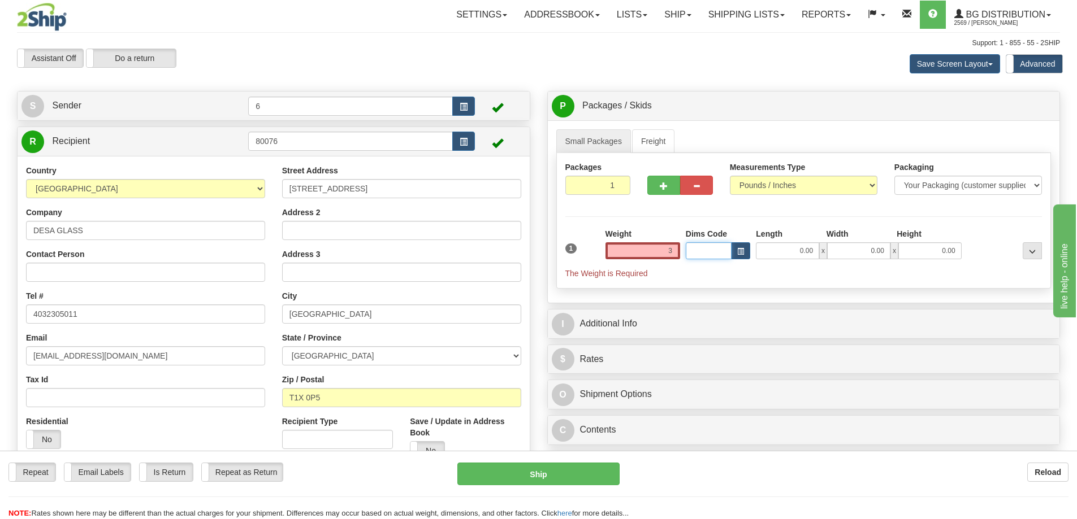
type input "3.00"
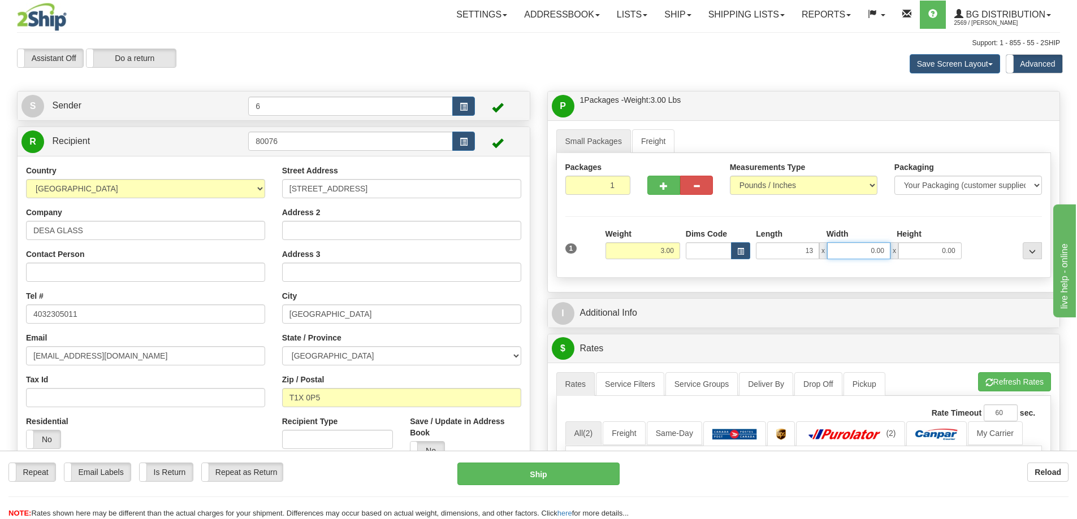
type input "13.00"
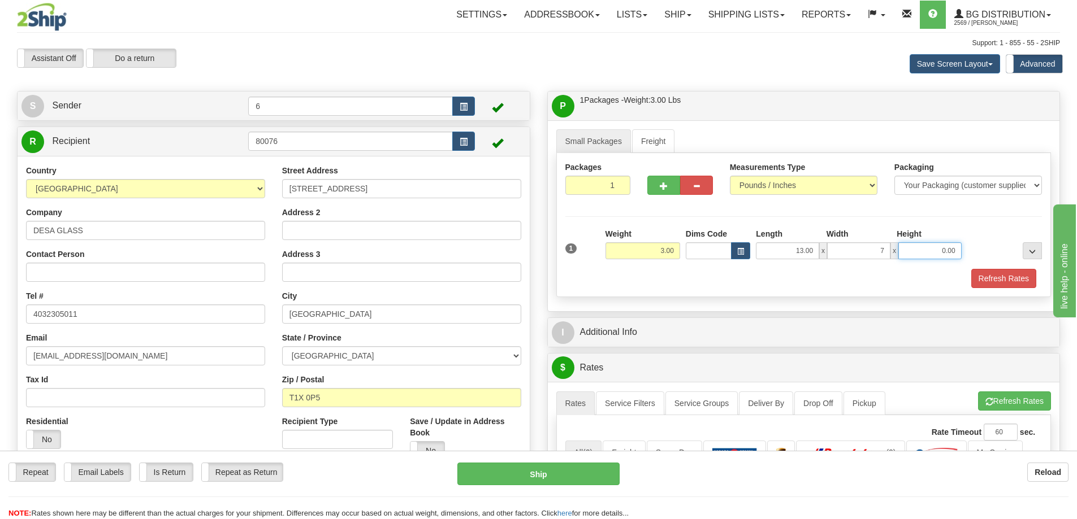
type input "7.00"
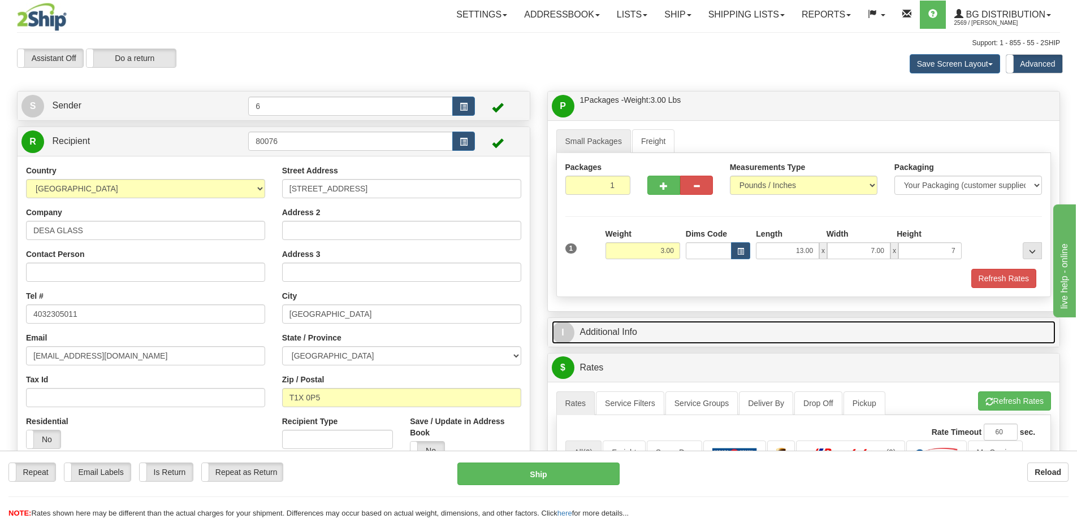
type input "7.00"
click at [751, 324] on link "I Additional Info" at bounding box center [804, 332] width 504 height 23
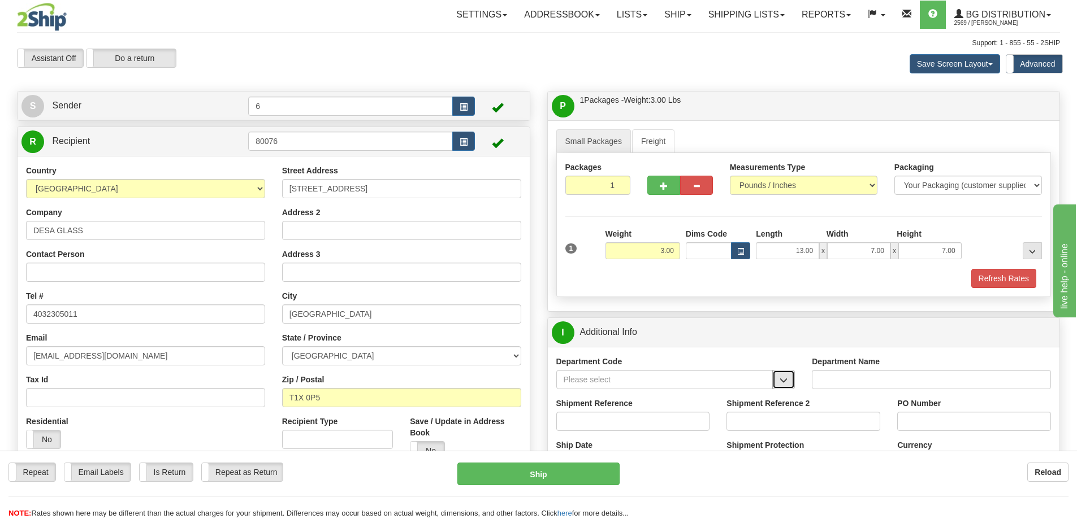
click at [786, 383] on span "button" at bounding box center [784, 380] width 8 height 7
click at [637, 438] on div "OE#" at bounding box center [662, 441] width 206 height 12
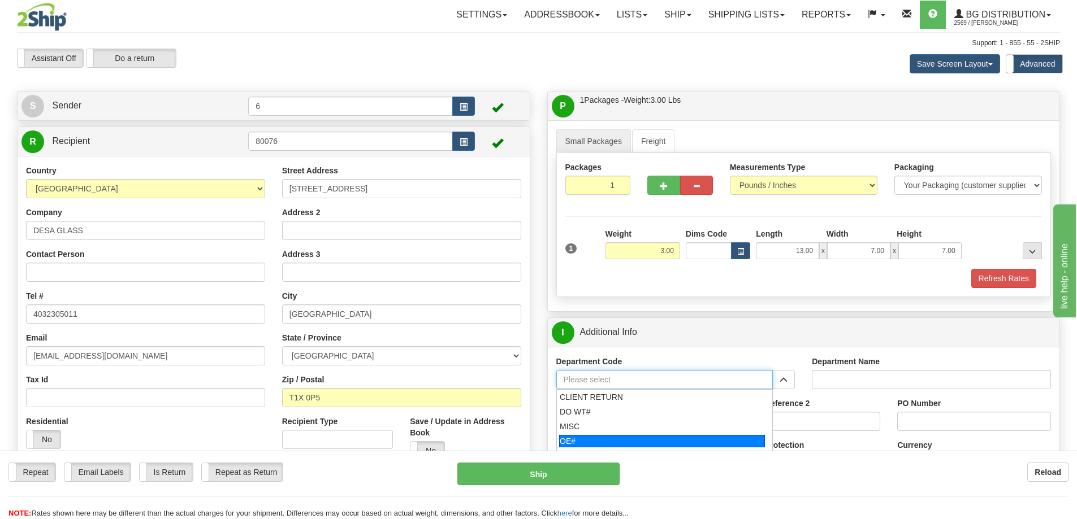
type input "OE#"
type input "ORDERS"
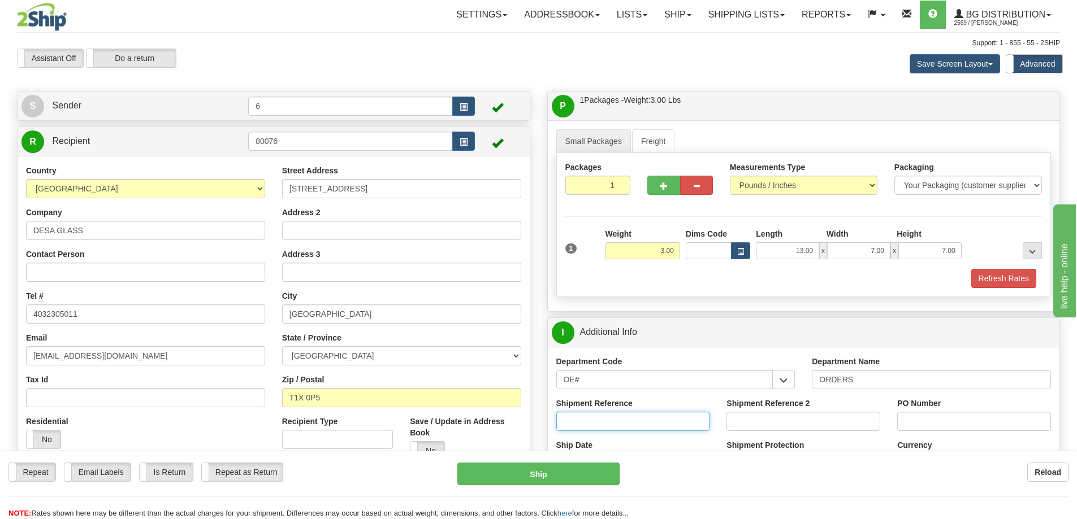
click at [592, 418] on input "Shipment Reference" at bounding box center [633, 421] width 154 height 19
paste input "60033910"
type input "60033910-0"
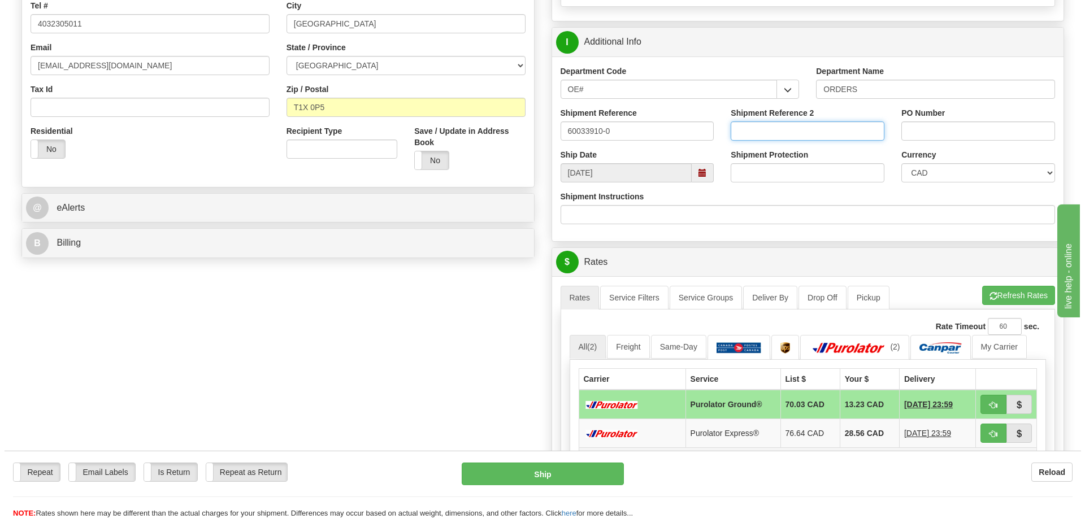
scroll to position [452, 0]
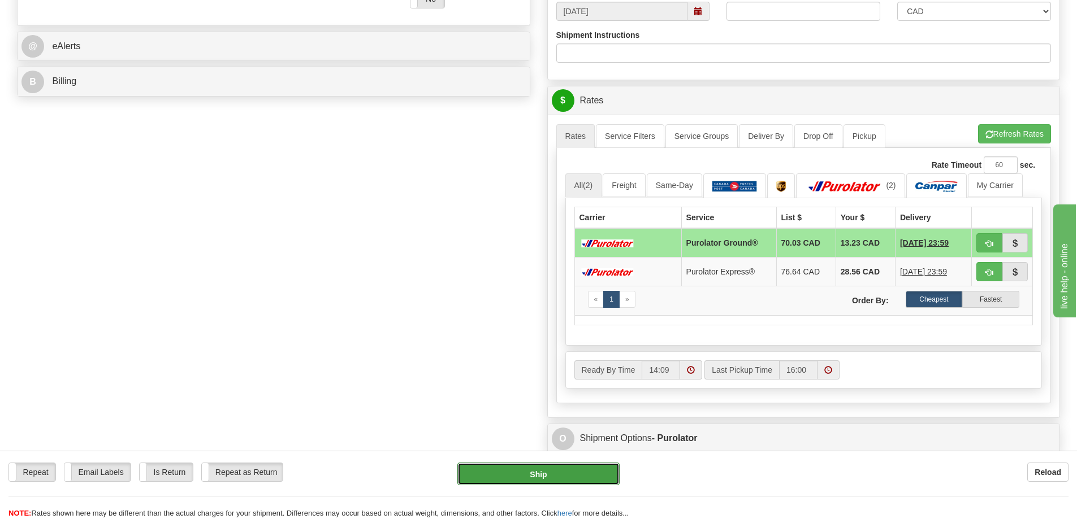
click at [540, 470] on button "Ship" at bounding box center [538, 474] width 162 height 23
type input "260"
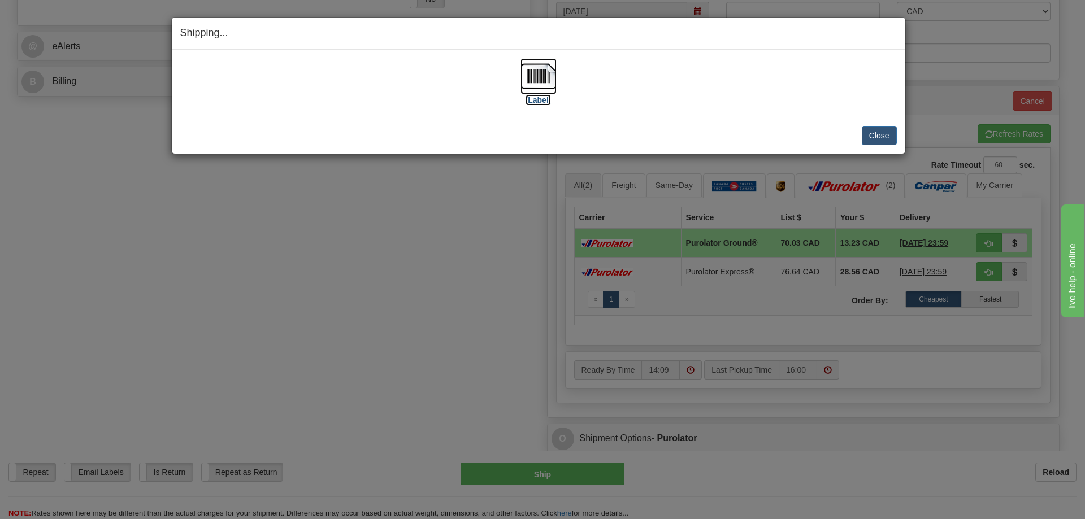
click at [539, 77] on img at bounding box center [539, 76] width 36 height 36
click at [883, 137] on button "Close" at bounding box center [879, 135] width 35 height 19
